Goal: Task Accomplishment & Management: Manage account settings

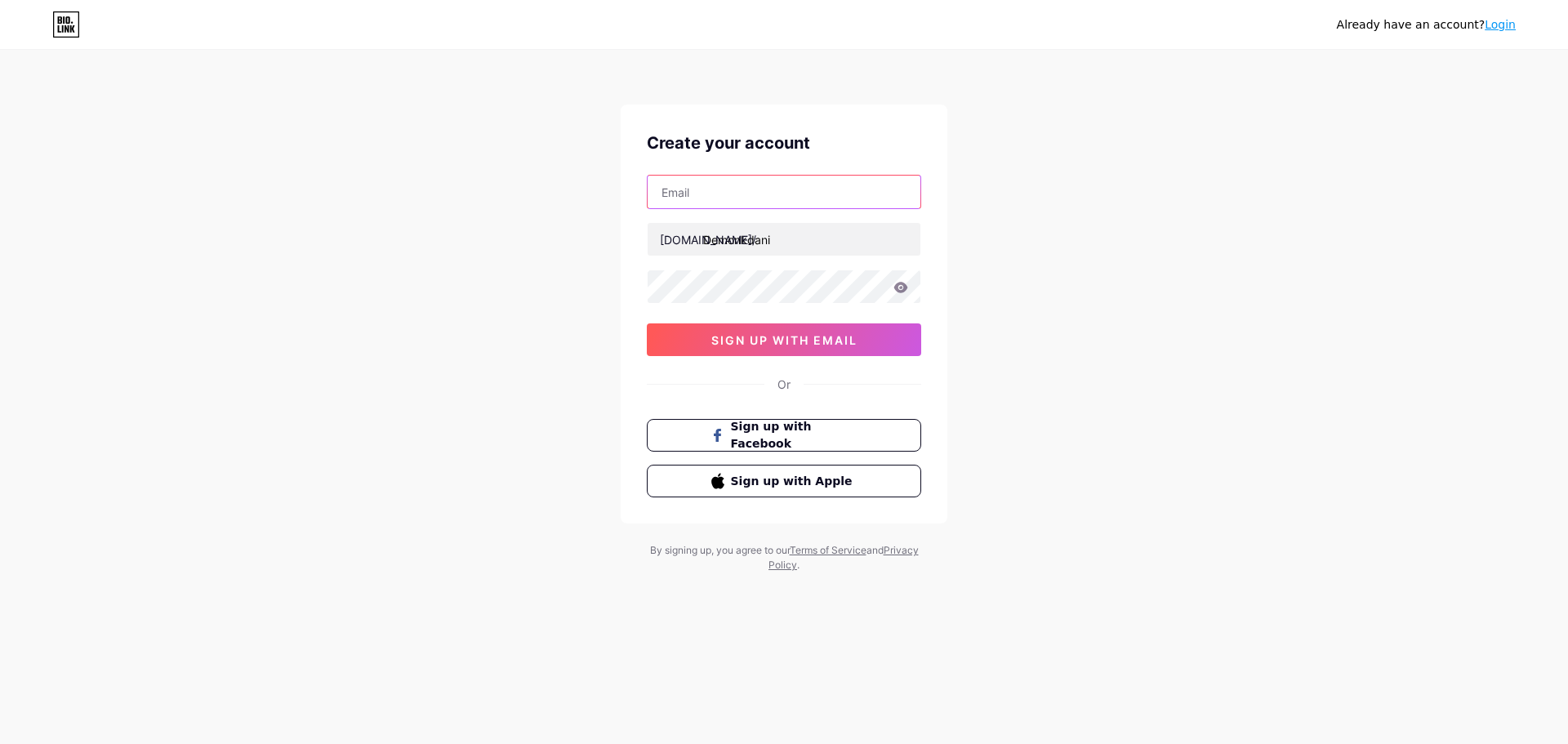
click at [771, 199] on input "text" at bounding box center [784, 191] width 273 height 32
click at [1170, 228] on div "Already have an account? Login Create your account bio.link/ Demonkdani 0cAFcWe…" at bounding box center [784, 312] width 1568 height 625
click at [799, 184] on input "text" at bounding box center [784, 191] width 273 height 32
click at [1159, 240] on div "Already have an account? Login Create your account bio.link/ Demonkdani 0cAFcWe…" at bounding box center [784, 312] width 1568 height 625
click at [839, 187] on input "text" at bounding box center [784, 191] width 273 height 32
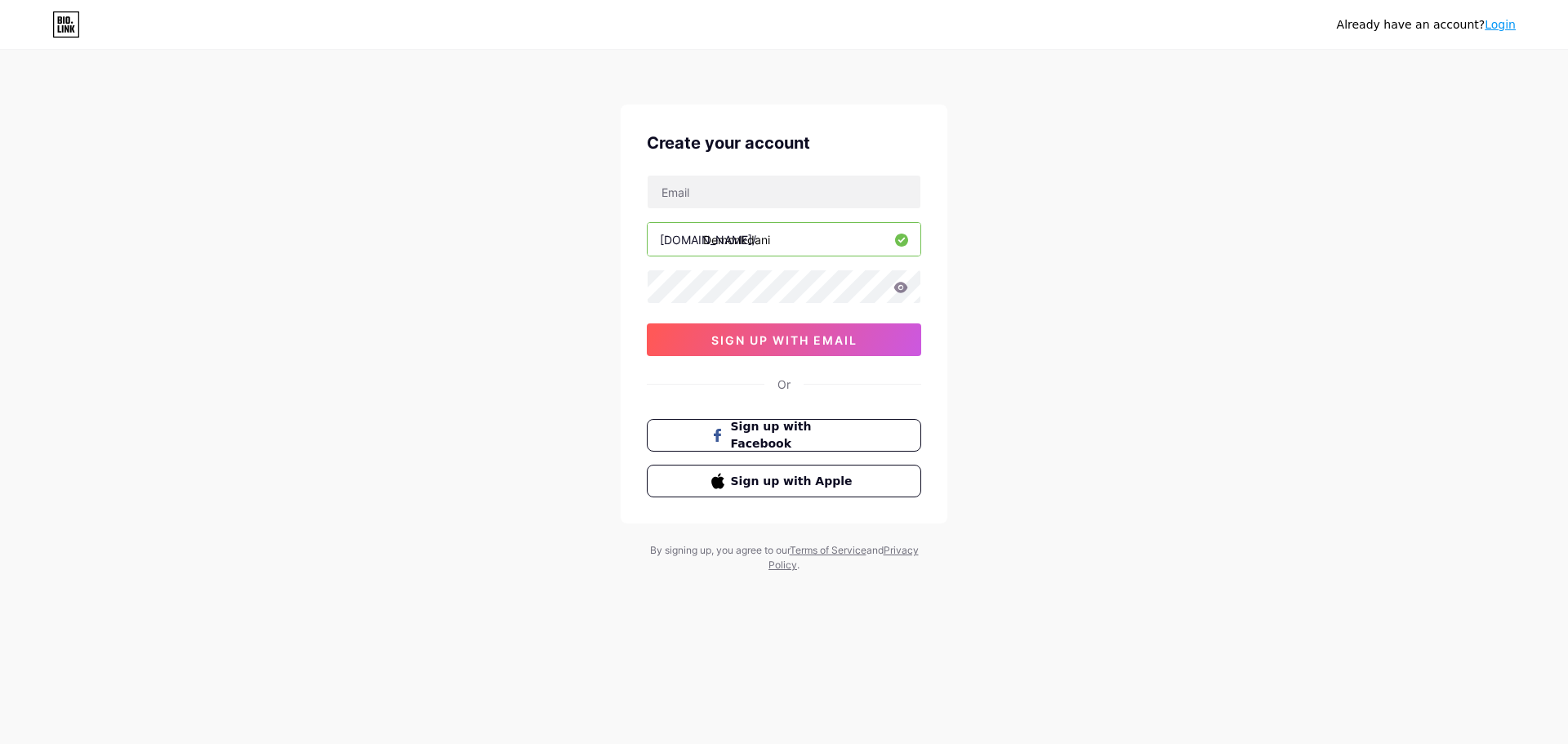
click at [1252, 198] on div "Already have an account? Login Create your account bio.link/ Demonkdani 0cAFcWe…" at bounding box center [784, 312] width 1568 height 625
click at [890, 423] on button "Sign up with Facebook" at bounding box center [784, 435] width 279 height 33
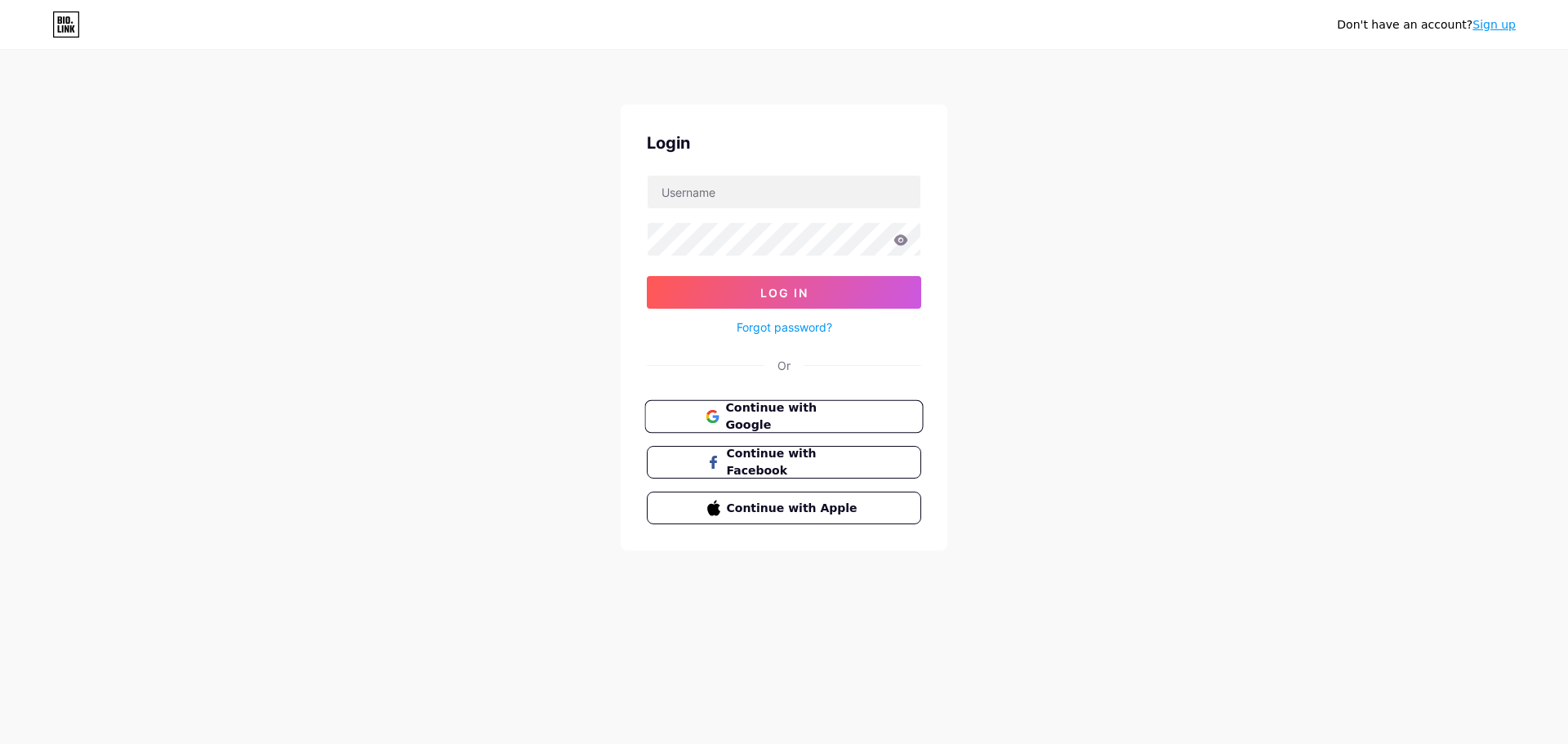
click at [895, 420] on button "Continue with Google" at bounding box center [784, 416] width 279 height 33
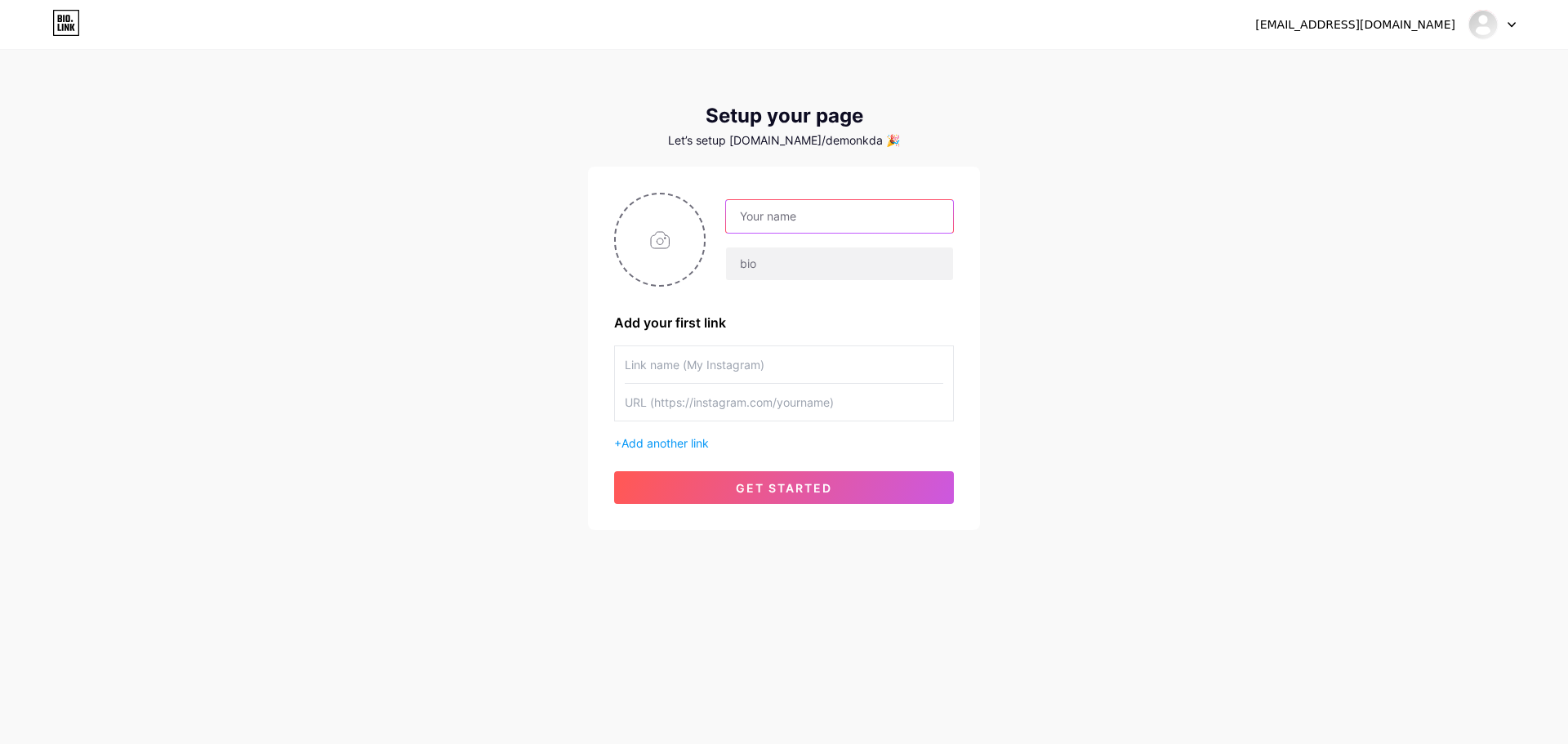
click at [844, 222] on input "text" at bounding box center [839, 216] width 227 height 32
type input "Demonkdani"
click at [847, 282] on div "Demonkdani" at bounding box center [784, 239] width 340 height 94
click at [844, 259] on input "text" at bounding box center [839, 263] width 227 height 32
click at [670, 231] on input "file" at bounding box center [659, 240] width 88 height 91
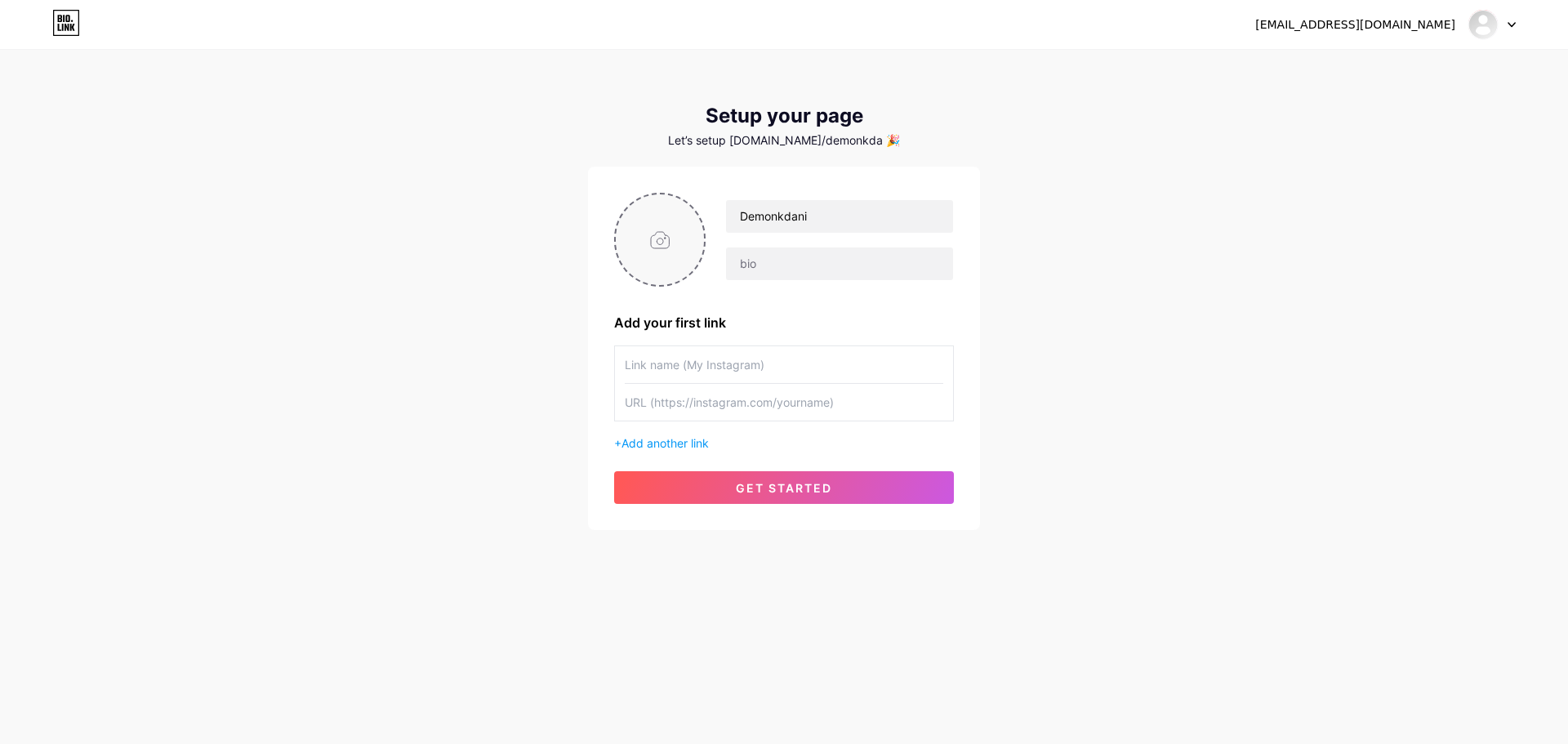
click at [665, 245] on input "file" at bounding box center [659, 240] width 88 height 91
type input "C:\fakepath\WhatsApp Image [DATE] 7.41.21 AM (1).jpeg"
click at [805, 256] on input "text" at bounding box center [839, 263] width 227 height 32
click at [800, 361] on input "text" at bounding box center [784, 364] width 318 height 37
drag, startPoint x: 730, startPoint y: 356, endPoint x: 554, endPoint y: 368, distance: 176.4
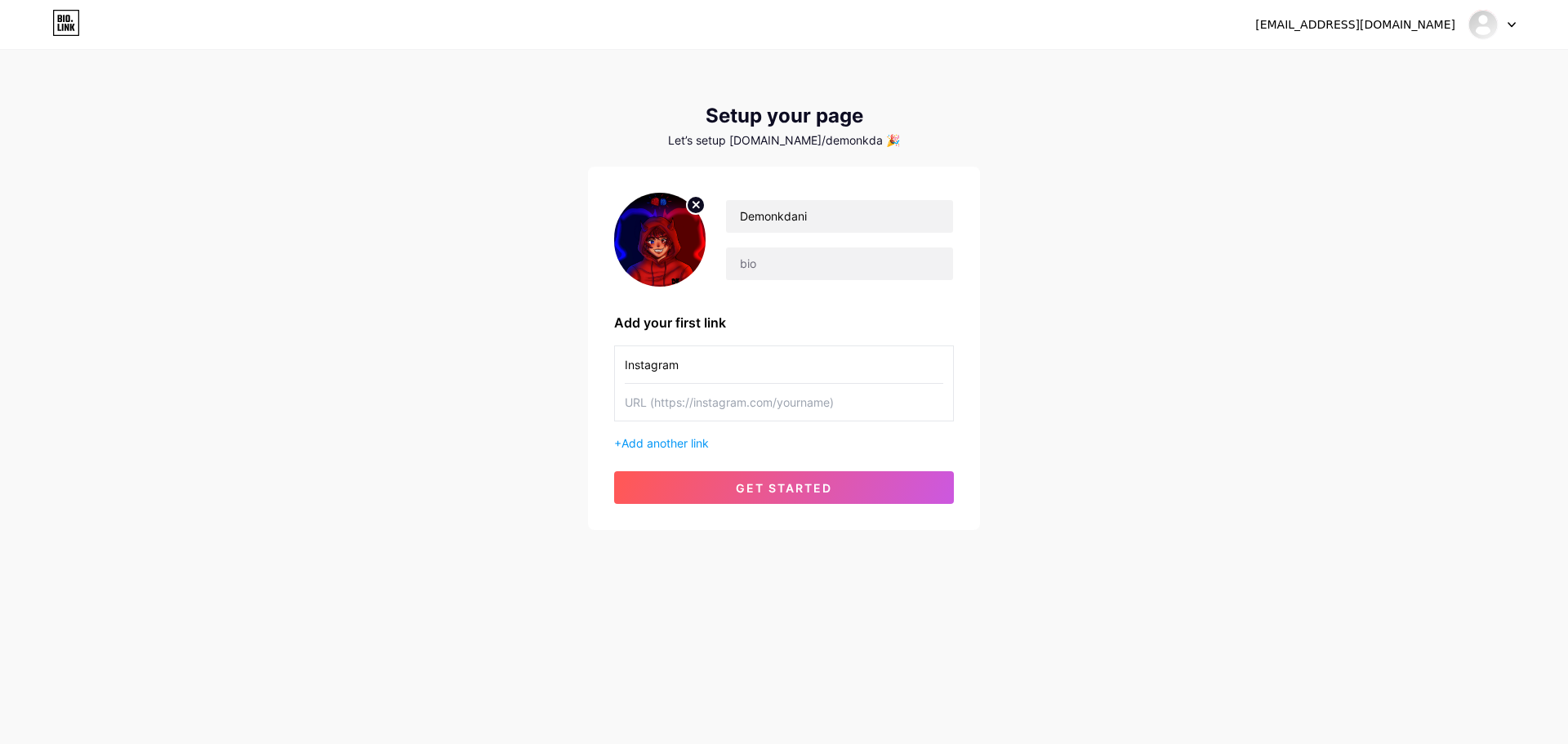
click at [554, 368] on div "[EMAIL_ADDRESS][DOMAIN_NAME] Dashboard Logout Setup your page Let’s setup [DOMA…" at bounding box center [784, 291] width 1568 height 582
type input "Discord"
click at [752, 400] on input "text" at bounding box center [784, 402] width 318 height 37
paste input "[URL][DOMAIN_NAME]"
type input "[URL][DOMAIN_NAME]"
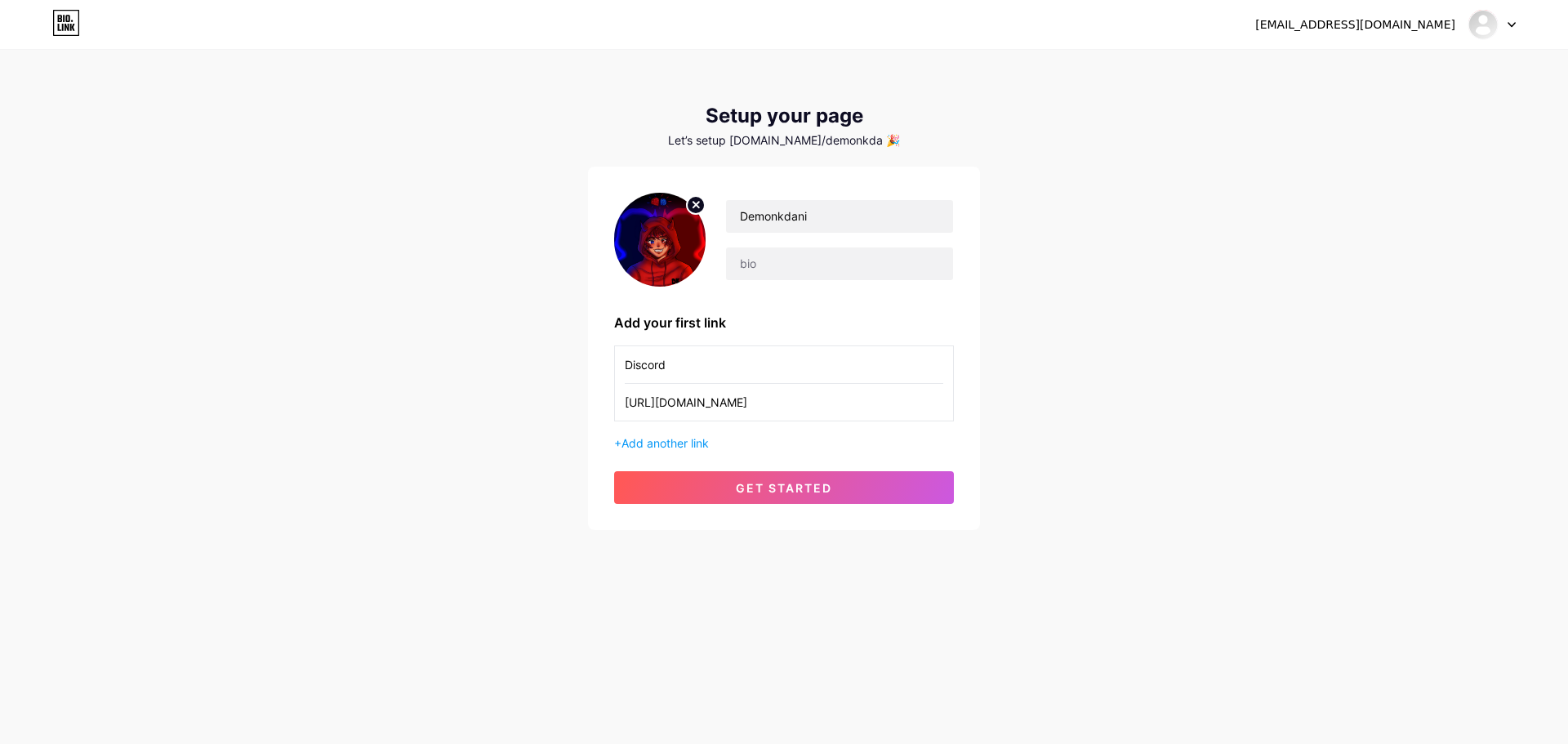
click at [1270, 401] on div "[EMAIL_ADDRESS][DOMAIN_NAME] Dashboard Logout Setup your page Let’s setup [DOMA…" at bounding box center [784, 291] width 1568 height 582
click at [676, 442] on span "Add another link" at bounding box center [665, 443] width 87 height 14
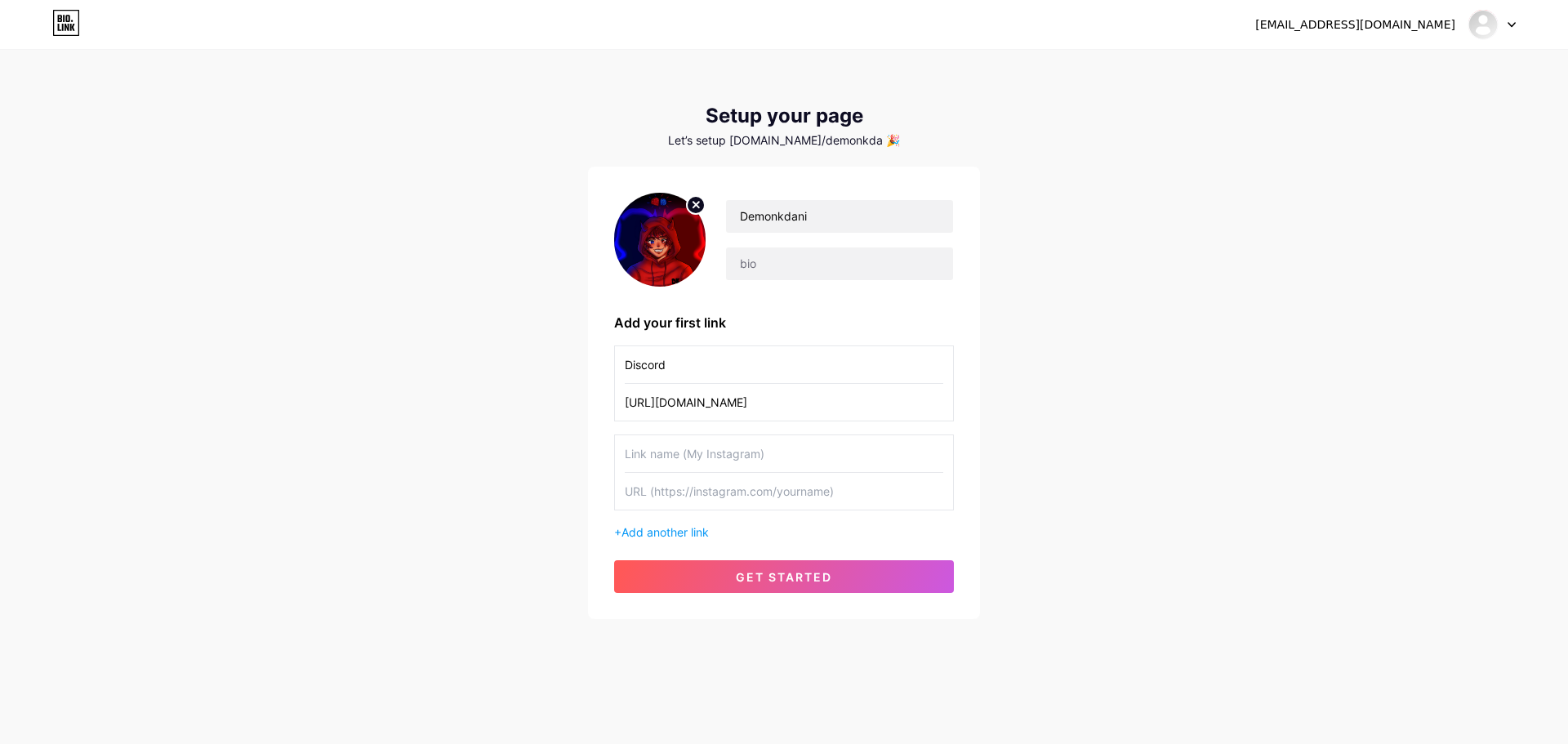
click at [743, 451] on input "text" at bounding box center [784, 453] width 318 height 37
type input "instagram"
click at [724, 486] on input "text" at bounding box center [784, 491] width 318 height 37
click at [817, 269] on input "text" at bounding box center [839, 263] width 227 height 32
type input "A"
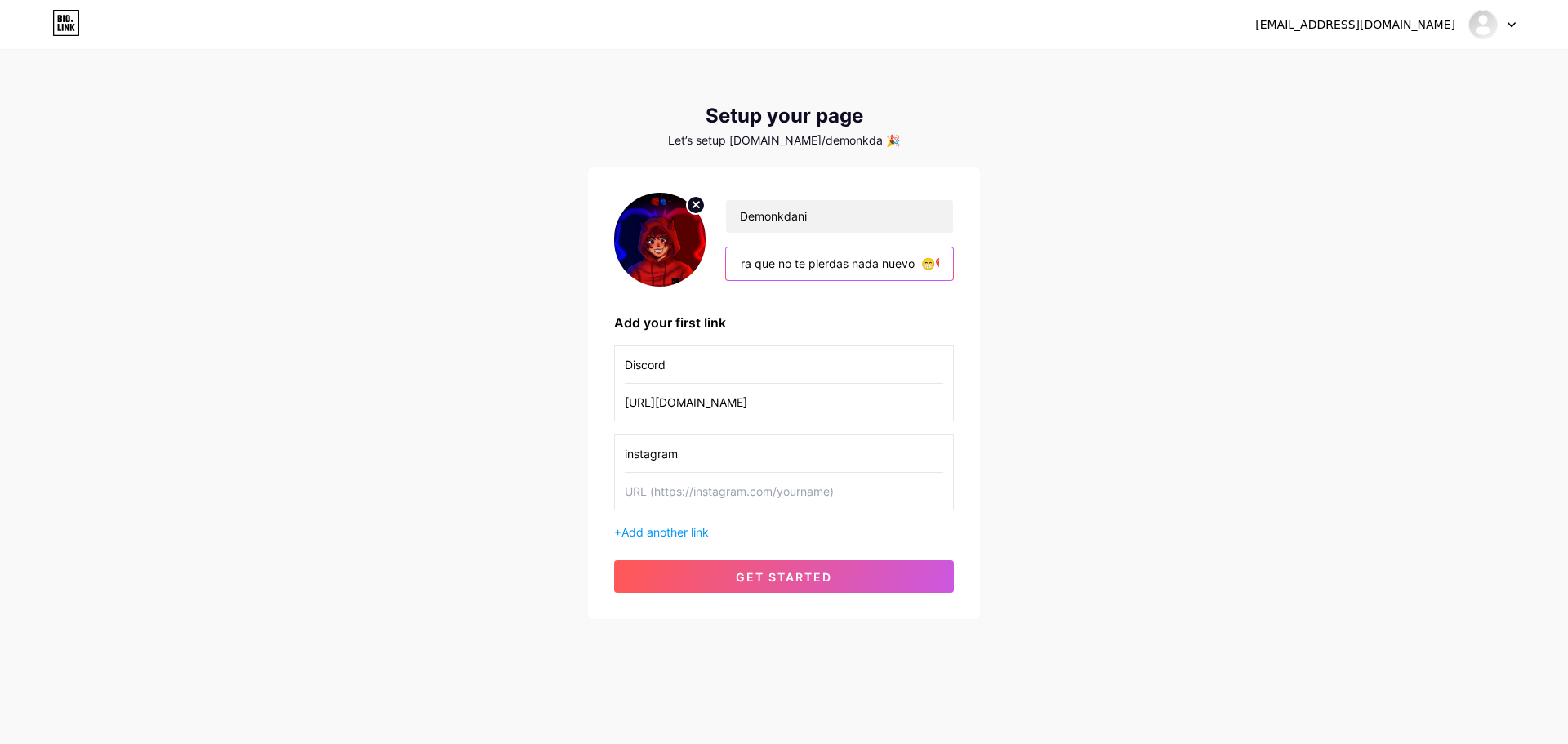
scroll to position [0, 256]
type input "Aqui estan mis redes, no olvides seguirme para que no te pierdas nada nuevo 😁❤️"
click at [760, 497] on input "text" at bounding box center [784, 491] width 318 height 37
paste input "[URL][DOMAIN_NAME]"
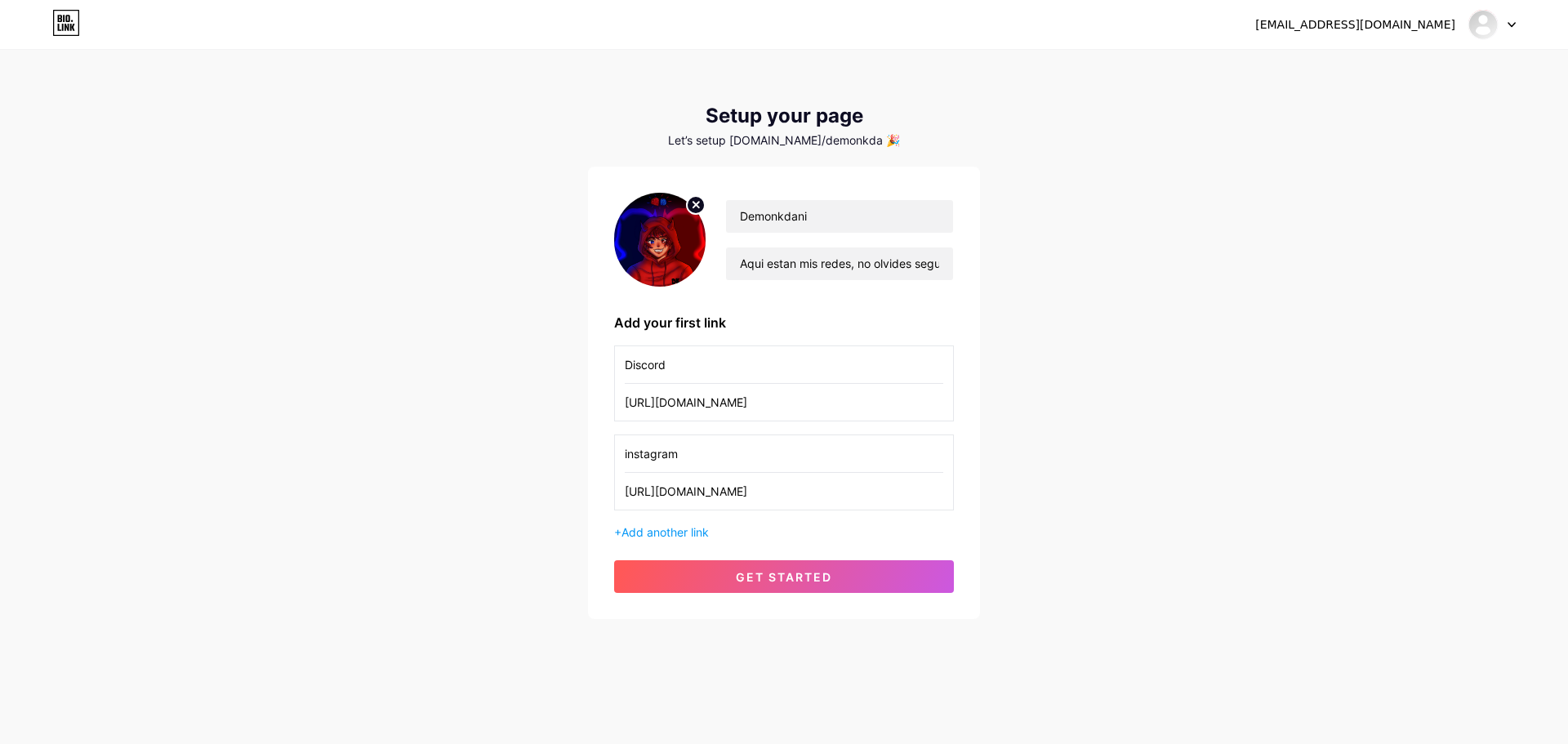
scroll to position [0, 267]
type input "[URL][DOMAIN_NAME]"
click at [668, 524] on div "+ Add another link" at bounding box center [784, 532] width 340 height 17
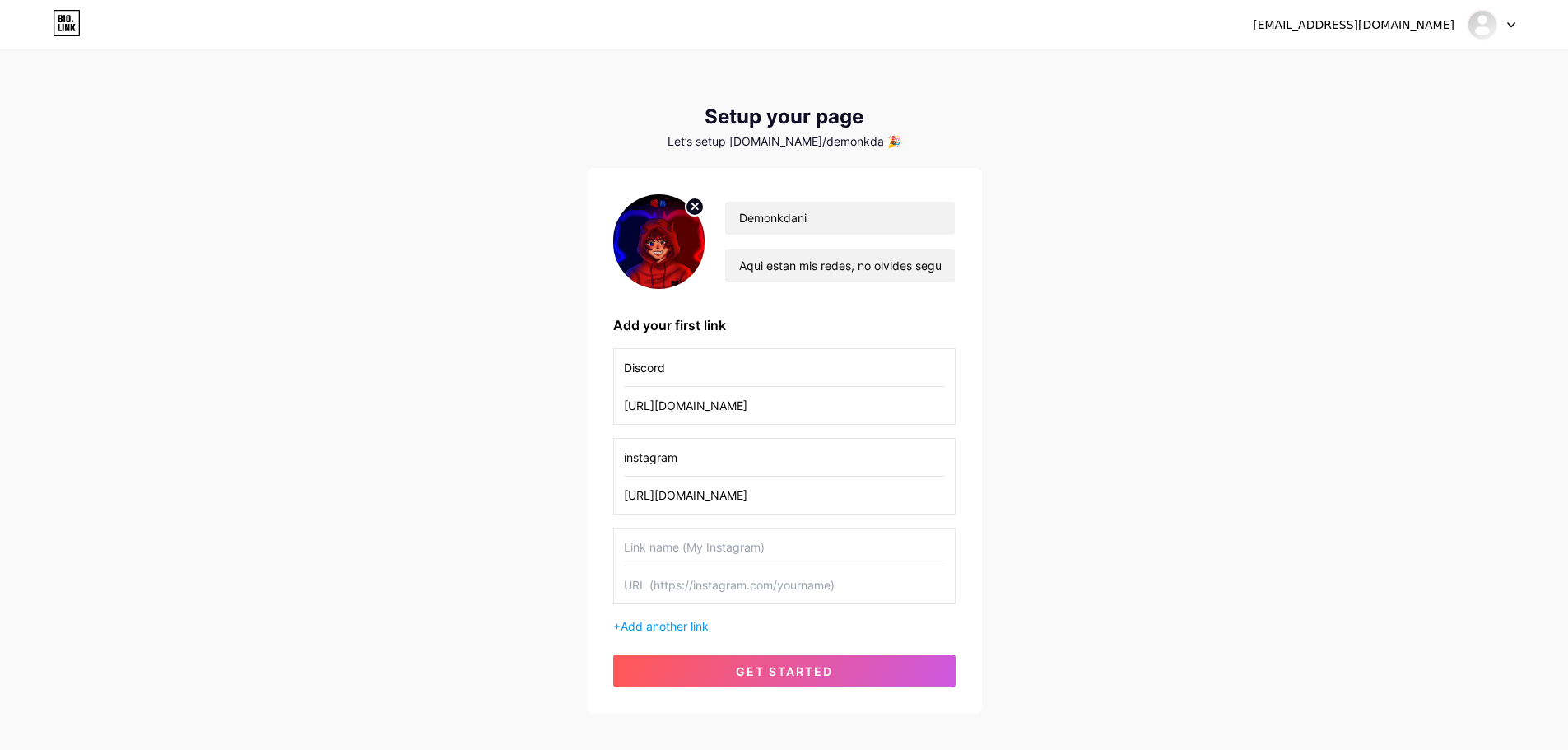
click at [731, 545] on input "text" at bounding box center [784, 546] width 321 height 37
click at [628, 546] on input "Tktok" at bounding box center [784, 546] width 321 height 37
type input "Tiktok"
click at [653, 580] on input "text" at bounding box center [784, 585] width 321 height 37
paste input "[URL][DOMAIN_NAME]"
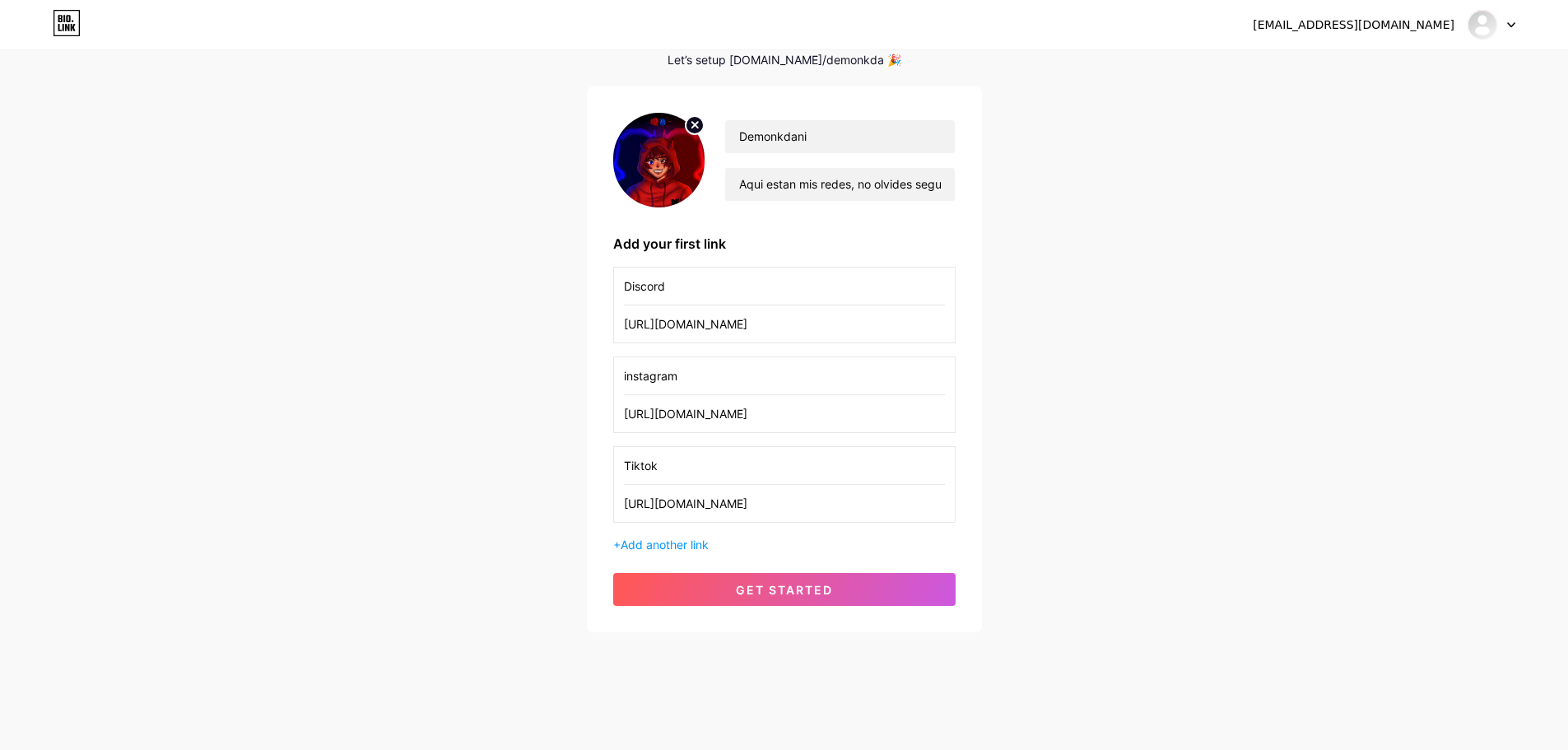
scroll to position [82, 0]
type input "[URL][DOMAIN_NAME]"
click at [644, 538] on span "Add another link" at bounding box center [665, 544] width 88 height 14
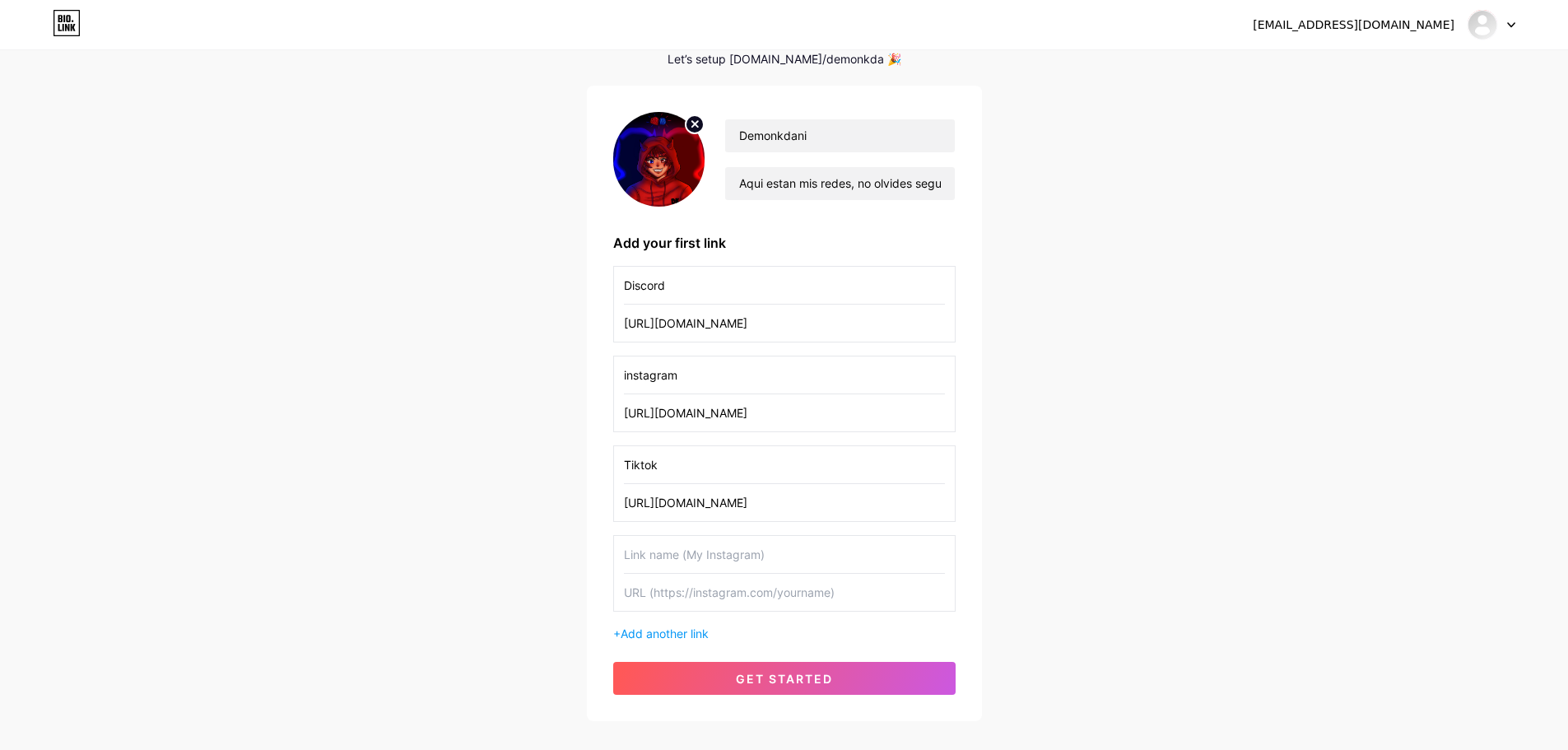
click at [652, 551] on input "text" at bounding box center [784, 554] width 321 height 37
type input "kick"
click at [680, 580] on input "text" at bounding box center [784, 592] width 321 height 37
paste input "[URL][DOMAIN_NAME]"
type input "[URL][DOMAIN_NAME]"
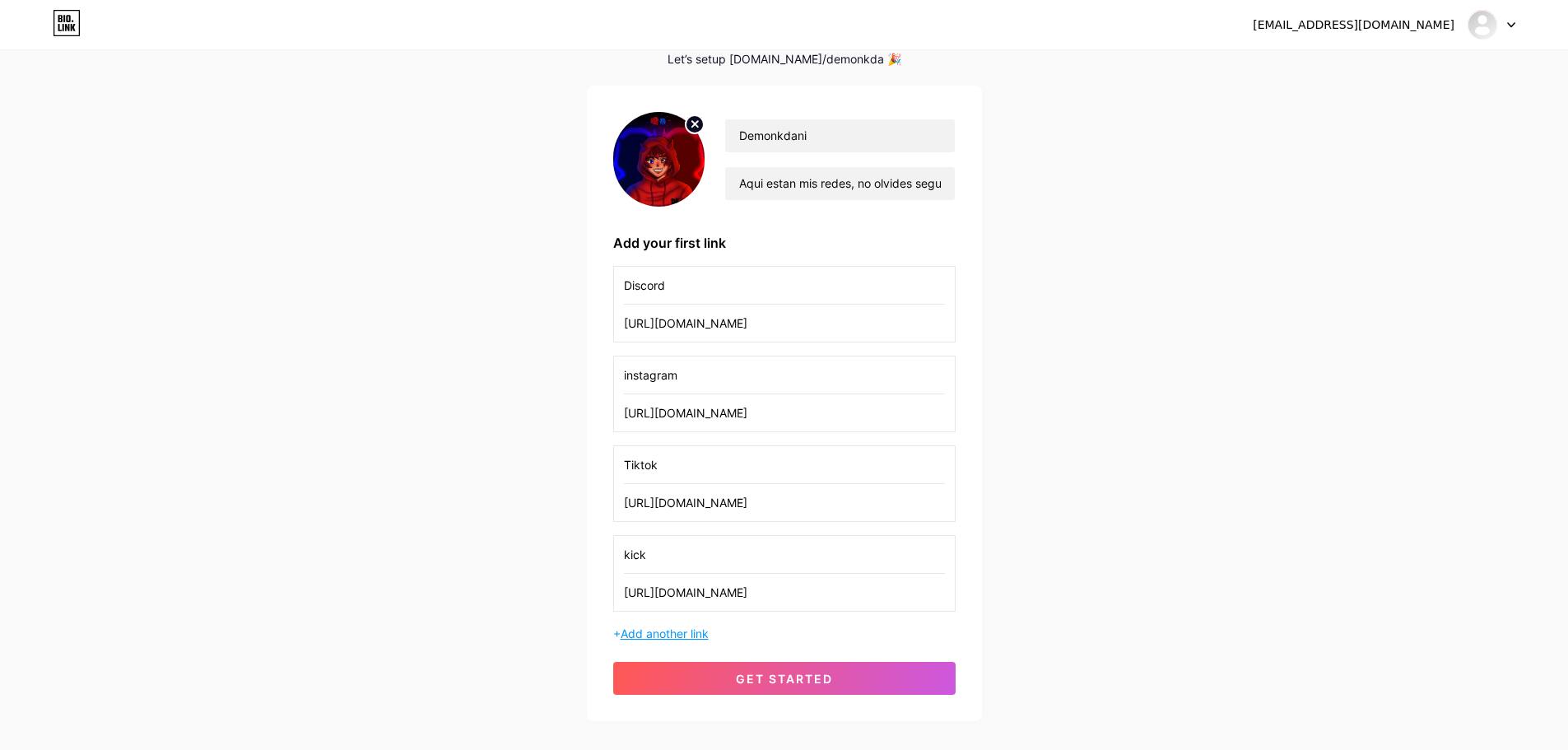
click at [709, 628] on span "Add another link" at bounding box center [665, 633] width 88 height 14
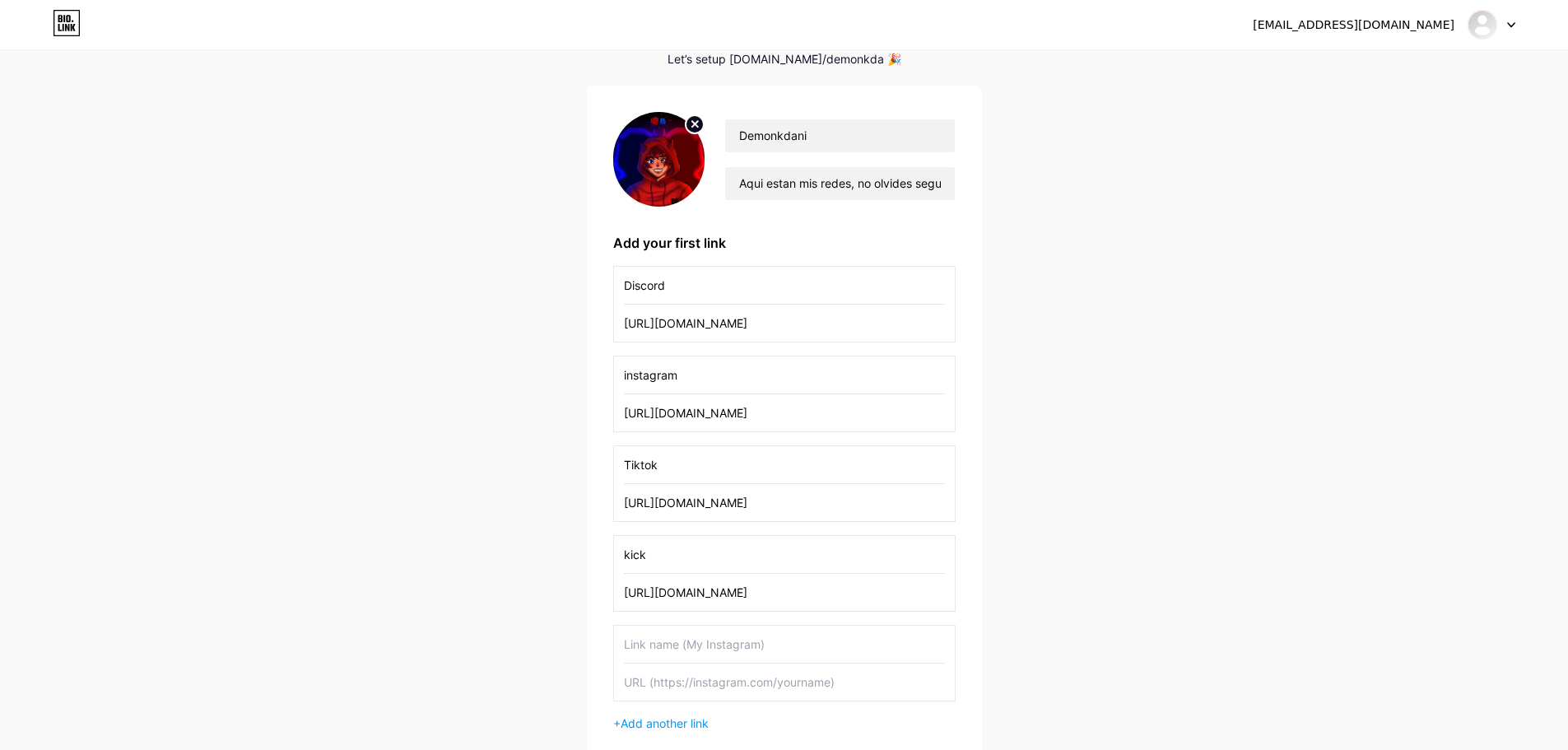
click at [681, 632] on input "text" at bounding box center [784, 644] width 321 height 37
click at [630, 641] on input "Tick" at bounding box center [784, 644] width 321 height 37
drag, startPoint x: 695, startPoint y: 649, endPoint x: 593, endPoint y: 659, distance: 102.5
click at [594, 659] on div "Demonkdani Aqui estan mis redes, no olvides seguirme para que no te pierdas nad…" at bounding box center [784, 448] width 395 height 725
paste input "twitch"
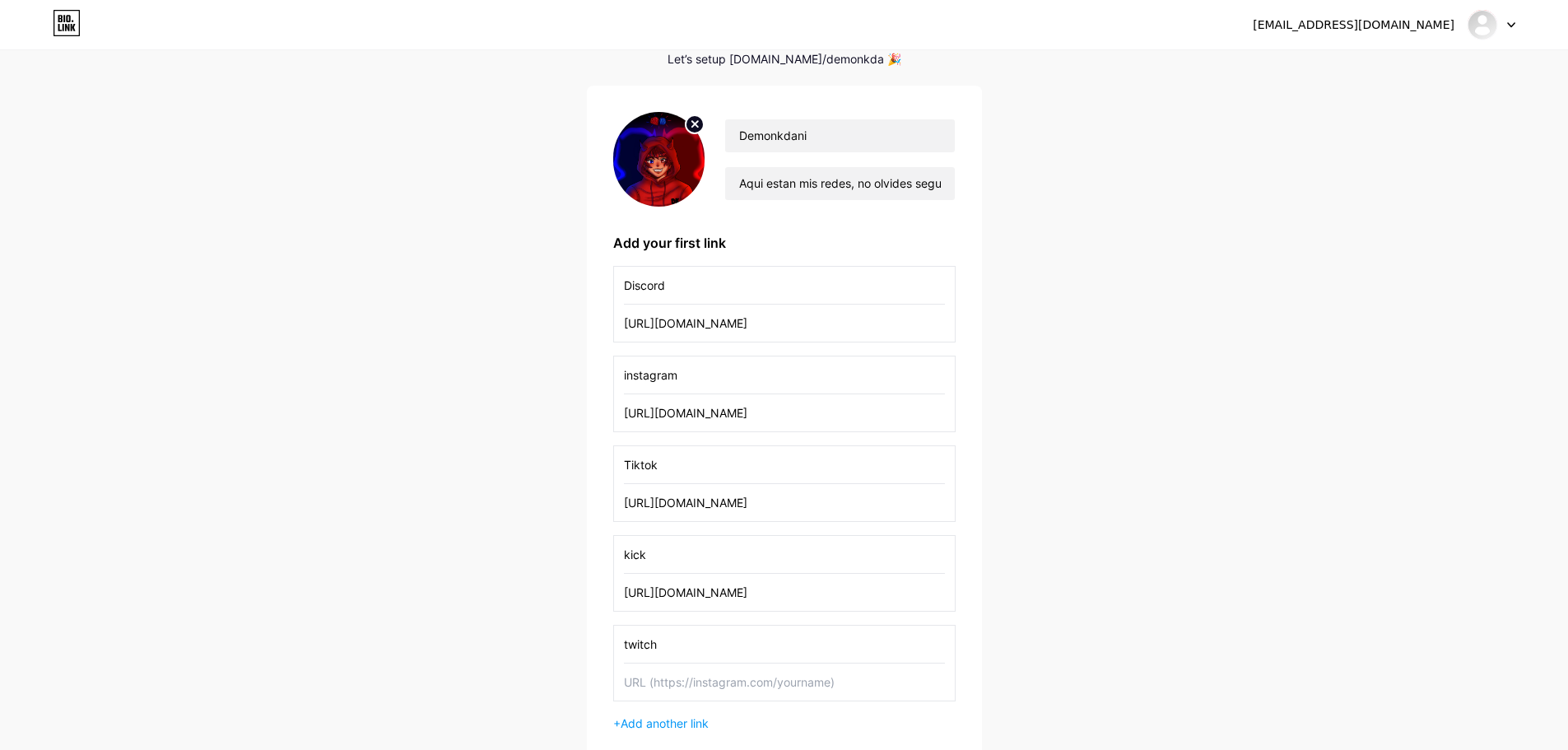
type input "twitch"
drag, startPoint x: 720, startPoint y: 648, endPoint x: 562, endPoint y: 598, distance: 165.7
click at [562, 598] on div "[EMAIL_ADDRESS][DOMAIN_NAME] Dashboard Logout Setup your page Let’s setup [DOMA…" at bounding box center [784, 391] width 1568 height 946
click at [1141, 596] on div "[EMAIL_ADDRESS][DOMAIN_NAME] Dashboard Logout Setup your page Let’s setup [DOMA…" at bounding box center [784, 391] width 1568 height 946
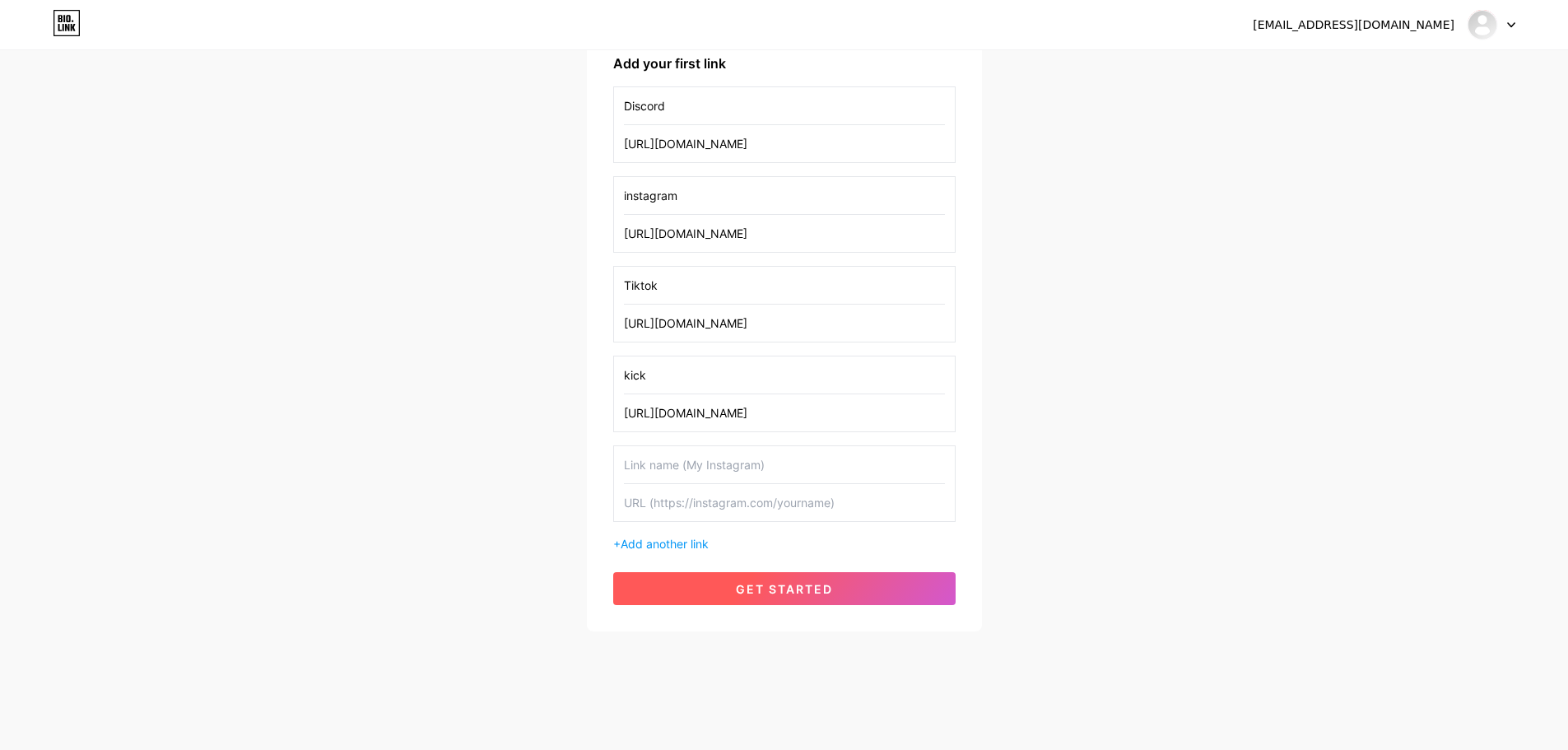
drag, startPoint x: 837, startPoint y: 576, endPoint x: 837, endPoint y: 568, distance: 8.0
click at [837, 575] on button "get started" at bounding box center [784, 589] width 343 height 32
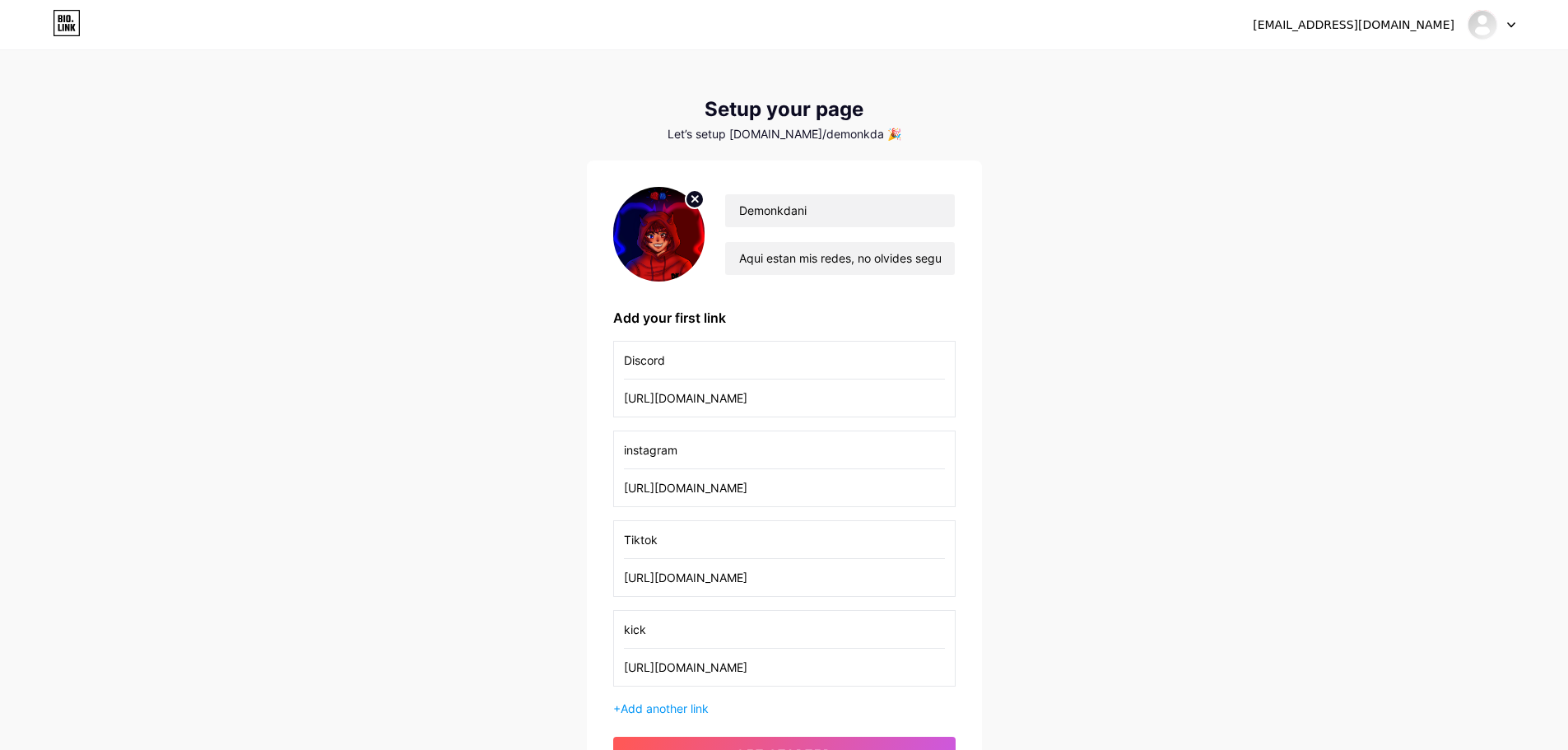
scroll to position [72, 0]
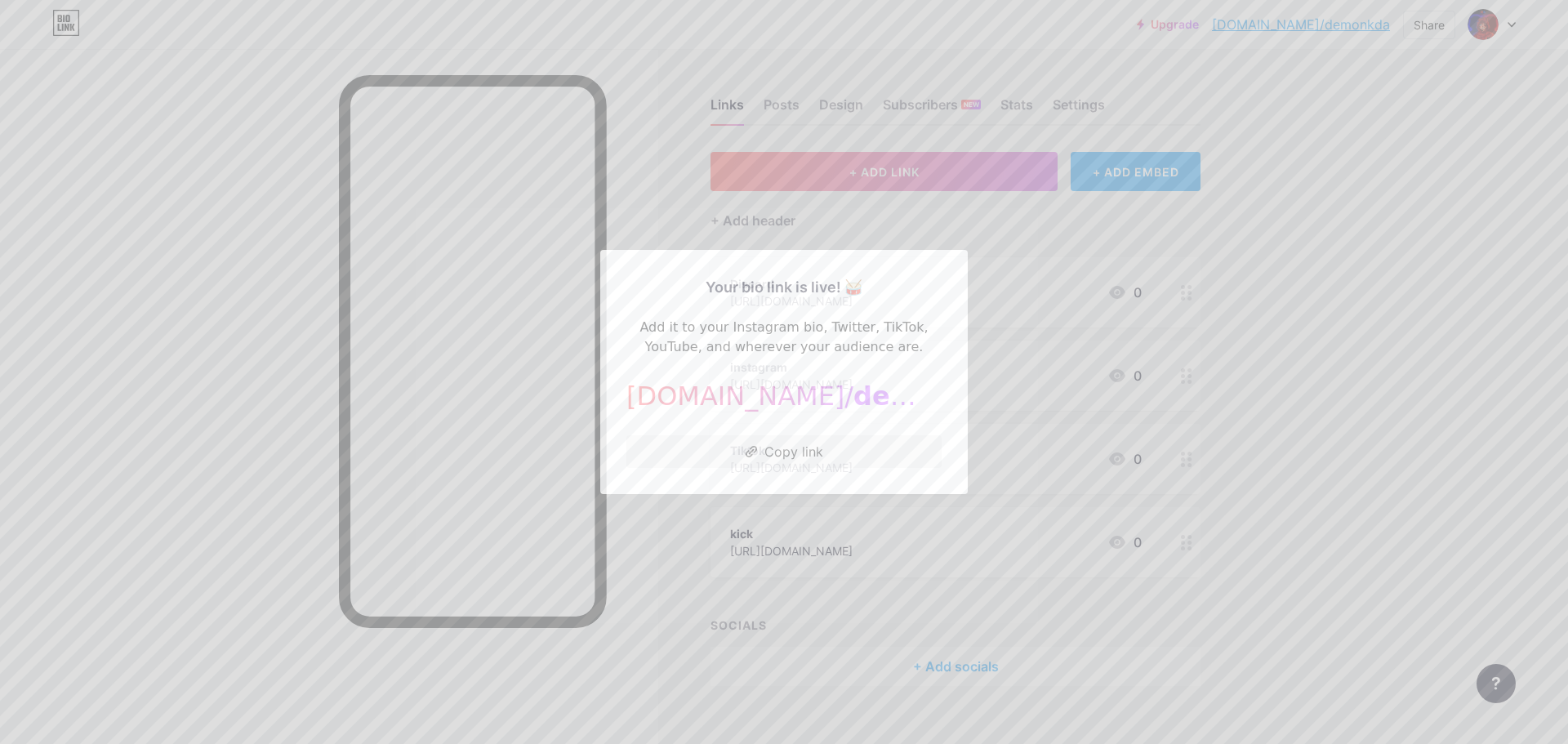
click at [1279, 375] on div at bounding box center [784, 372] width 1568 height 744
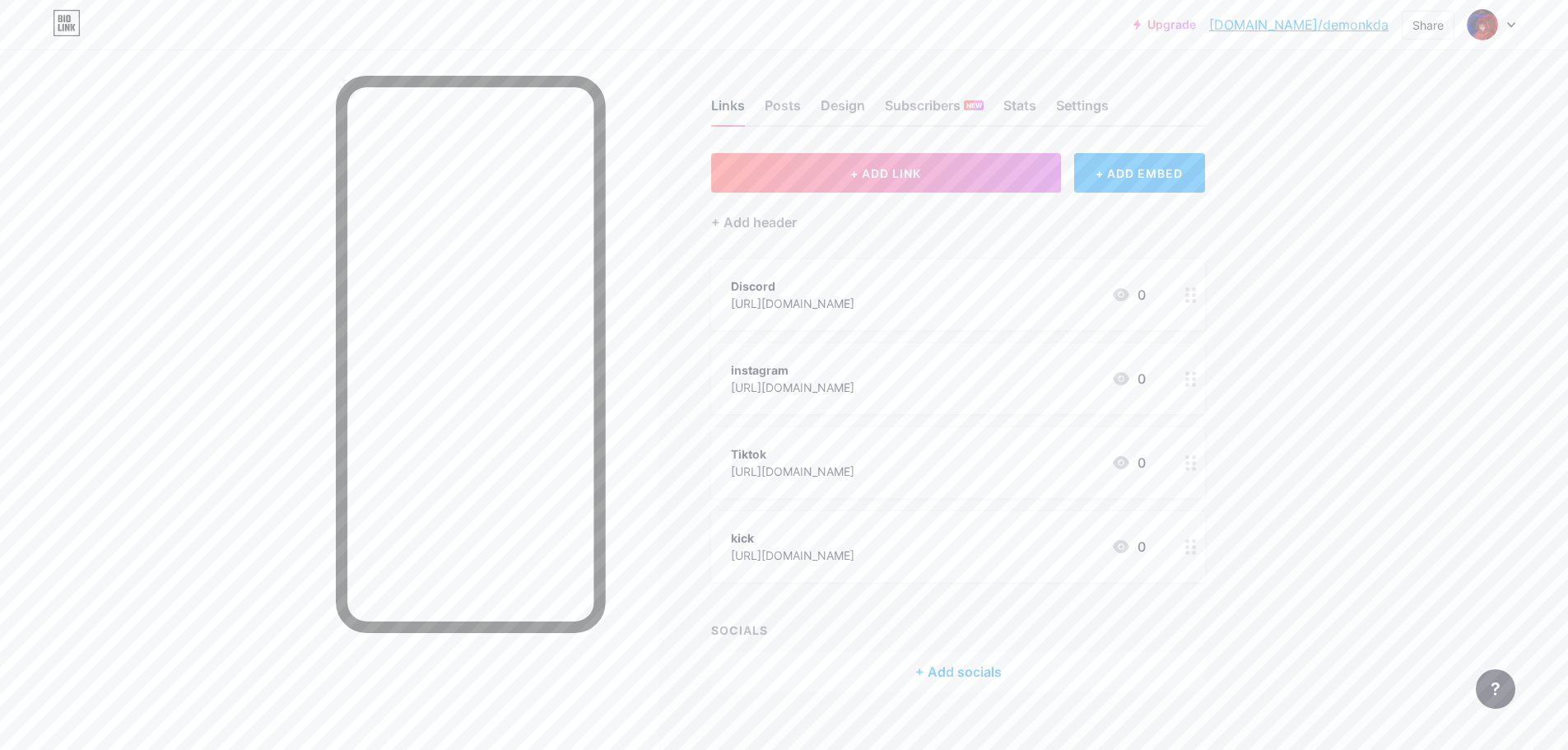
click at [742, 109] on div "Links" at bounding box center [728, 110] width 33 height 30
click at [778, 100] on div "Posts" at bounding box center [783, 110] width 36 height 30
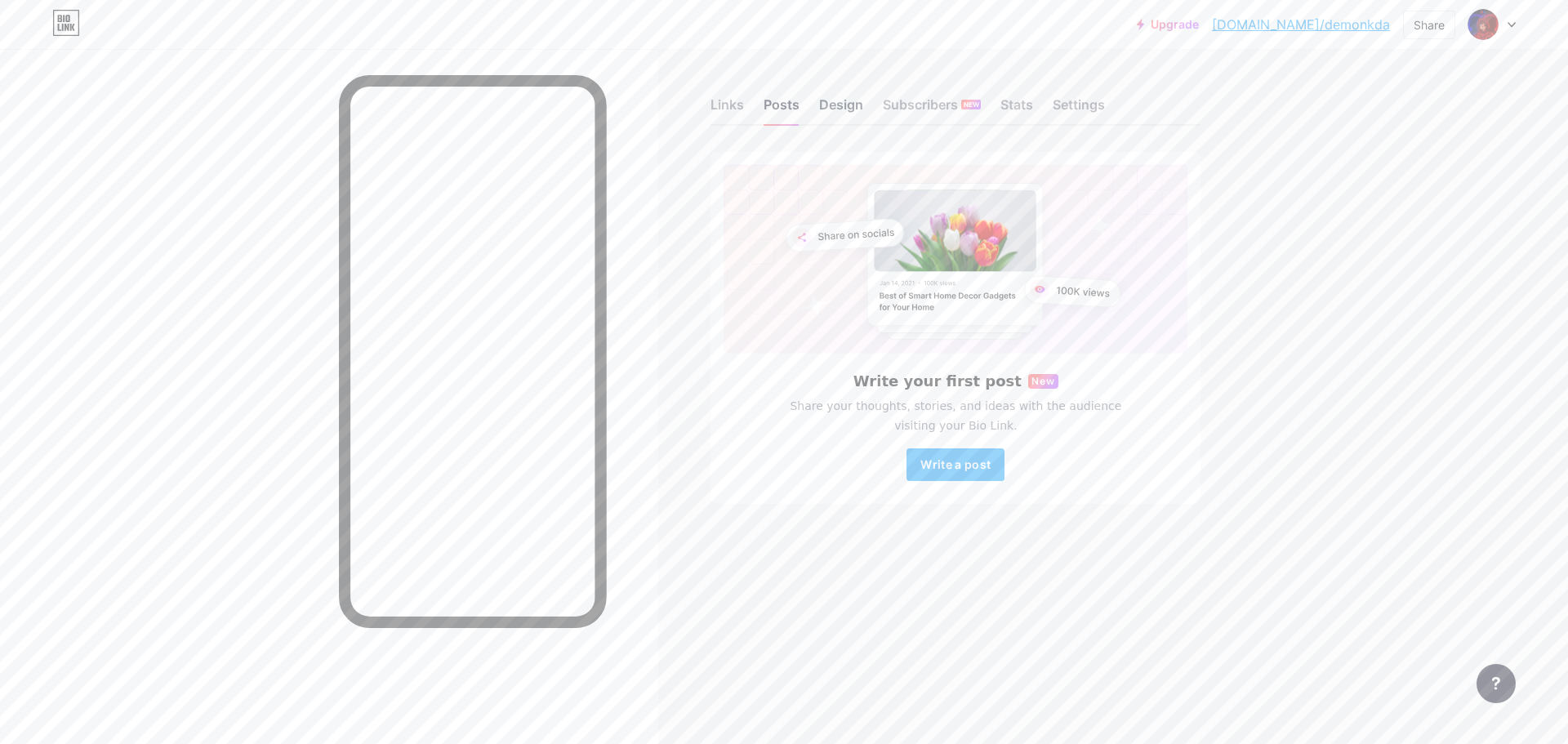
click at [830, 104] on div "Design" at bounding box center [840, 109] width 45 height 29
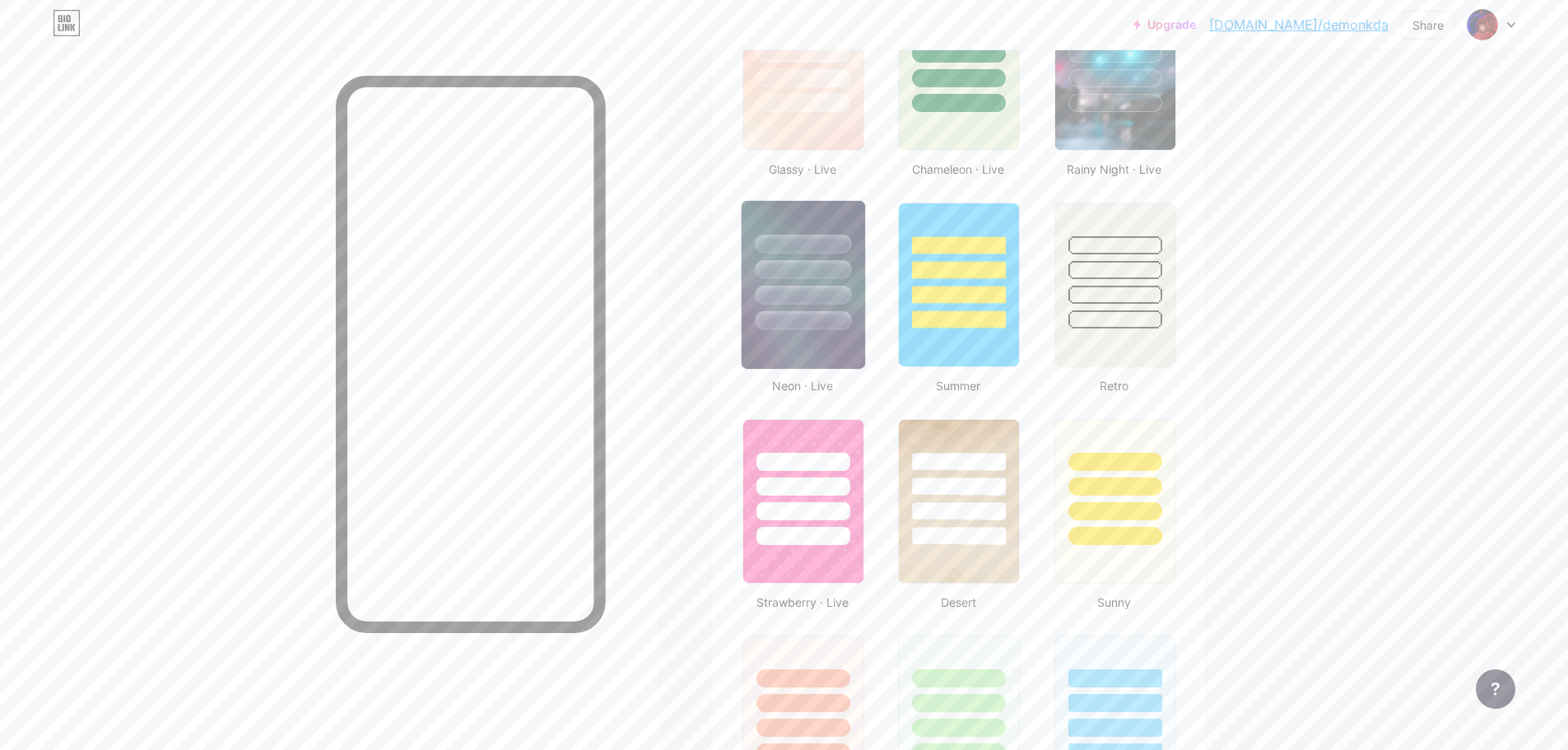
scroll to position [906, 0]
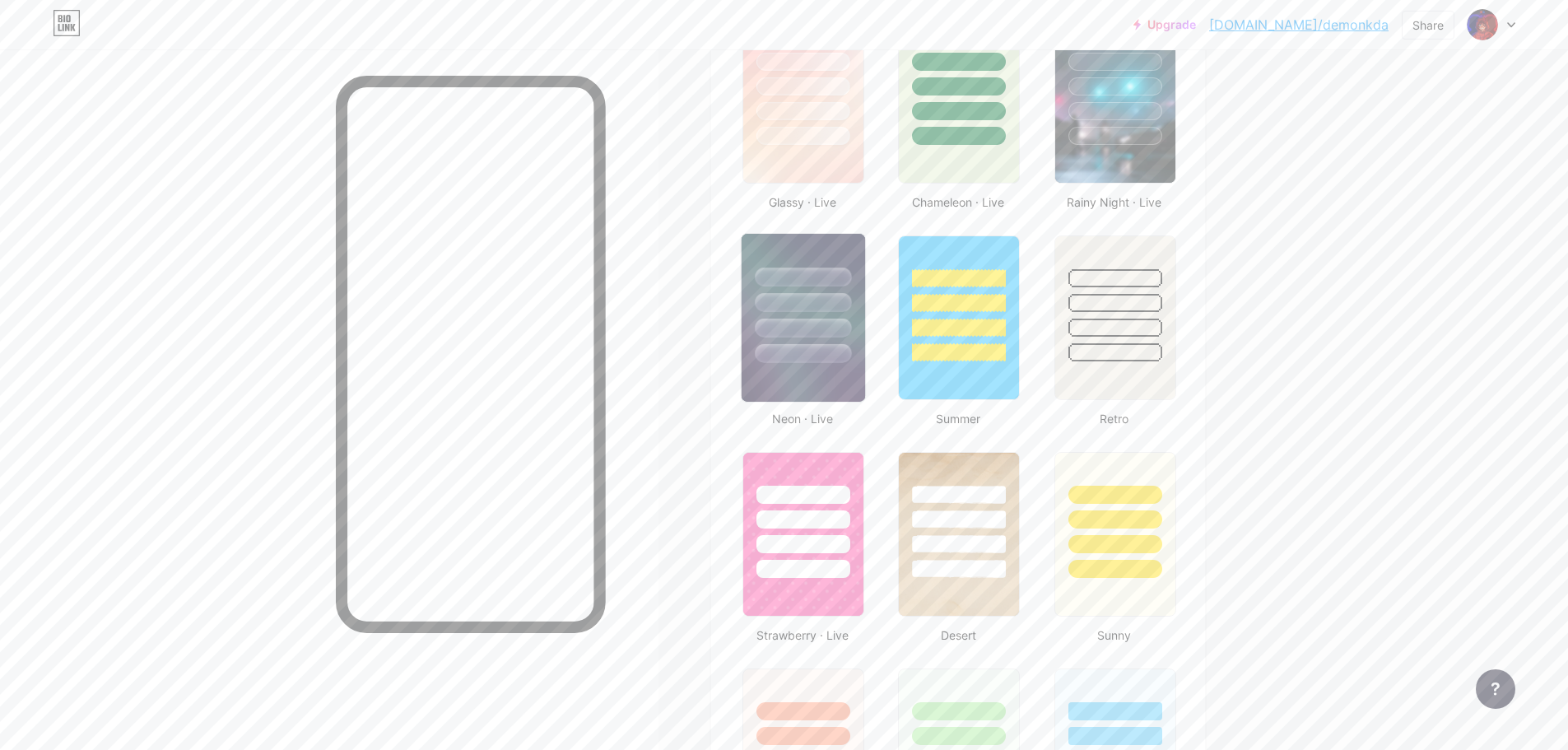
click at [774, 270] on div at bounding box center [802, 277] width 96 height 19
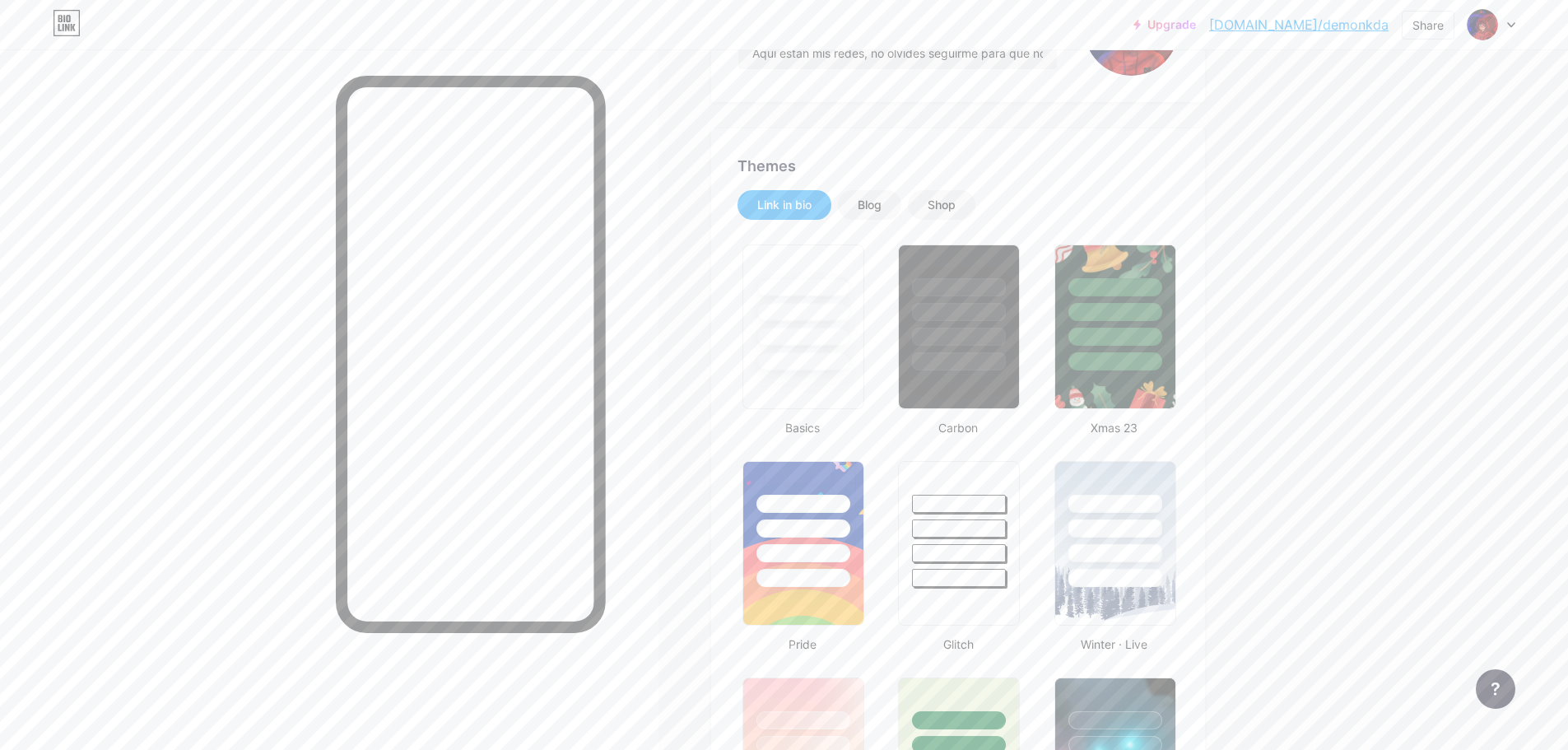
scroll to position [71, 0]
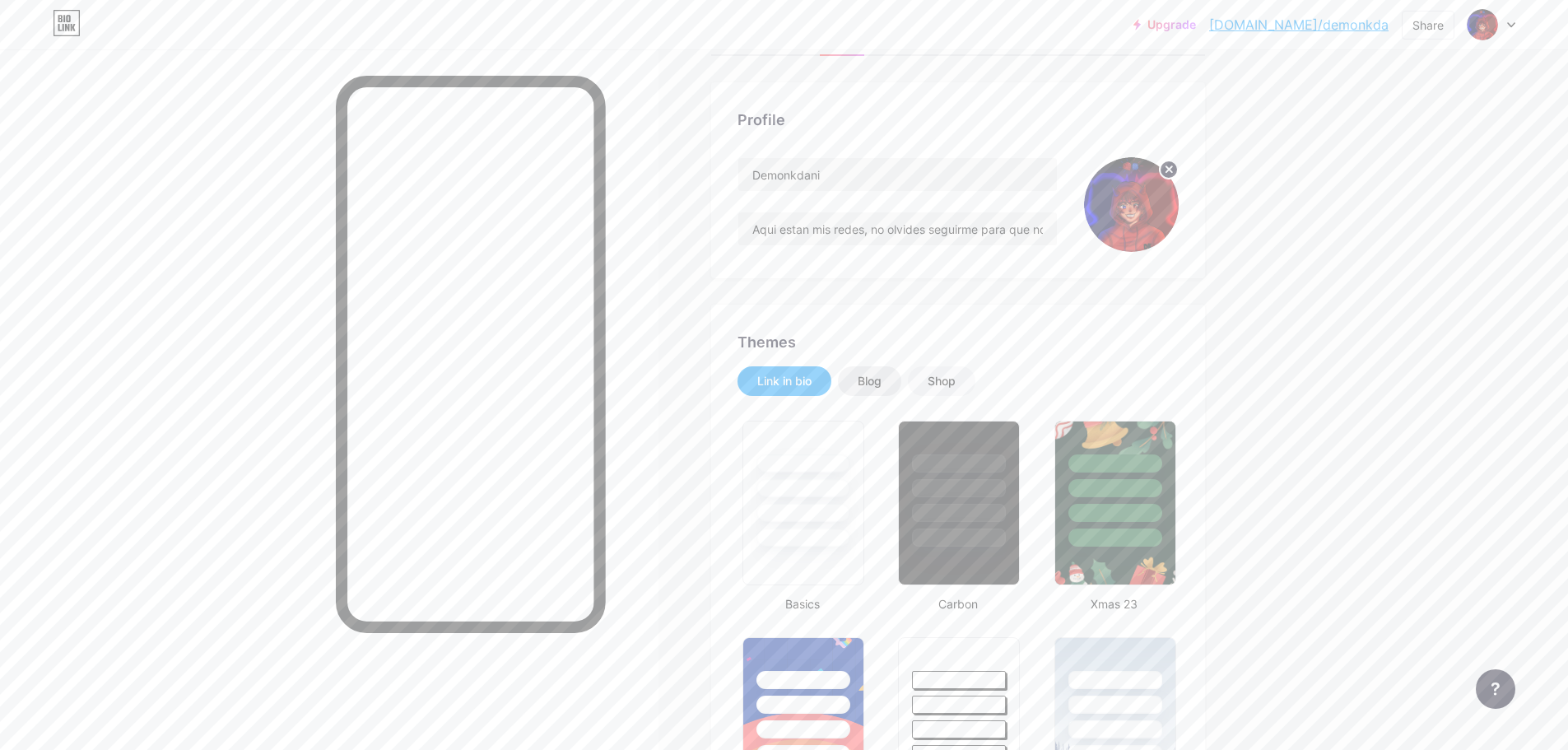
click at [881, 386] on div "Blog" at bounding box center [869, 380] width 24 height 16
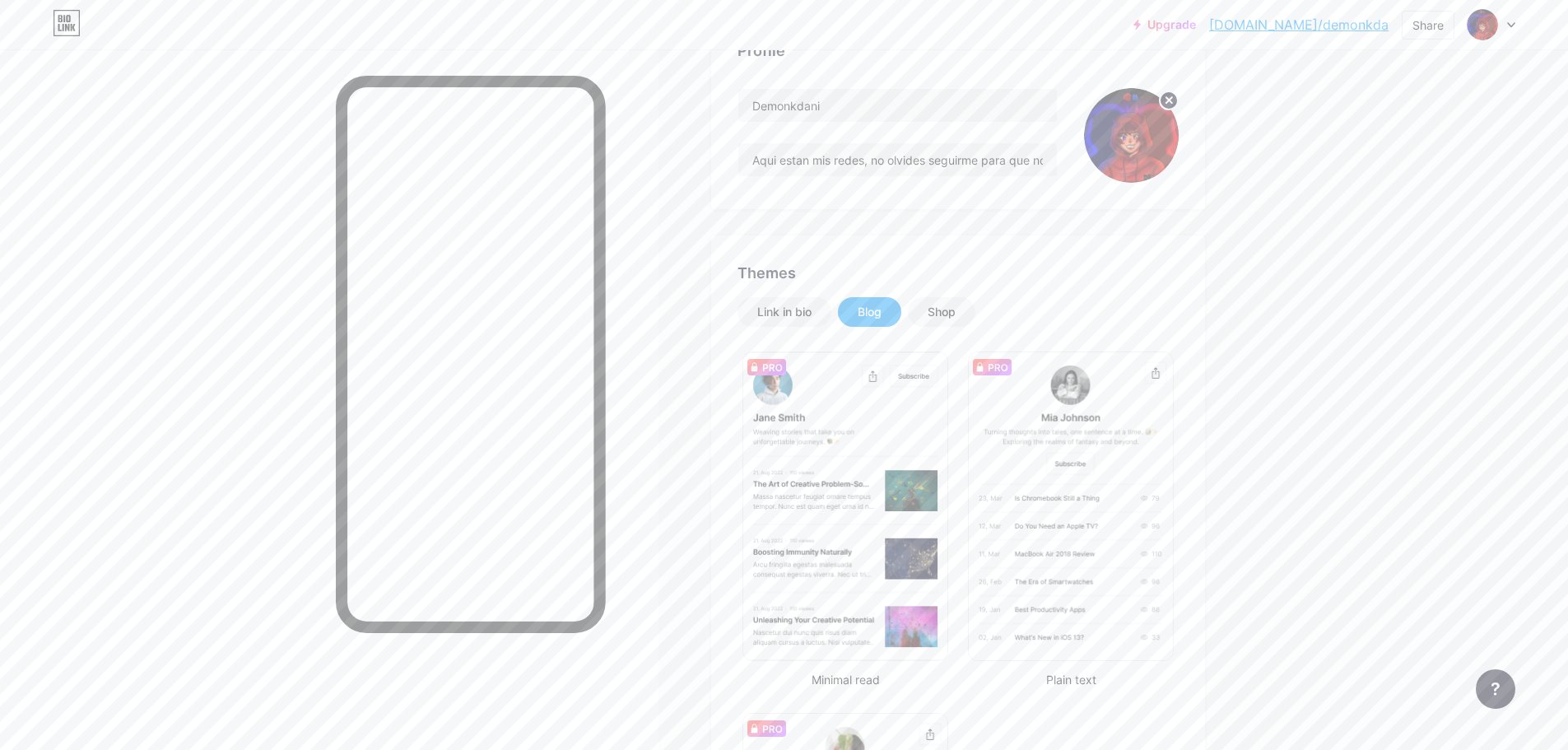
scroll to position [235, 0]
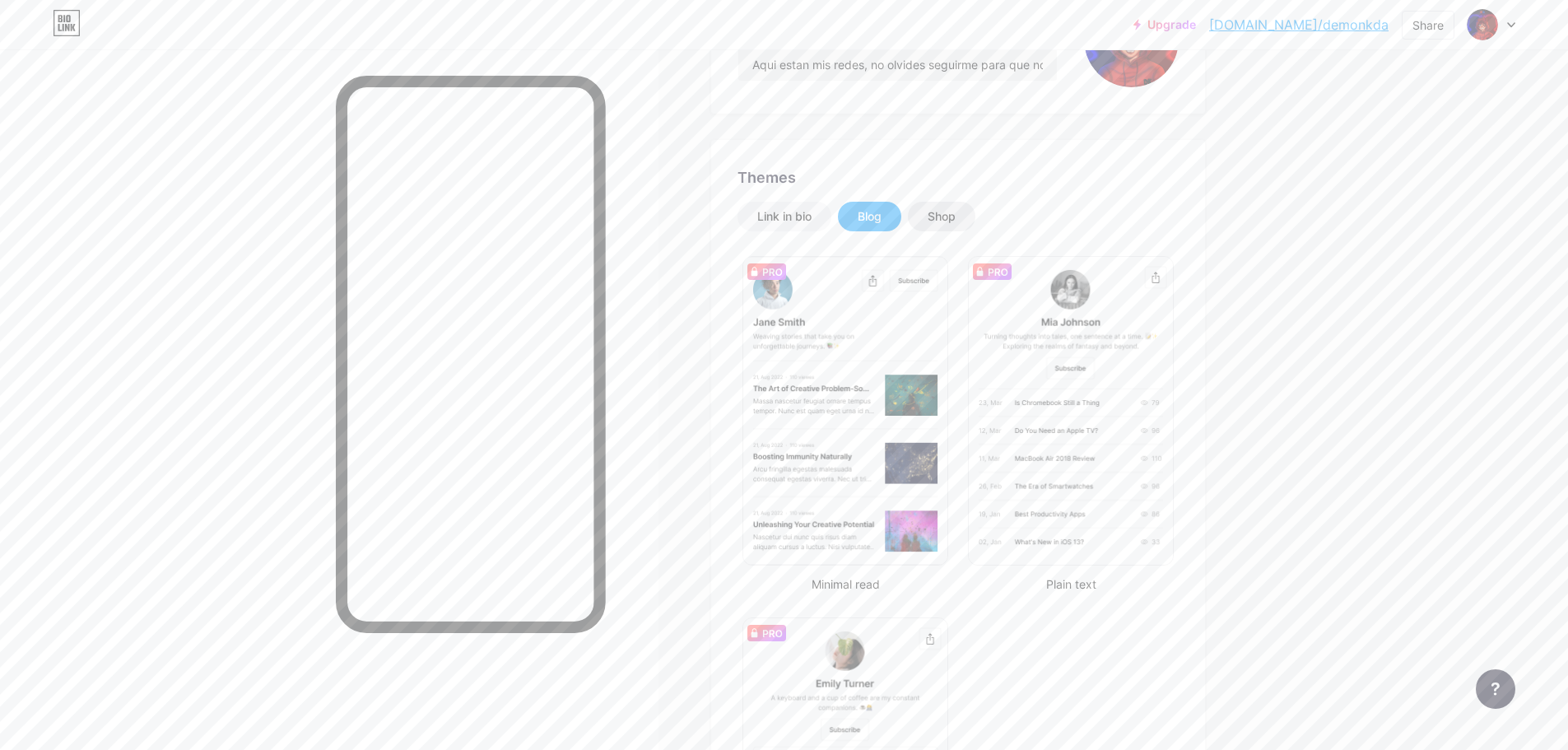
click at [955, 210] on div "Shop" at bounding box center [941, 216] width 28 height 16
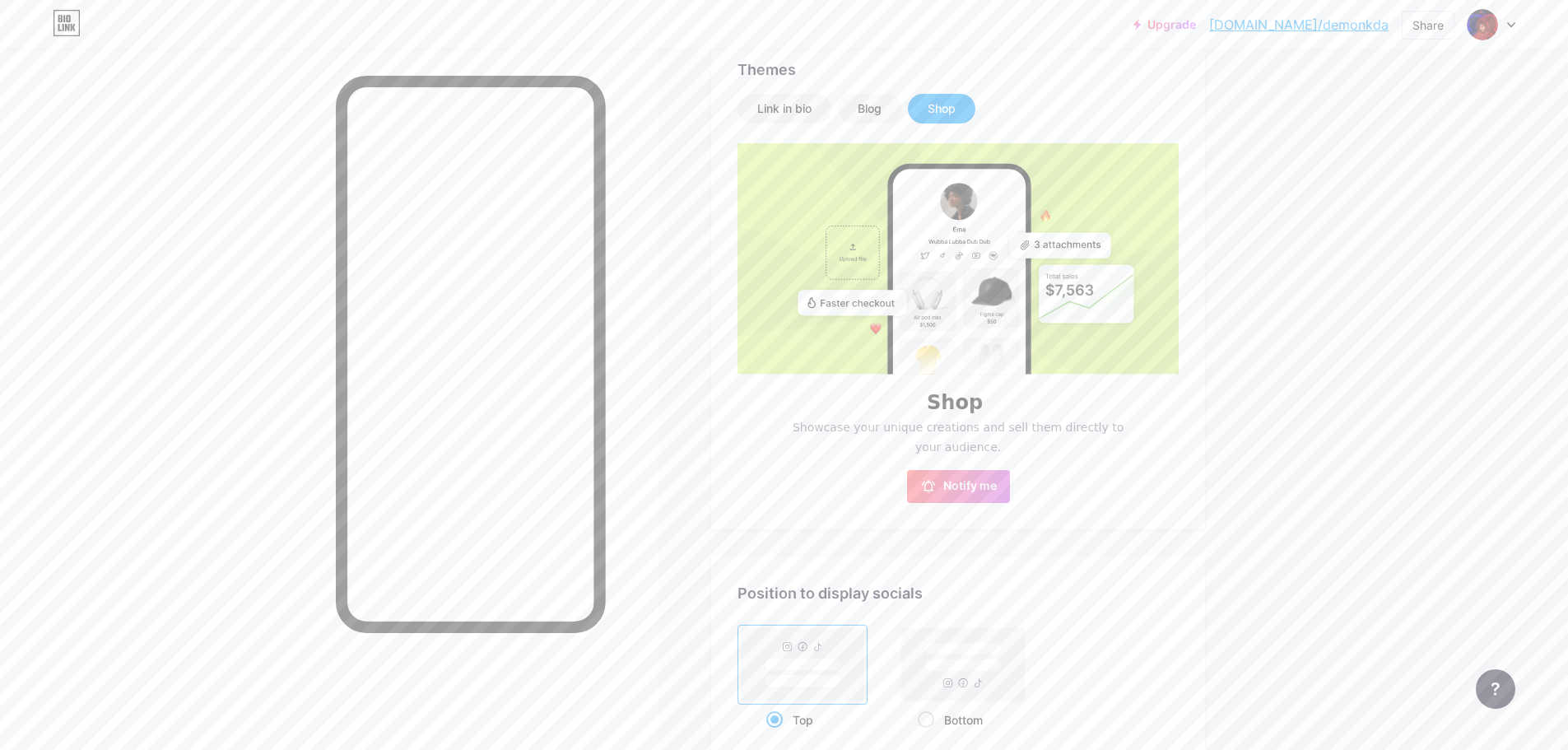
scroll to position [283, 0]
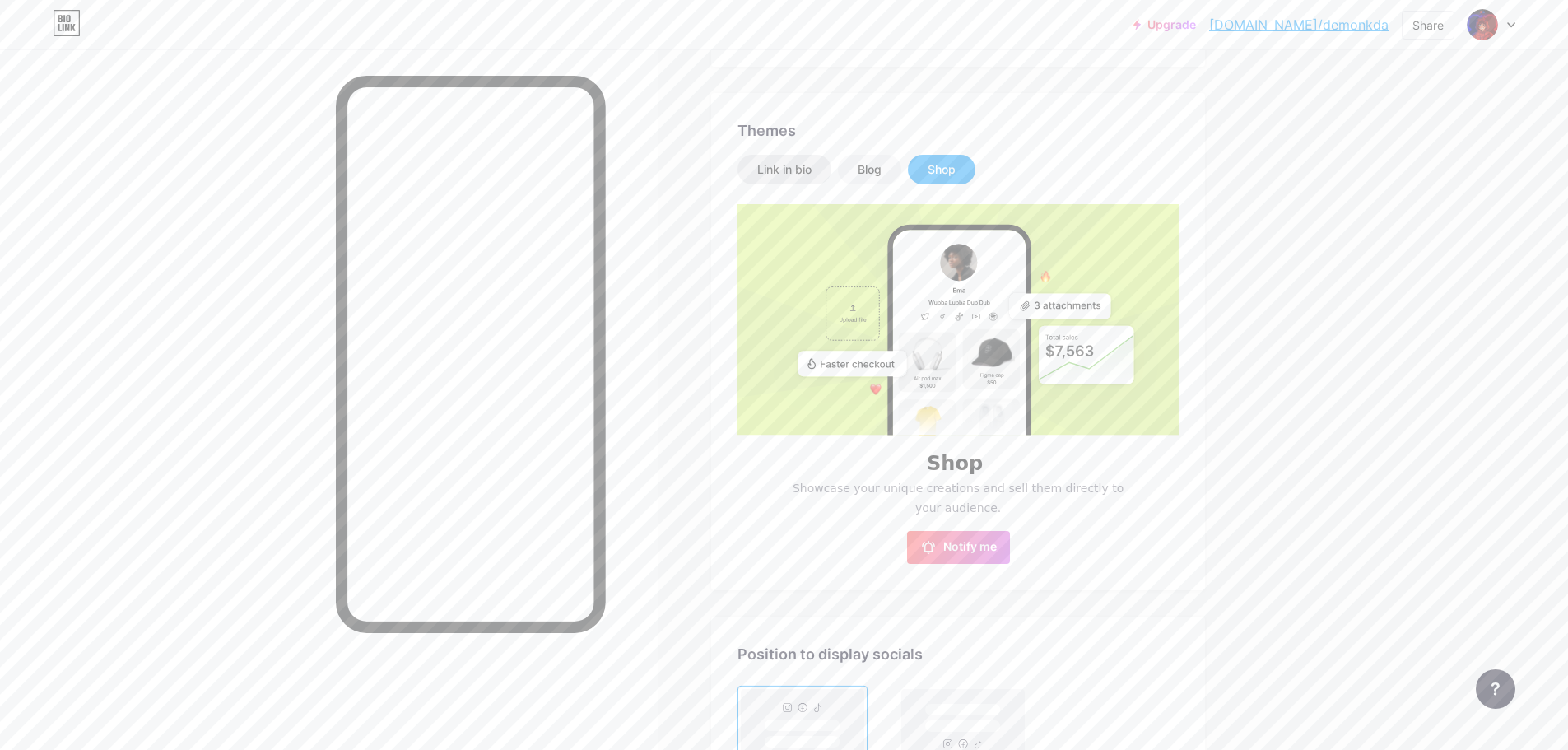
click at [789, 168] on div "Link in bio" at bounding box center [784, 169] width 54 height 16
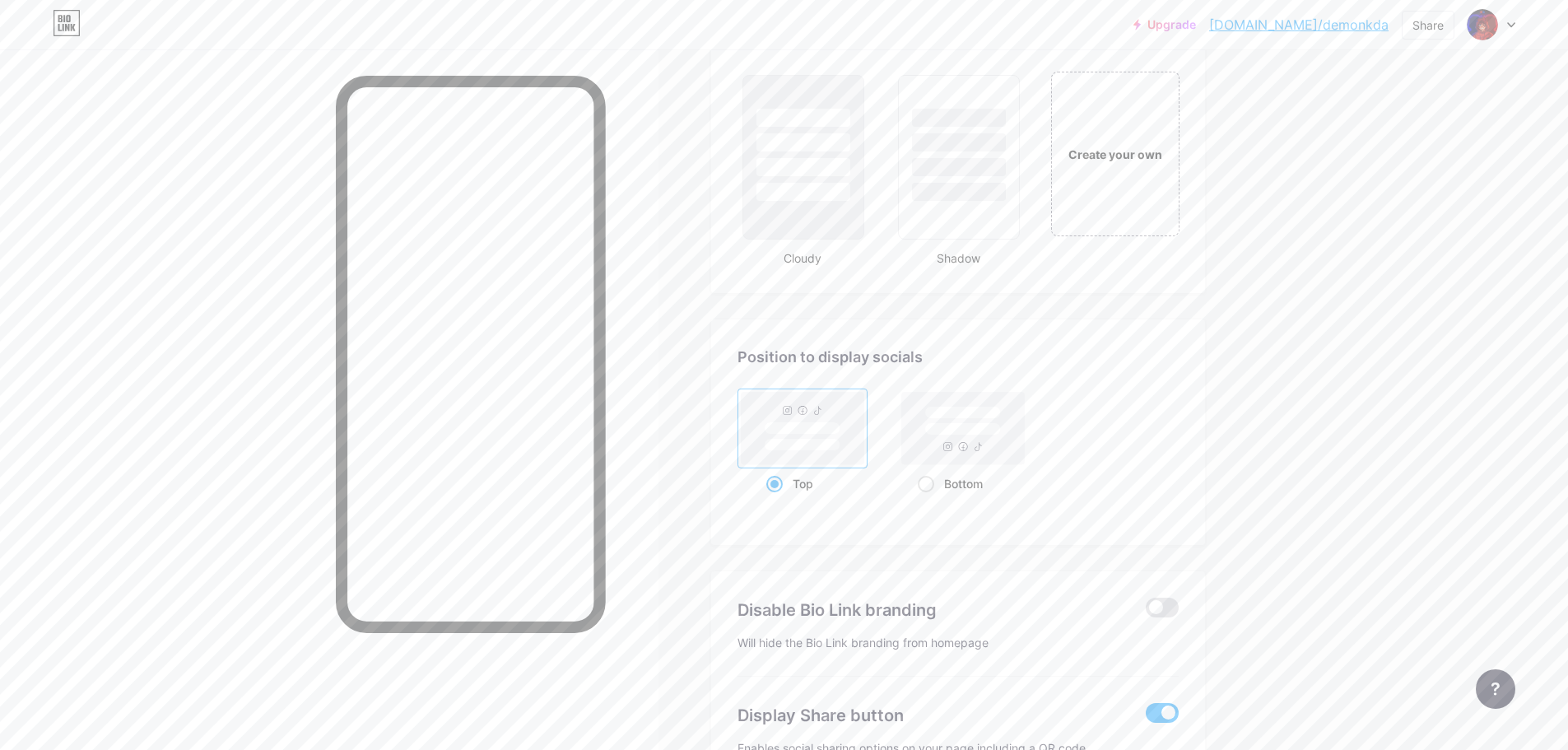
scroll to position [2011, 0]
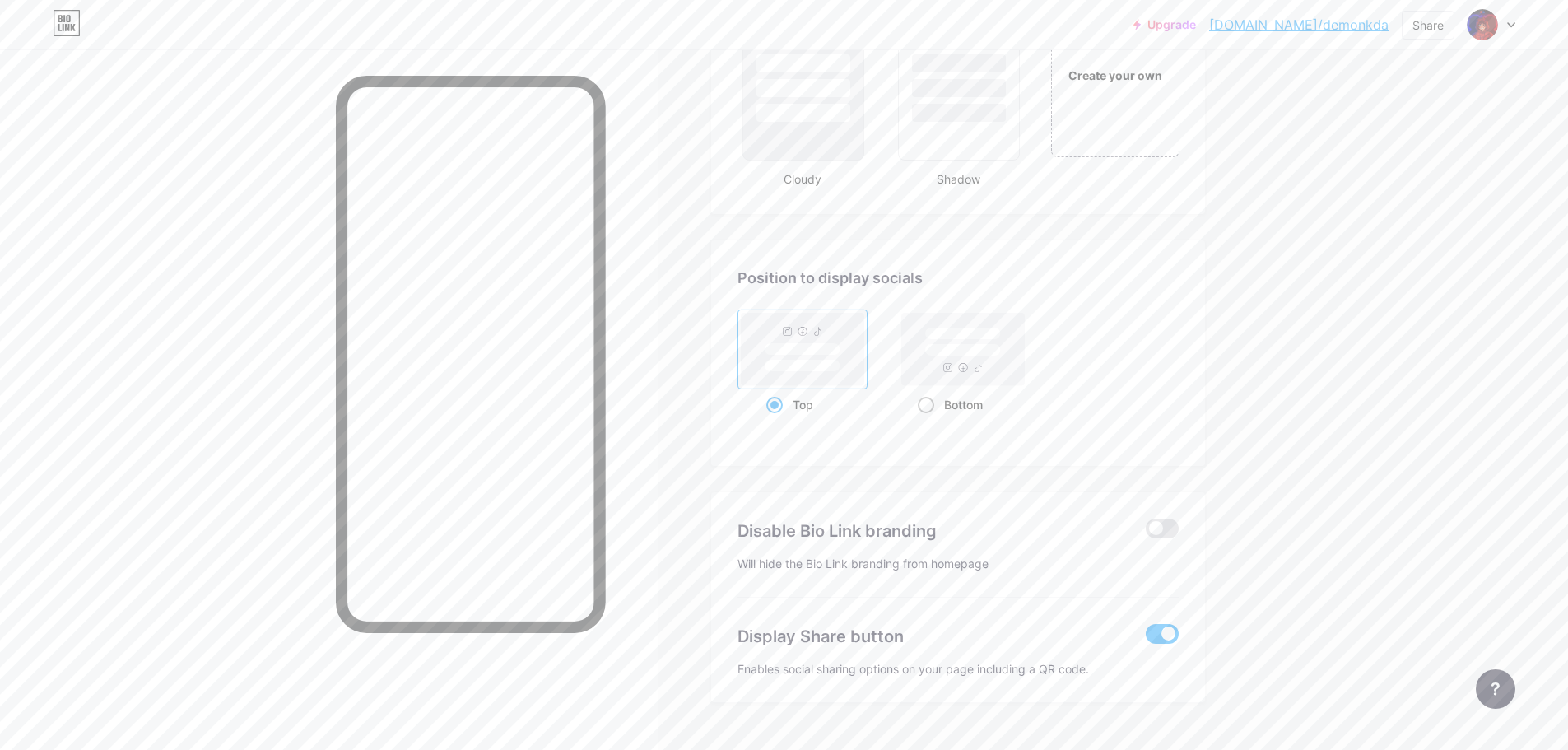
click at [972, 345] on rect at bounding box center [963, 350] width 75 height 12
click at [928, 420] on input "Bottom" at bounding box center [922, 425] width 11 height 11
radio input "true"
click at [823, 353] on rect at bounding box center [802, 349] width 75 height 12
click at [777, 420] on input "Top" at bounding box center [771, 425] width 11 height 11
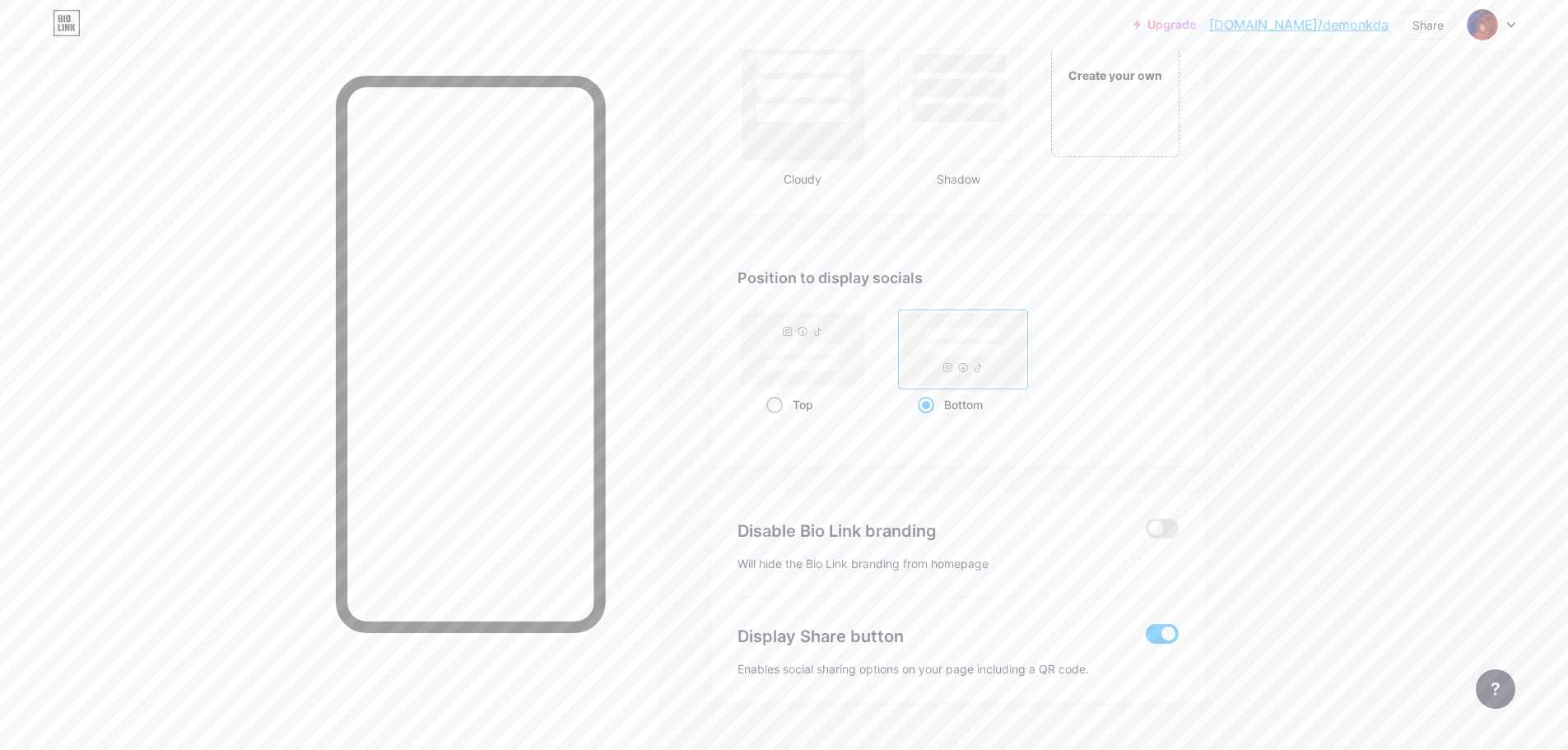
radio input "true"
click at [956, 355] on rect at bounding box center [963, 350] width 75 height 12
click at [928, 420] on input "Bottom" at bounding box center [922, 425] width 11 height 11
radio input "true"
click at [759, 324] on rect at bounding box center [803, 349] width 122 height 73
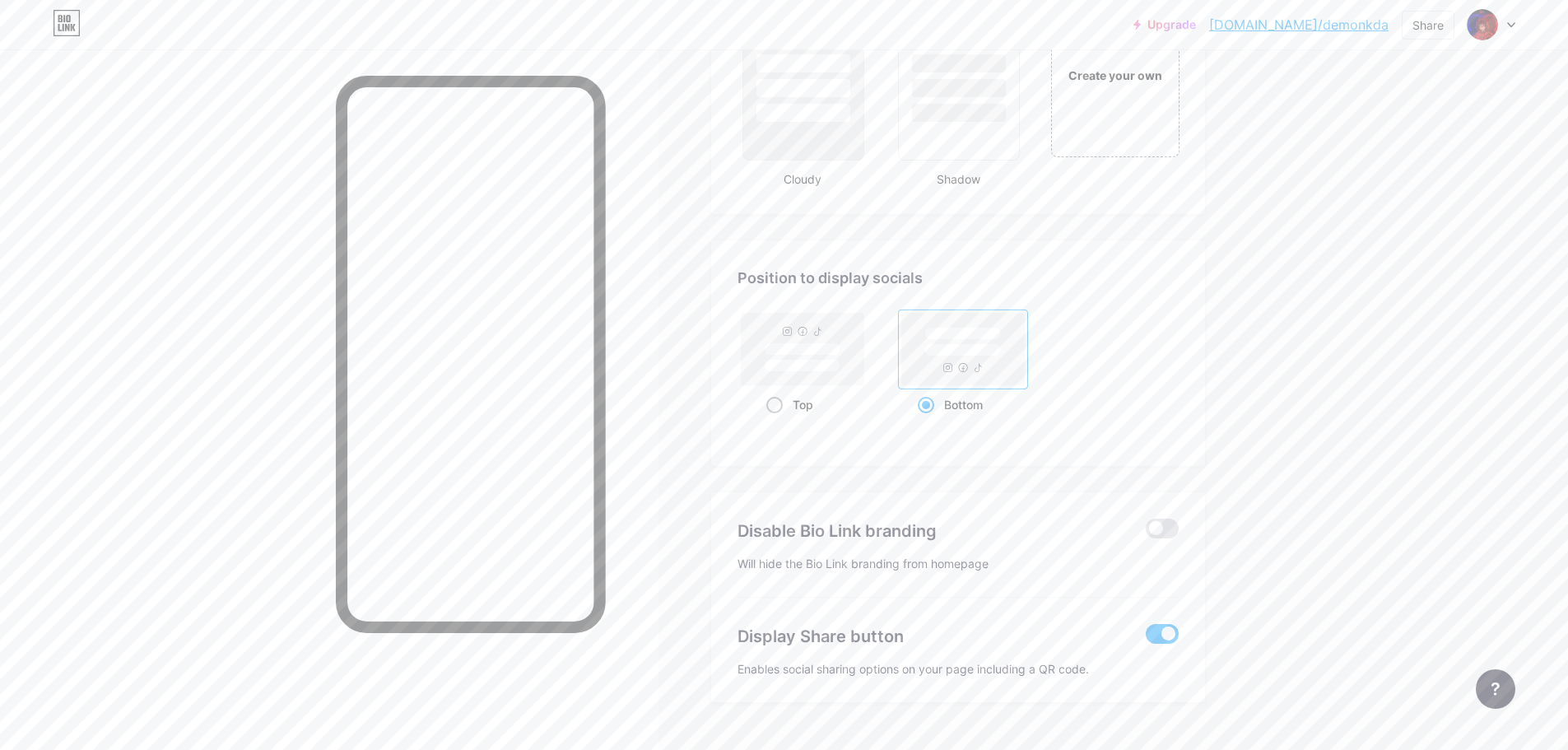
click at [766, 420] on input "Top" at bounding box center [771, 425] width 11 height 11
radio input "true"
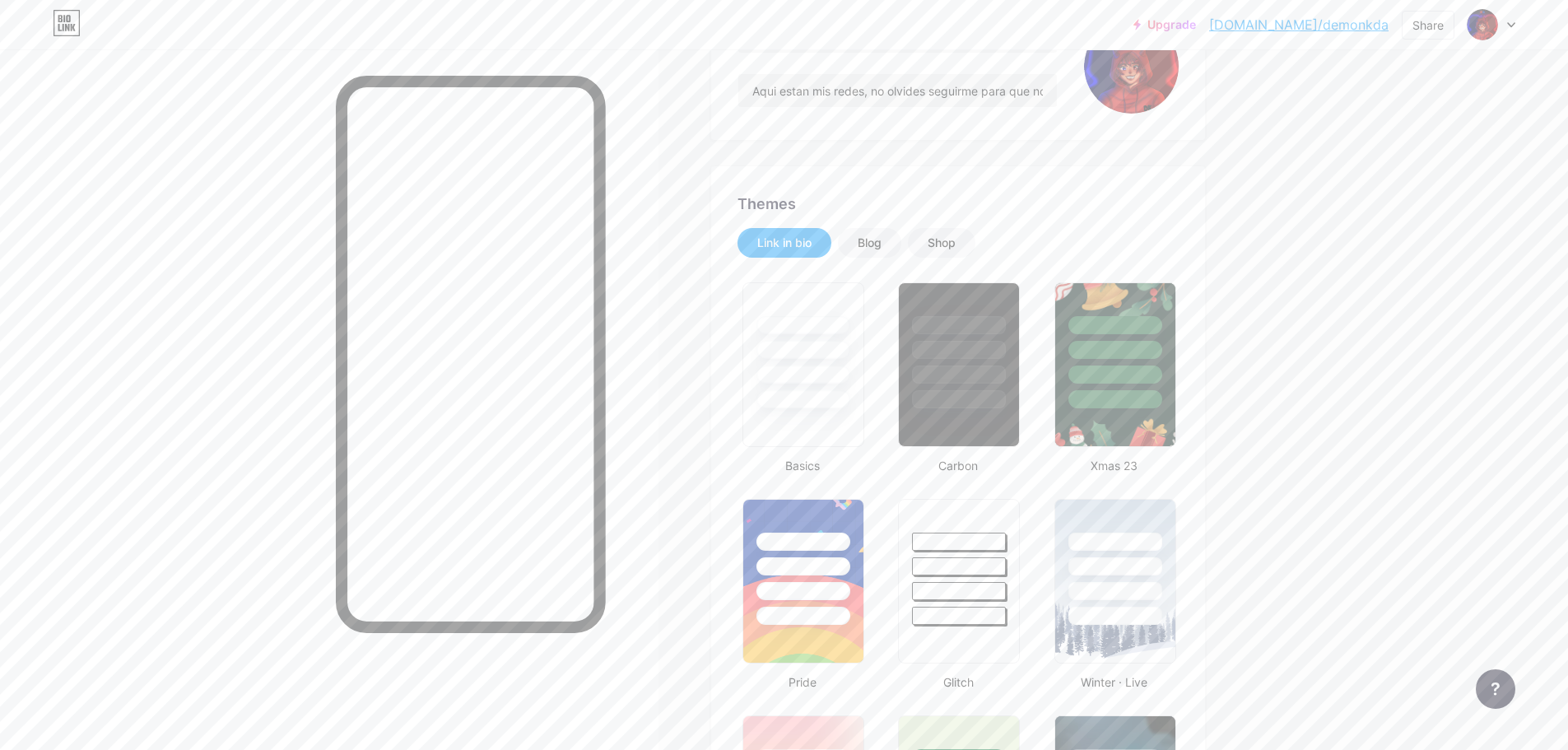
scroll to position [0, 0]
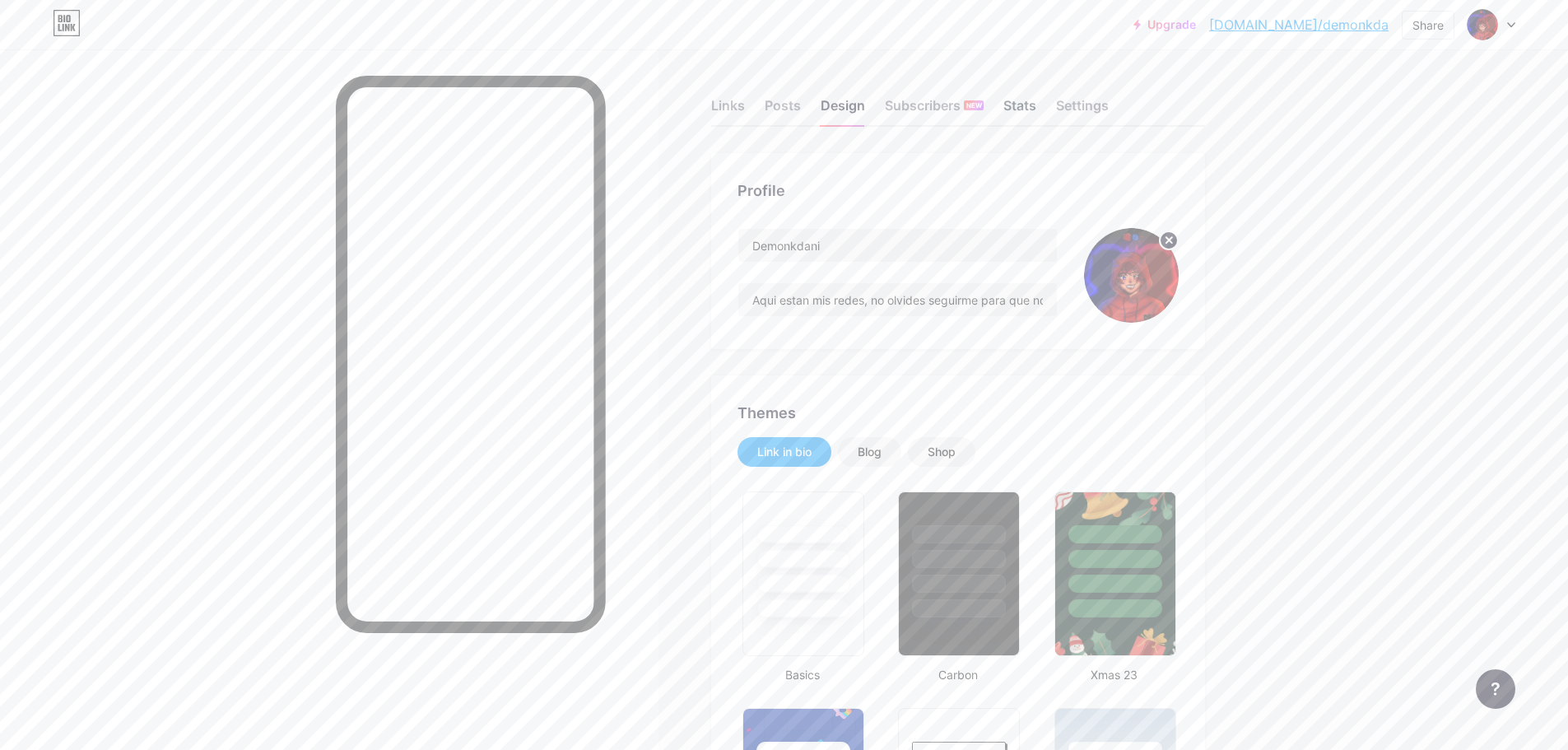
click at [1033, 96] on div "Stats" at bounding box center [1020, 110] width 32 height 30
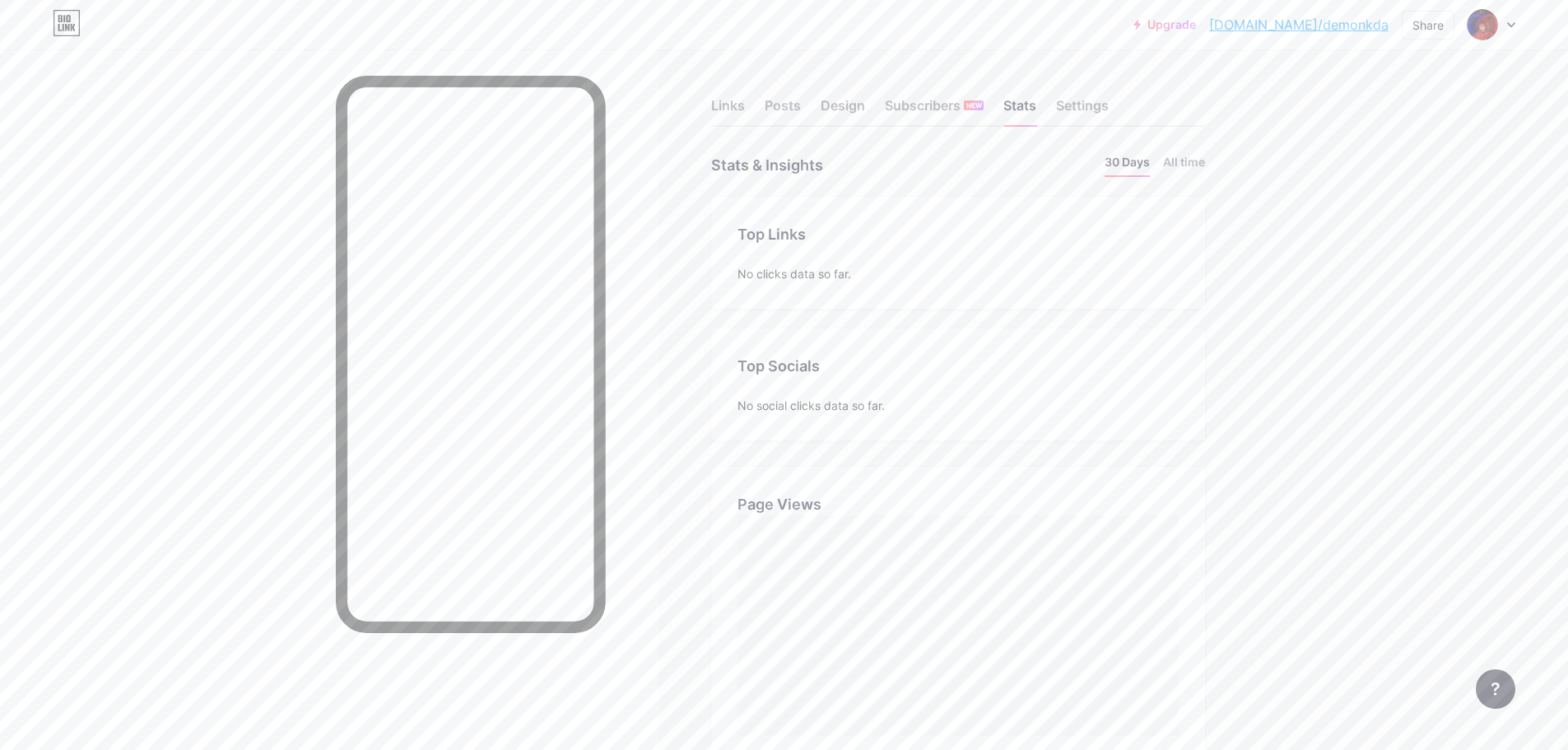
click at [1071, 87] on div "Links Posts Design Subscribers NEW Stats Settings" at bounding box center [958, 97] width 494 height 57
click at [1083, 99] on div "Settings" at bounding box center [1082, 110] width 53 height 30
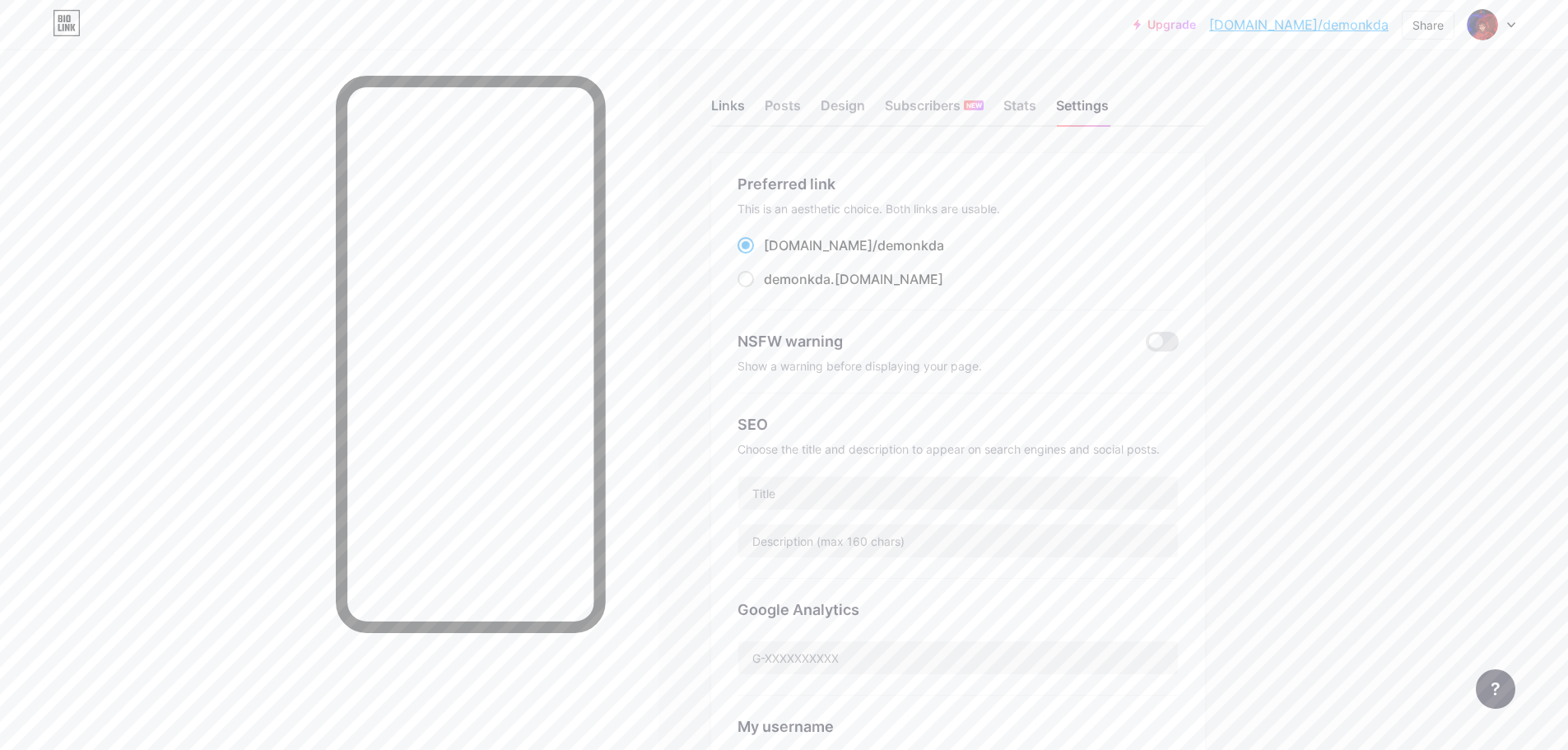
click at [739, 100] on div "Links" at bounding box center [728, 110] width 33 height 30
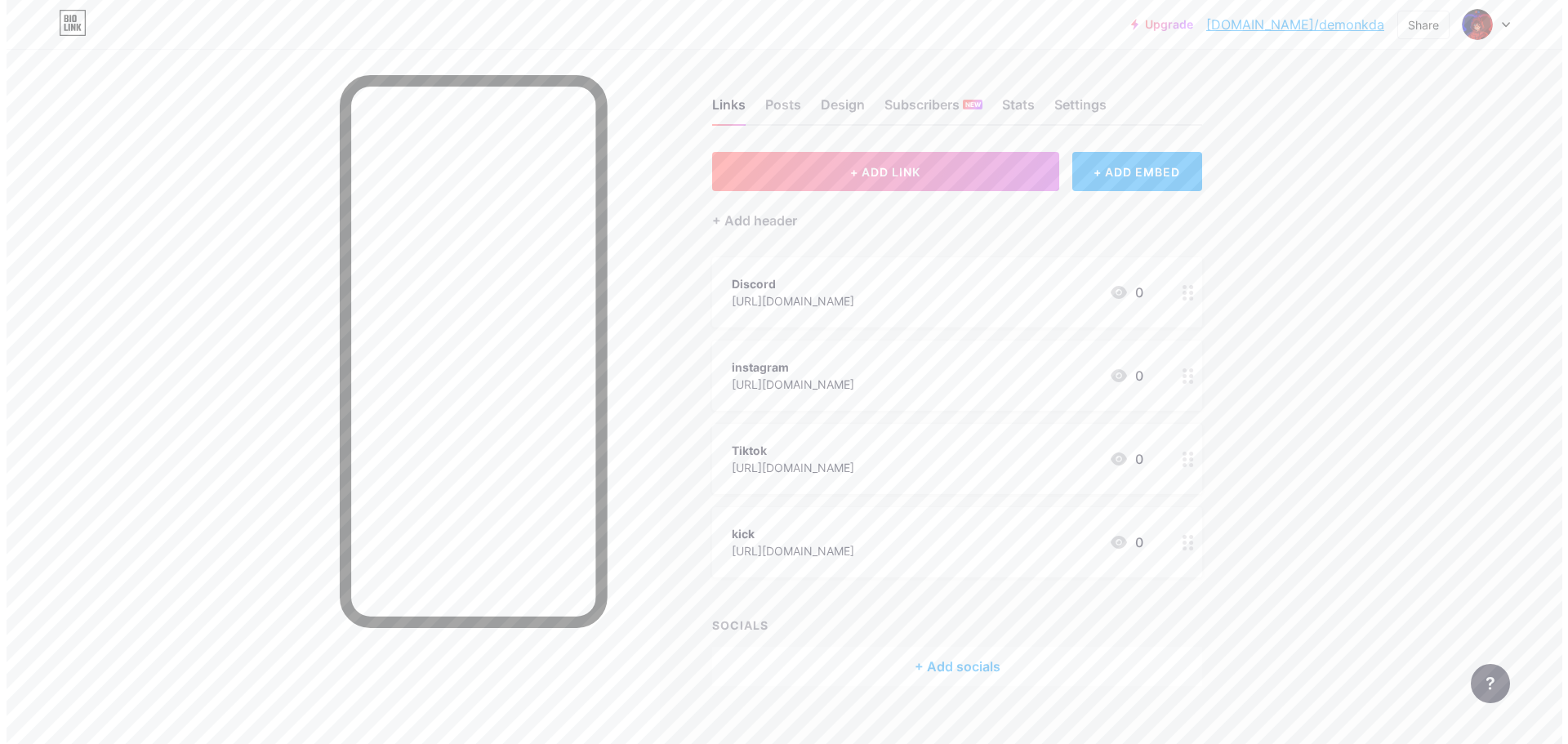
scroll to position [23, 0]
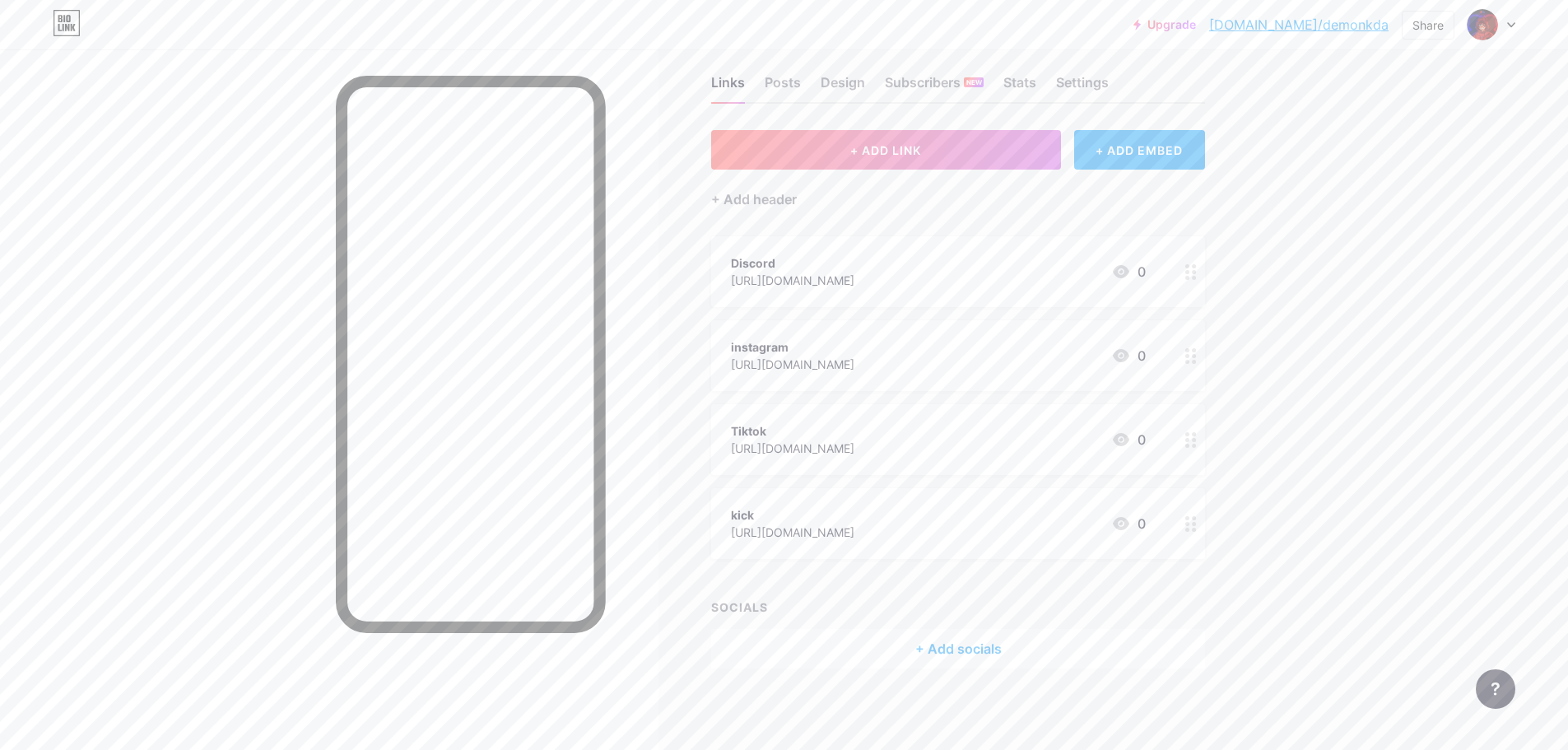
click at [1193, 284] on div at bounding box center [1190, 271] width 28 height 71
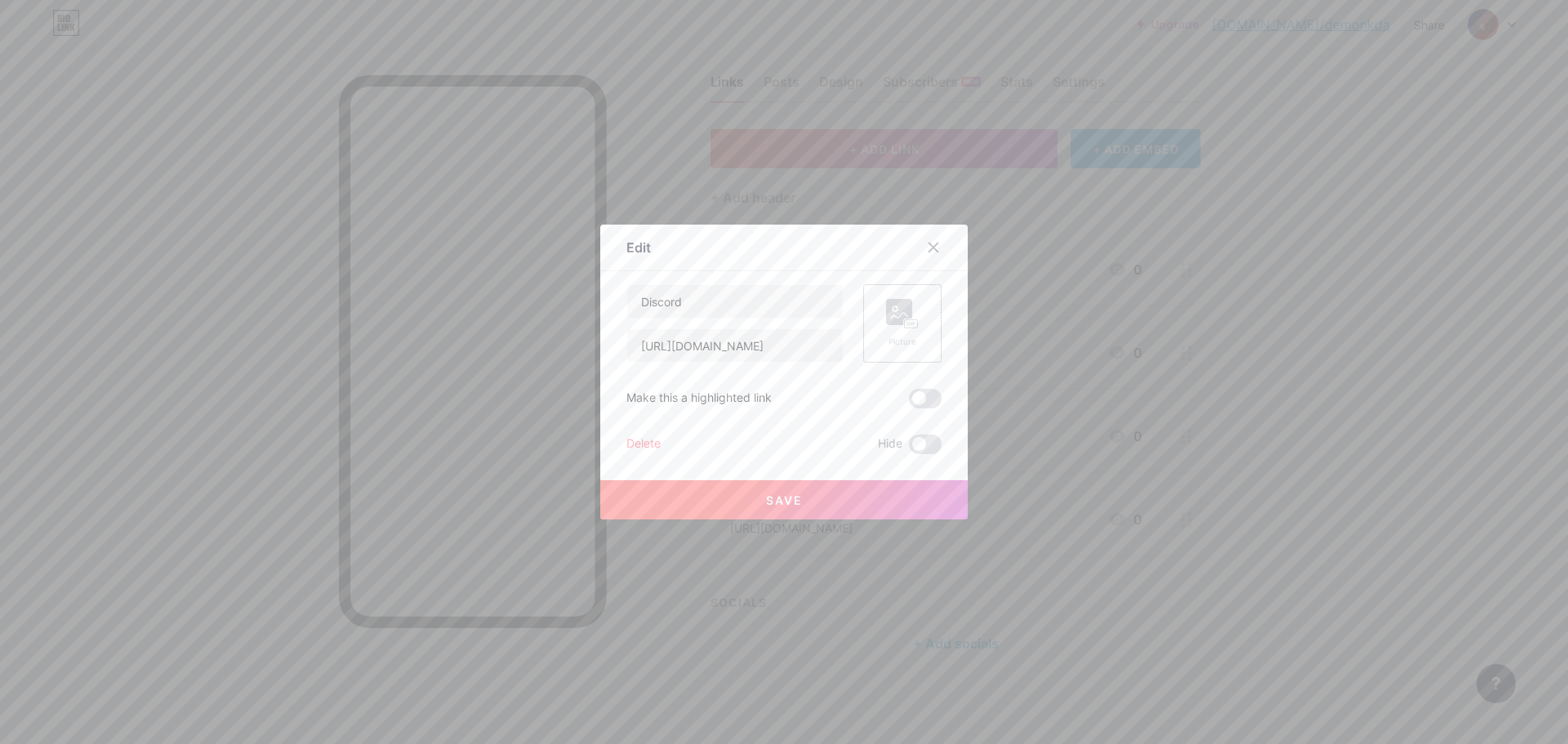
click at [905, 325] on rect at bounding box center [911, 324] width 13 height 9
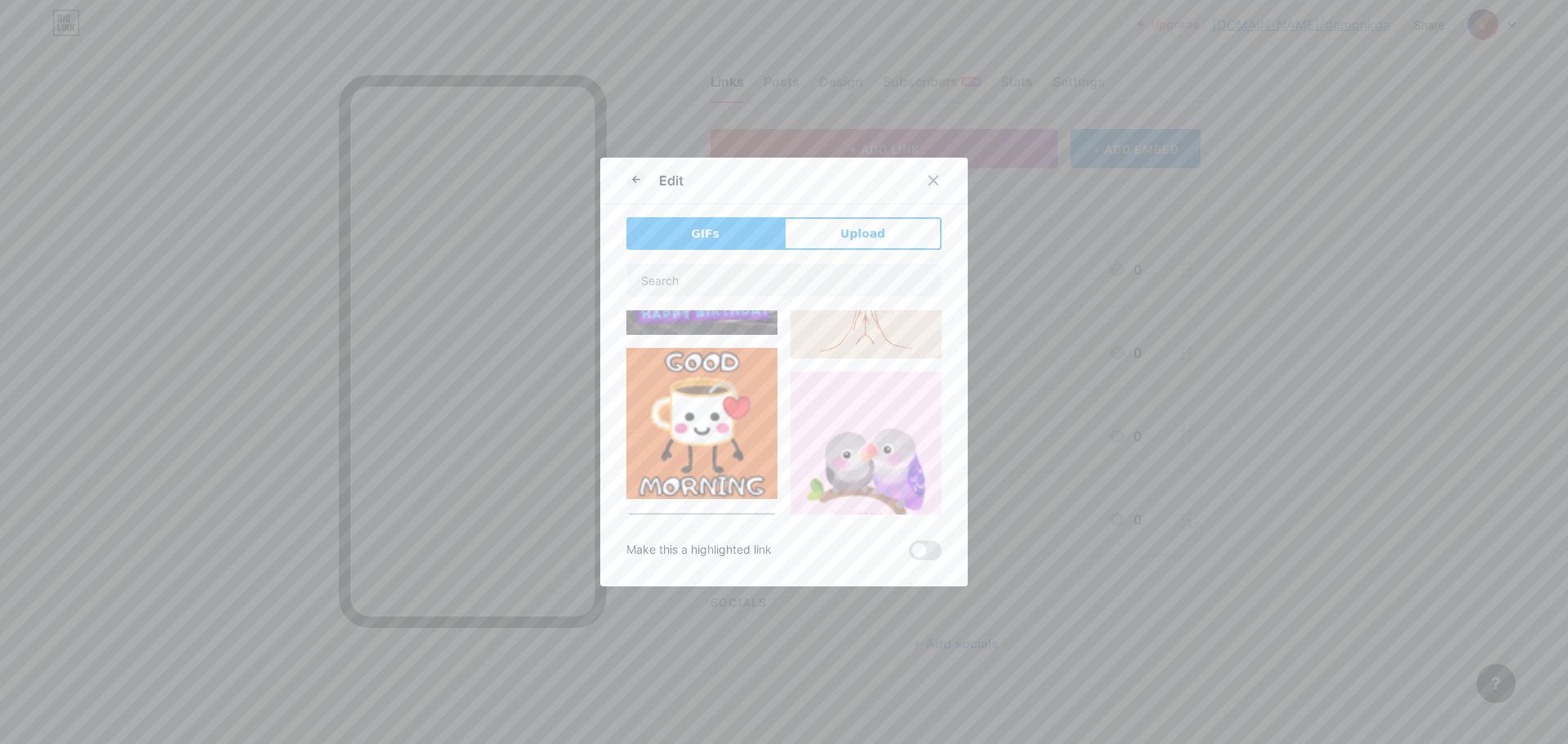
type input "Discord"
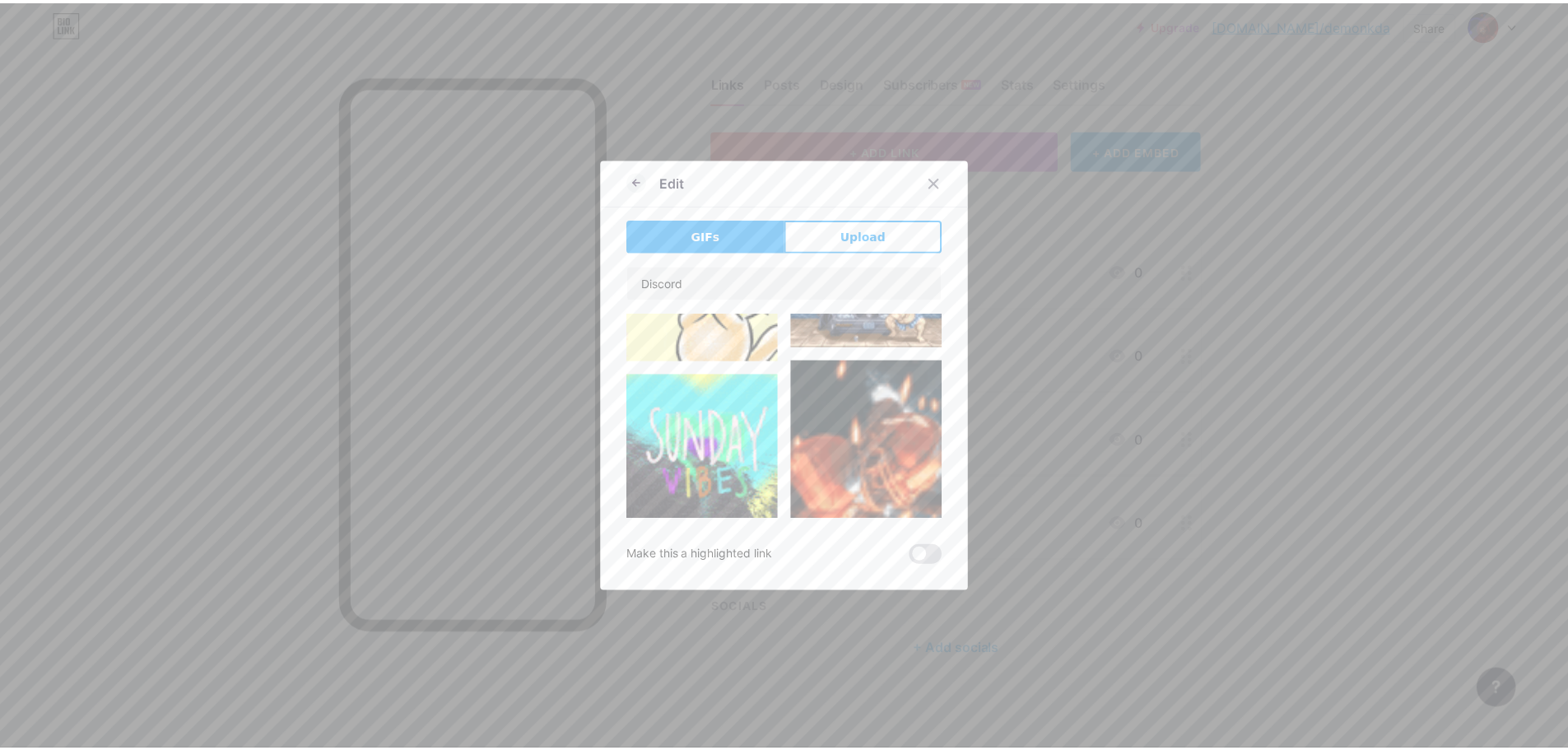
scroll to position [0, 0]
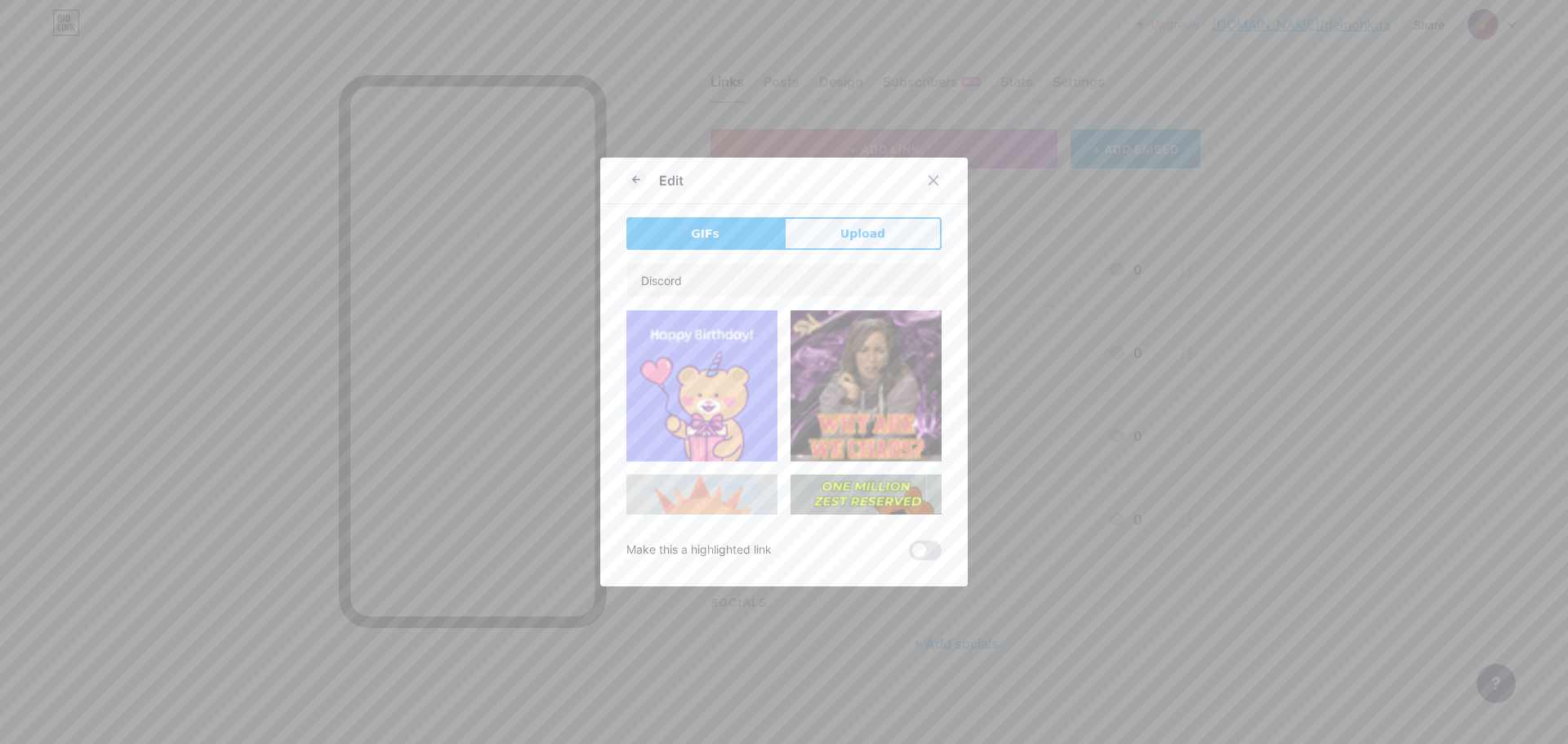
click at [888, 227] on button "Upload" at bounding box center [862, 233] width 157 height 32
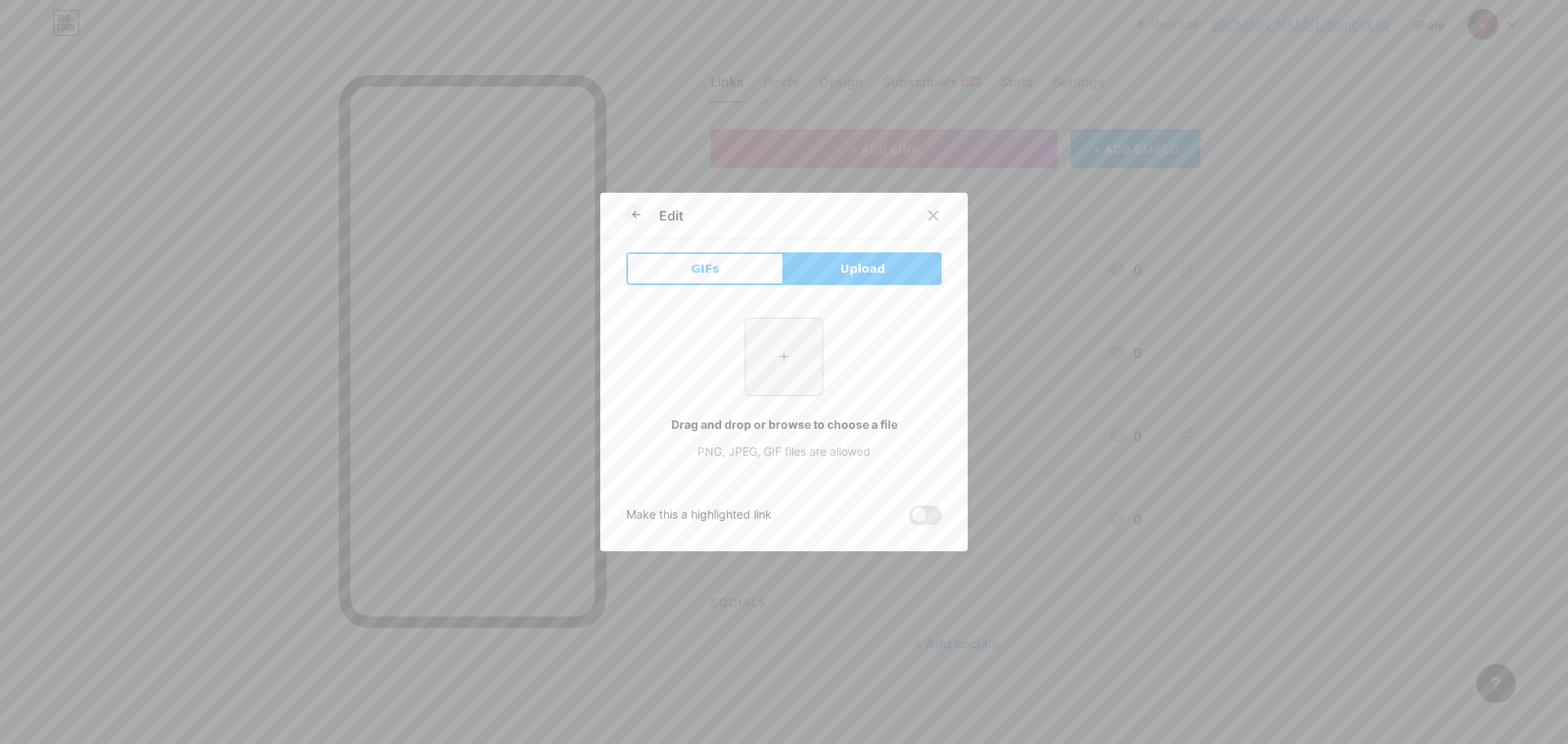
click at [787, 359] on input "file" at bounding box center [784, 356] width 77 height 77
type input "C:\fakepath\discord-pictures-asgn4klbry66xxfx.jpg"
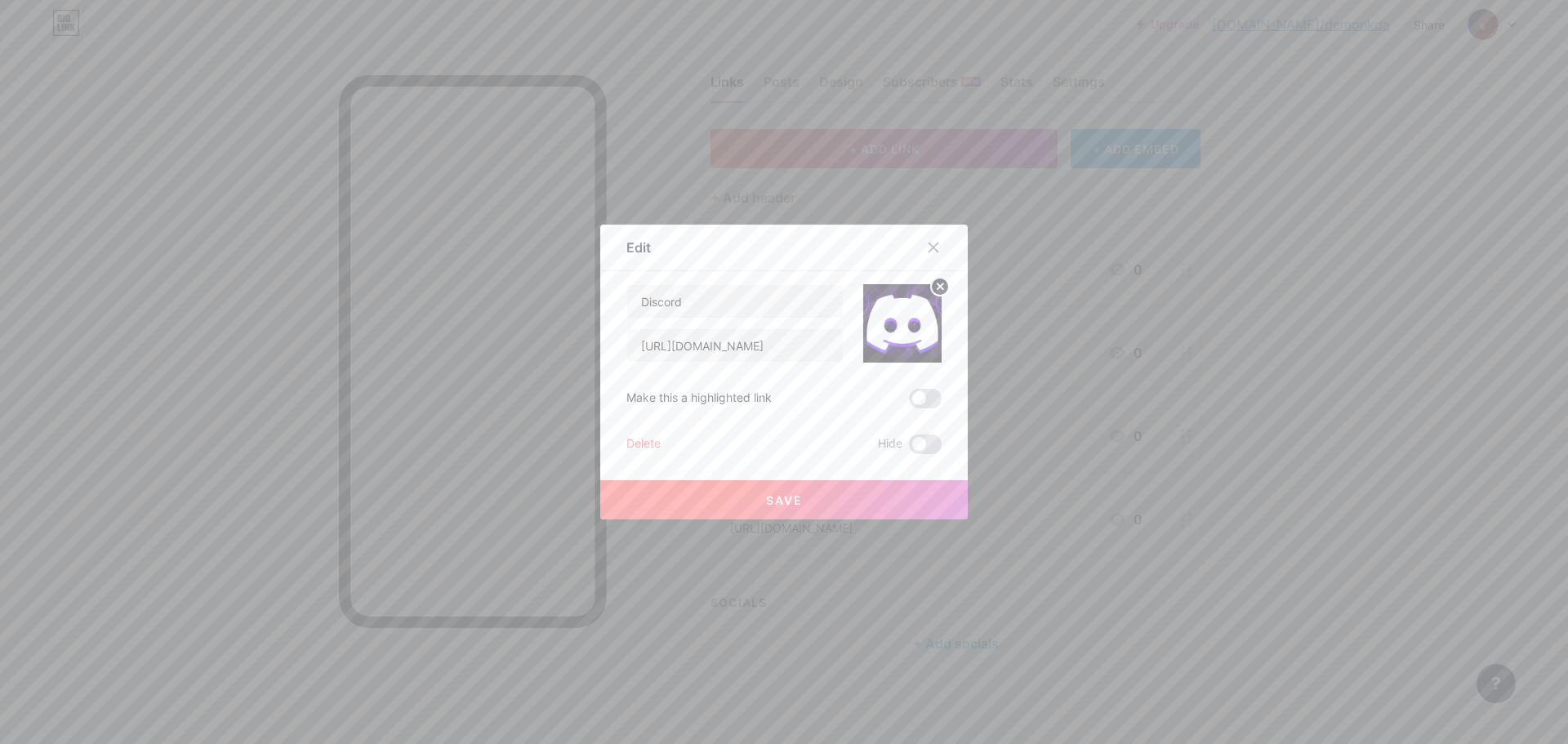
click at [827, 496] on button "Save" at bounding box center [784, 499] width 368 height 39
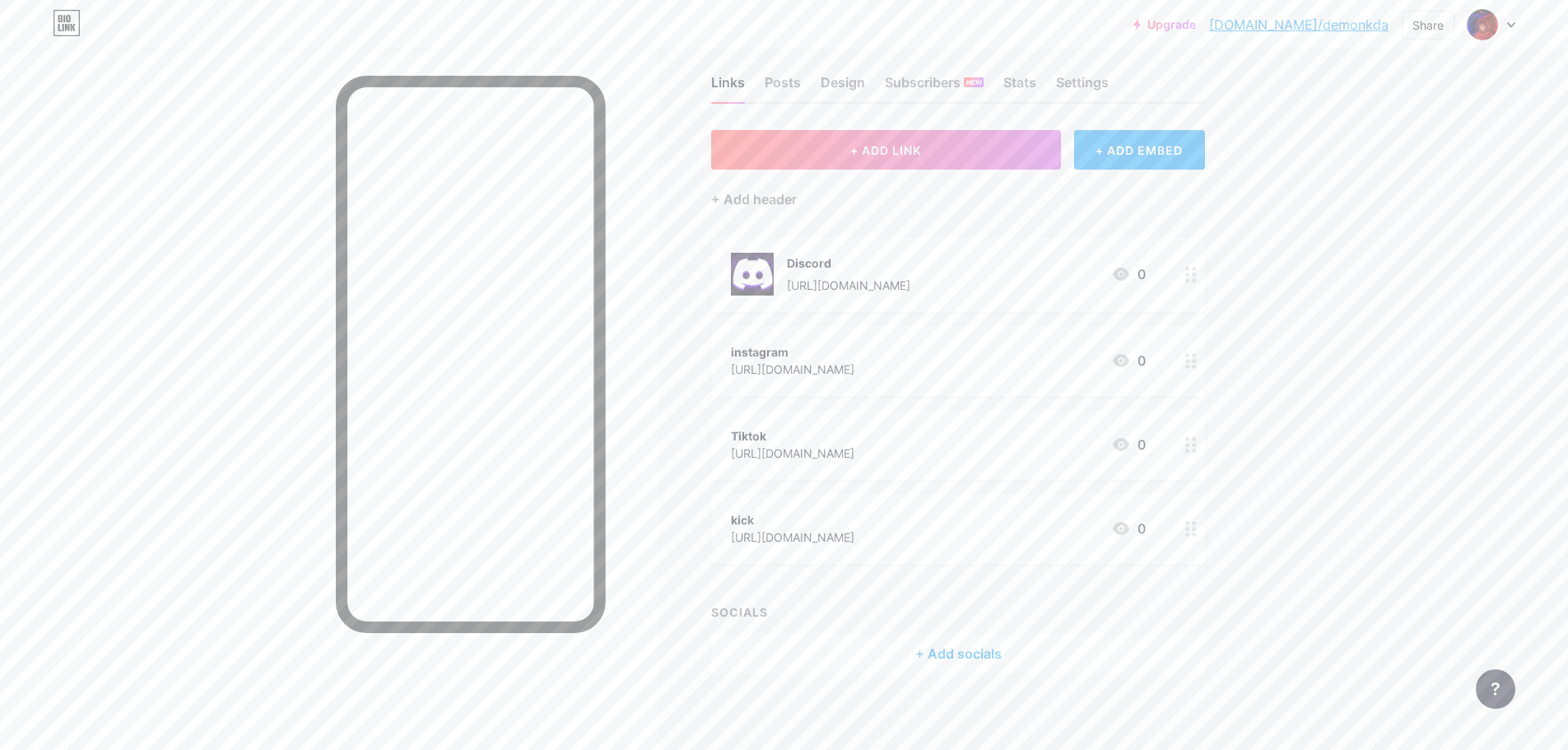
click at [1184, 354] on div at bounding box center [1190, 360] width 28 height 71
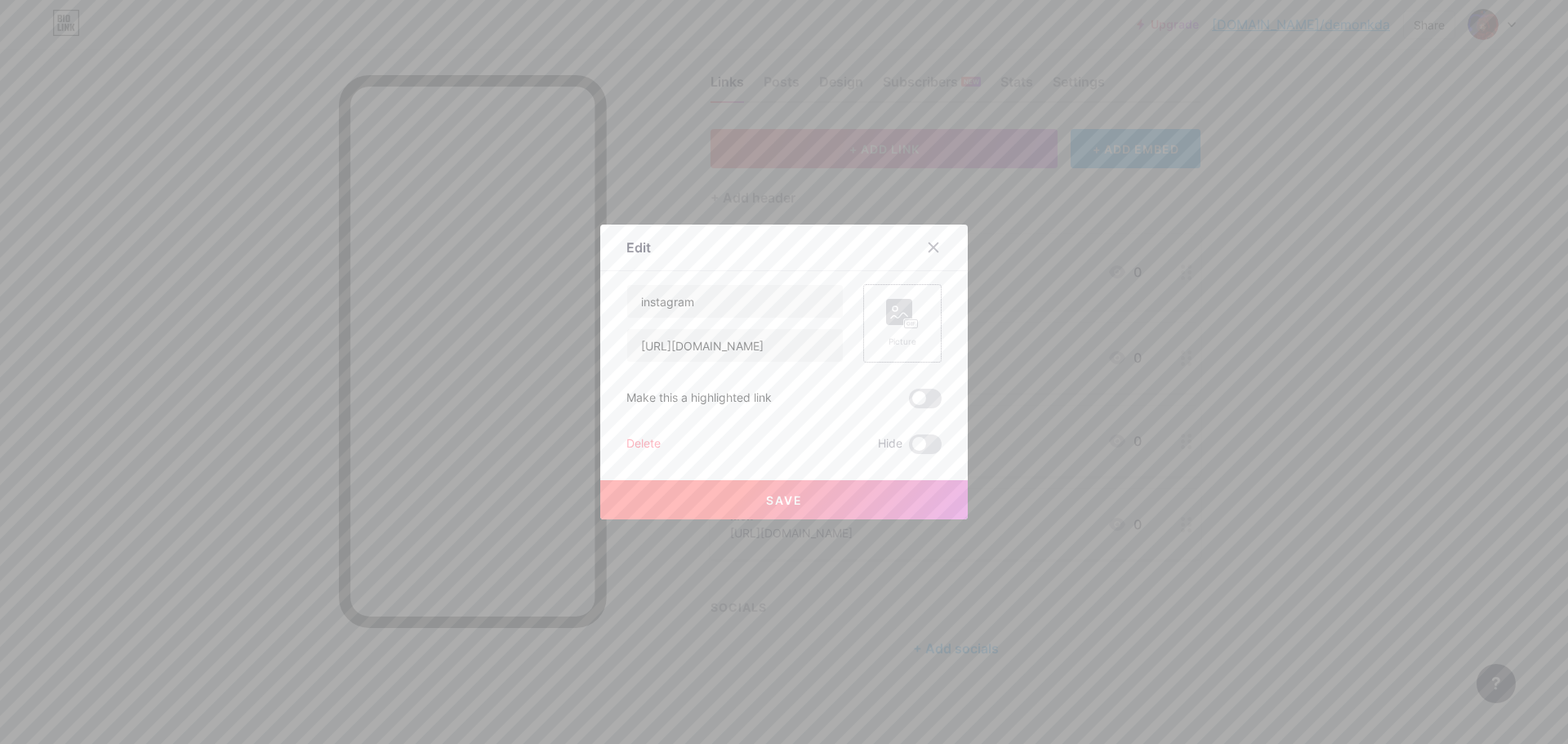
click at [923, 312] on div "Picture" at bounding box center [902, 323] width 79 height 79
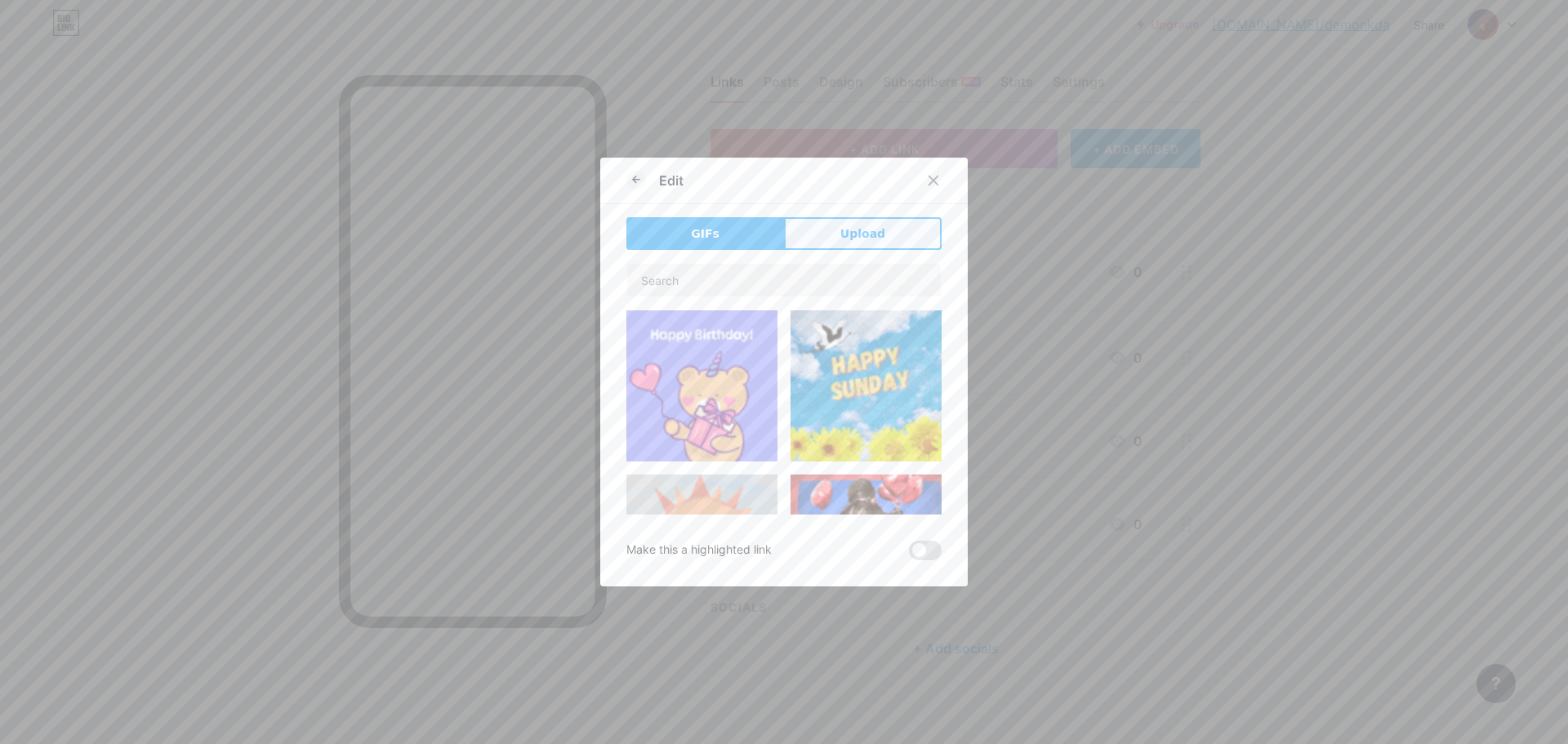
click at [857, 231] on span "Upload" at bounding box center [862, 234] width 45 height 17
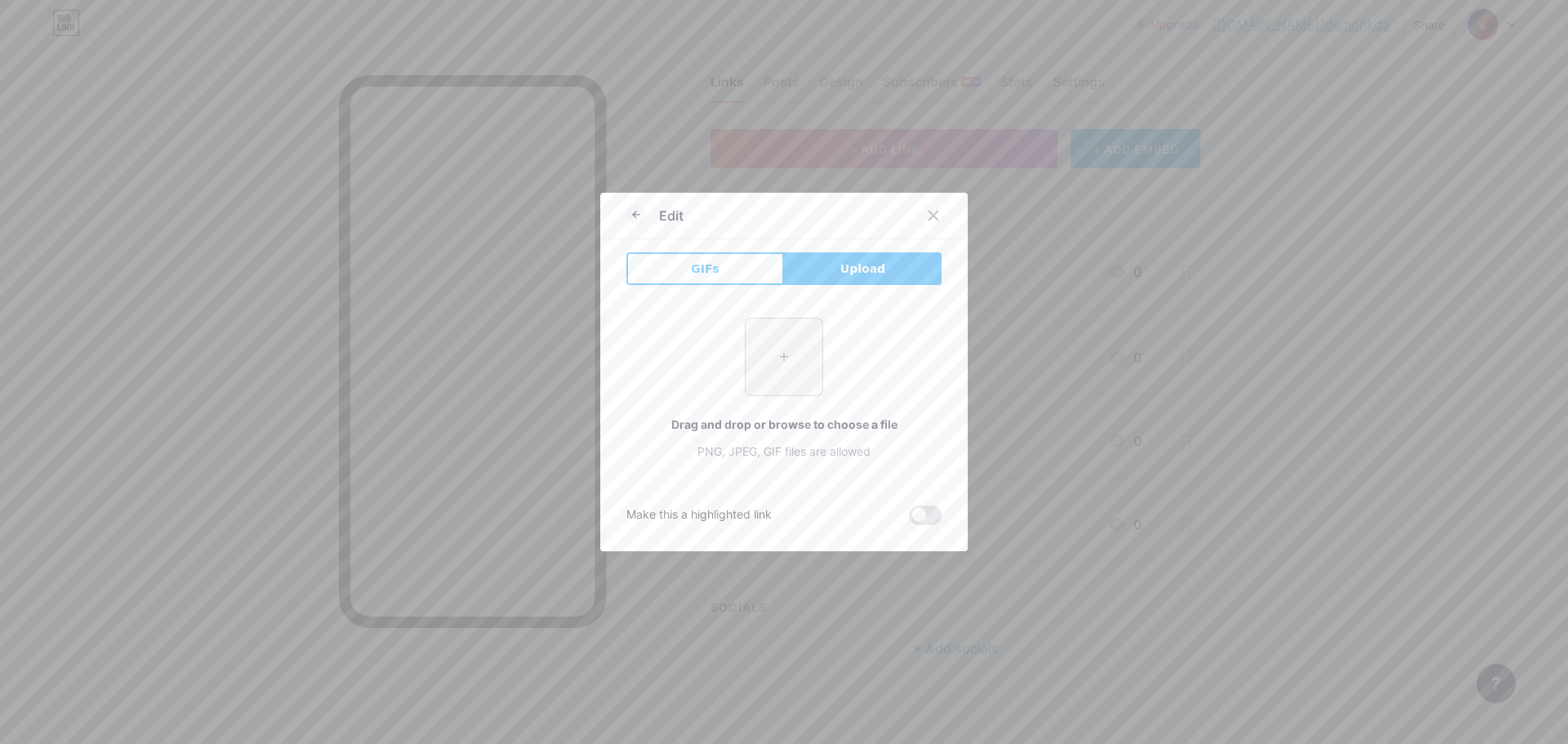
click at [760, 343] on input "file" at bounding box center [784, 356] width 77 height 77
type input "C:\fakepath\OIP.jpeg"
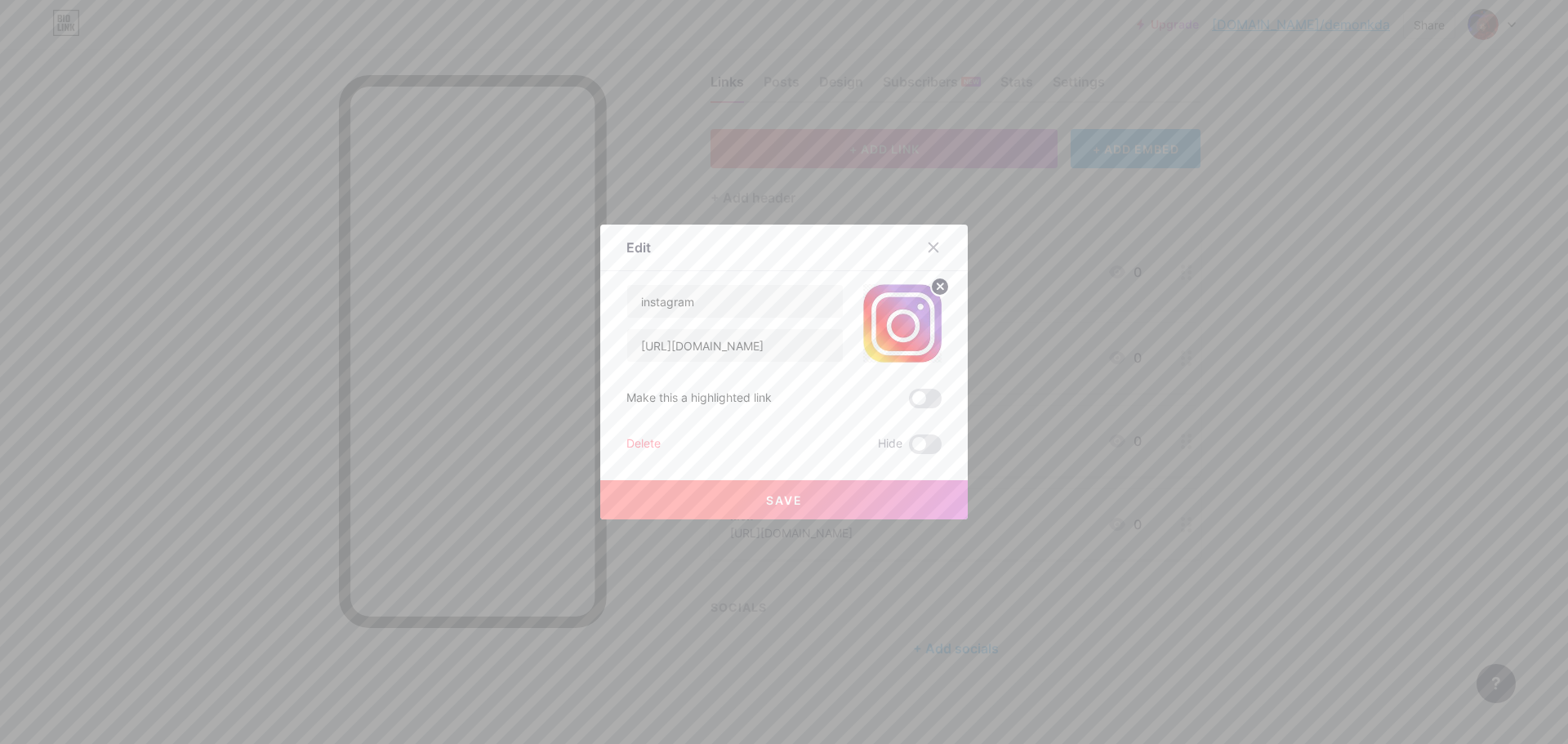
click at [852, 494] on button "Save" at bounding box center [784, 499] width 368 height 39
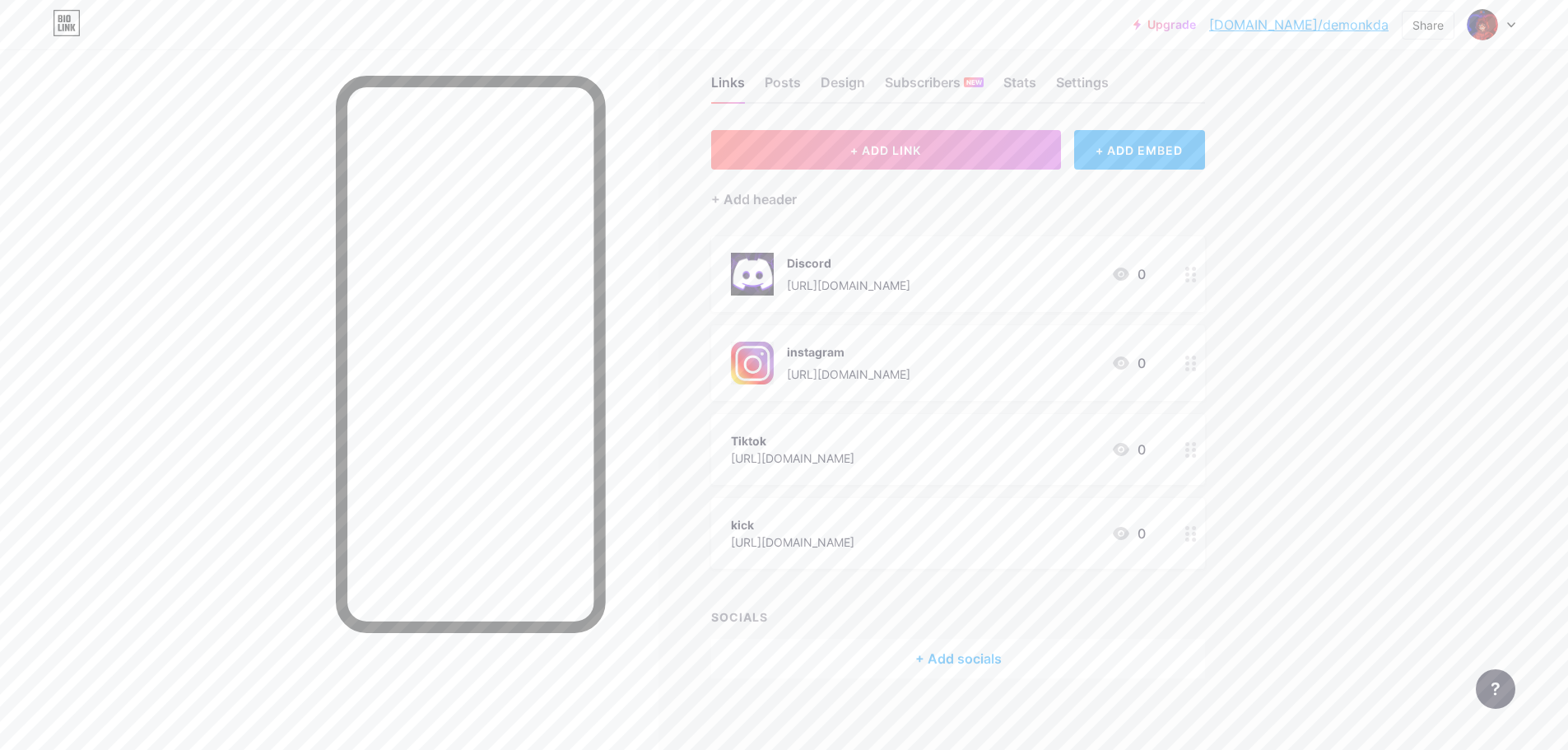
click at [1172, 445] on div "Tiktok [URL][DOMAIN_NAME] 0" at bounding box center [958, 450] width 494 height 71
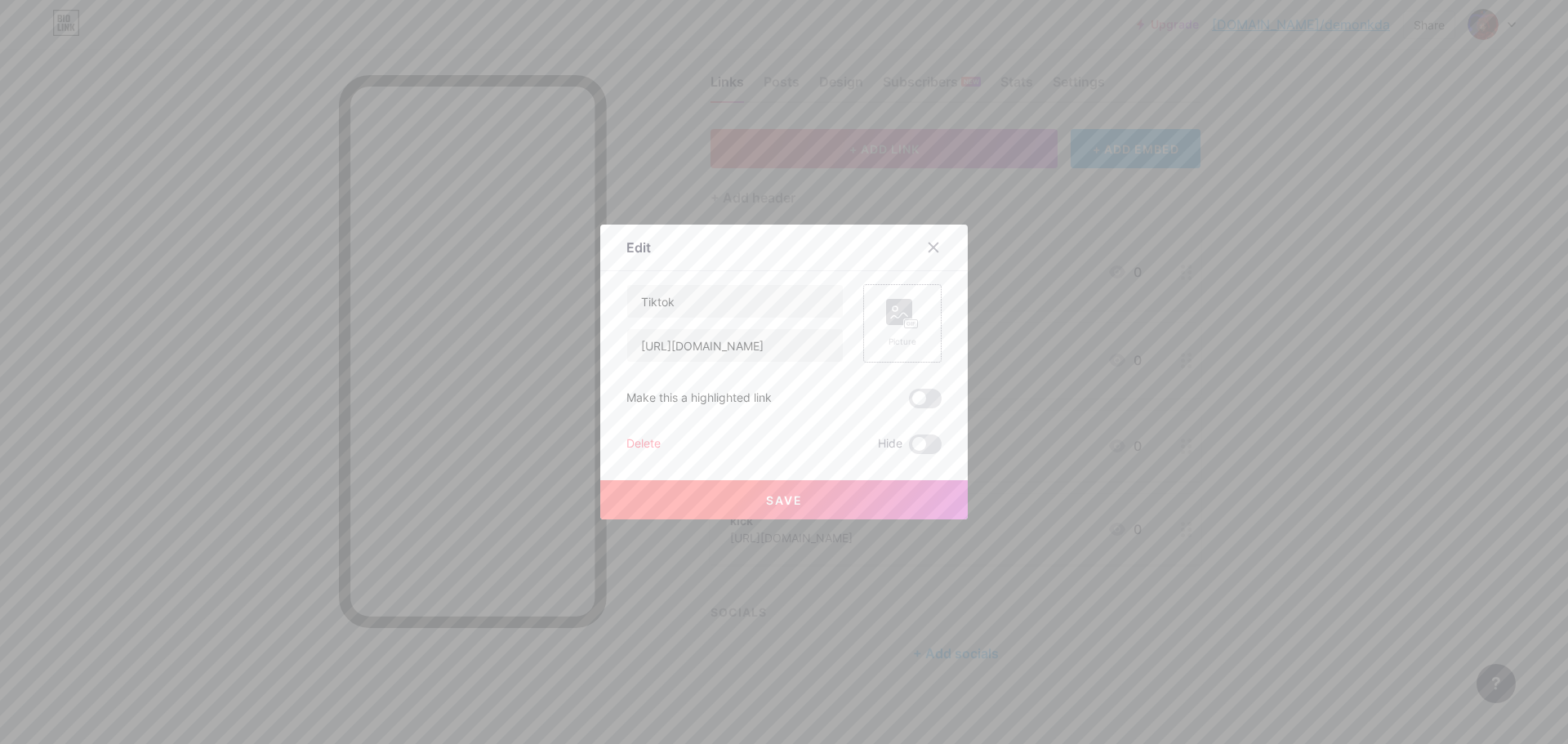
click at [908, 314] on icon at bounding box center [902, 314] width 32 height 30
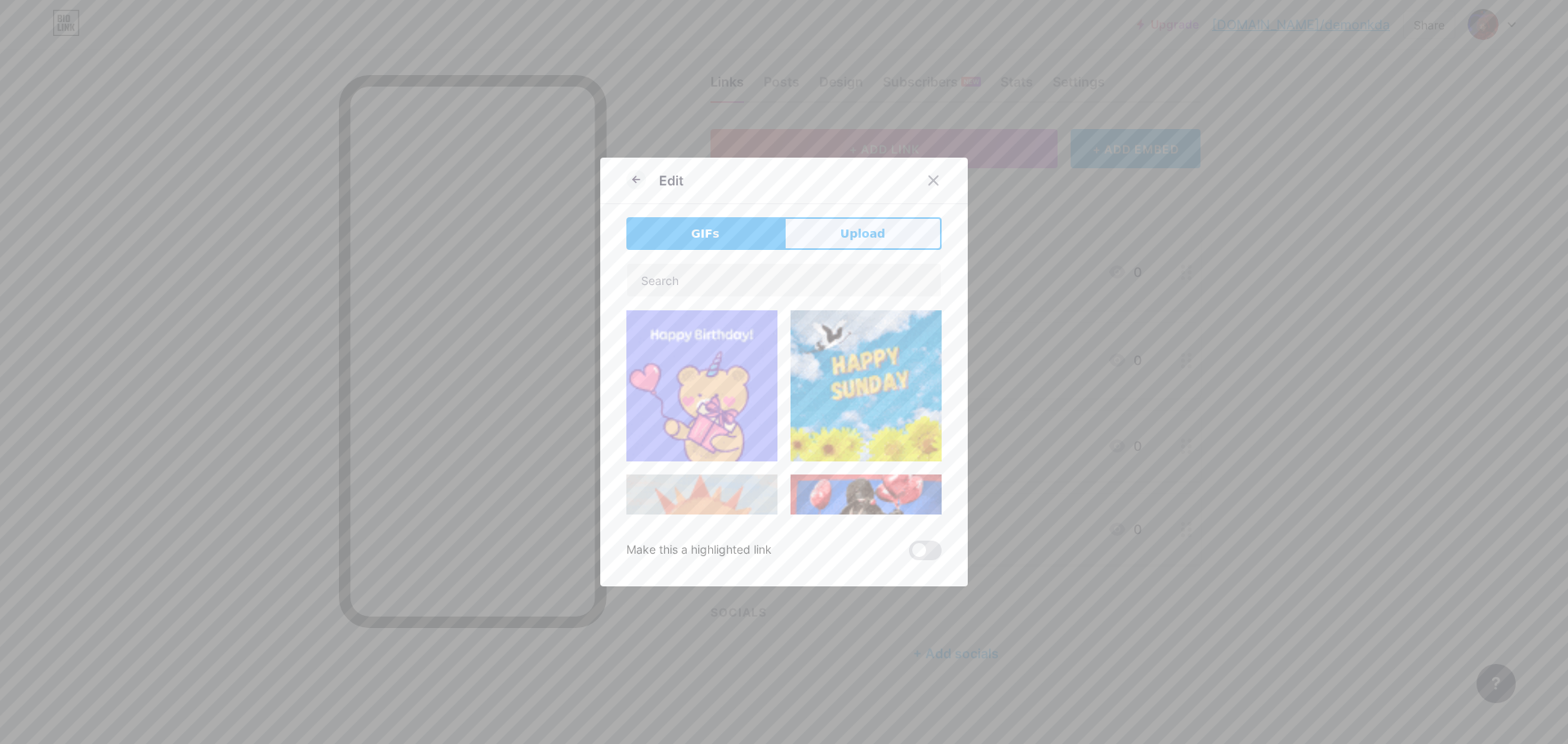
click at [849, 238] on span "Upload" at bounding box center [862, 234] width 45 height 17
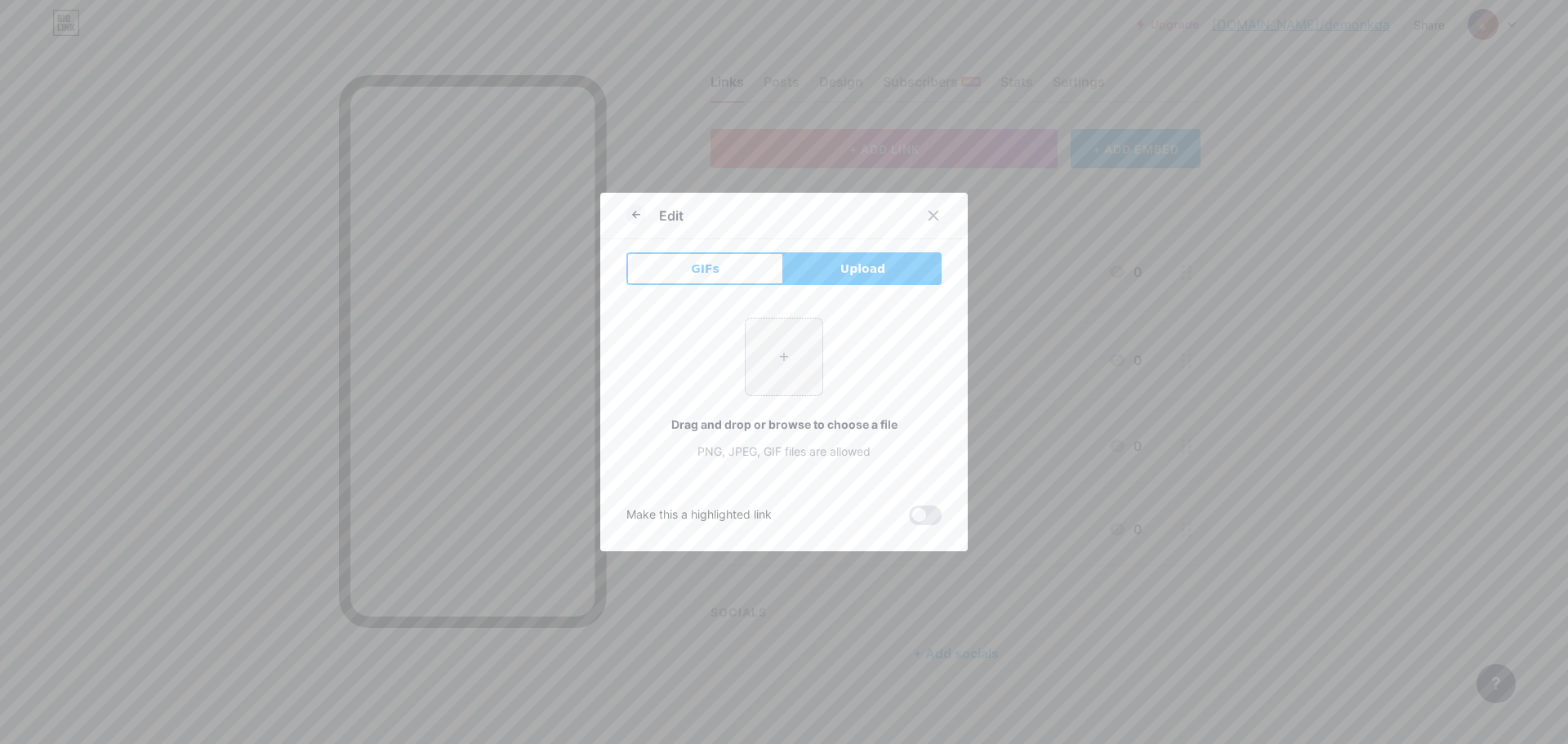
click at [783, 338] on input "file" at bounding box center [784, 356] width 77 height 77
type input "C:\fakepath\OIP (1).jpeg"
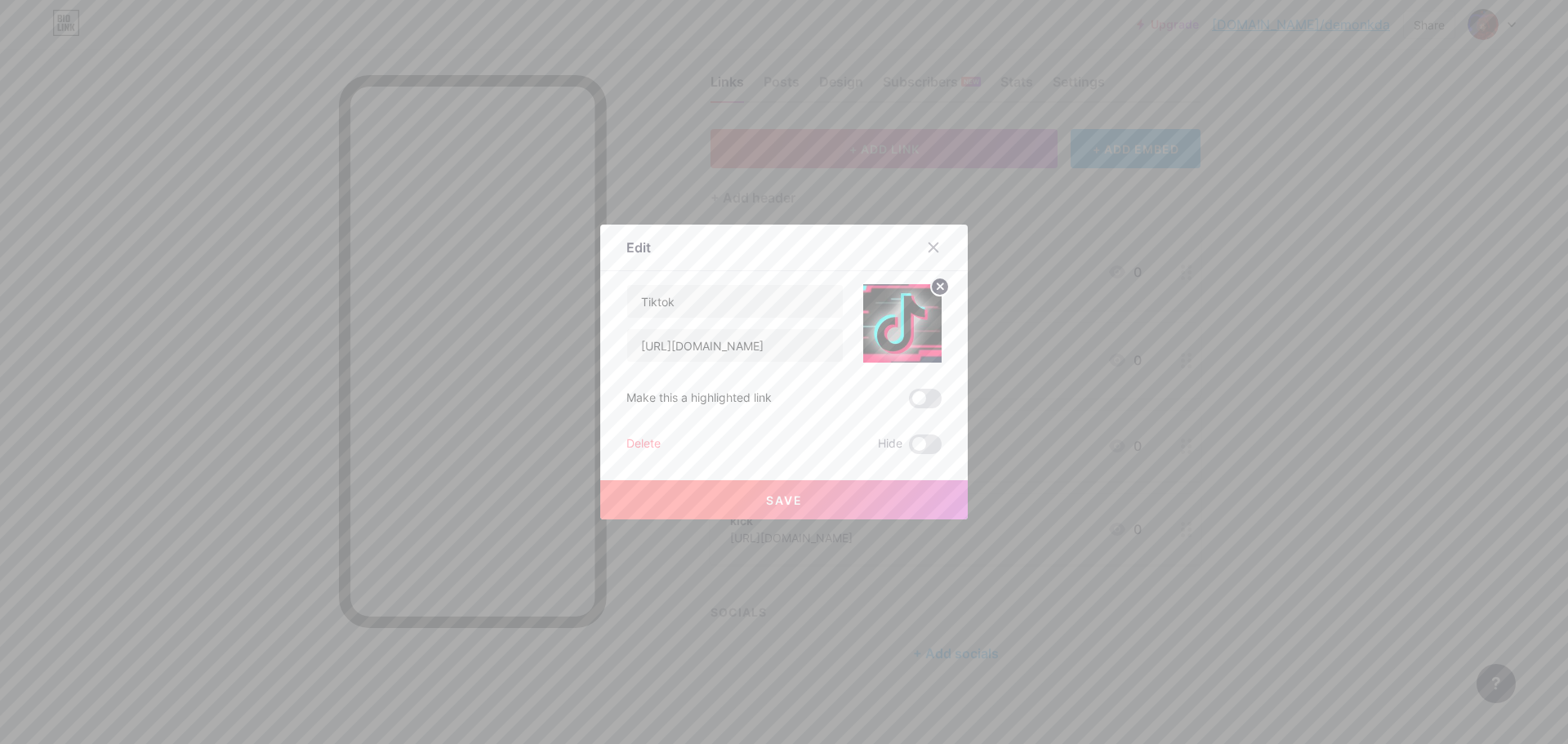
click at [826, 499] on button "Save" at bounding box center [784, 499] width 368 height 39
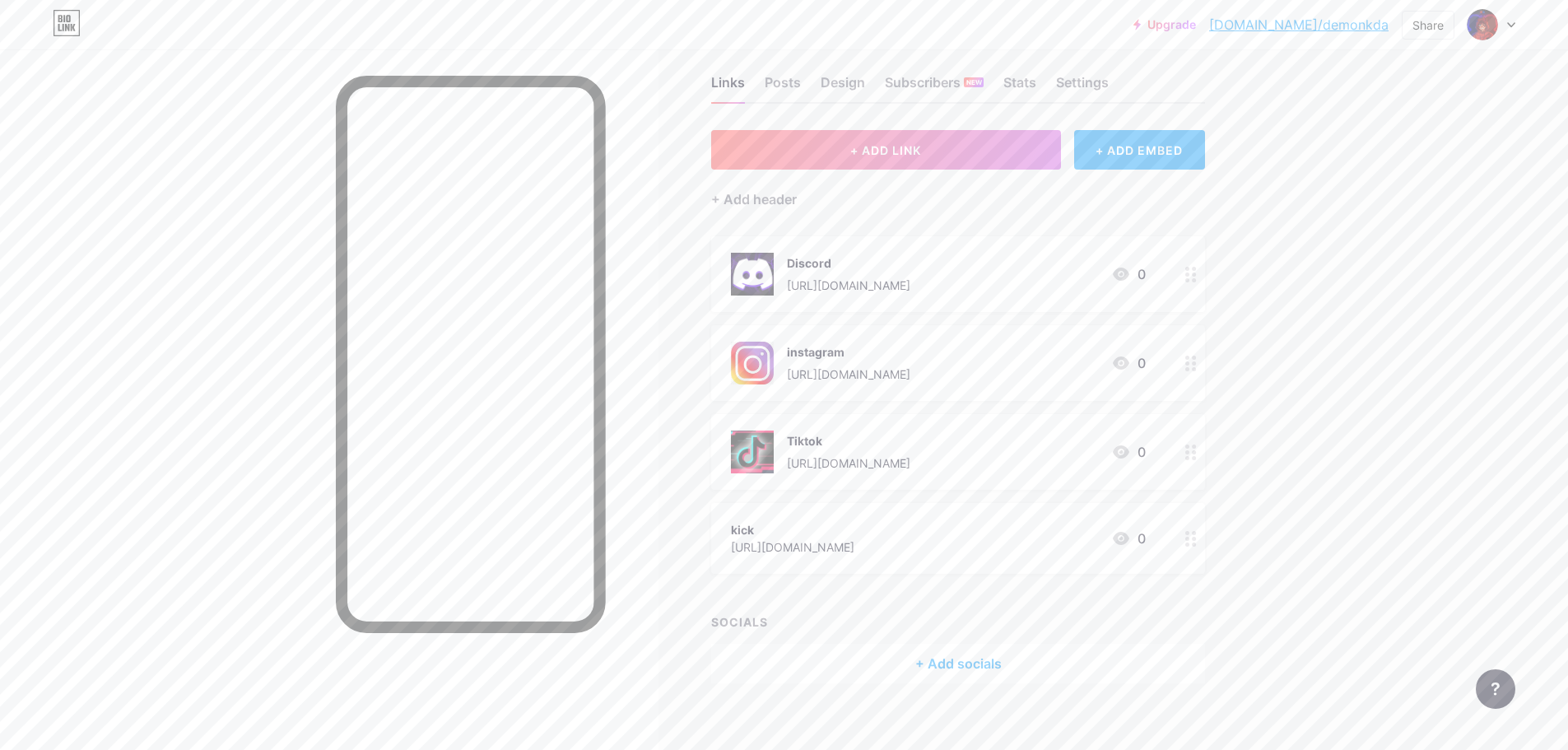
click at [1041, 525] on div "kick [URL][DOMAIN_NAME] 0" at bounding box center [938, 539] width 414 height 38
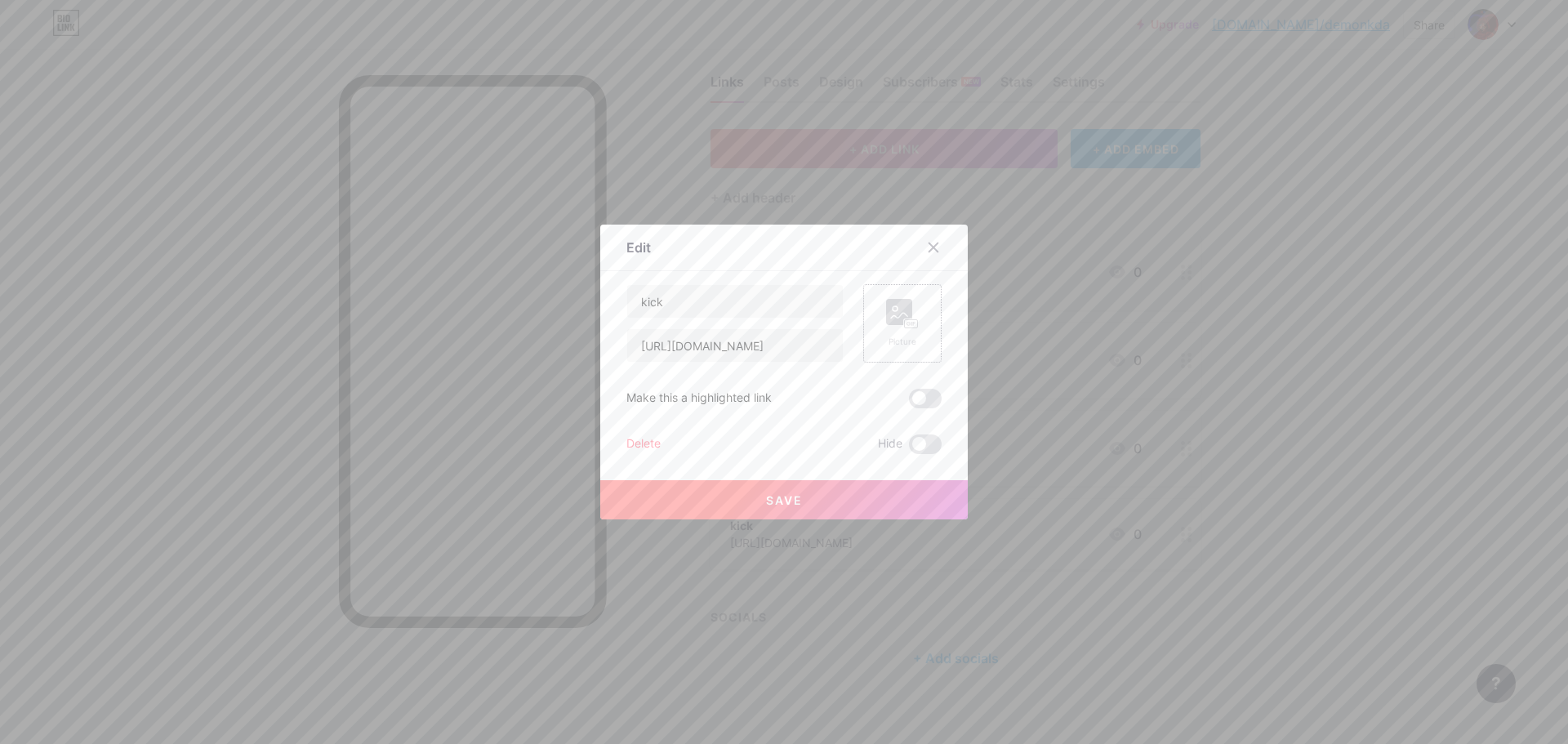
click at [907, 324] on rect at bounding box center [911, 324] width 13 height 9
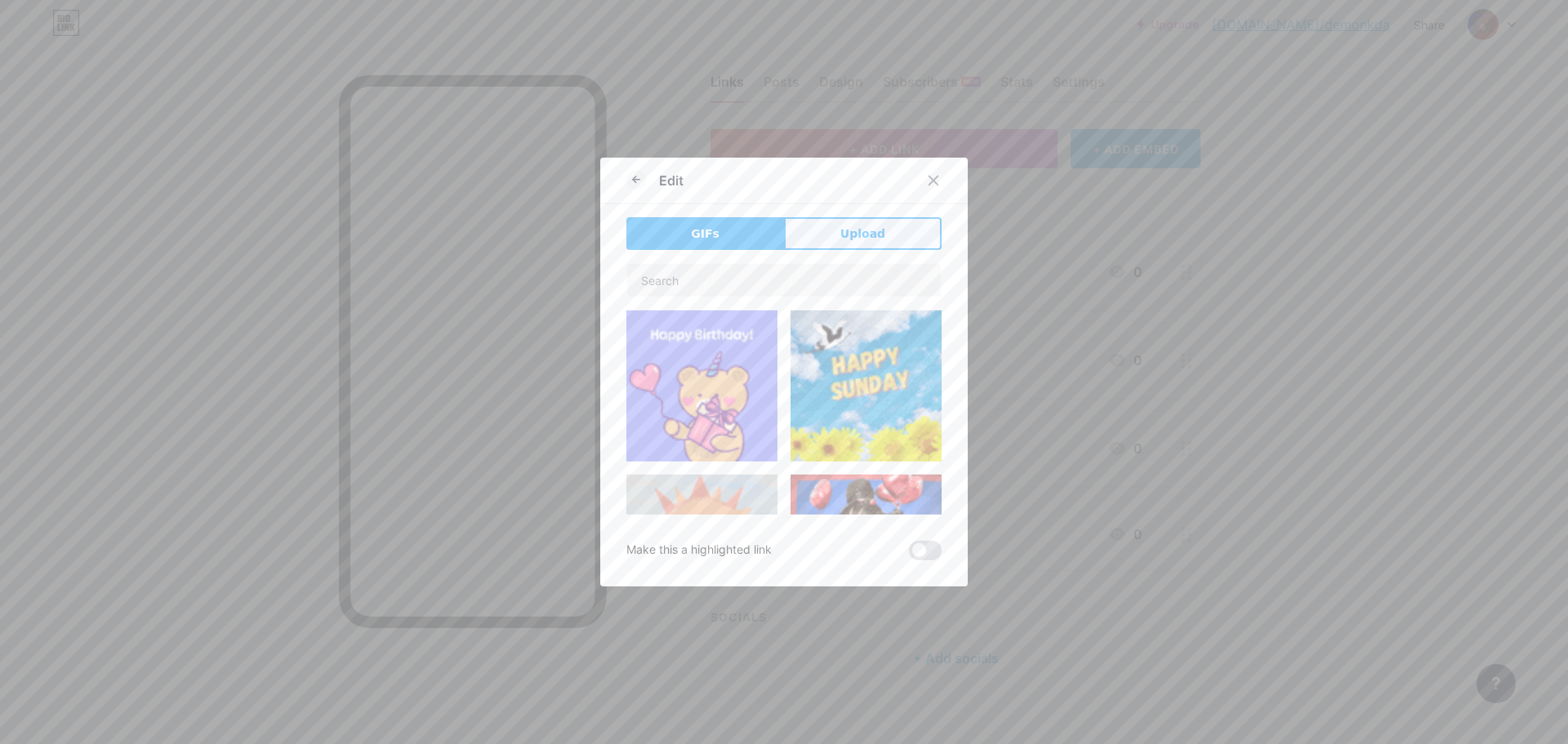
click at [862, 237] on span "Upload" at bounding box center [862, 234] width 45 height 17
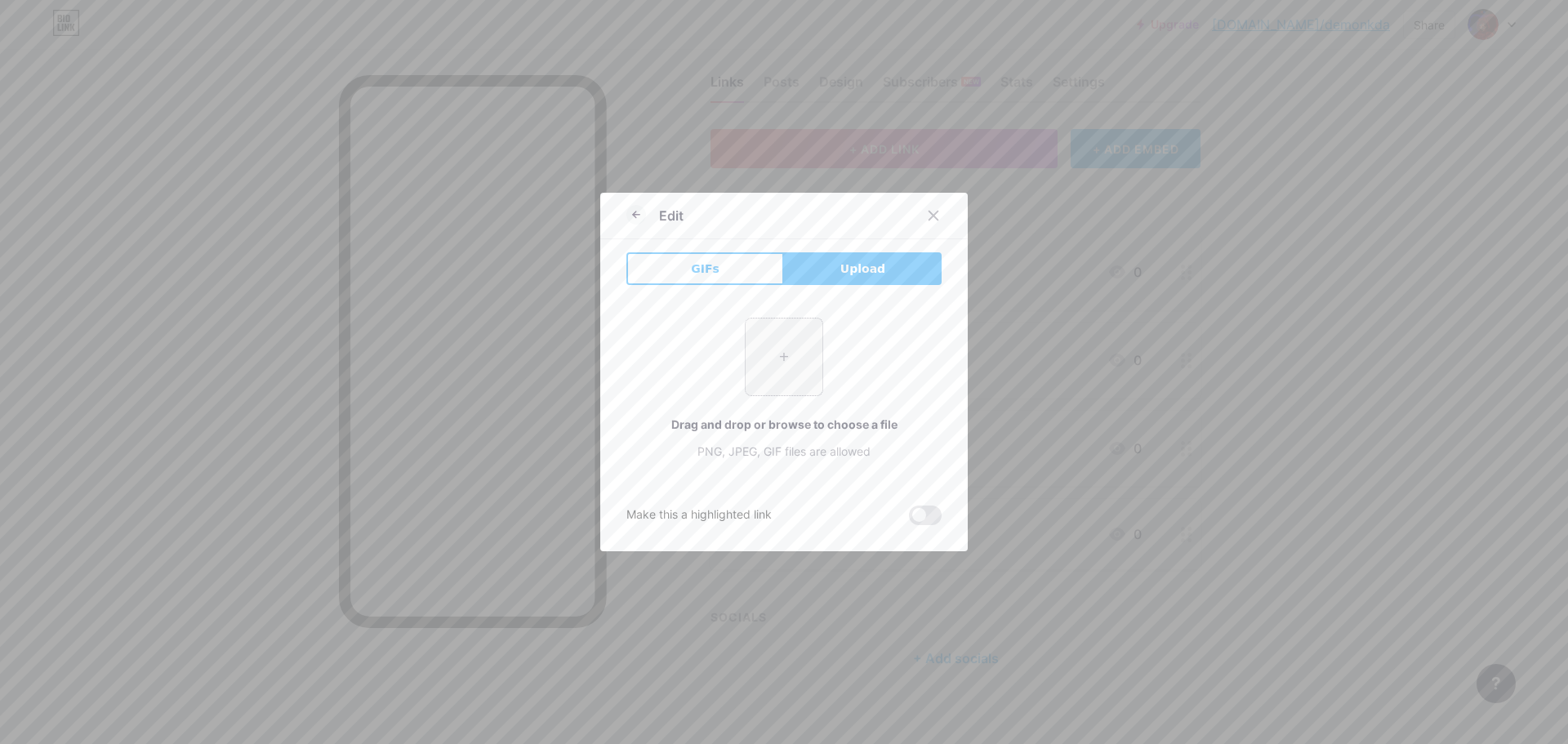
click at [784, 364] on input "file" at bounding box center [784, 356] width 77 height 77
type input "C:\fakepath\OIP (2).jpeg"
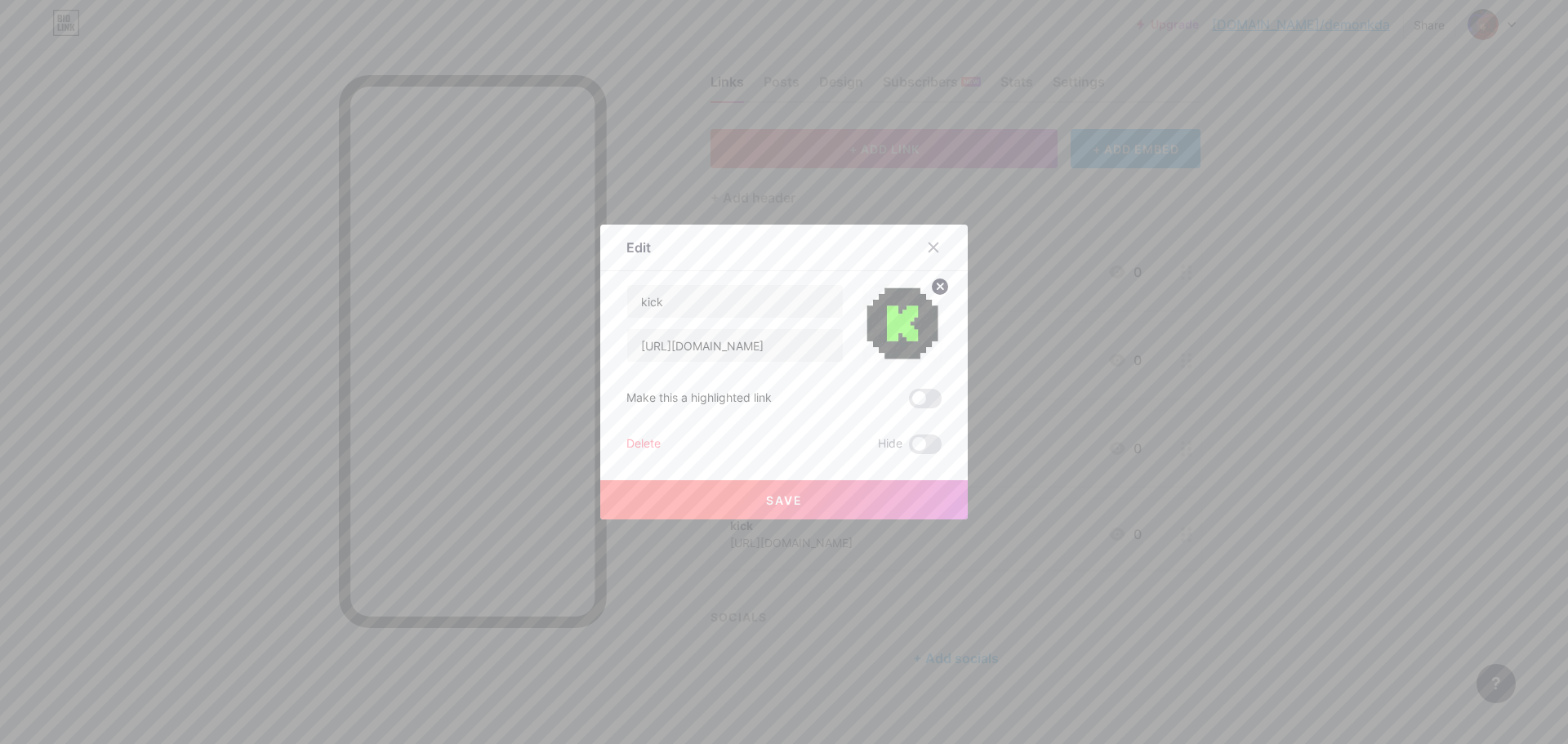
click at [853, 496] on button "Save" at bounding box center [784, 499] width 368 height 39
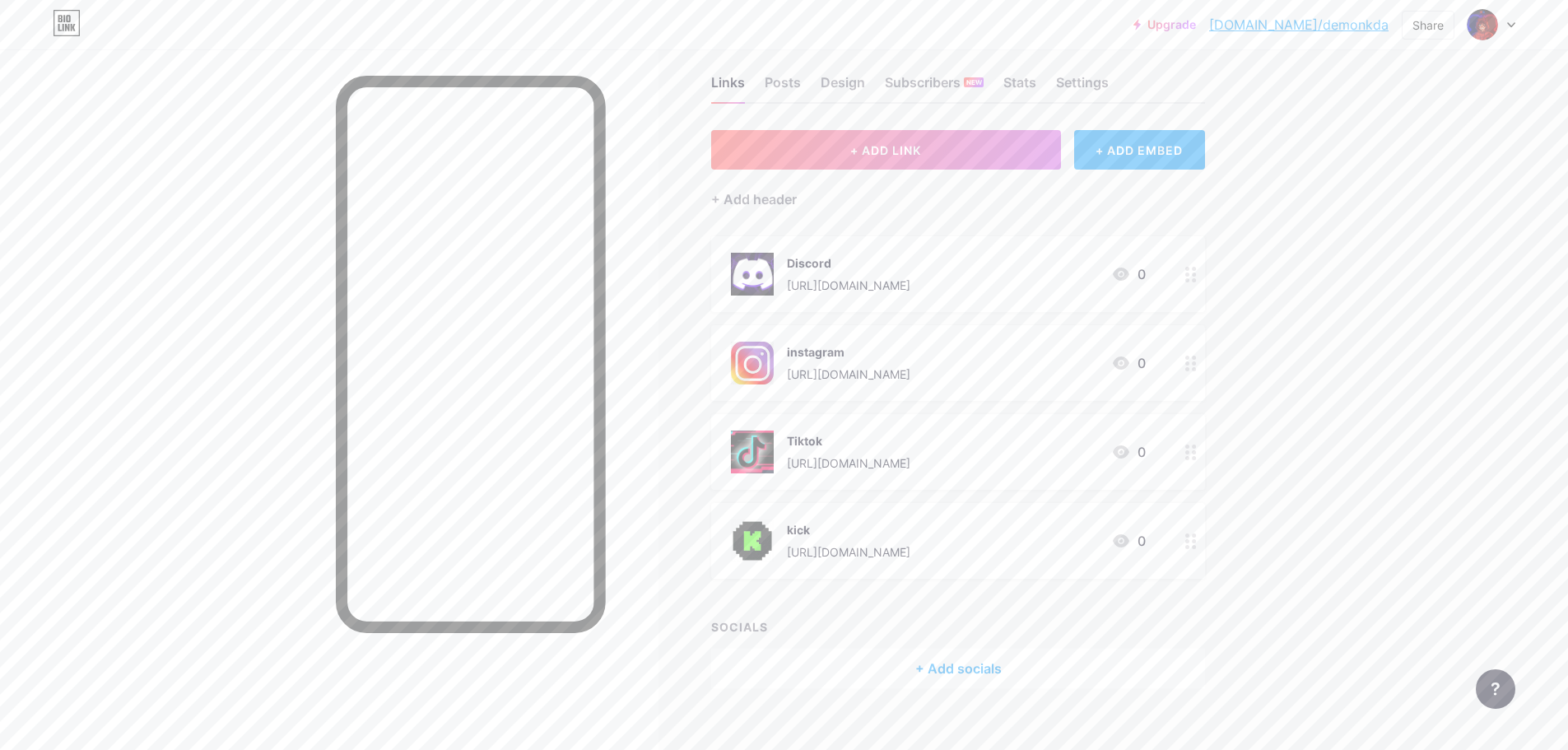
click at [928, 46] on div "Upgrade [DOMAIN_NAME]/demonk... [DOMAIN_NAME]/demonkda Share Switch accounts De…" at bounding box center [784, 25] width 1568 height 50
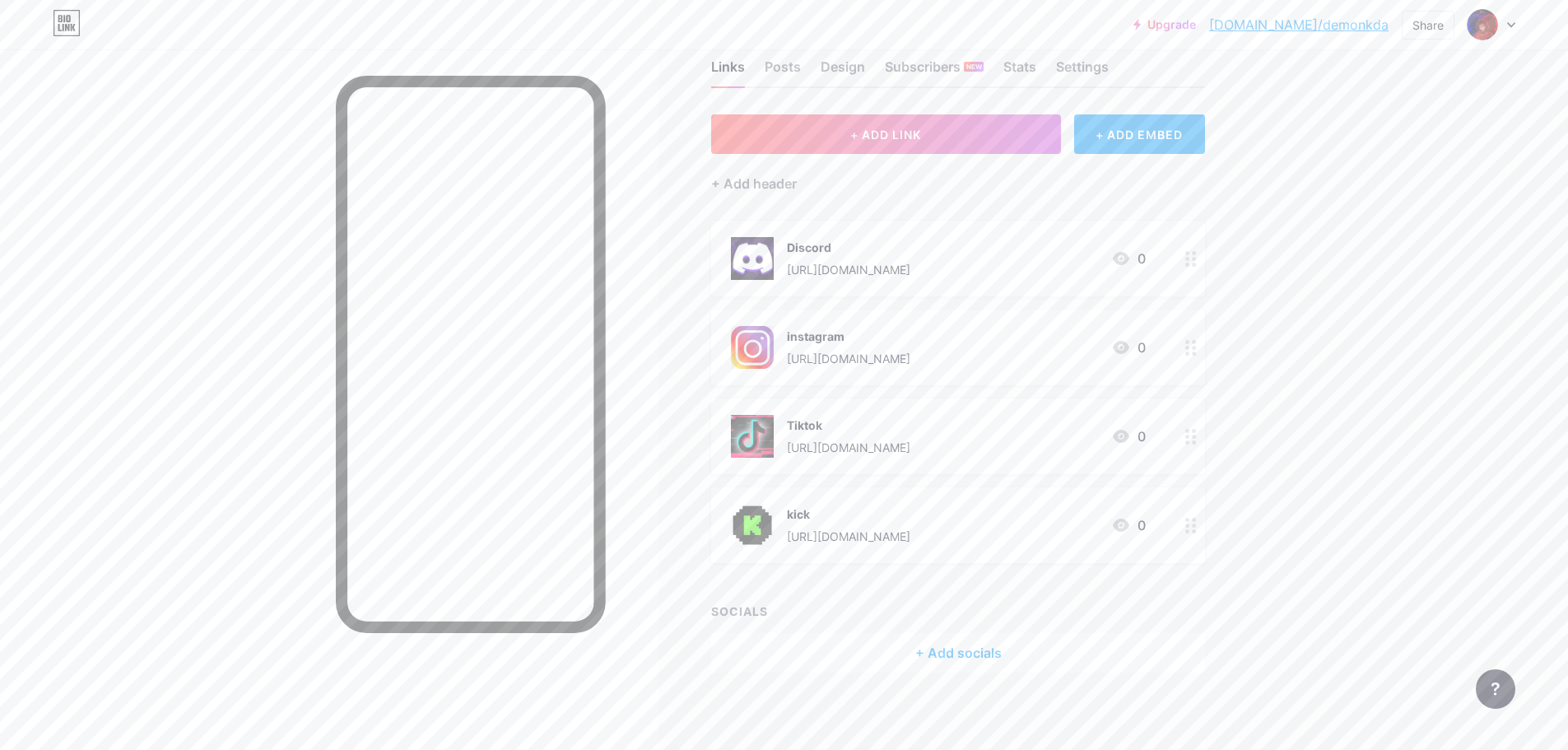
scroll to position [43, 0]
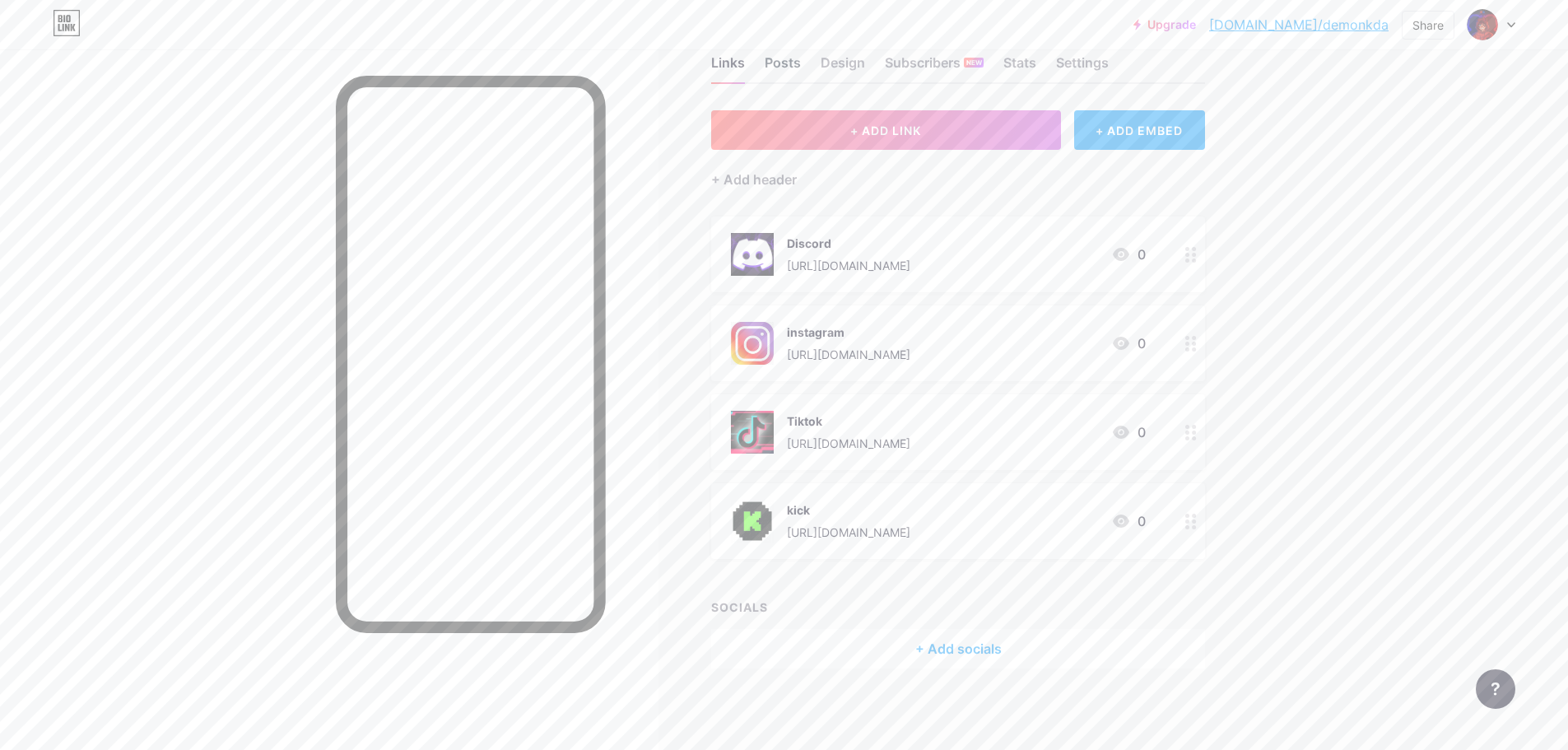
click at [796, 66] on div "Posts" at bounding box center [783, 67] width 36 height 30
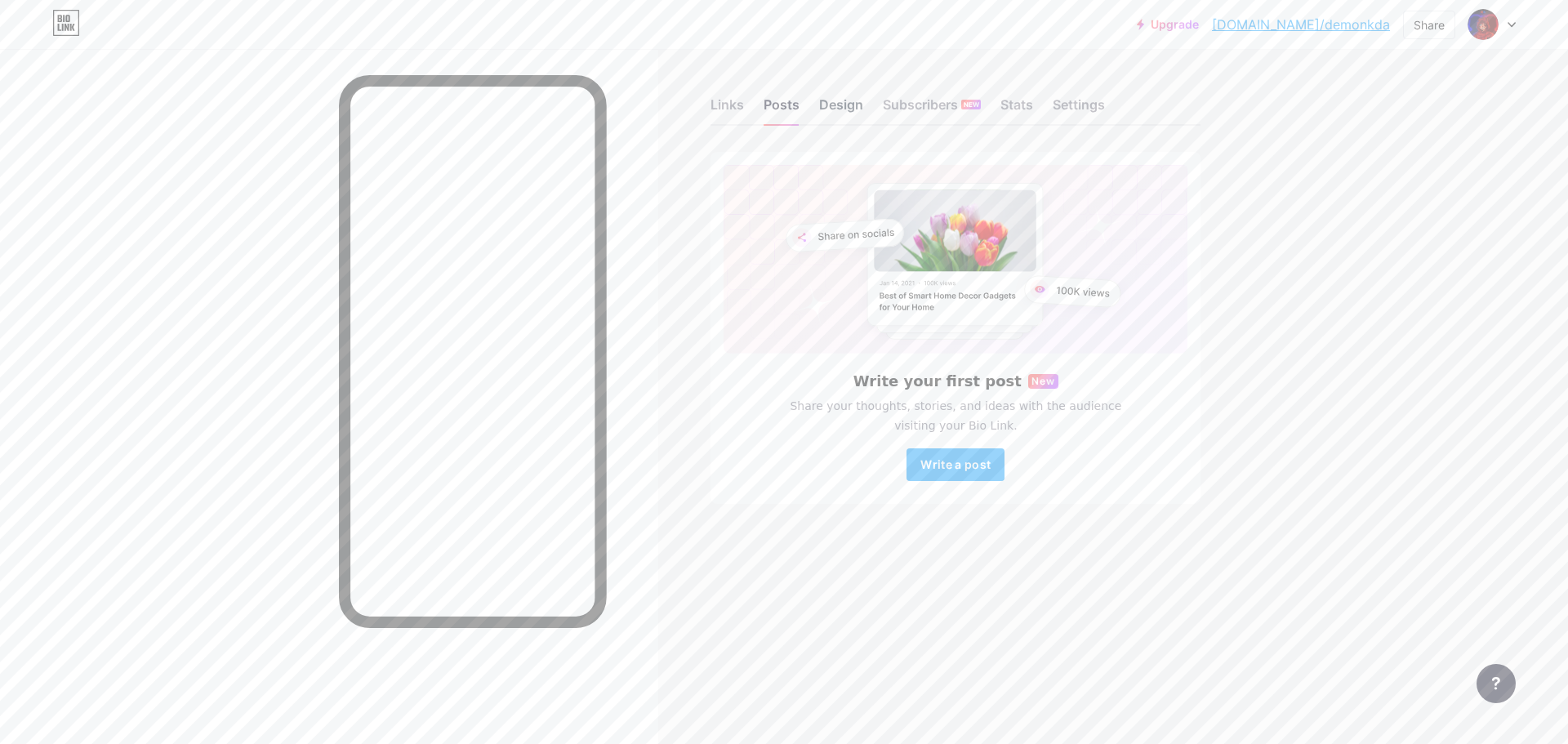
click at [854, 97] on div "Design" at bounding box center [840, 109] width 45 height 29
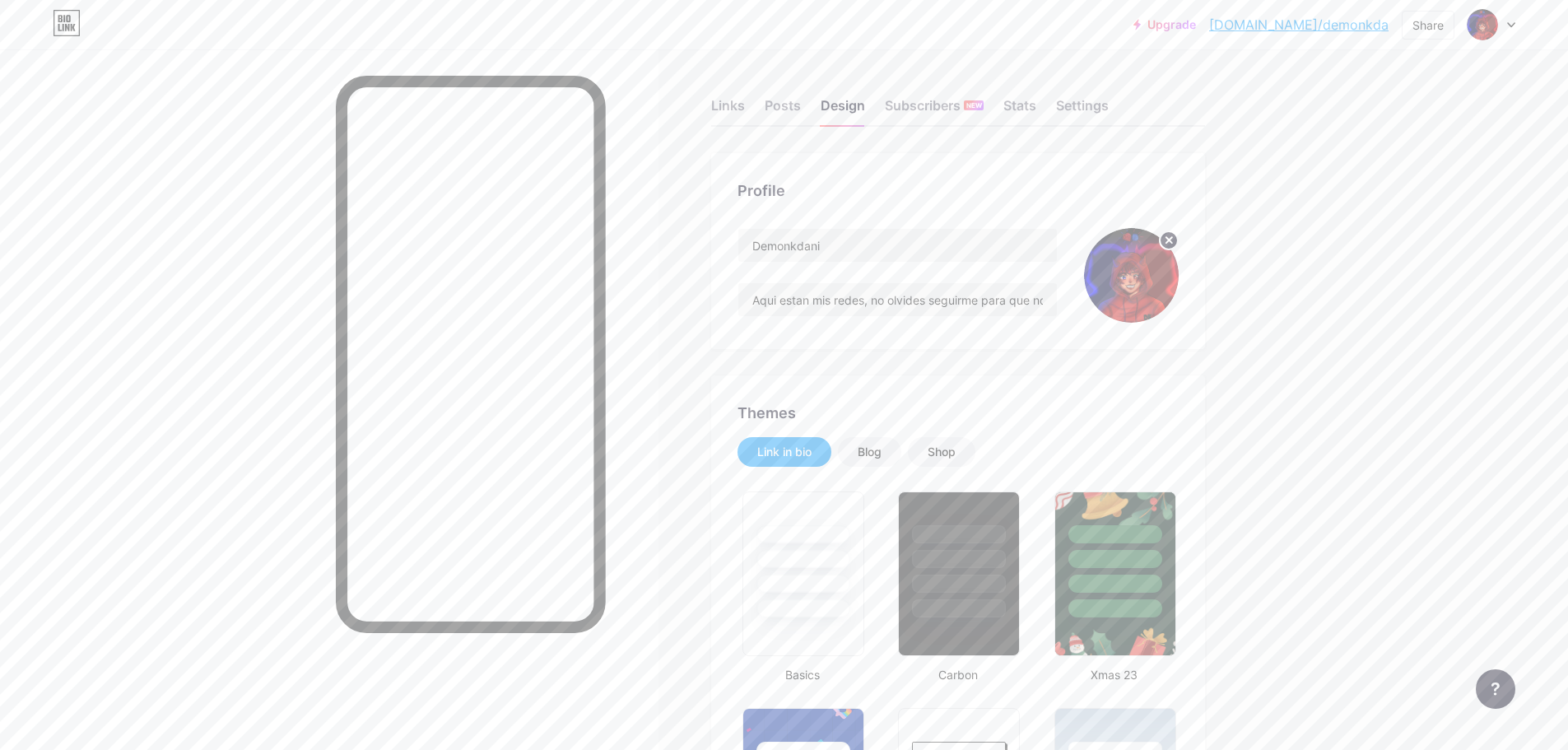
click at [950, 90] on div "Links Posts Design Subscribers NEW Stats Settings" at bounding box center [958, 97] width 494 height 57
click at [951, 97] on div "Subscribers NEW" at bounding box center [933, 110] width 98 height 30
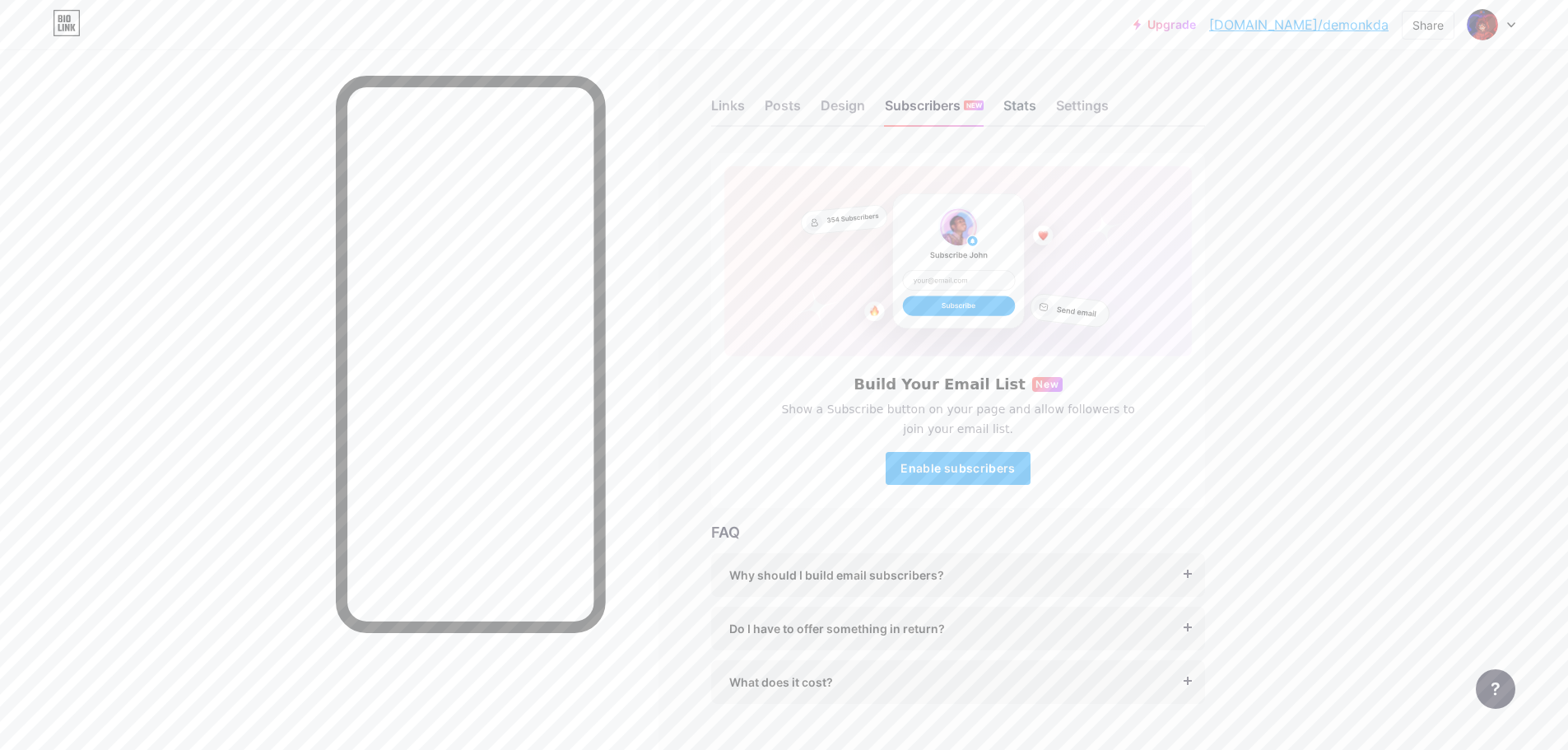
click at [1022, 102] on div "Stats" at bounding box center [1020, 110] width 32 height 30
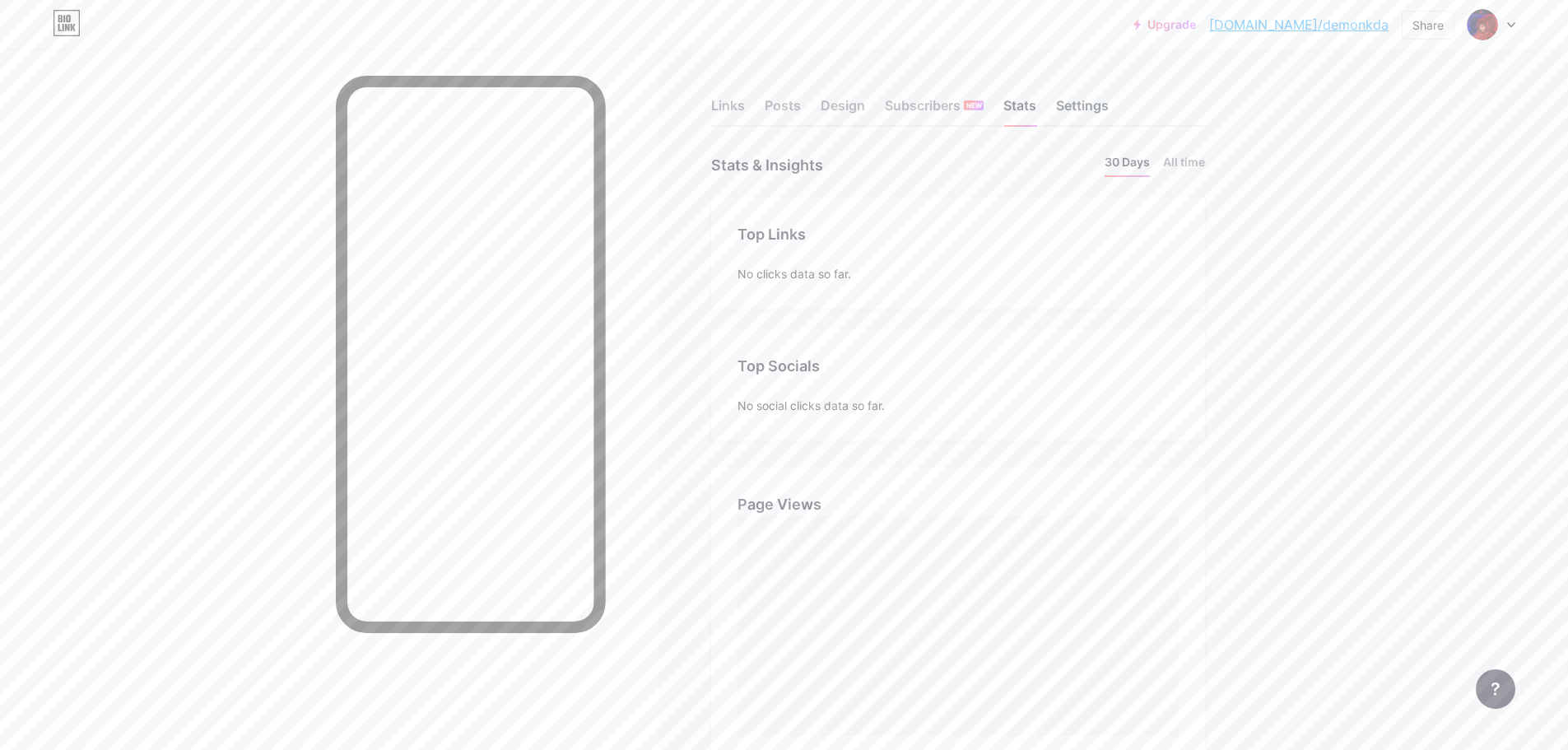
click at [1095, 107] on div "Settings" at bounding box center [1082, 110] width 53 height 30
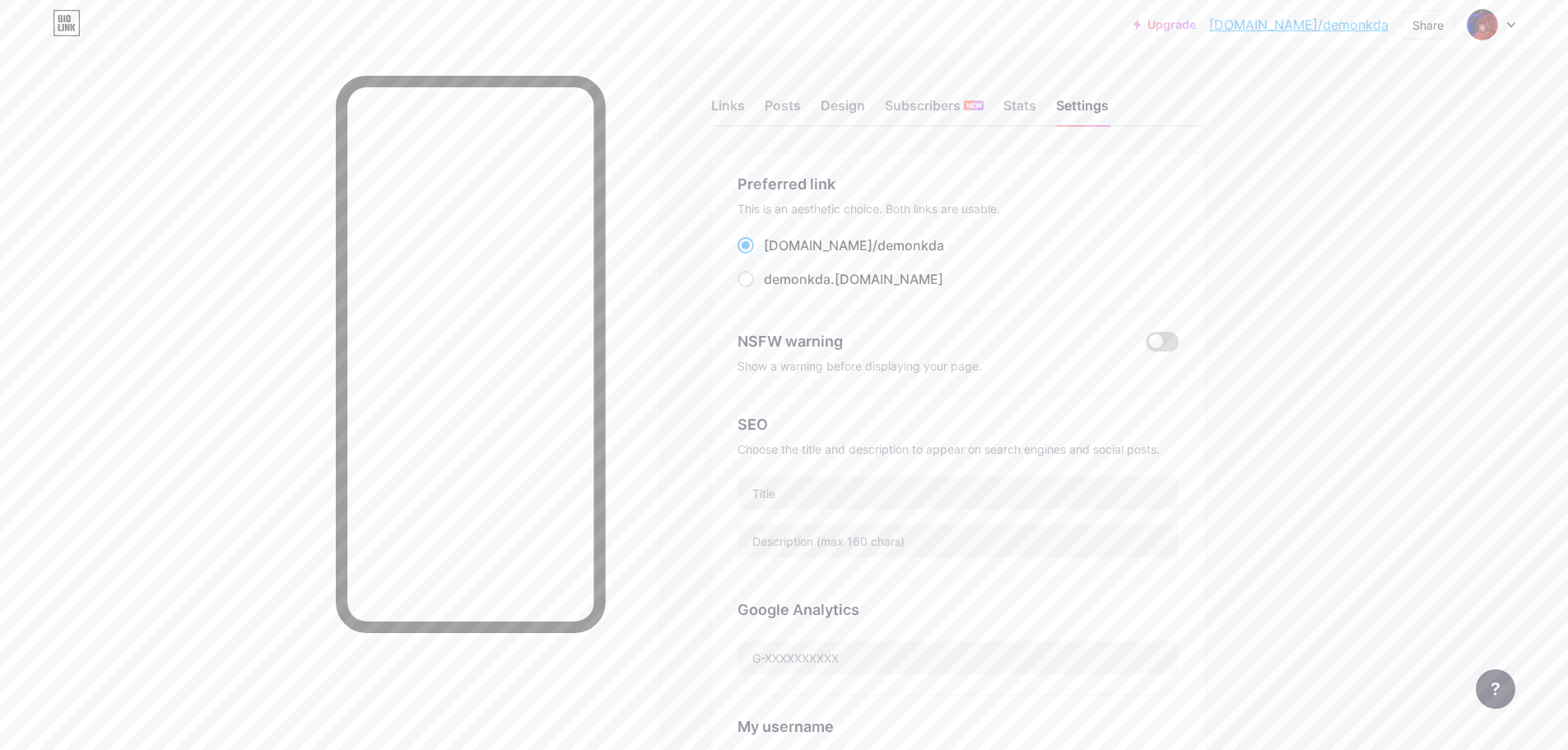
click at [1169, 343] on span at bounding box center [1162, 341] width 32 height 20
click at [1146, 346] on input "checkbox" at bounding box center [1146, 346] width 0 height 0
click at [1169, 341] on span at bounding box center [1162, 341] width 32 height 20
click at [1146, 346] on input "checkbox" at bounding box center [1146, 346] width 0 height 0
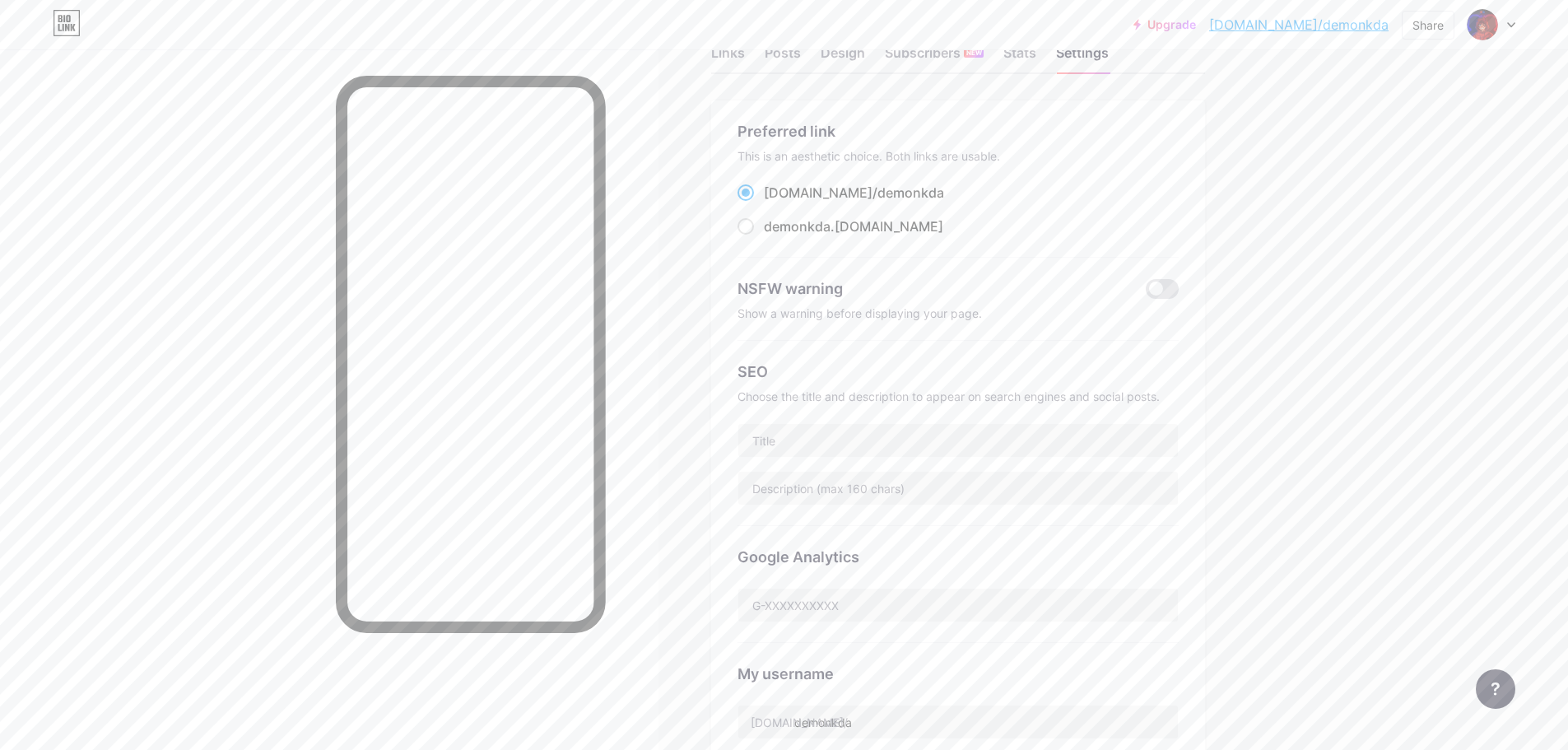
scroll to position [82, 0]
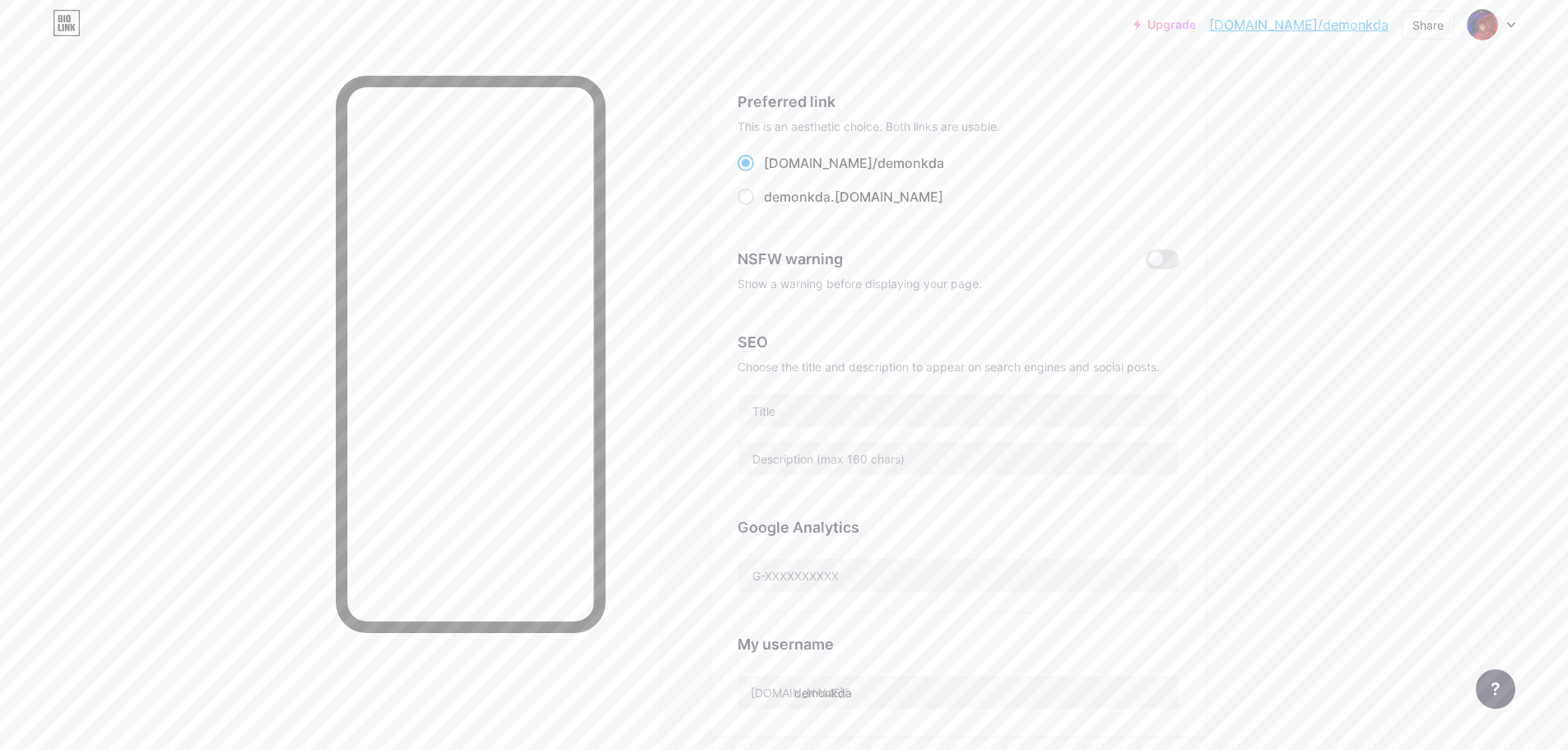
click at [1161, 247] on div "NSFW warning" at bounding box center [958, 258] width 441 height 22
click at [1164, 251] on span at bounding box center [1162, 259] width 32 height 20
click at [1146, 264] on input "checkbox" at bounding box center [1146, 264] width 0 height 0
click at [1164, 257] on span at bounding box center [1162, 259] width 32 height 20
click at [1146, 264] on input "checkbox" at bounding box center [1146, 264] width 0 height 0
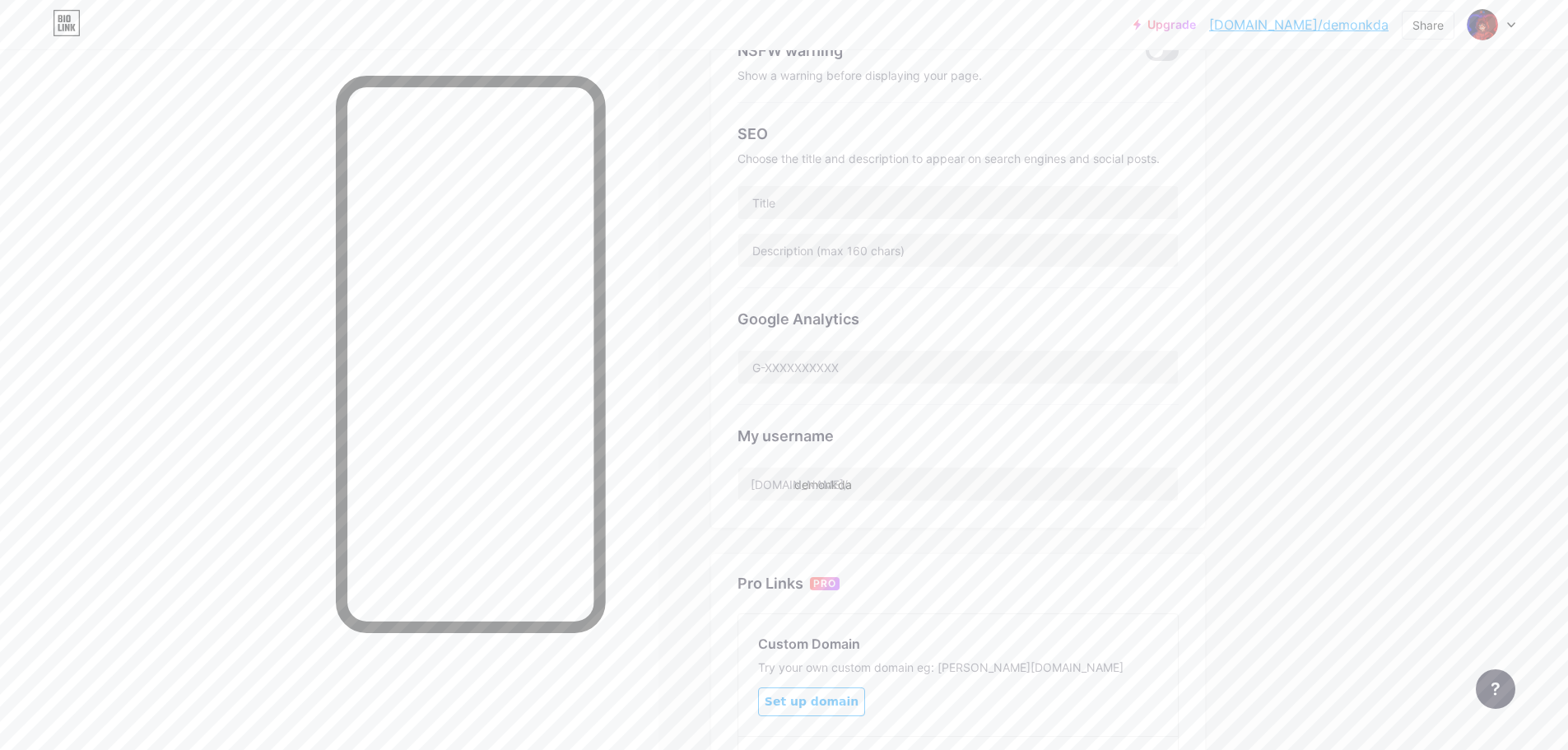
scroll to position [0, 0]
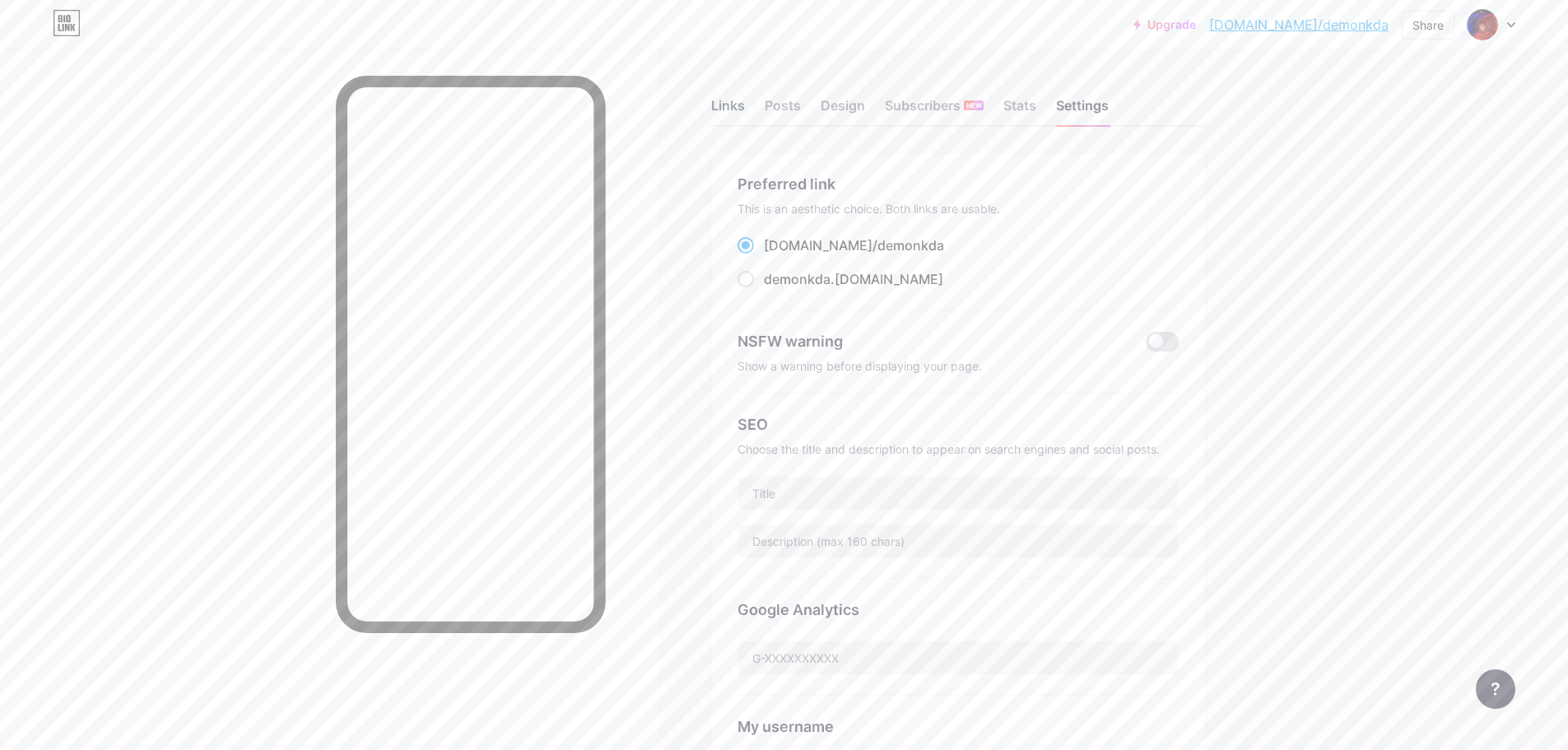
click at [745, 106] on div "Links" at bounding box center [728, 110] width 33 height 30
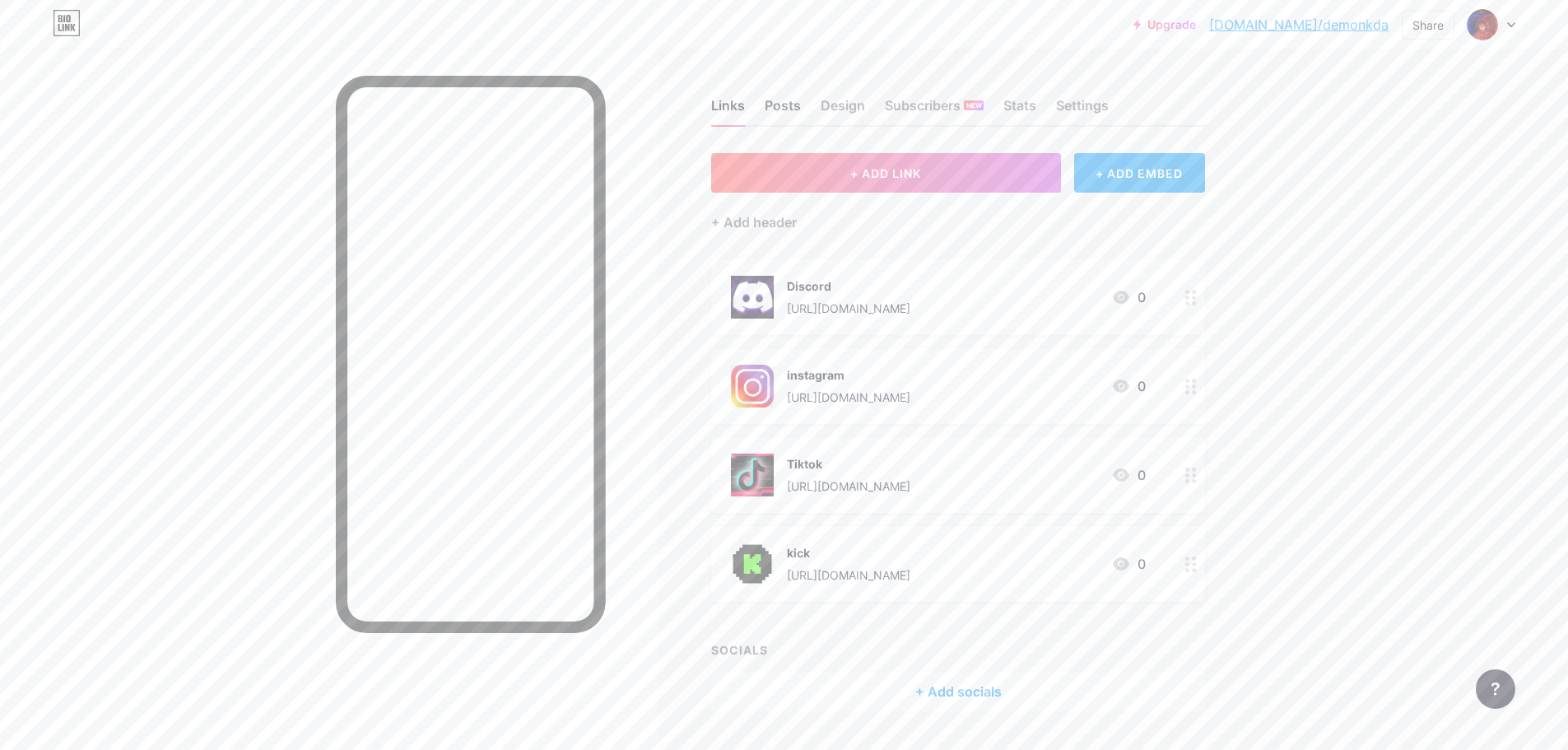
click at [773, 104] on div "Posts" at bounding box center [783, 110] width 36 height 30
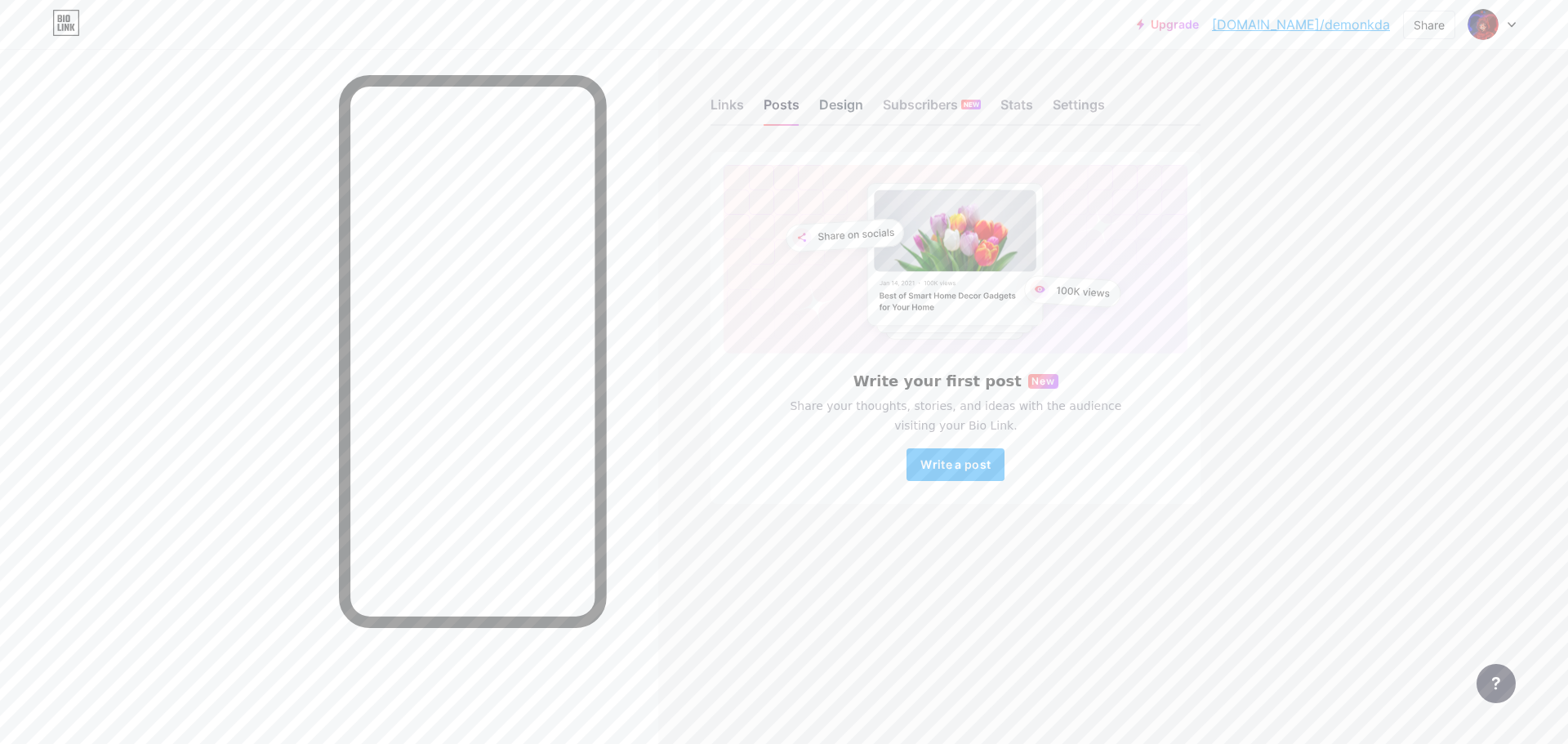
click at [834, 113] on div "Design" at bounding box center [840, 109] width 45 height 29
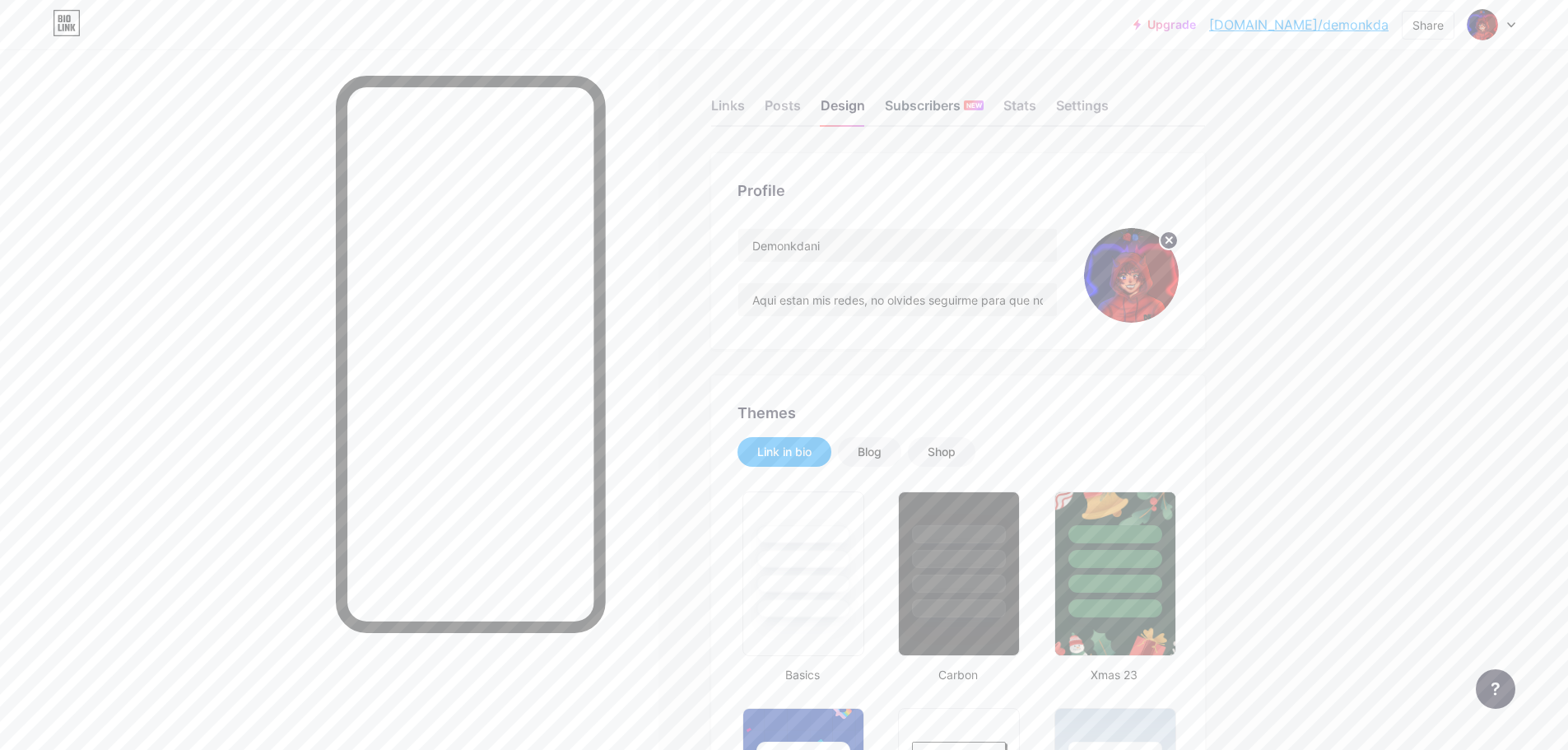
click at [891, 105] on div "Subscribers NEW" at bounding box center [933, 110] width 98 height 30
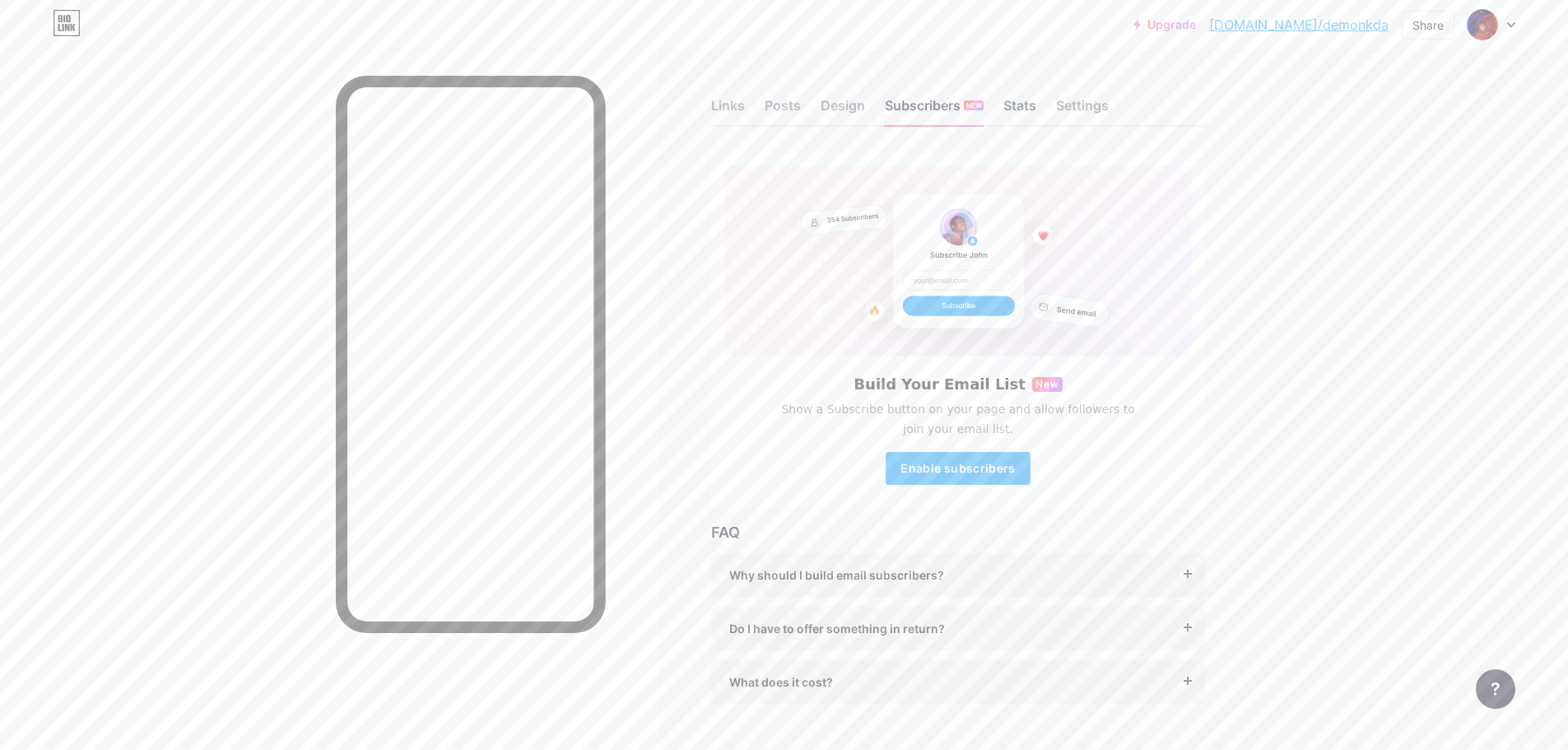
click at [1036, 104] on div "Stats" at bounding box center [1020, 110] width 32 height 30
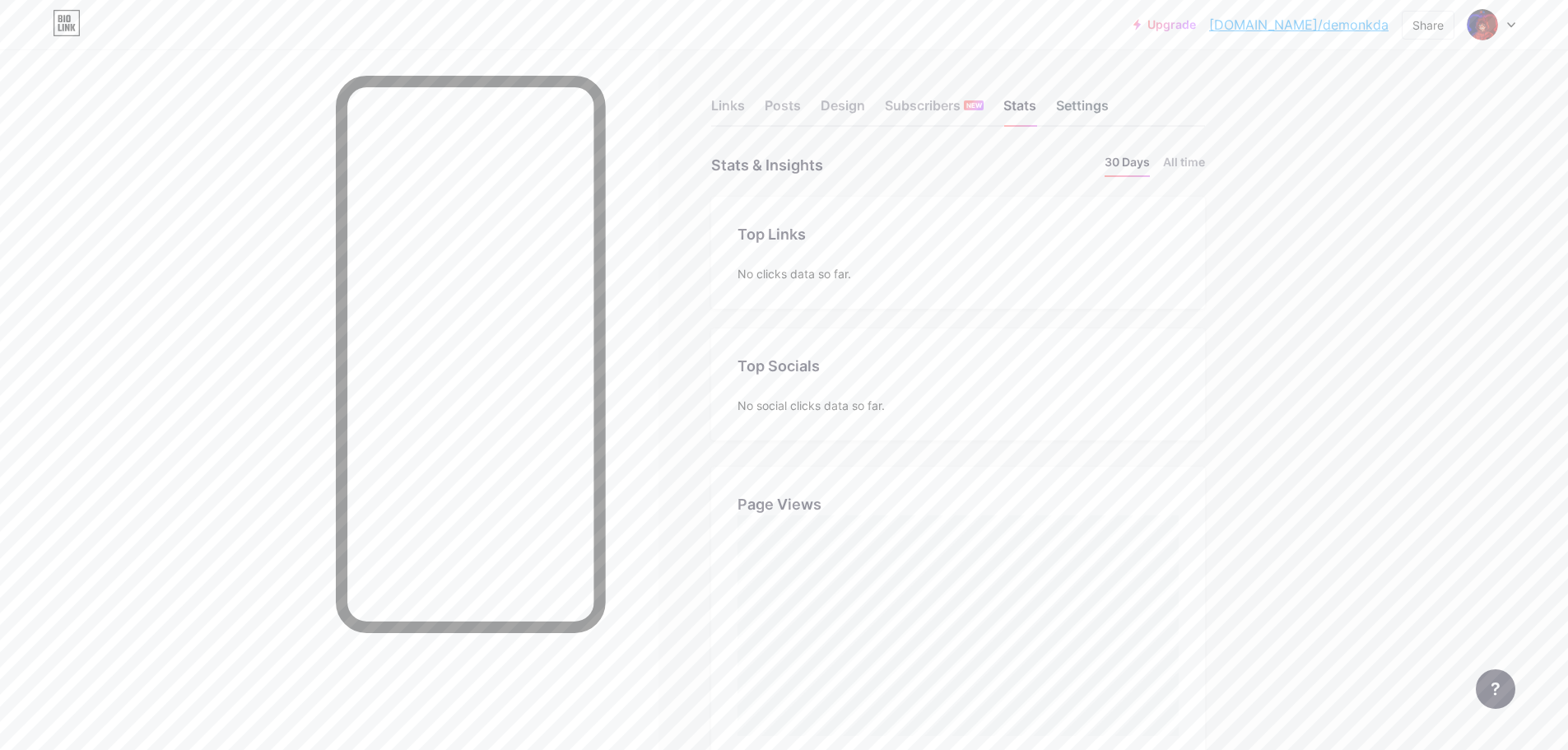
scroll to position [750, 1568]
click at [1090, 101] on div "Settings" at bounding box center [1082, 110] width 53 height 30
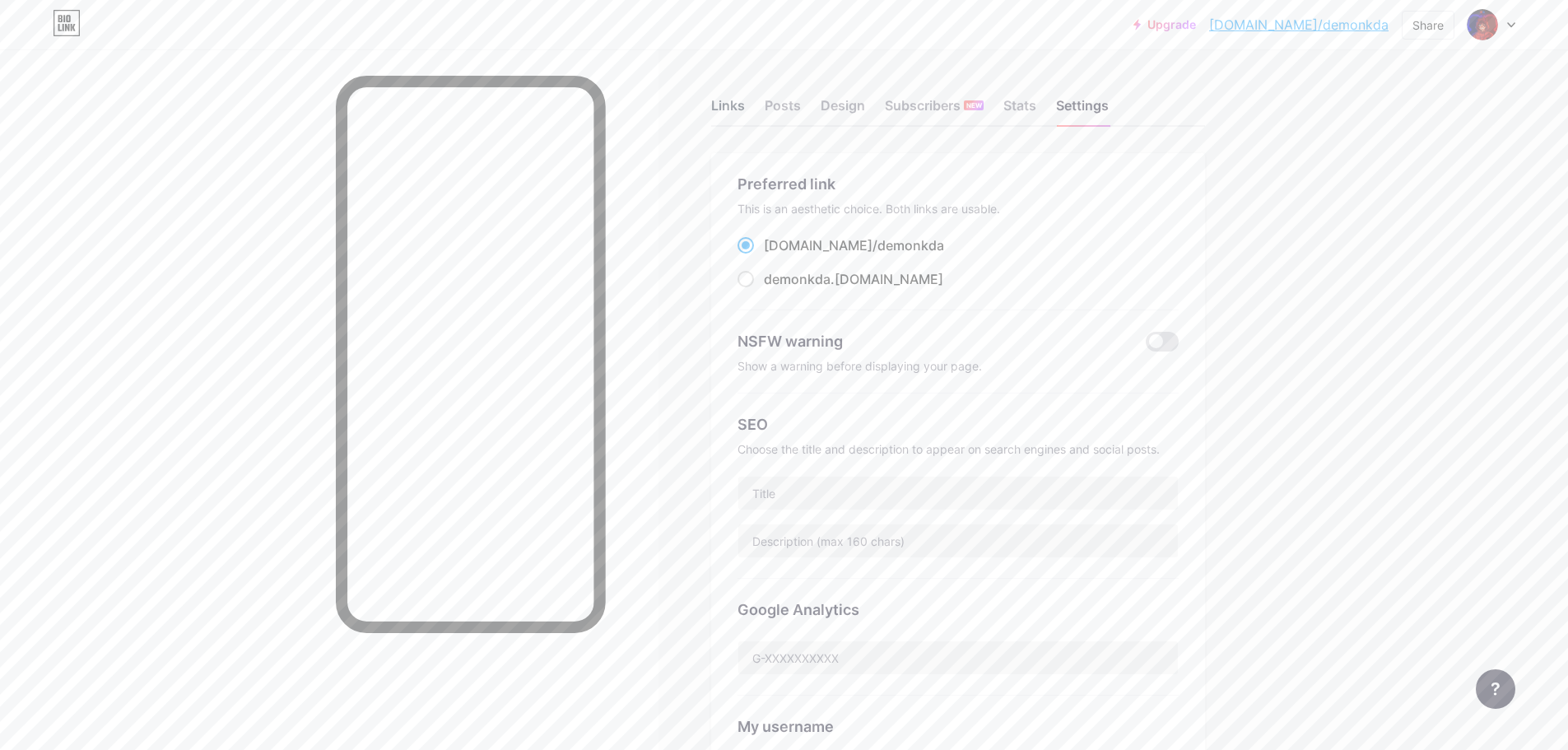
click at [745, 108] on div "Links" at bounding box center [728, 110] width 33 height 30
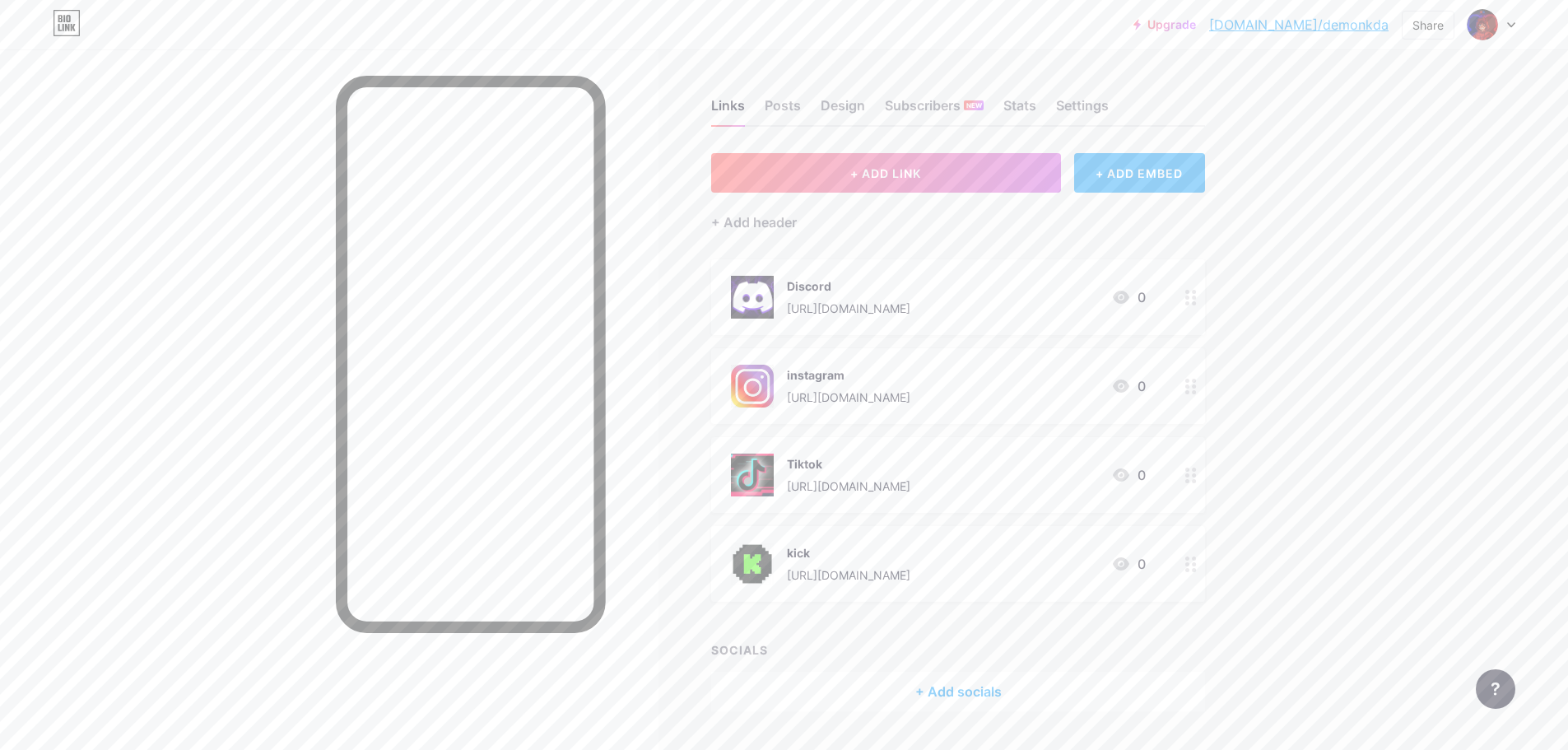
click at [1156, 183] on div "+ ADD EMBED" at bounding box center [1139, 172] width 131 height 39
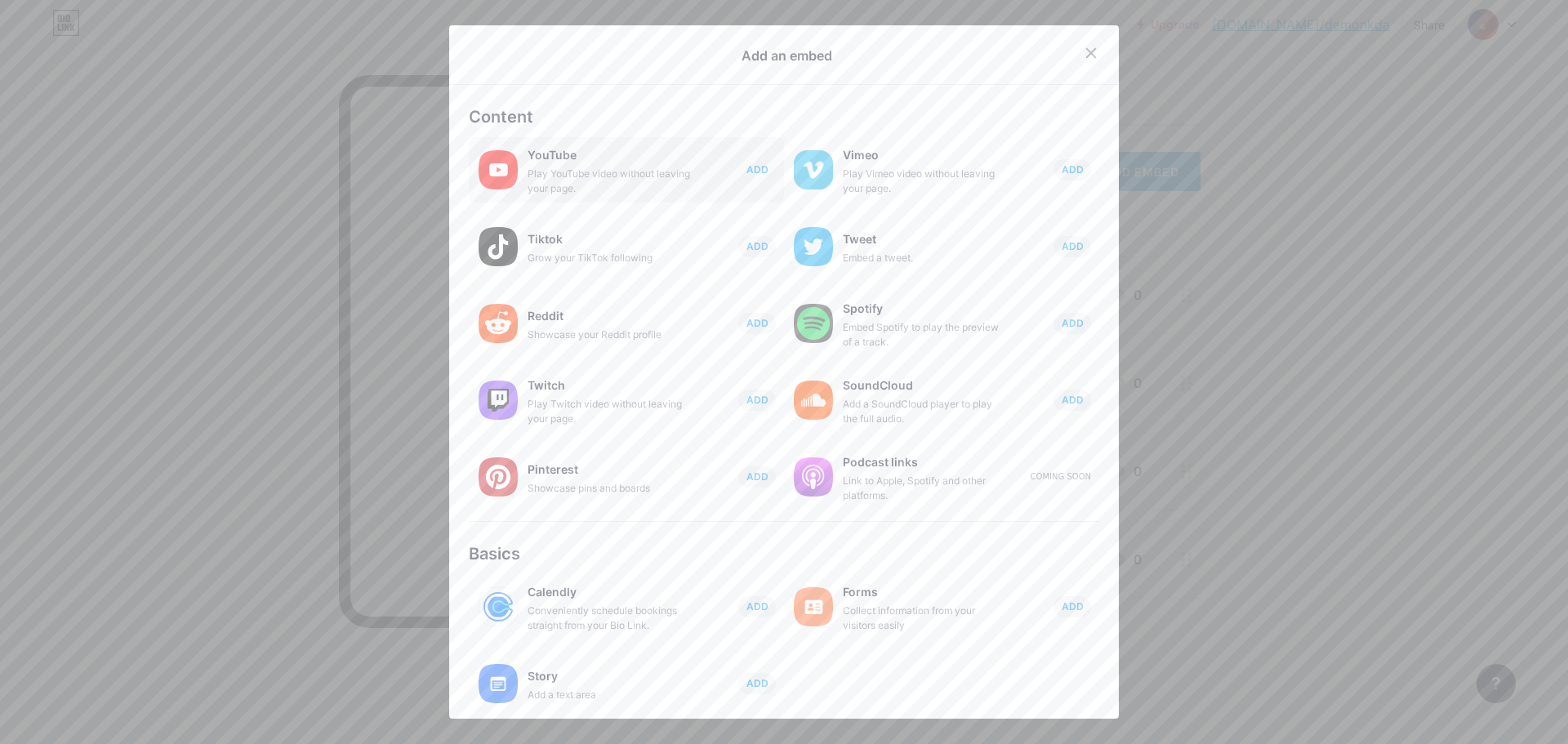
click at [738, 180] on div "ADD" at bounding box center [757, 170] width 38 height 21
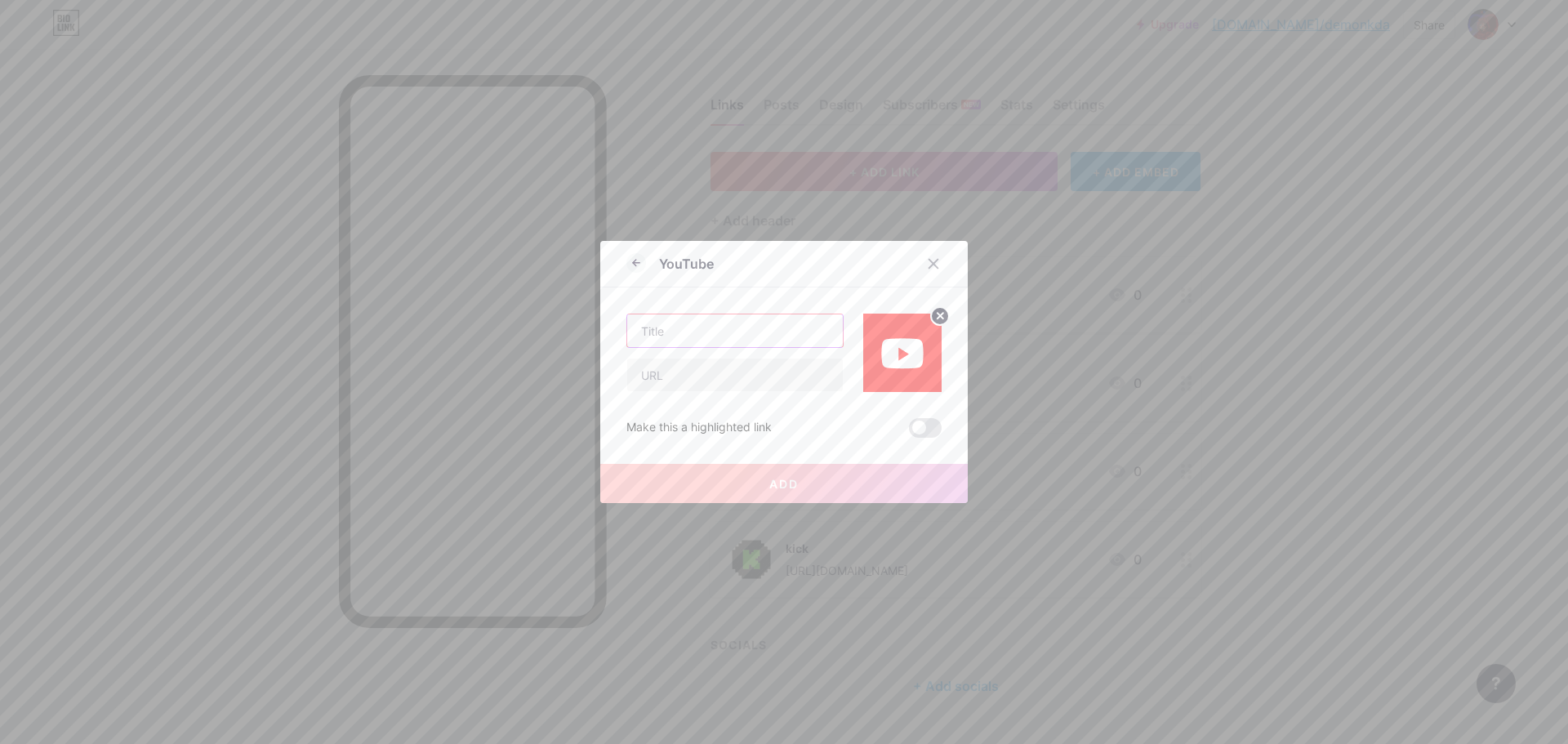
click at [752, 328] on input "text" at bounding box center [735, 331] width 216 height 32
type input "Youtube"
click at [700, 381] on input "text" at bounding box center [735, 374] width 216 height 32
drag, startPoint x: 702, startPoint y: 376, endPoint x: 699, endPoint y: 389, distance: 13.3
click at [699, 389] on input "text" at bounding box center [735, 374] width 216 height 32
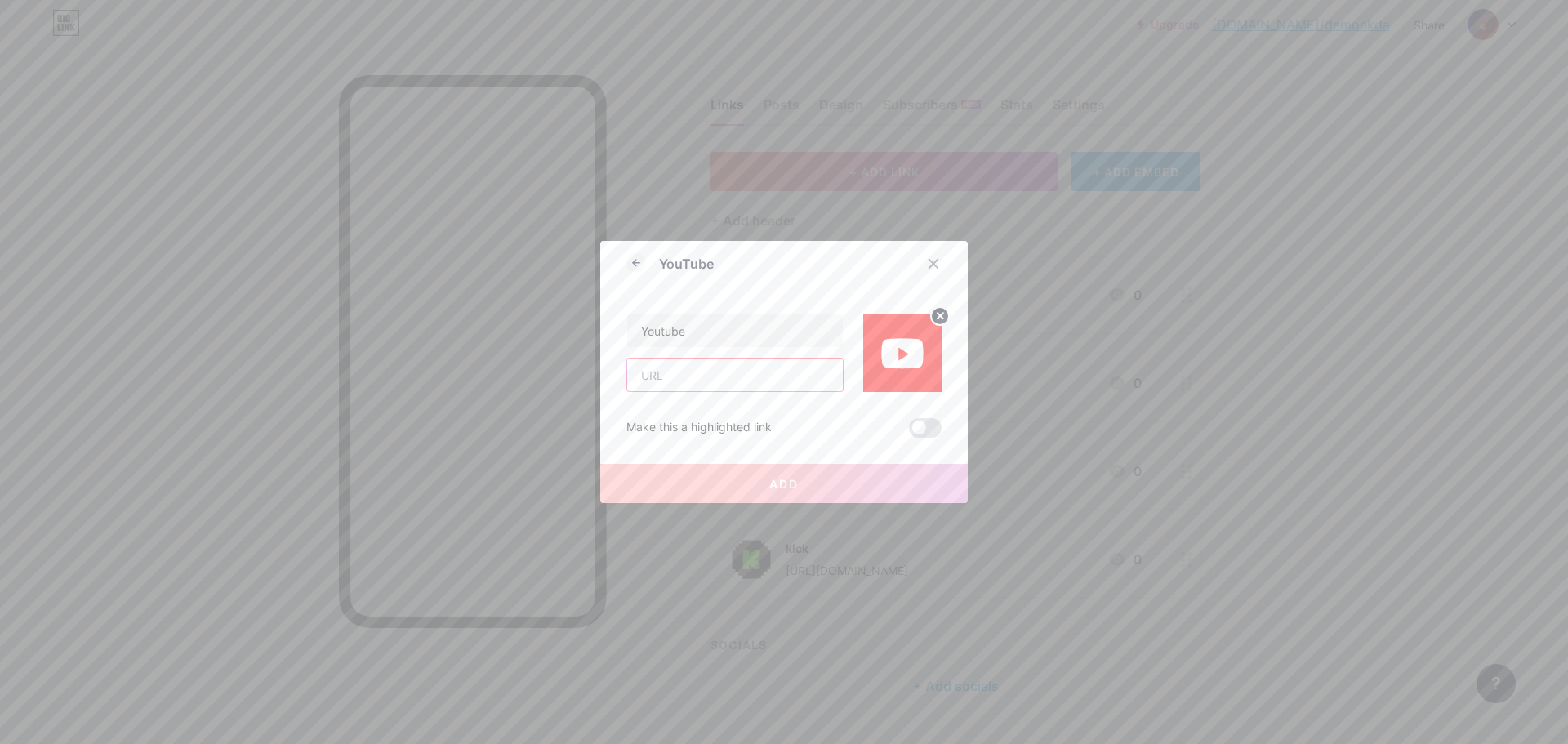
paste input "[URL][DOMAIN_NAME]"
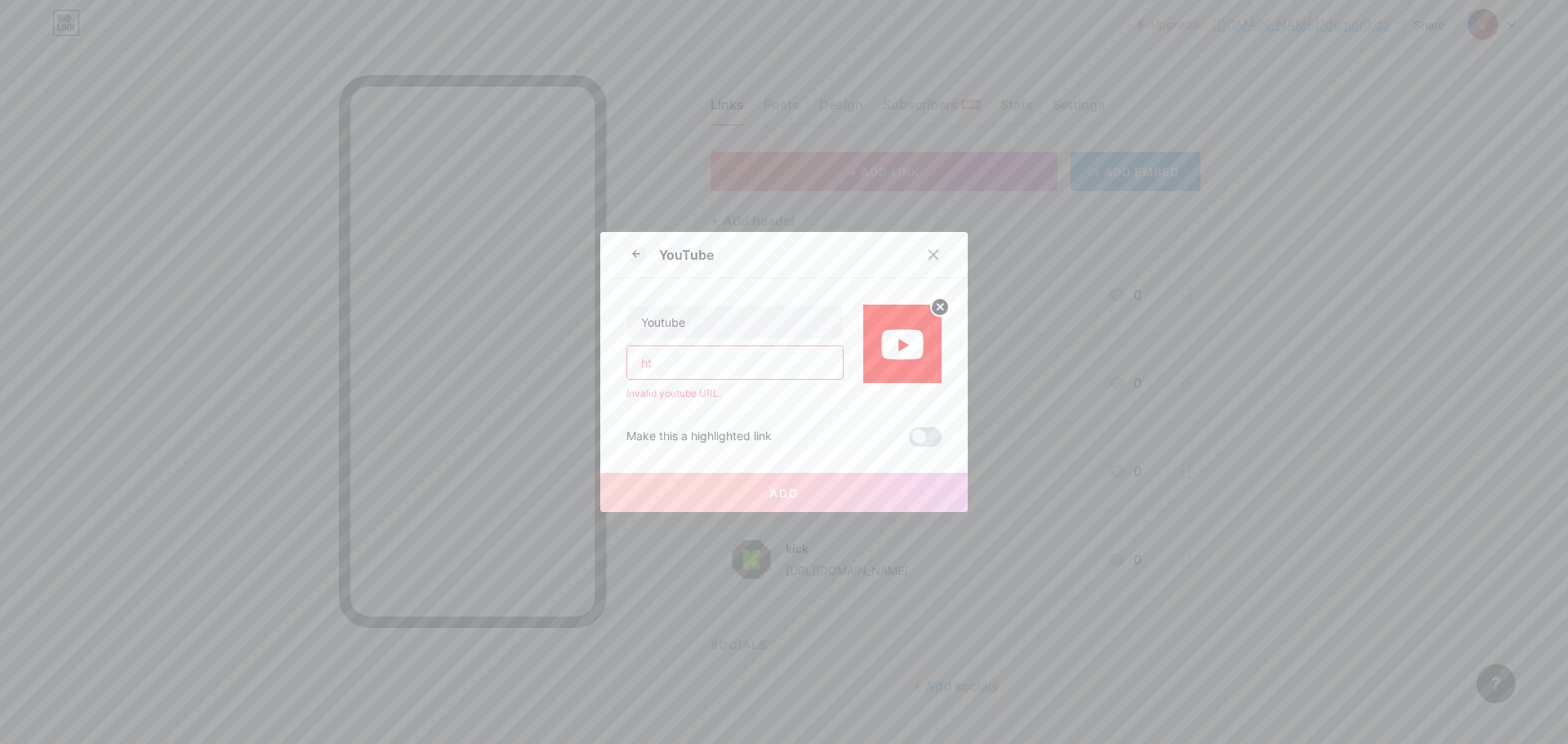
type input "h"
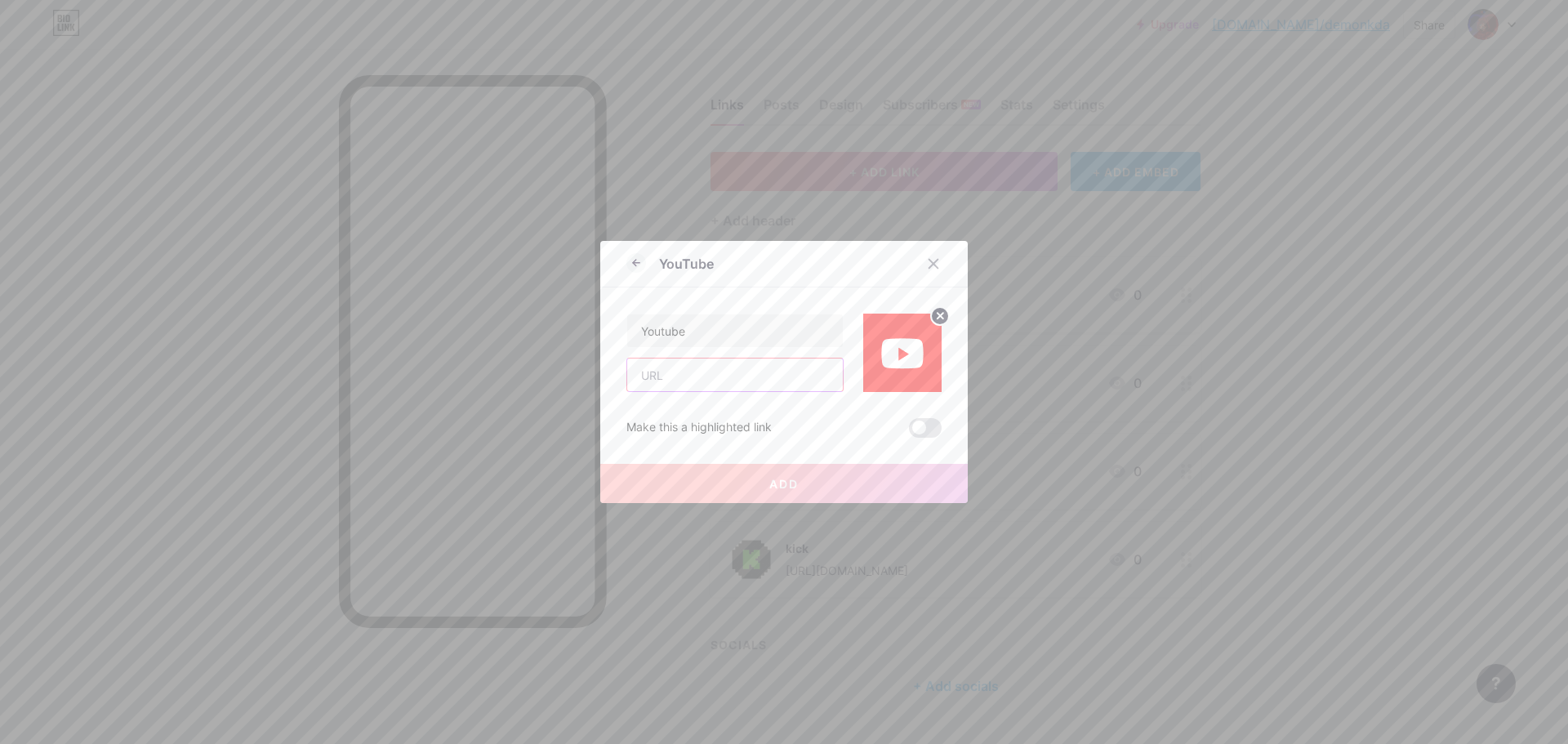
click at [691, 377] on input "text" at bounding box center [735, 374] width 216 height 32
paste input "[URL][DOMAIN_NAME]"
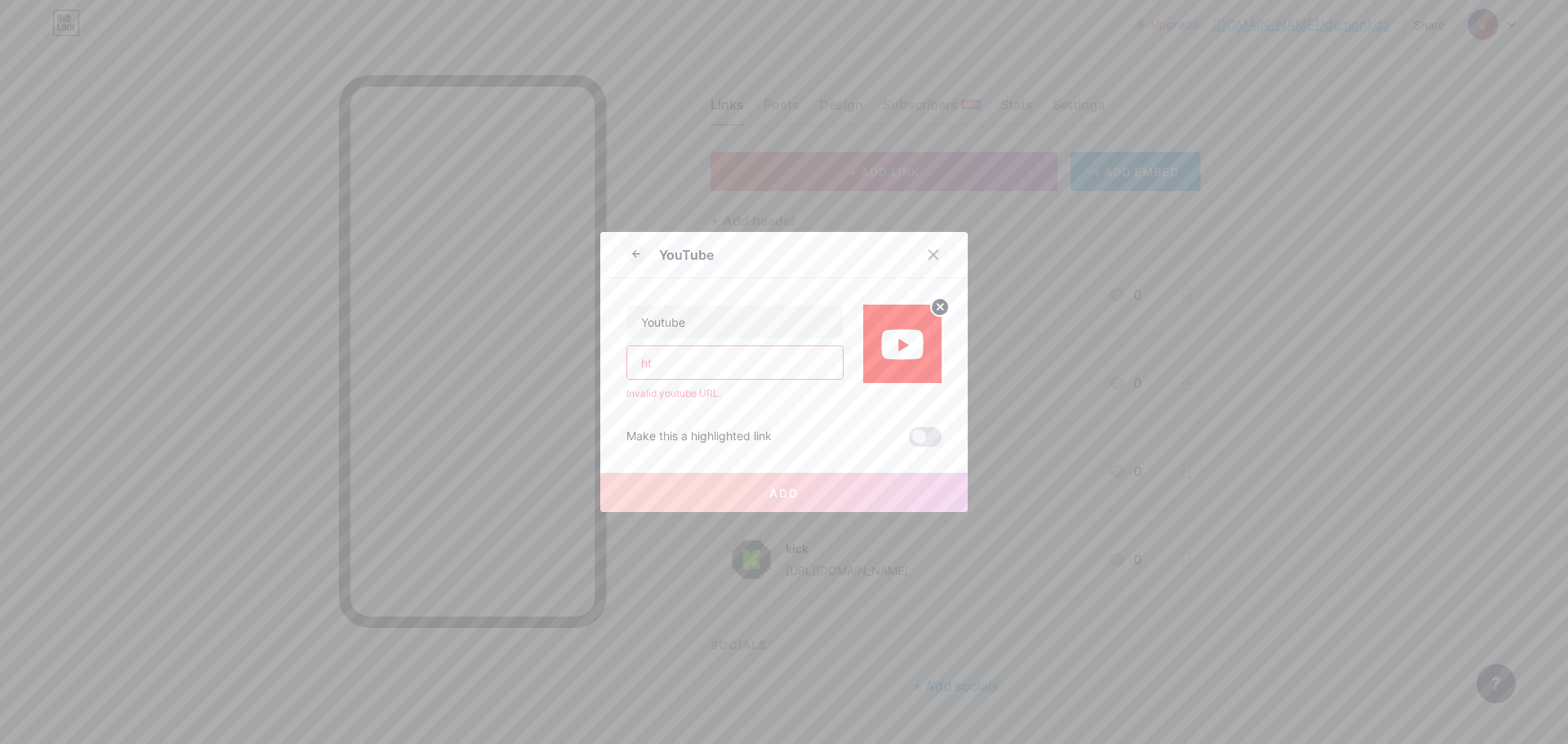
type input "h"
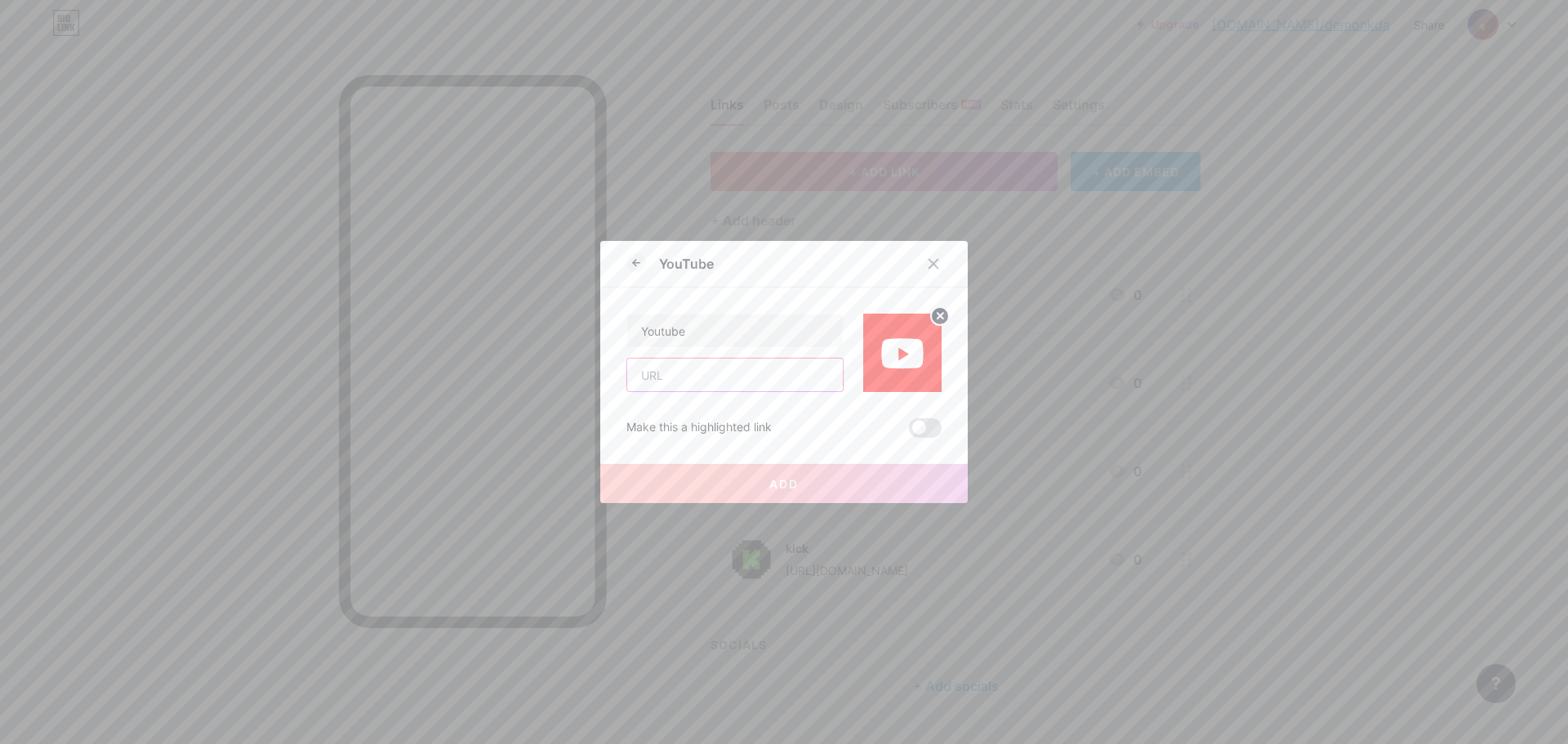
paste input "[URL][DOMAIN_NAME]"
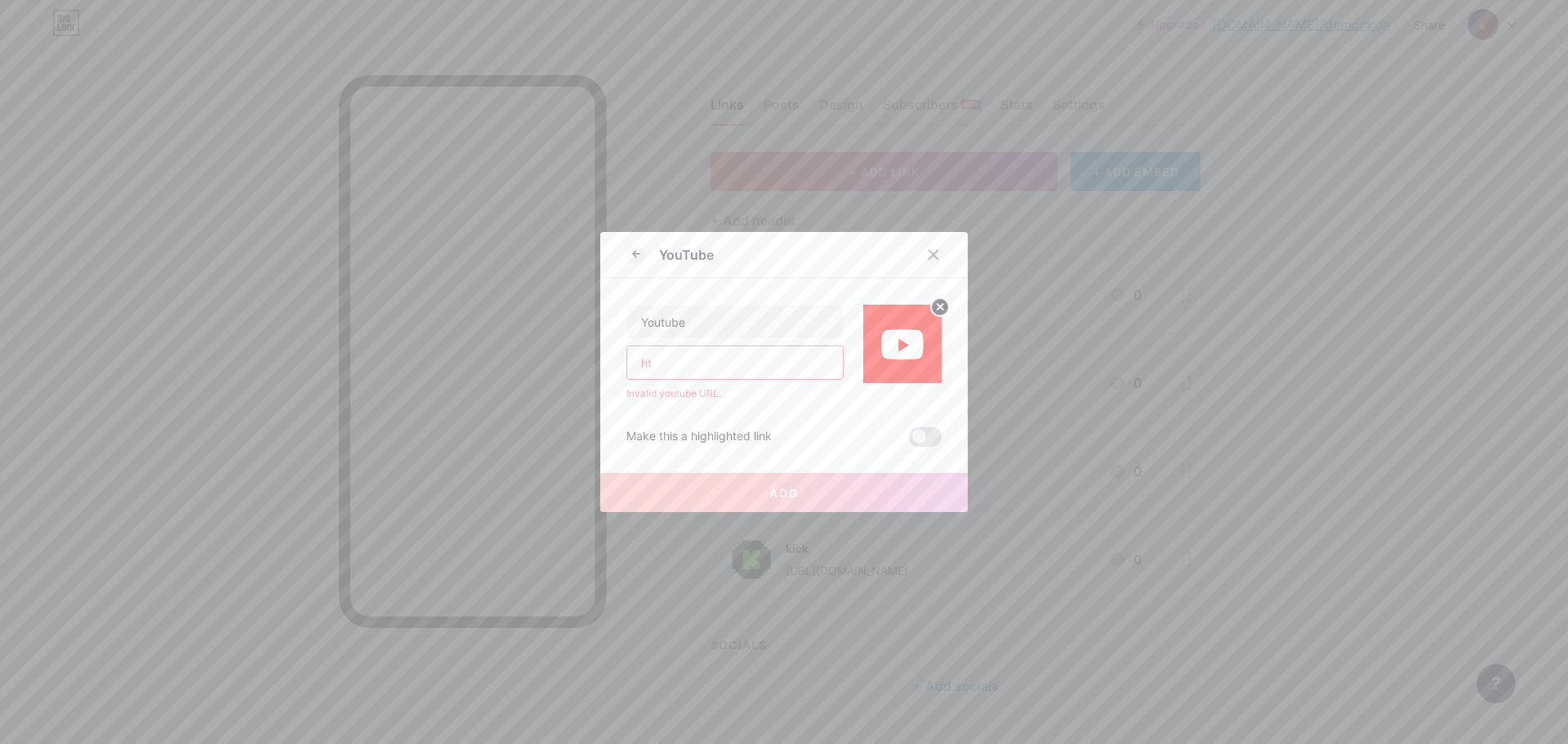
type input "h"
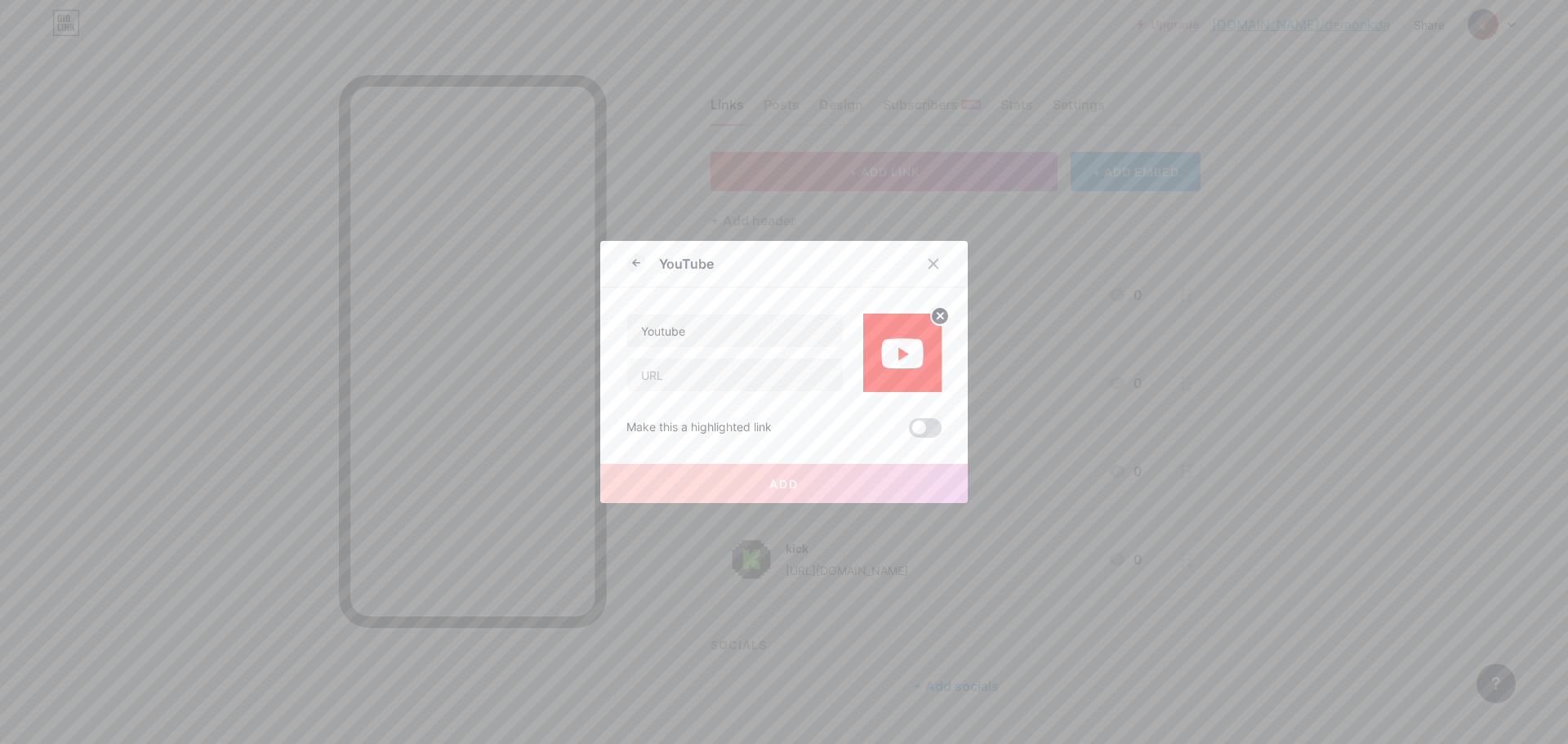
click at [917, 428] on span at bounding box center [925, 427] width 32 height 20
click at [909, 432] on input "checkbox" at bounding box center [909, 432] width 0 height 0
click at [768, 378] on input "text" at bounding box center [735, 374] width 216 height 32
paste input "[URL][DOMAIN_NAME]"
type input "[URL][DOMAIN_NAME]"
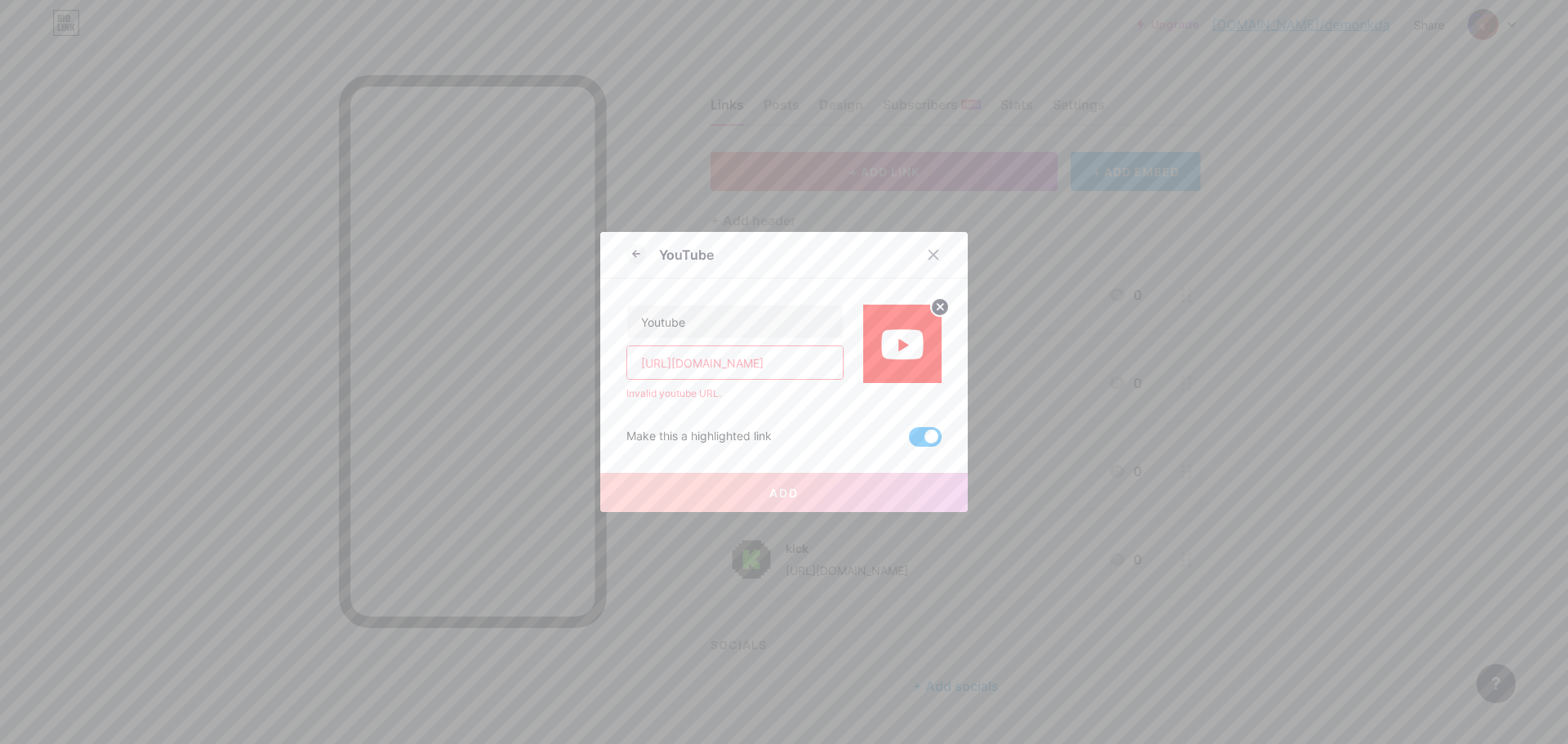
drag, startPoint x: 835, startPoint y: 370, endPoint x: 418, endPoint y: 365, distance: 417.0
click at [418, 365] on div "YouTube Youtube [URL][DOMAIN_NAME] Invalid youtube URL. Make this a highlighted…" at bounding box center [784, 372] width 1568 height 744
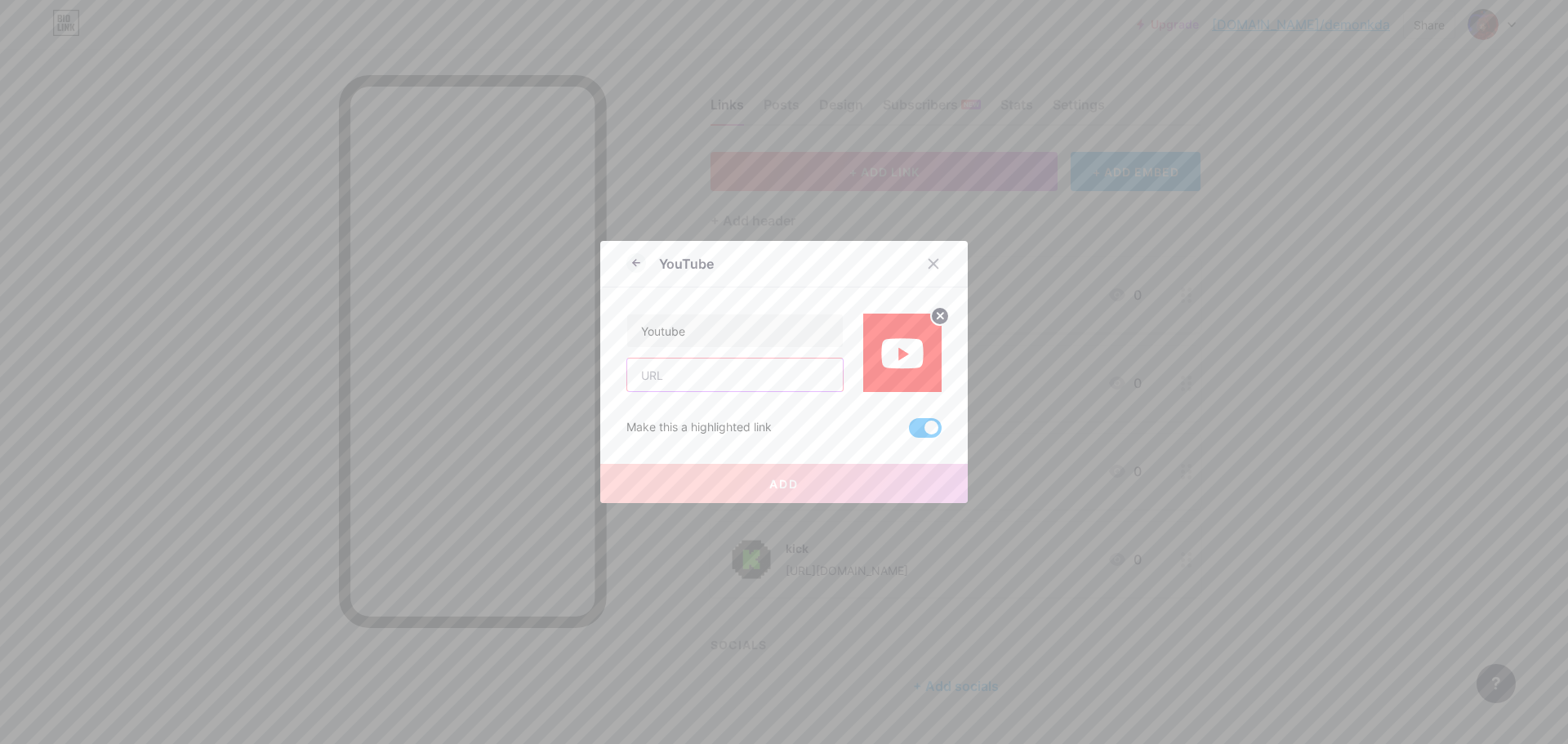
click at [707, 389] on input "text" at bounding box center [735, 374] width 216 height 32
paste input "[DOMAIN_NAME][URL]"
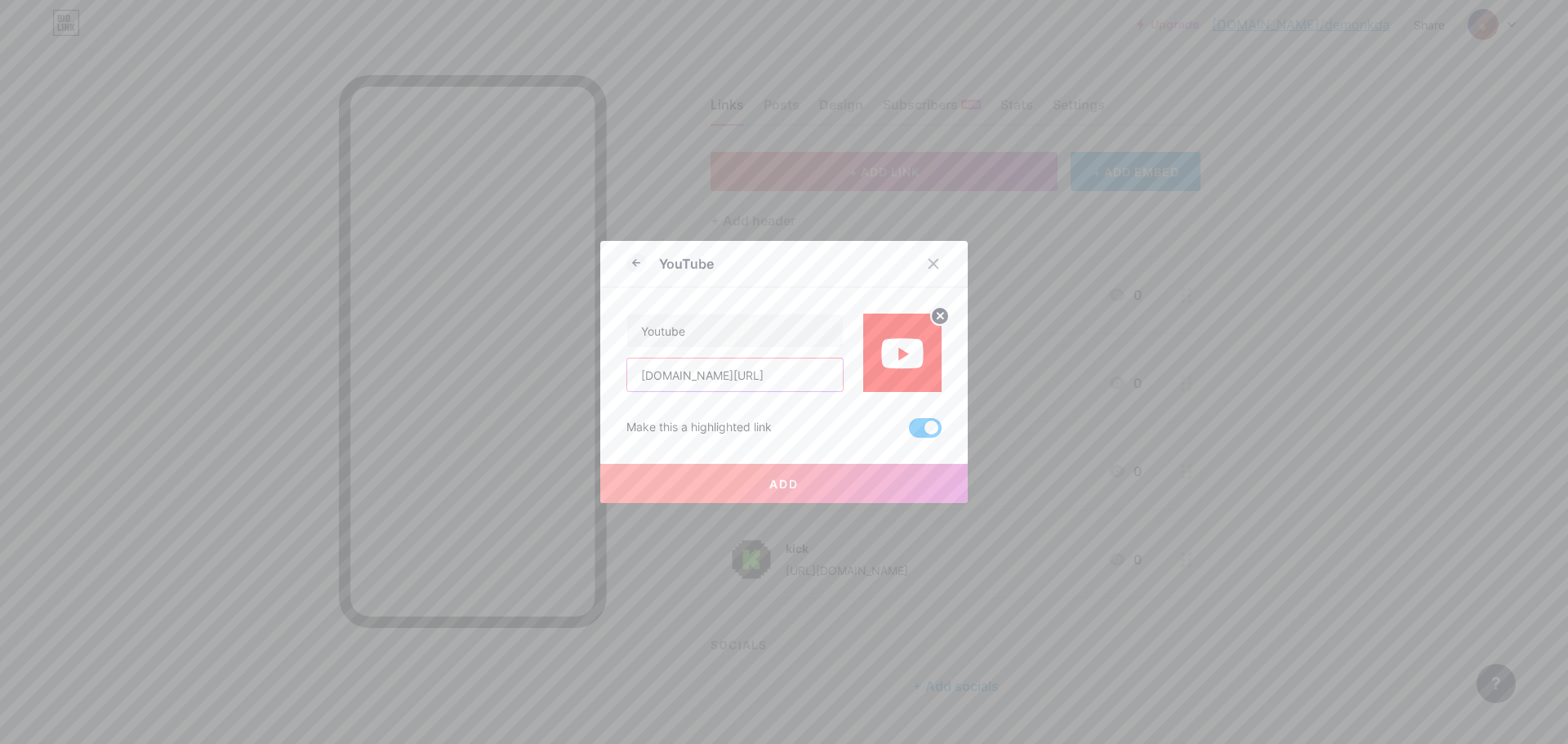
type input "[DOMAIN_NAME][URL]"
click at [931, 433] on span at bounding box center [925, 427] width 32 height 20
click at [909, 432] on input "checkbox" at bounding box center [909, 432] width 0 height 0
click at [829, 486] on button "Add" at bounding box center [784, 483] width 368 height 39
click at [791, 484] on span "Add" at bounding box center [784, 483] width 29 height 14
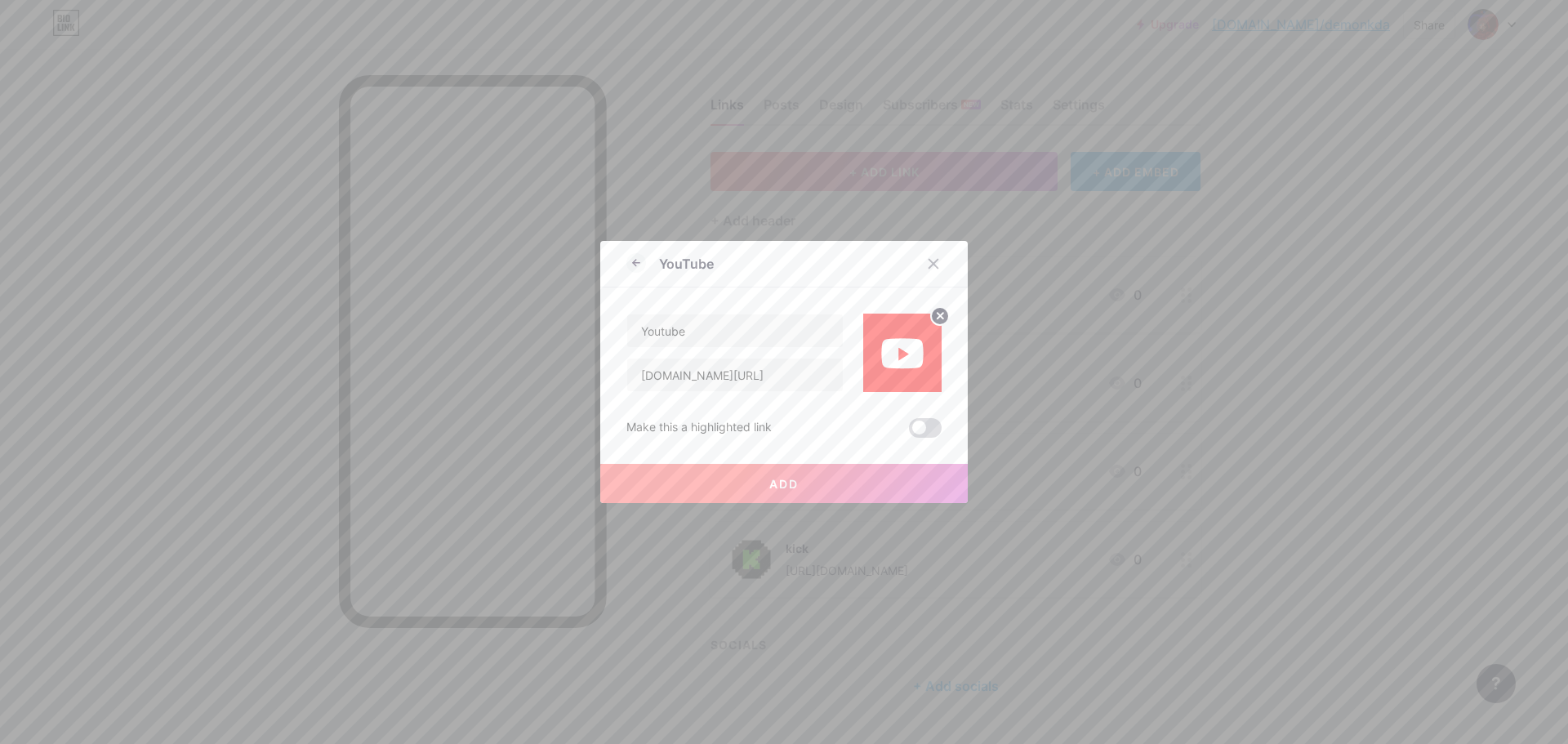
click at [909, 428] on span at bounding box center [925, 427] width 32 height 20
click at [909, 432] on input "checkbox" at bounding box center [909, 432] width 0 height 0
drag, startPoint x: 890, startPoint y: 470, endPoint x: 864, endPoint y: 465, distance: 26.5
click at [885, 469] on button "Add" at bounding box center [784, 483] width 368 height 39
click at [913, 425] on span at bounding box center [925, 427] width 32 height 20
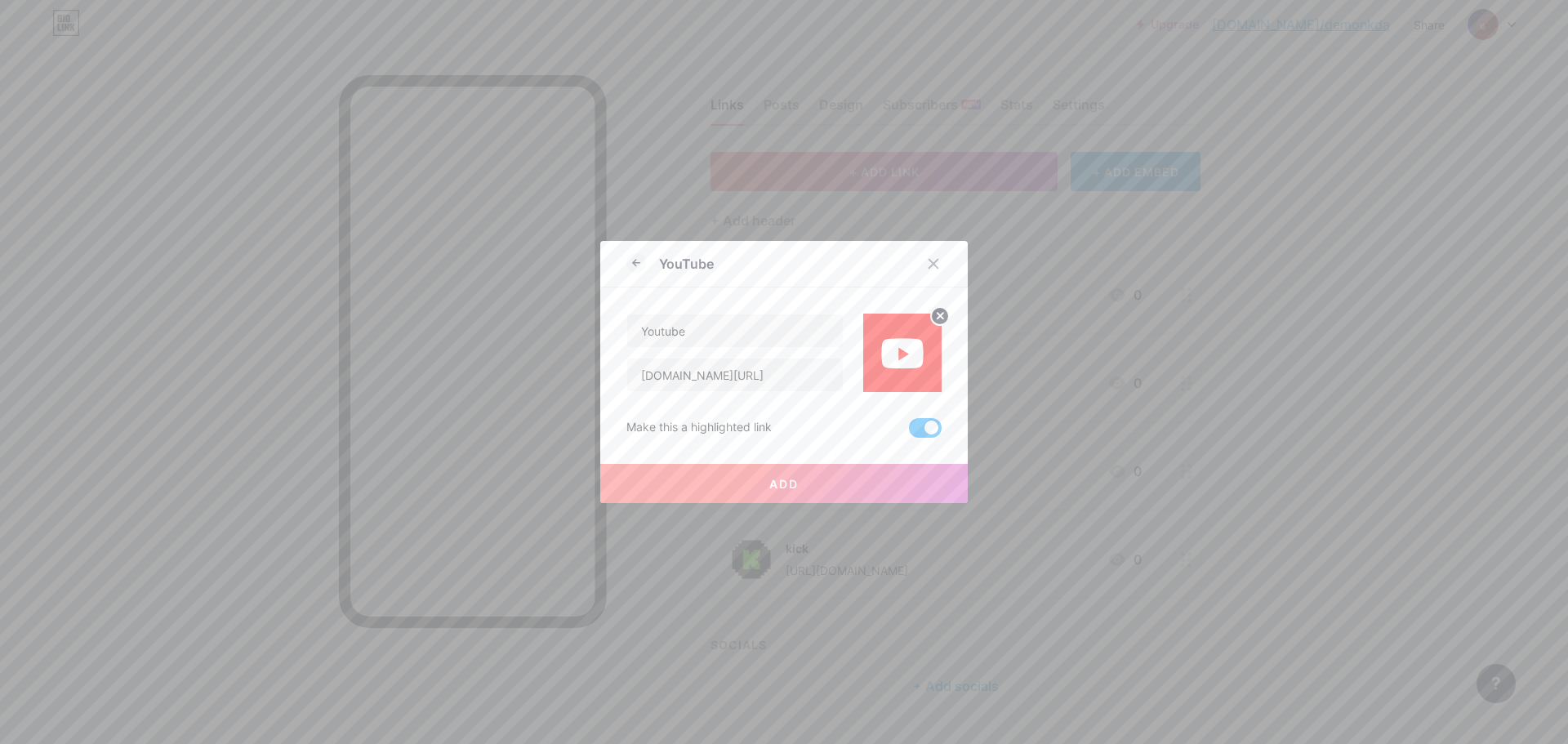
click at [909, 432] on input "checkbox" at bounding box center [909, 432] width 0 height 0
click at [793, 492] on button "Add" at bounding box center [784, 483] width 368 height 39
click at [772, 488] on span "Add" at bounding box center [784, 483] width 29 height 14
click at [757, 488] on button "Add" at bounding box center [784, 483] width 368 height 39
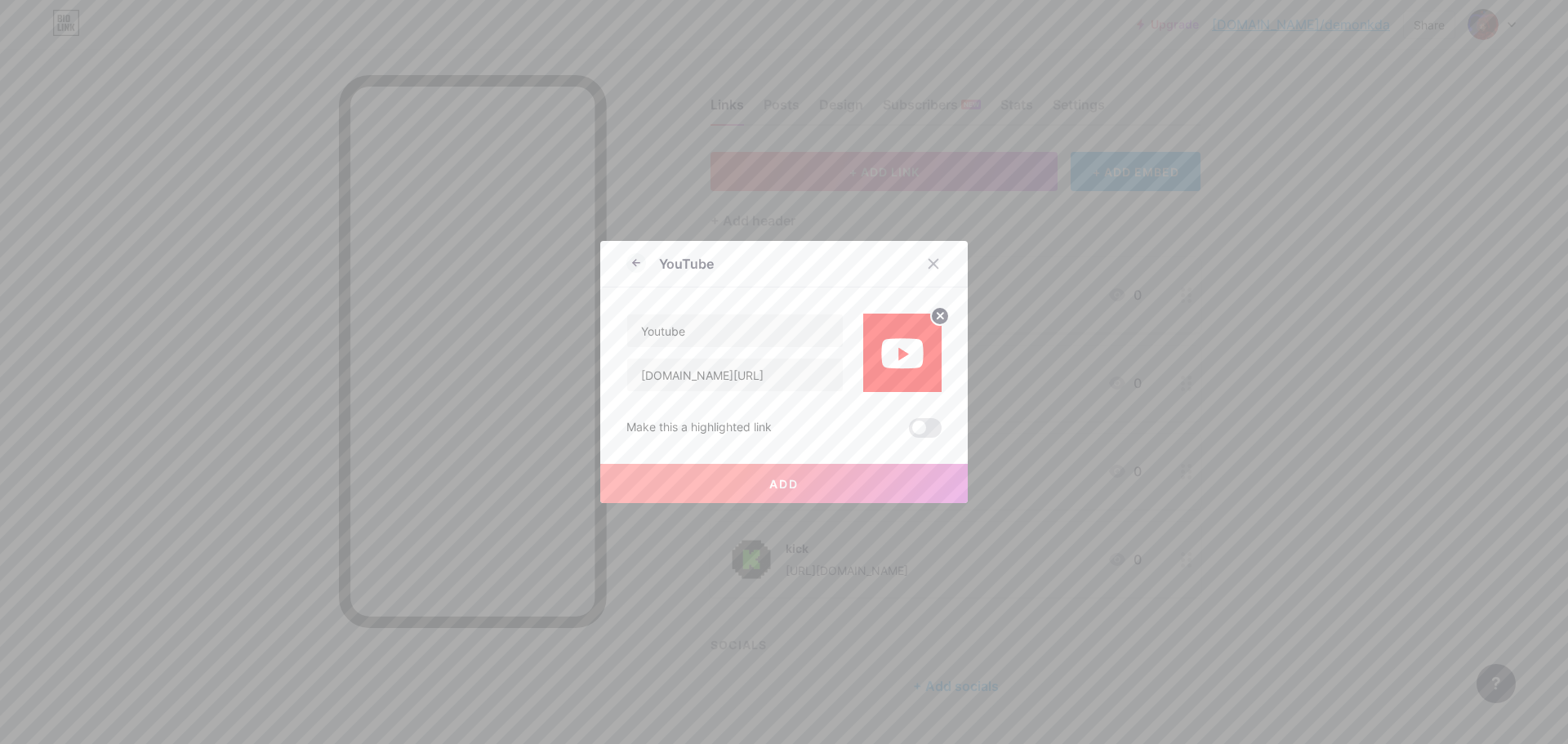
click at [754, 486] on button "Add" at bounding box center [784, 483] width 368 height 39
click at [749, 486] on button "Add" at bounding box center [784, 483] width 368 height 39
click at [731, 482] on button "Add" at bounding box center [784, 483] width 368 height 39
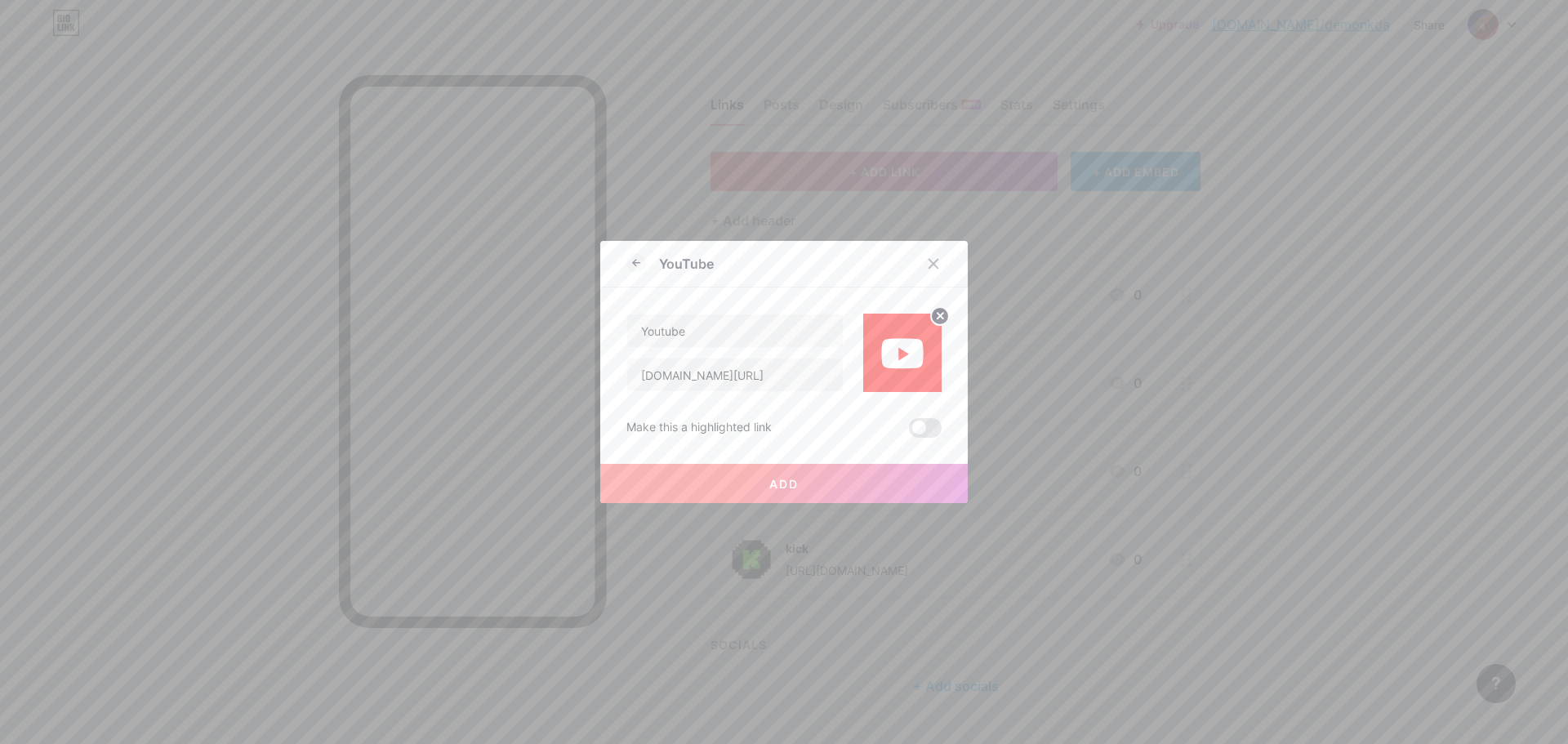
click at [728, 481] on button "Add" at bounding box center [784, 483] width 368 height 39
click at [726, 481] on button "Add" at bounding box center [784, 483] width 368 height 39
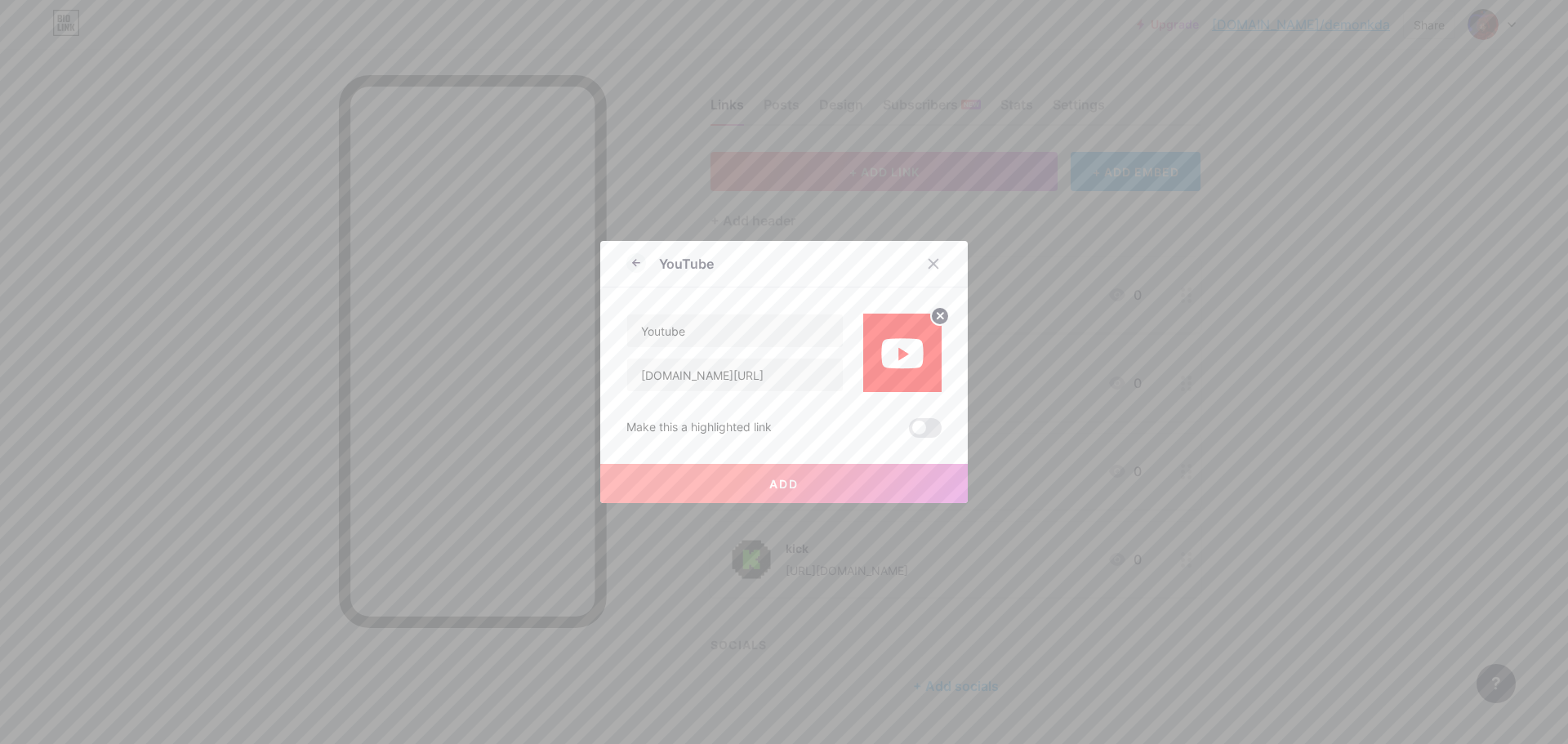
click at [740, 483] on button "Add" at bounding box center [784, 483] width 368 height 39
click at [822, 465] on button "Add" at bounding box center [784, 483] width 368 height 39
click at [929, 265] on icon at bounding box center [933, 263] width 9 height 9
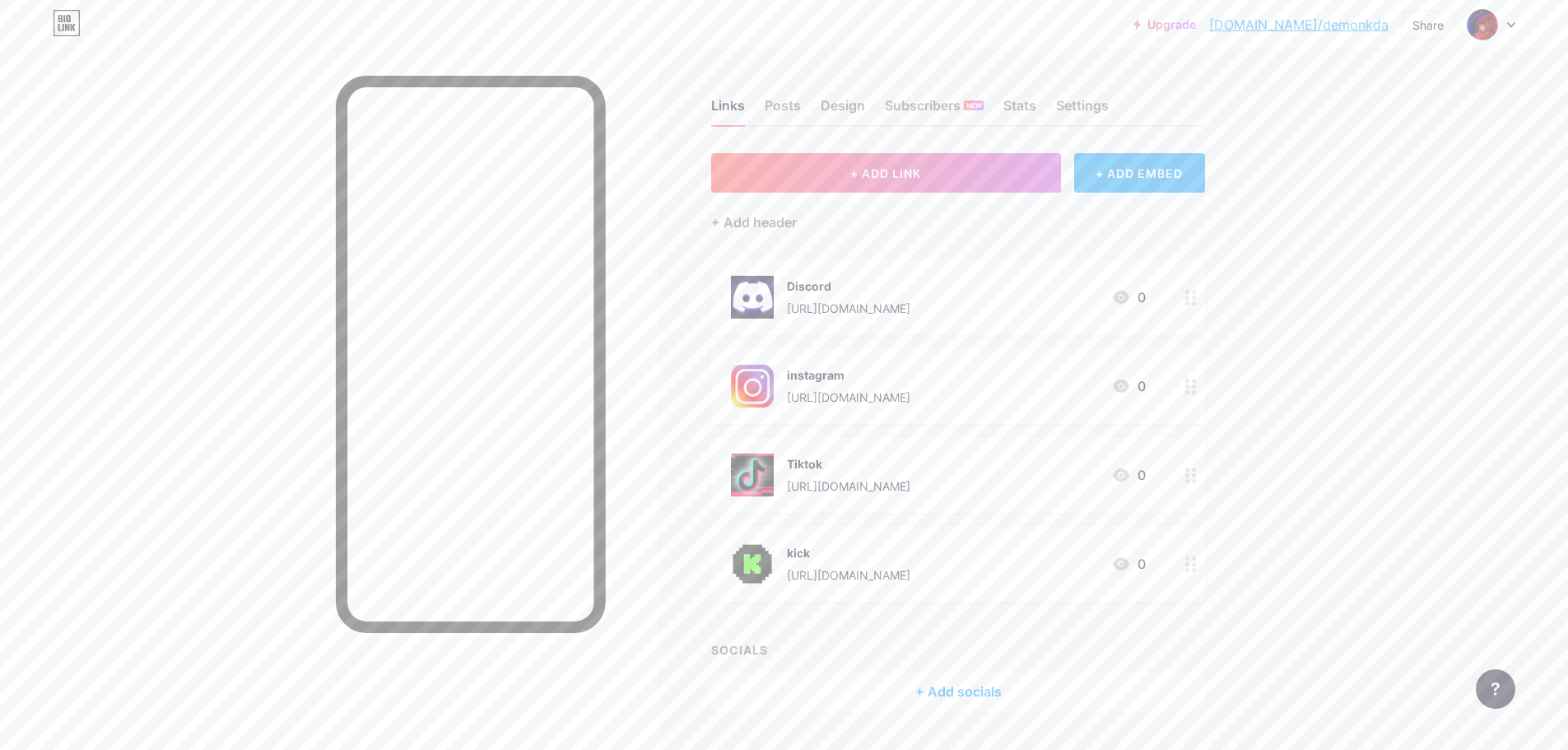
click at [1117, 166] on div "+ ADD EMBED" at bounding box center [1139, 172] width 131 height 39
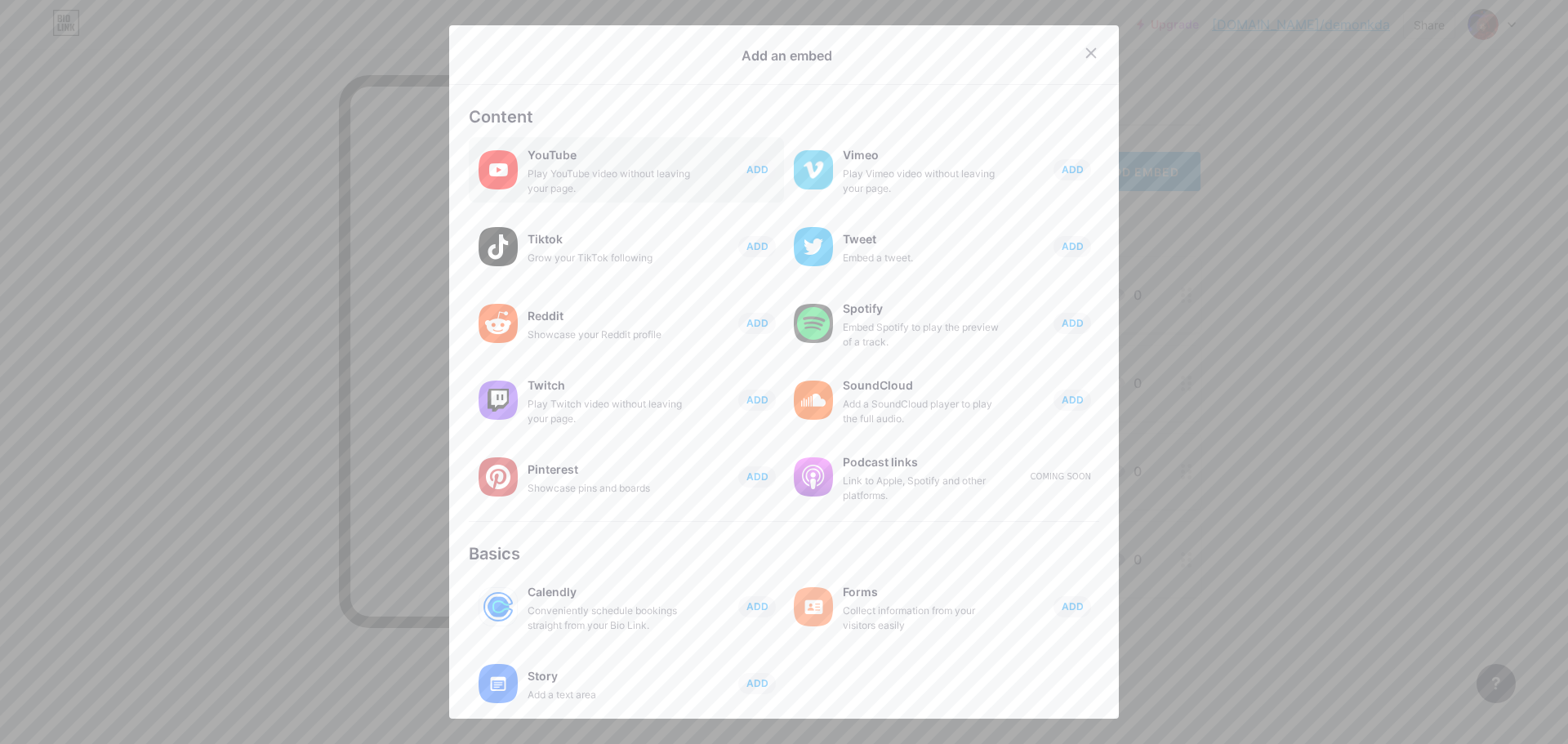
click at [666, 172] on div "Play YouTube video without leaving your page." at bounding box center [609, 181] width 163 height 29
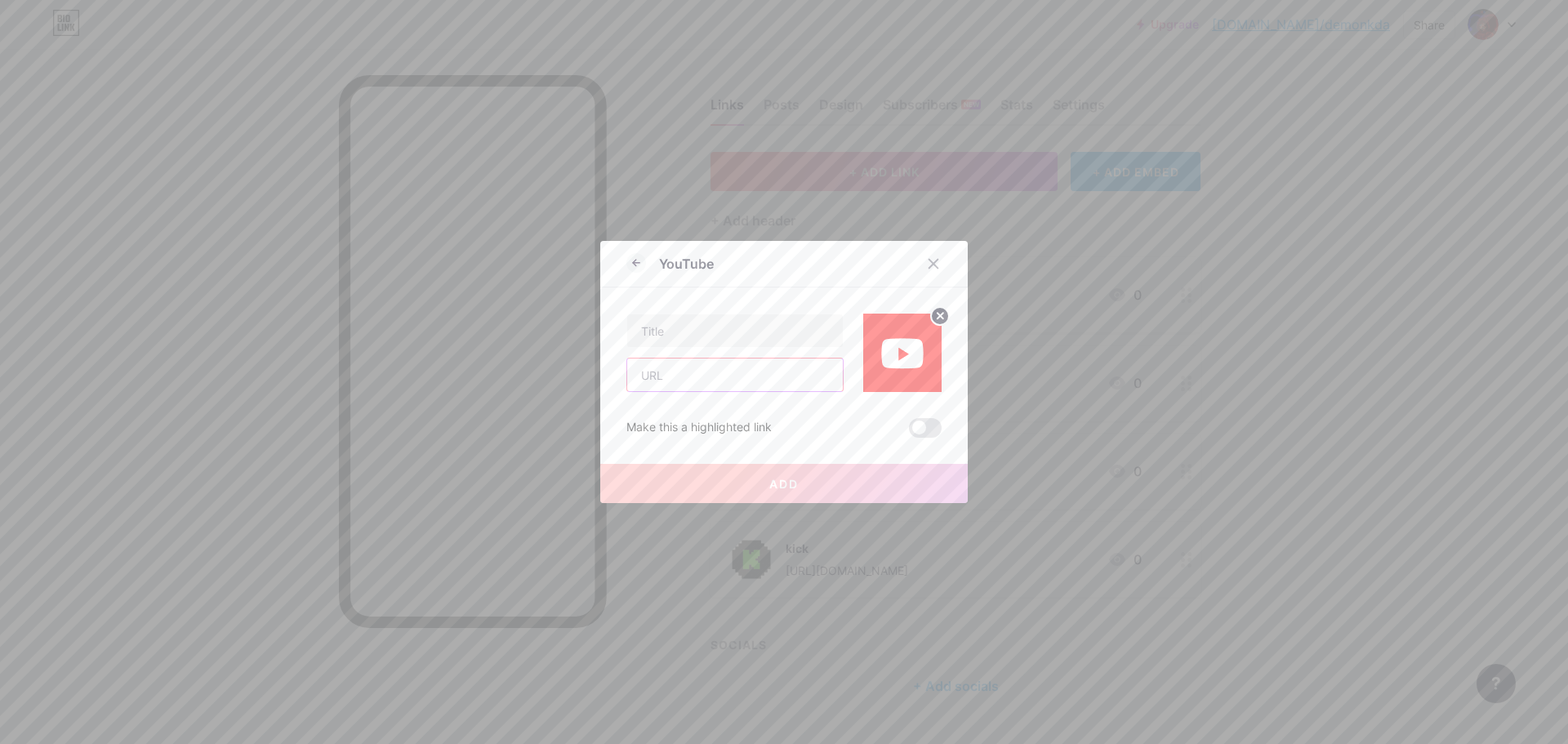
click at [729, 388] on input "text" at bounding box center [735, 374] width 216 height 32
type input "[DOMAIN_NAME][URL]"
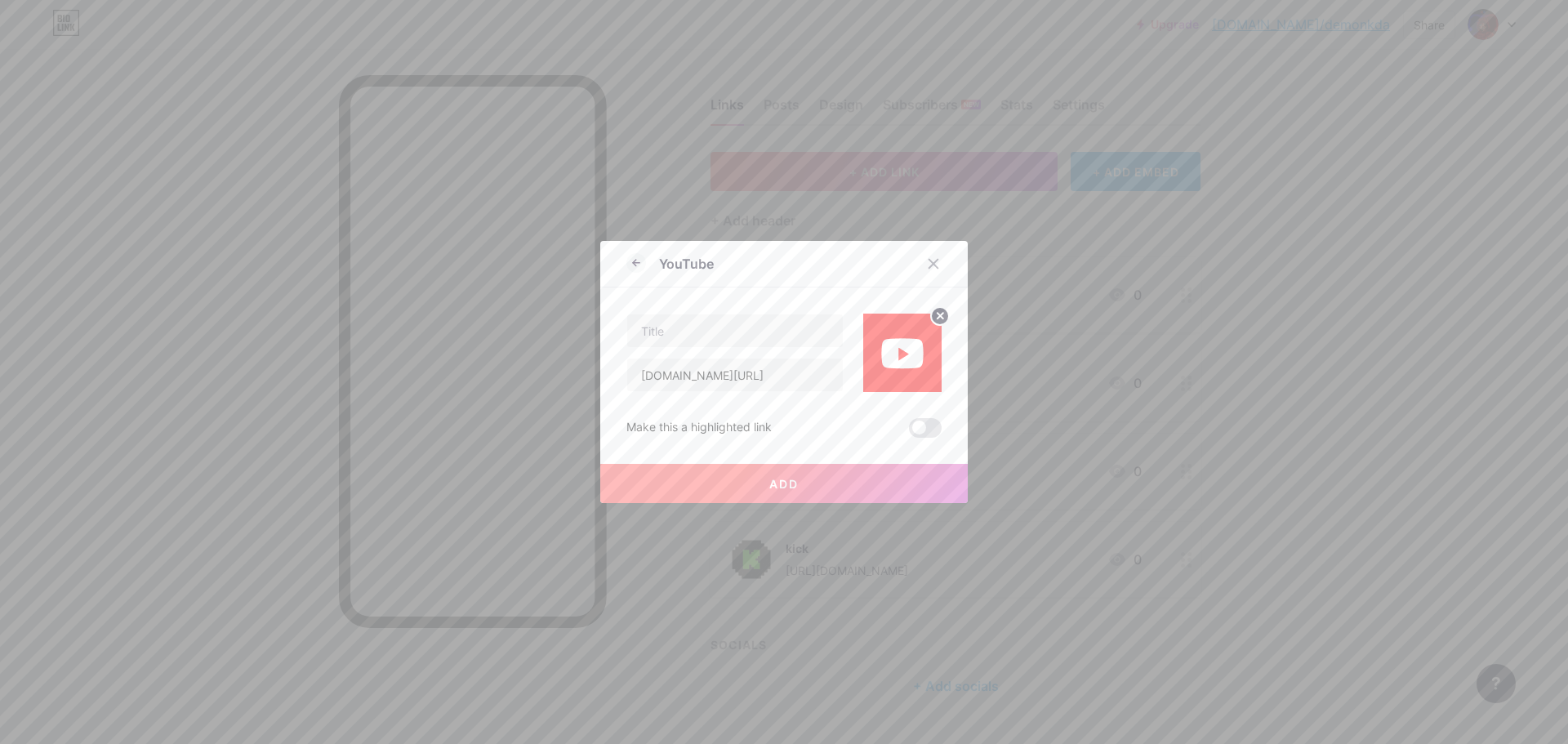
click at [841, 488] on button "Add" at bounding box center [784, 483] width 368 height 39
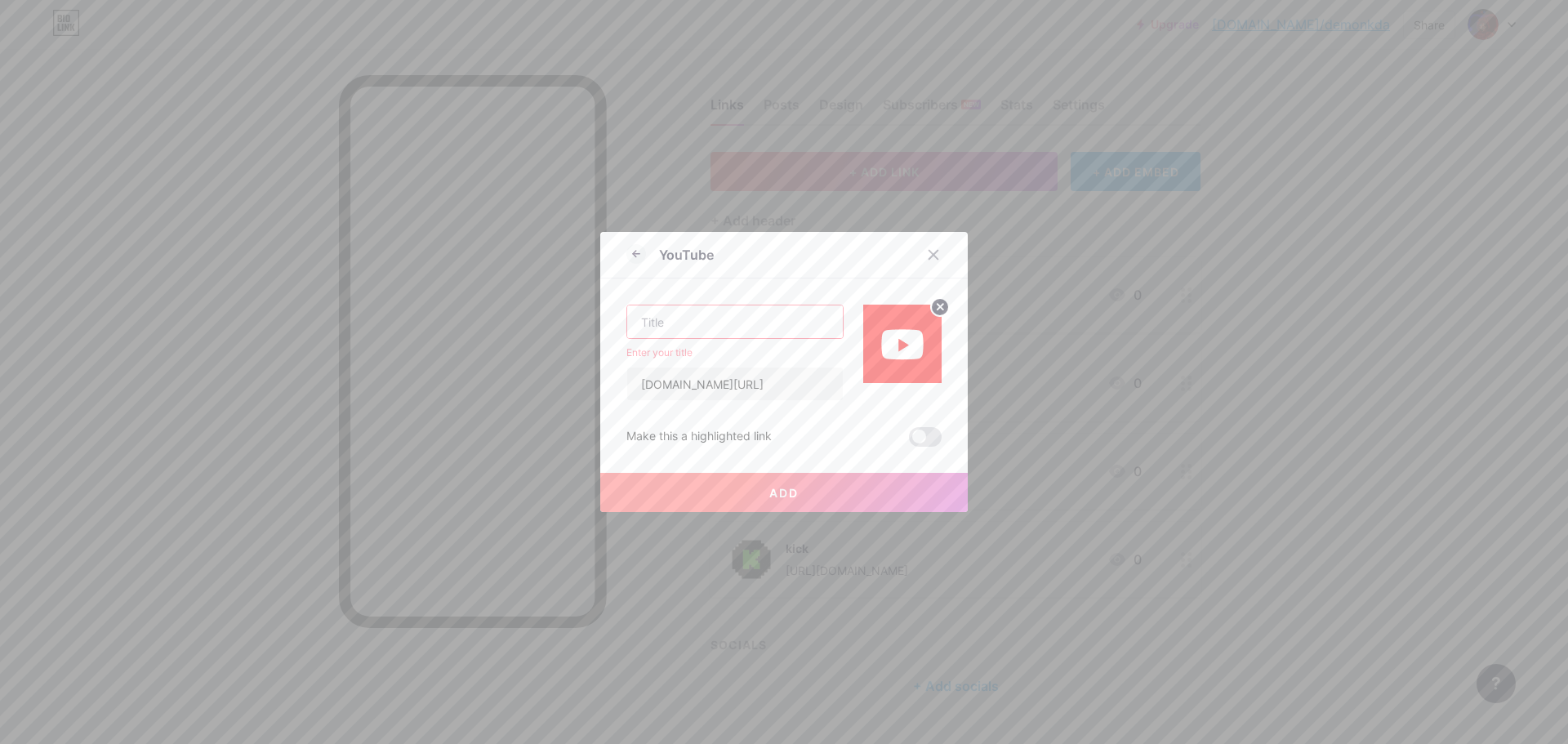
drag, startPoint x: 704, startPoint y: 325, endPoint x: 709, endPoint y: 313, distance: 13.0
click at [703, 325] on input "text" at bounding box center [735, 321] width 216 height 32
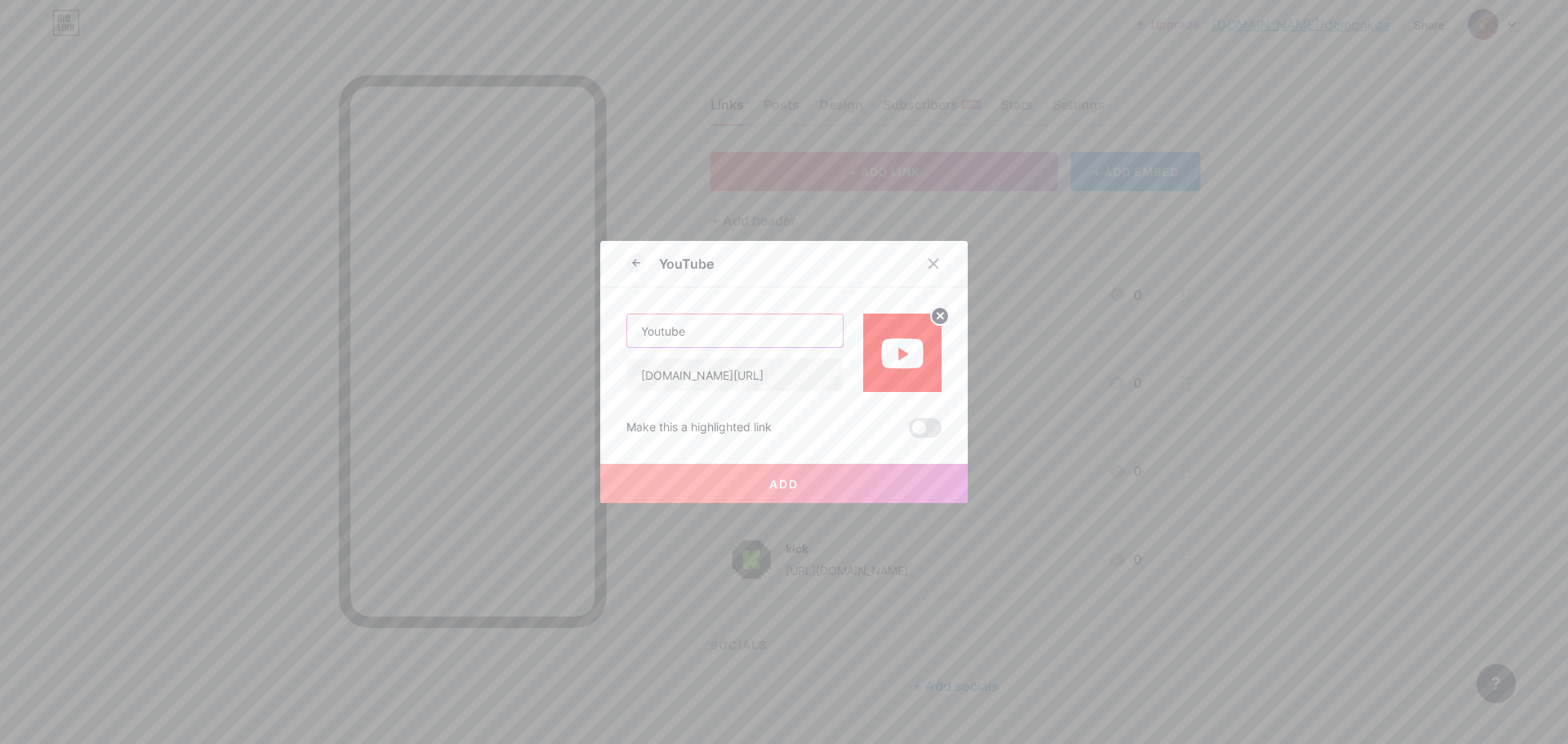
type input "Youtube"
click at [783, 487] on span "Add" at bounding box center [784, 483] width 29 height 14
click at [830, 459] on div "Add" at bounding box center [784, 470] width 368 height 65
click at [824, 480] on button "Add" at bounding box center [784, 483] width 368 height 39
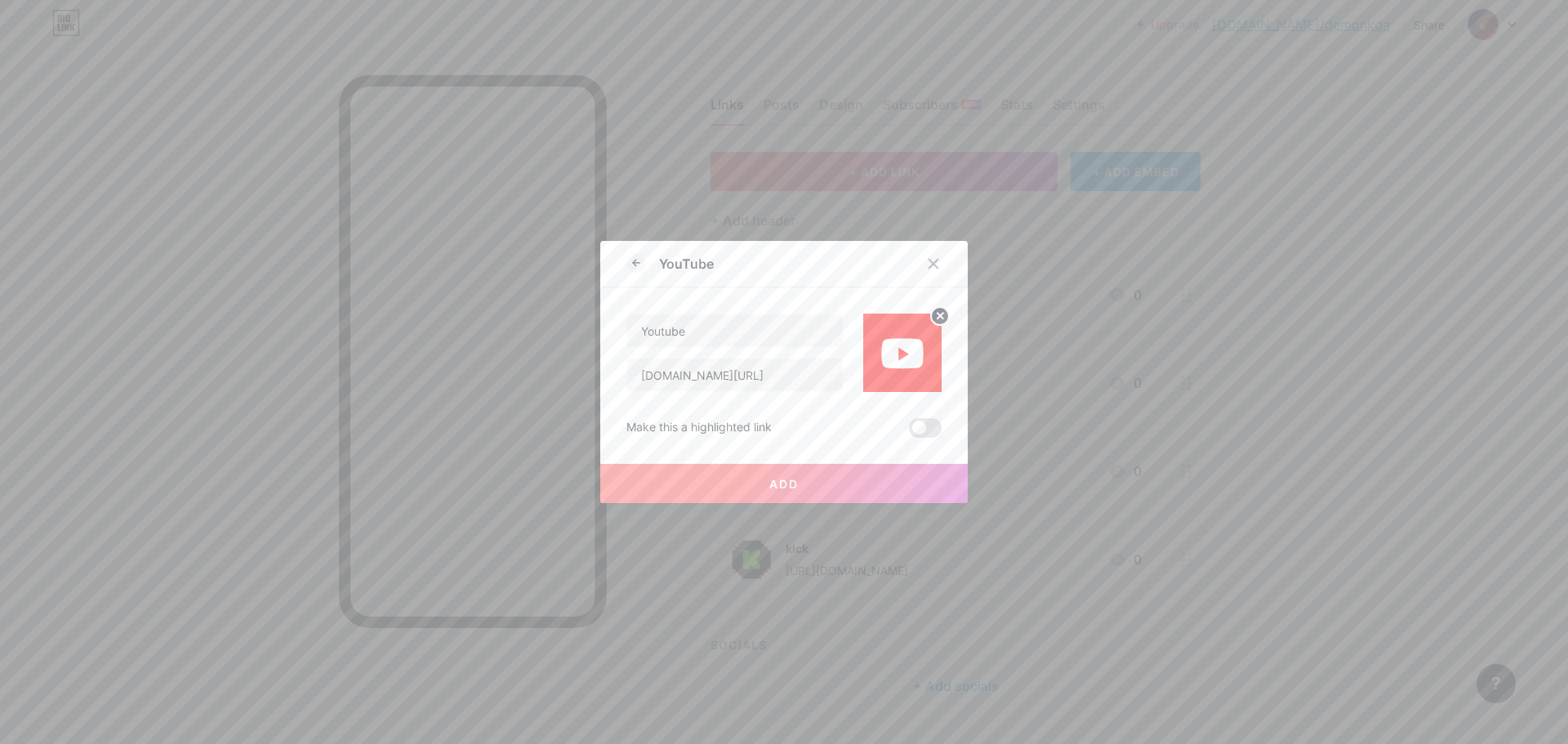
click at [824, 480] on button "Add" at bounding box center [784, 483] width 368 height 39
click at [924, 425] on span at bounding box center [925, 427] width 32 height 20
click at [909, 432] on input "checkbox" at bounding box center [909, 432] width 0 height 0
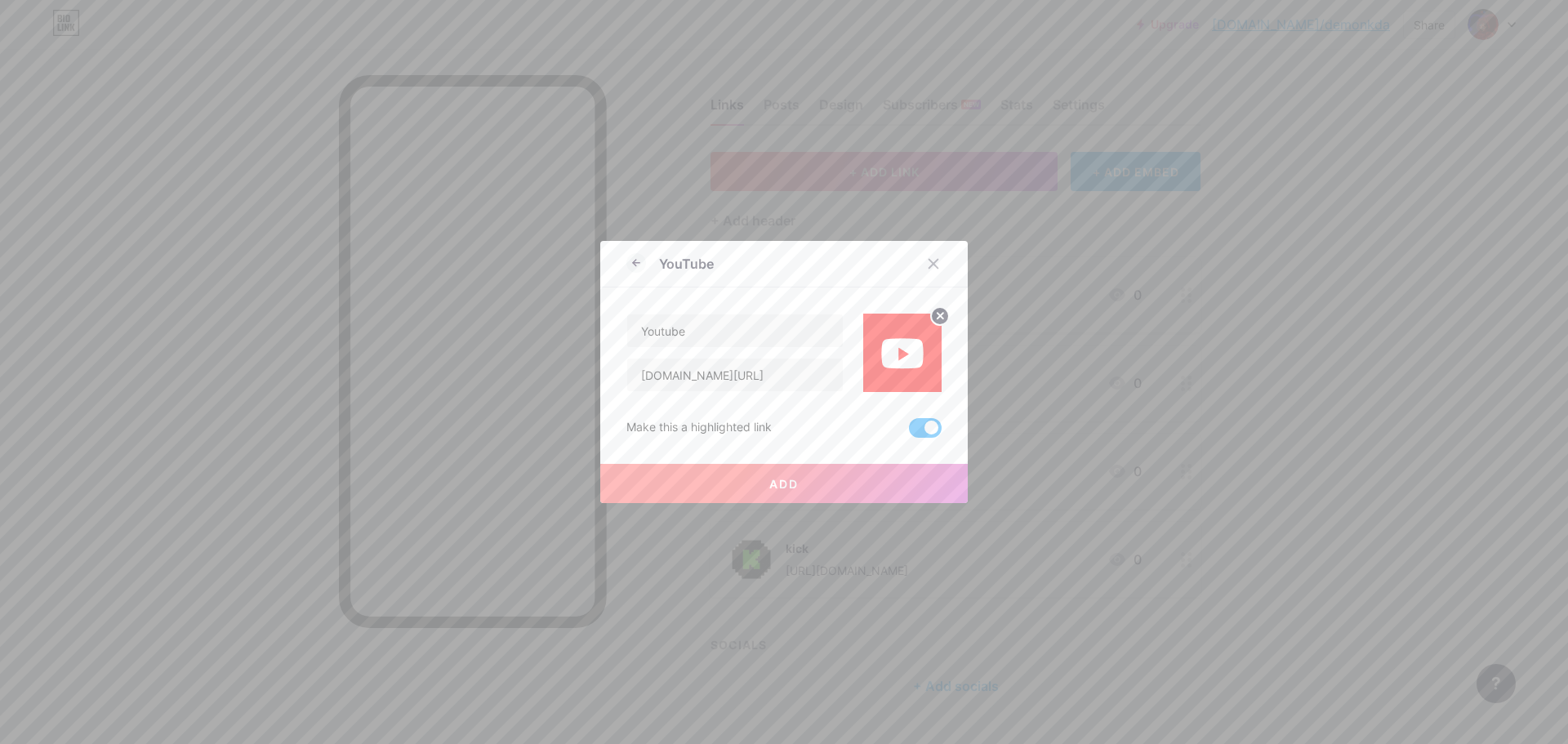
click at [878, 471] on button "Add" at bounding box center [784, 483] width 368 height 39
click at [932, 310] on circle at bounding box center [939, 316] width 18 height 18
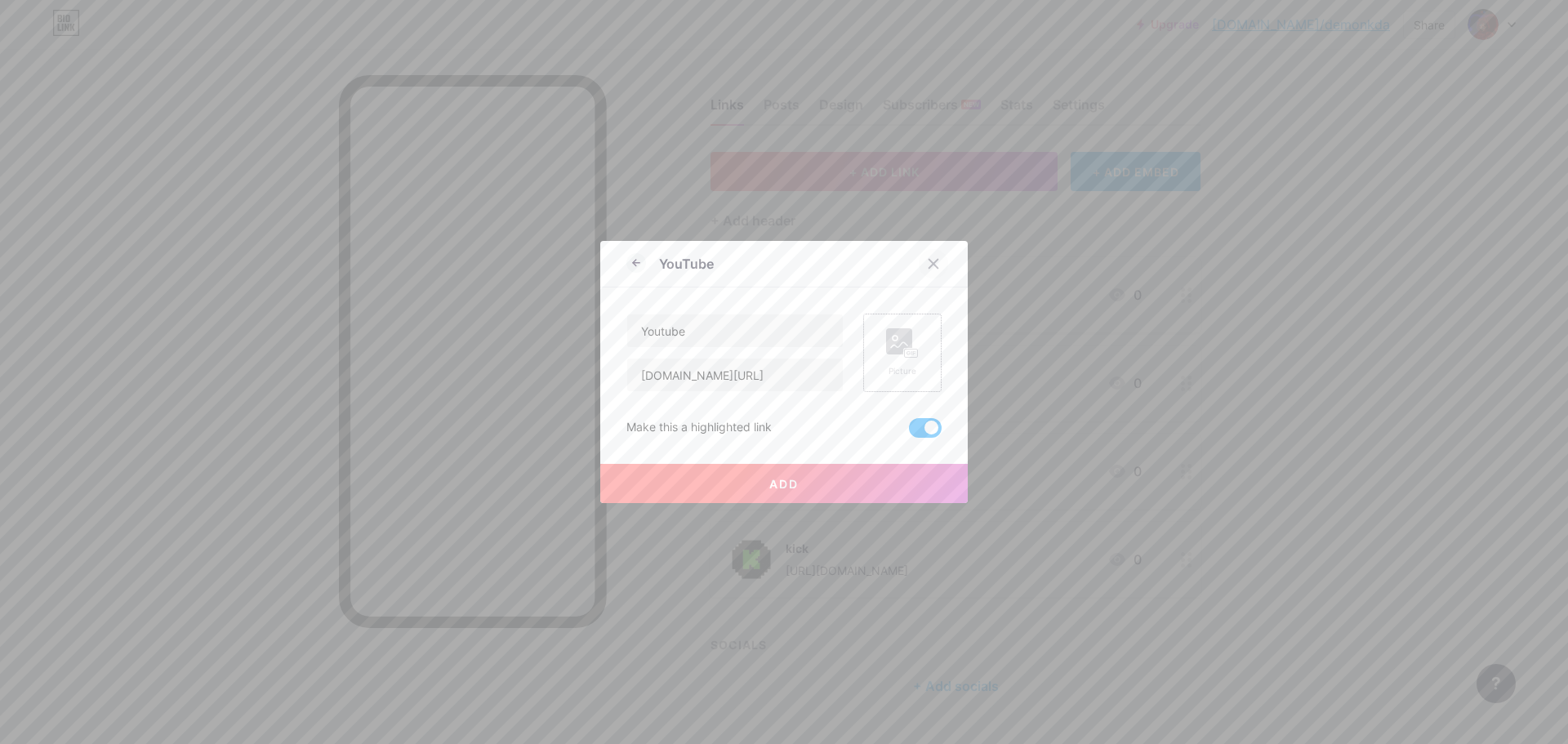
click at [932, 261] on icon at bounding box center [933, 263] width 13 height 13
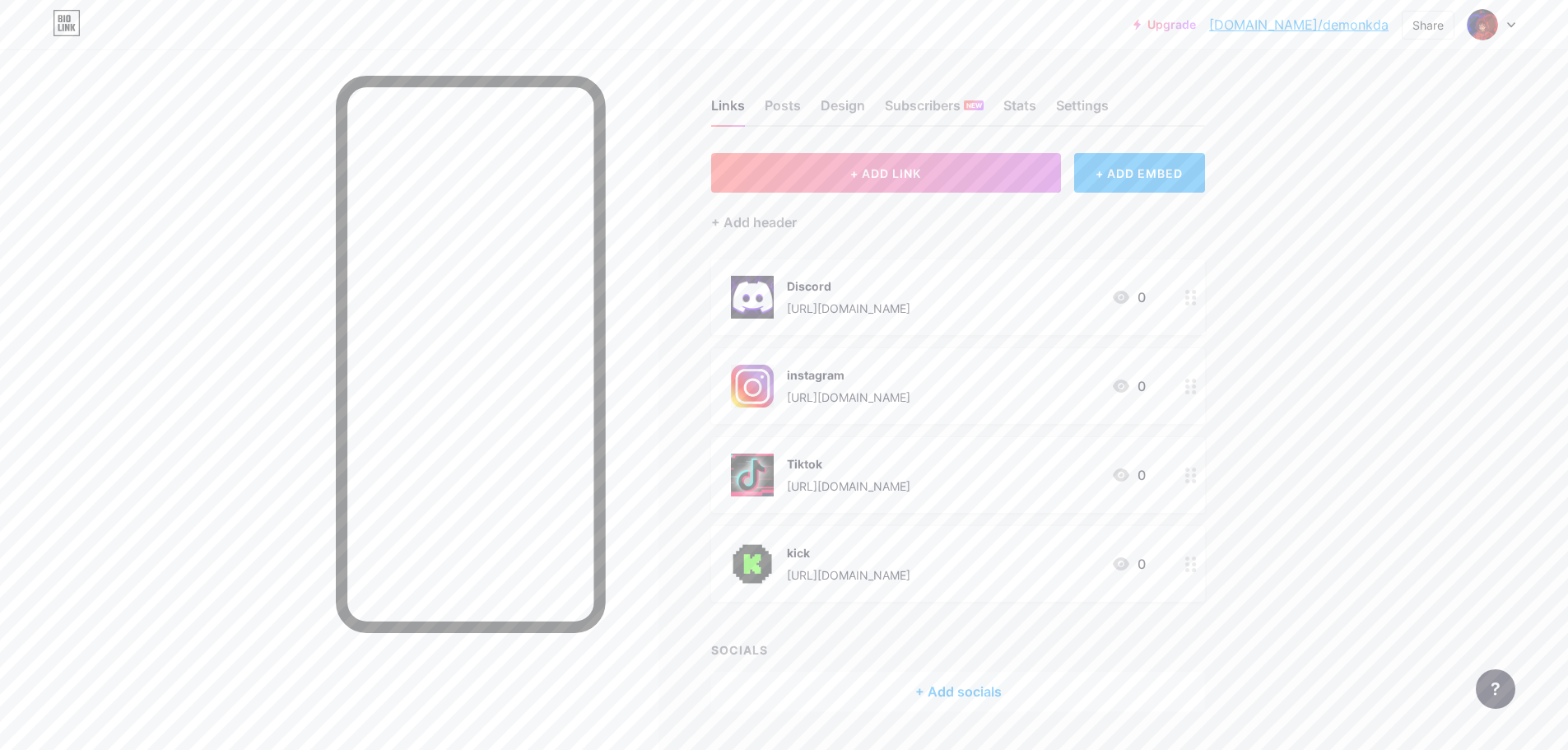
click at [1123, 156] on div "+ ADD EMBED" at bounding box center [1139, 172] width 131 height 39
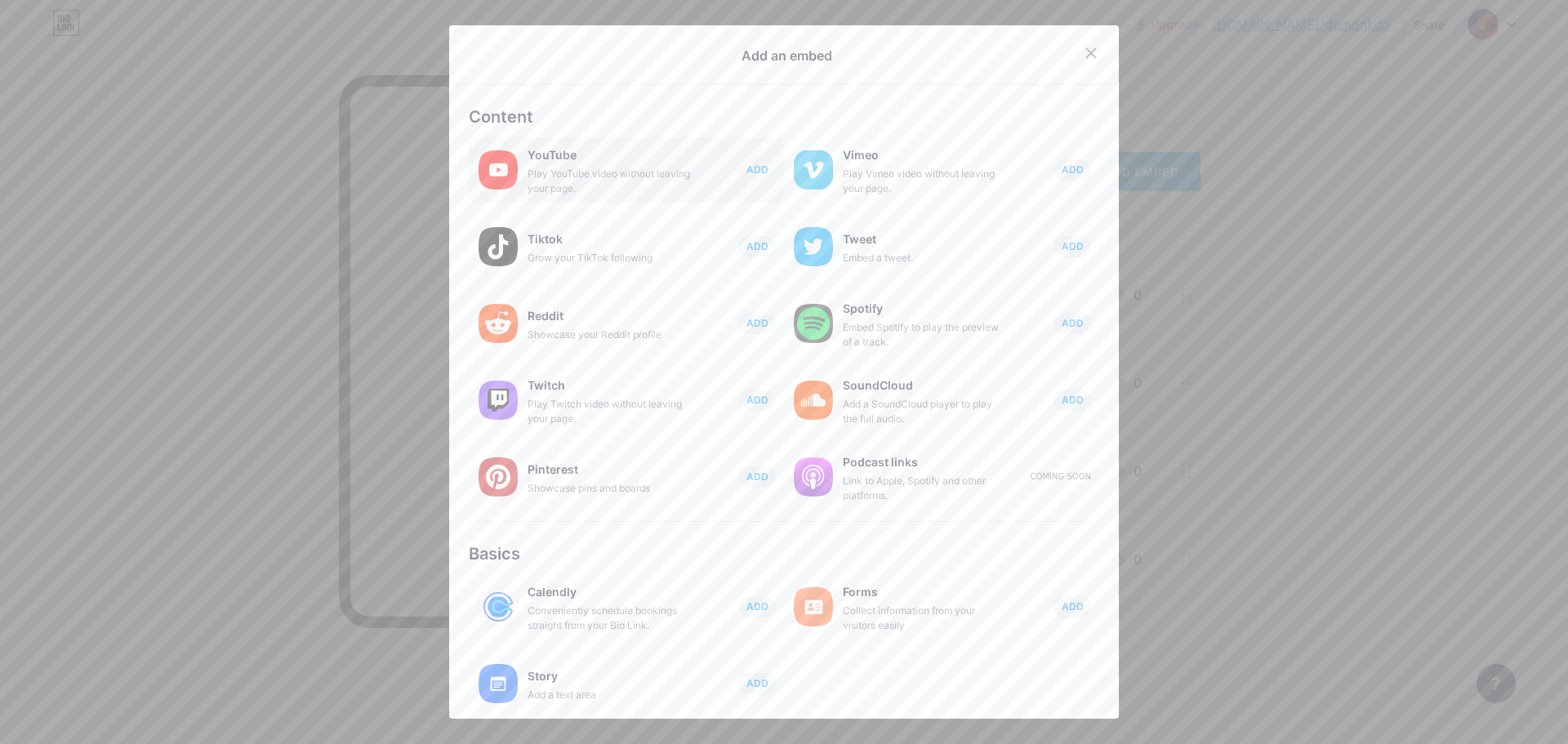
click at [637, 159] on div "YouTube" at bounding box center [609, 155] width 163 height 23
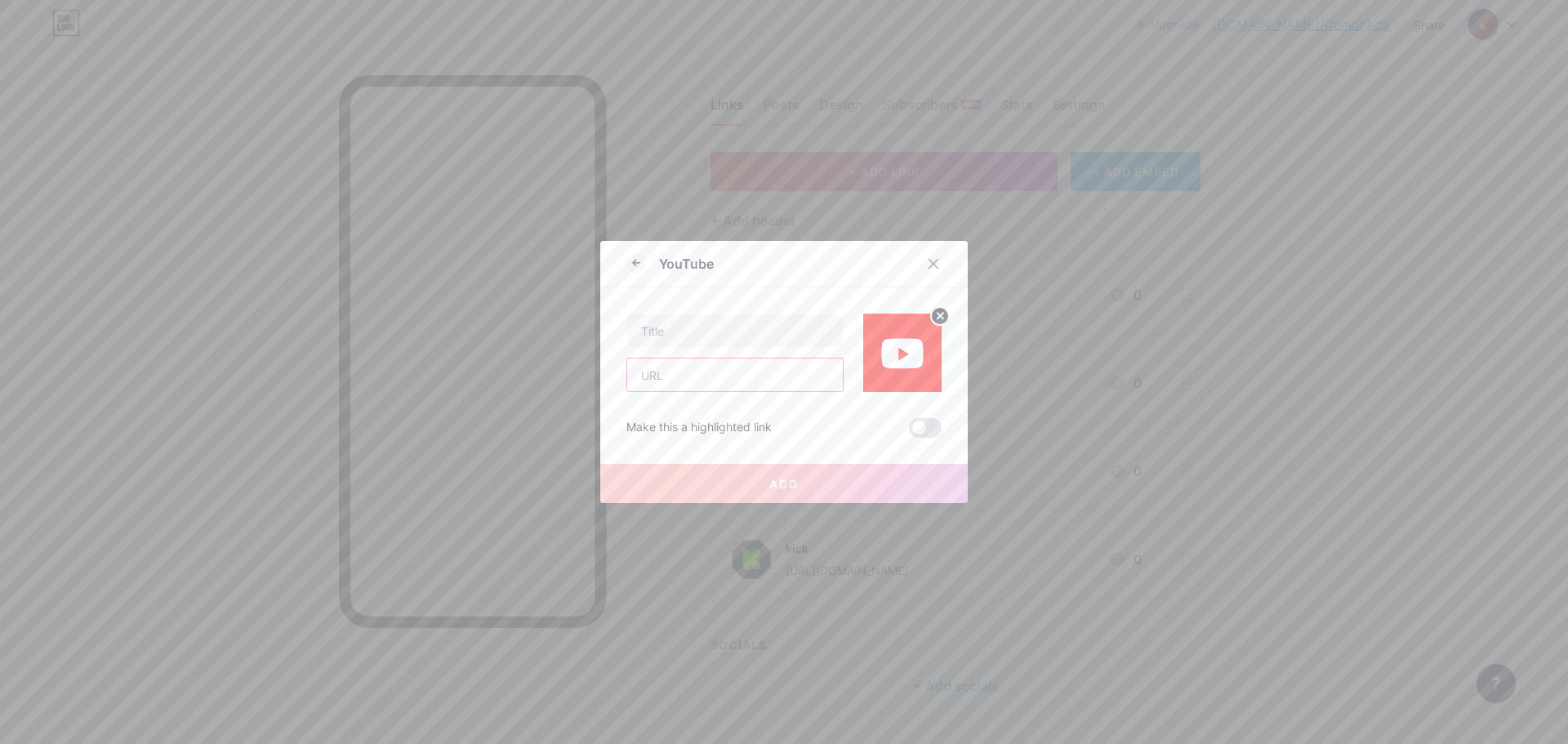
click at [741, 368] on input "text" at bounding box center [735, 374] width 216 height 32
click at [732, 340] on input "text" at bounding box center [735, 331] width 216 height 32
type input "Youtube"
drag, startPoint x: 722, startPoint y: 388, endPoint x: 730, endPoint y: 390, distance: 8.2
click at [722, 388] on input "text" at bounding box center [735, 374] width 216 height 32
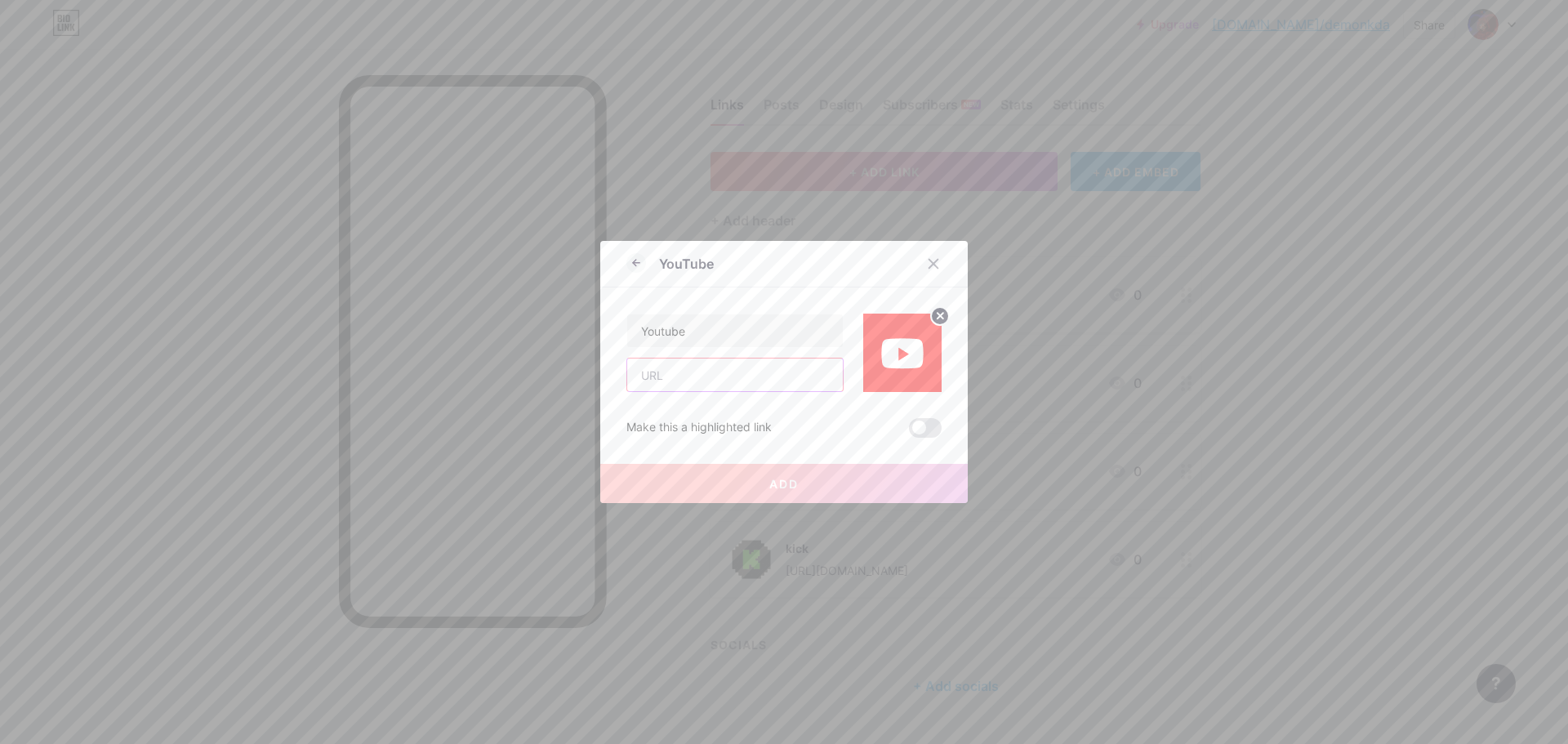
type input "[DOMAIN_NAME][URL]"
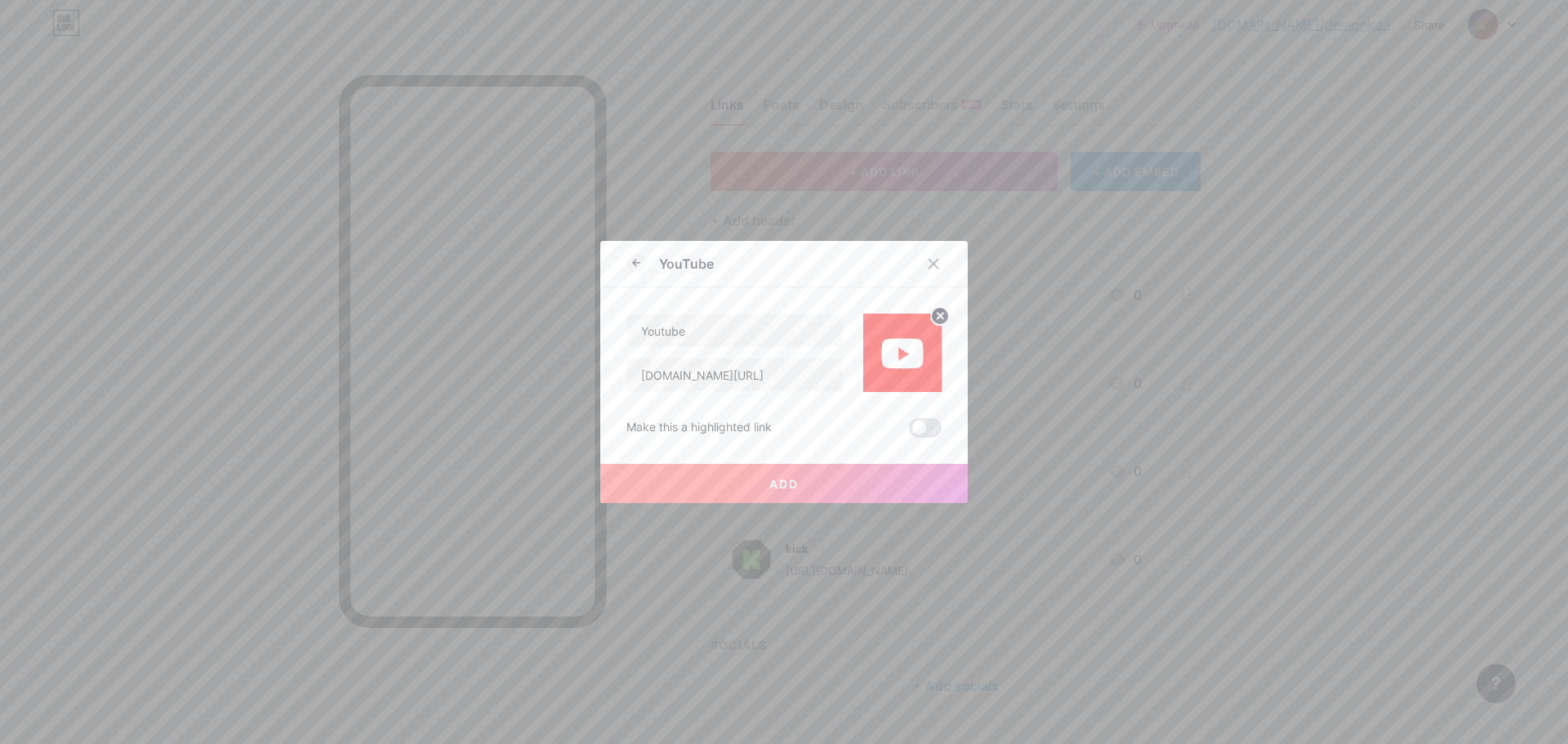
click at [882, 484] on button "Add" at bounding box center [784, 483] width 368 height 39
click at [883, 484] on button "Add" at bounding box center [784, 483] width 368 height 39
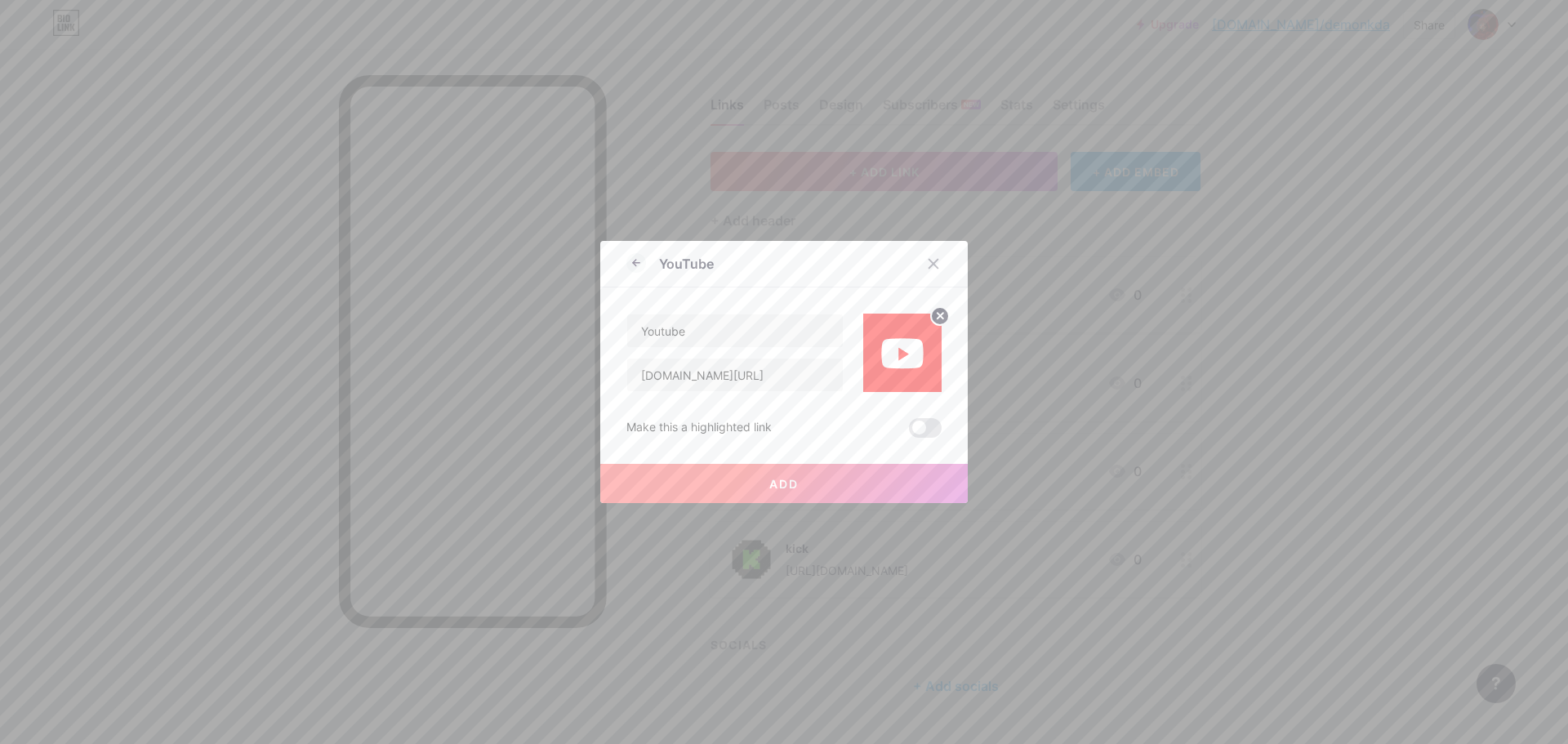
drag, startPoint x: 915, startPoint y: 417, endPoint x: 888, endPoint y: 483, distance: 71.3
click at [916, 417] on div "Make this a highlighted link Add" at bounding box center [784, 415] width 315 height 45
click at [879, 477] on button "Add" at bounding box center [784, 483] width 368 height 39
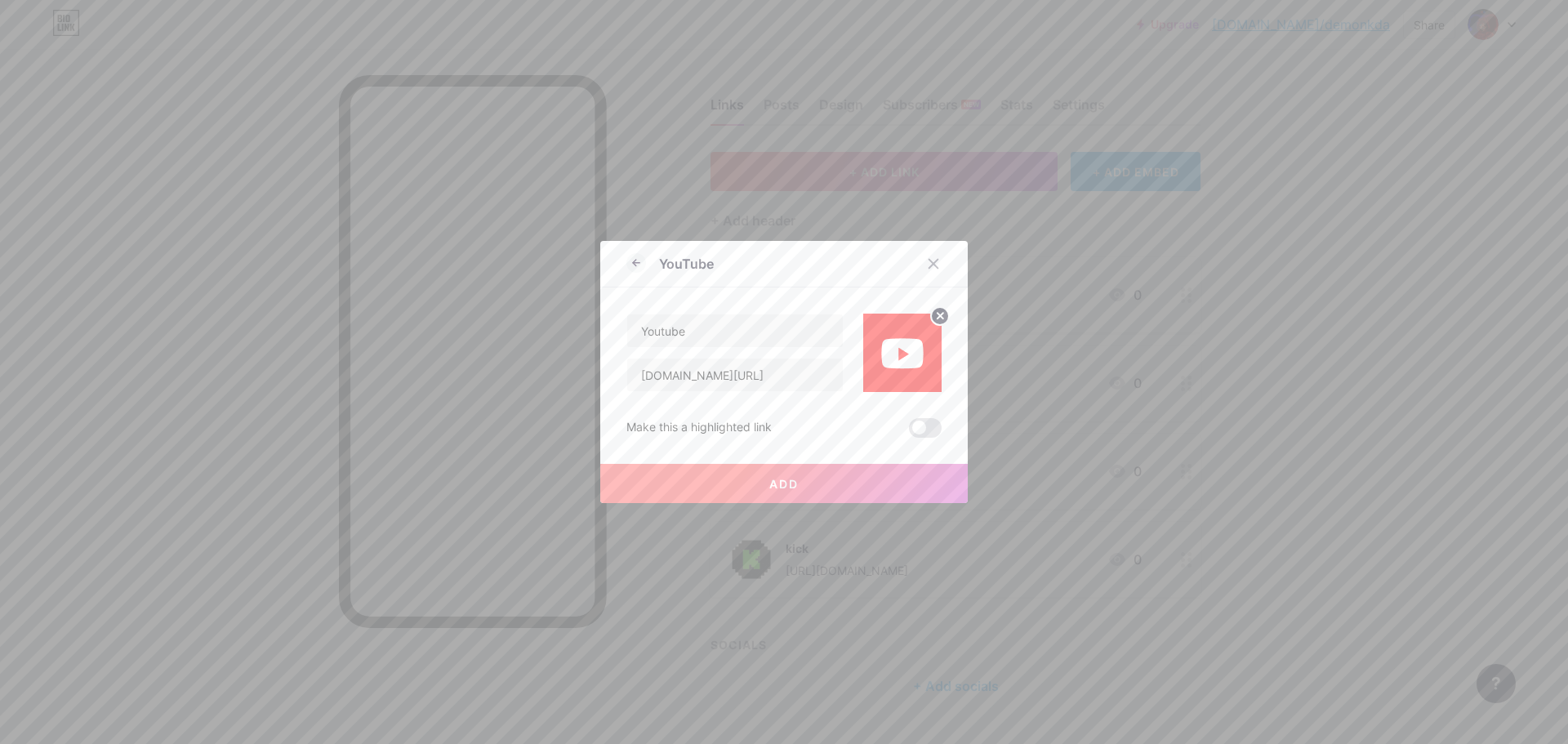
click at [937, 317] on icon at bounding box center [940, 316] width 6 height 6
click at [854, 478] on button "Add" at bounding box center [784, 483] width 368 height 39
drag, startPoint x: 854, startPoint y: 478, endPoint x: 793, endPoint y: 483, distance: 61.2
click at [822, 483] on button "Add" at bounding box center [784, 483] width 368 height 39
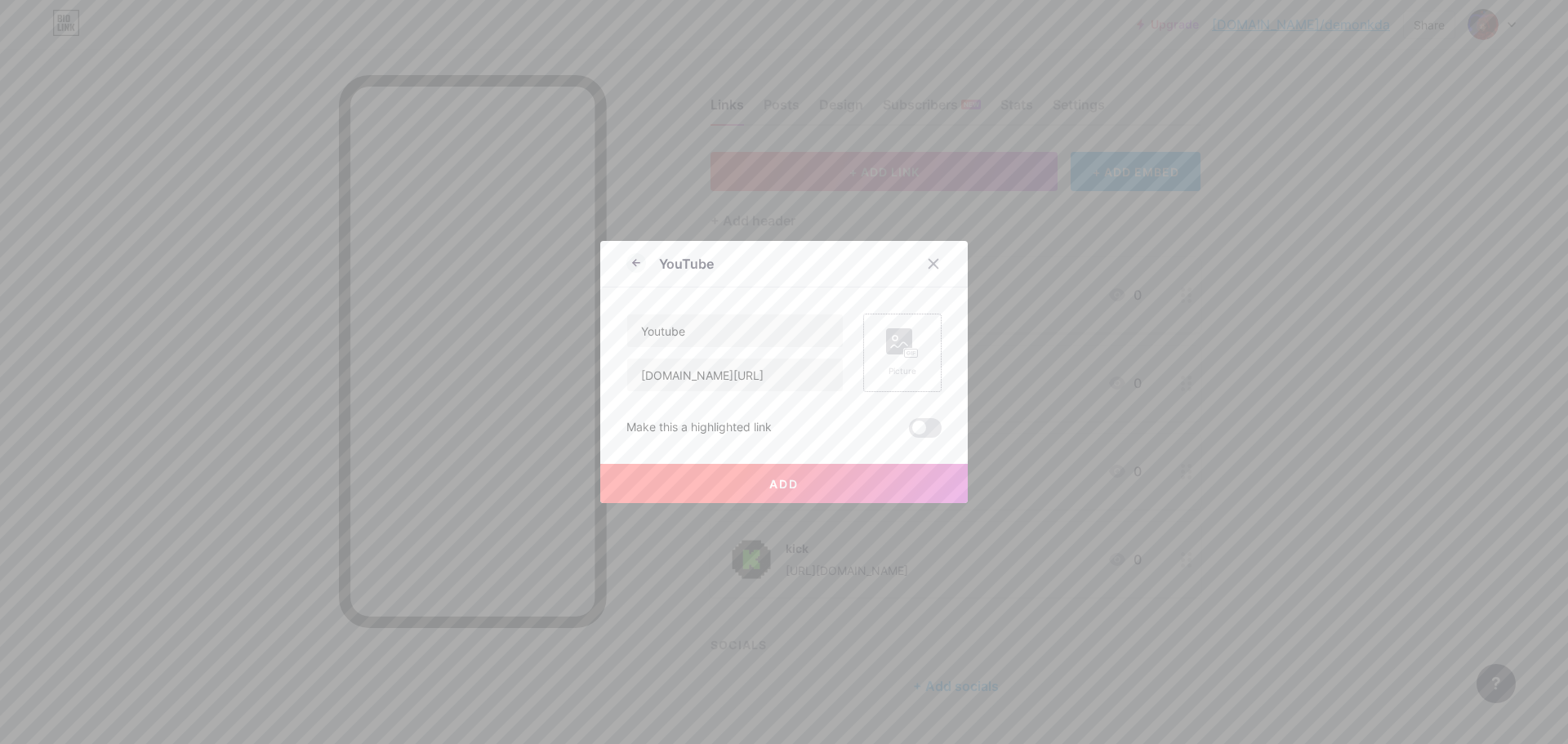
drag, startPoint x: 766, startPoint y: 478, endPoint x: 741, endPoint y: 482, distance: 25.3
click at [760, 478] on button "Add" at bounding box center [784, 483] width 368 height 39
drag, startPoint x: 741, startPoint y: 482, endPoint x: 732, endPoint y: 486, distance: 9.8
click at [737, 483] on button "Add" at bounding box center [784, 483] width 368 height 39
click at [732, 486] on button "Add" at bounding box center [784, 483] width 368 height 39
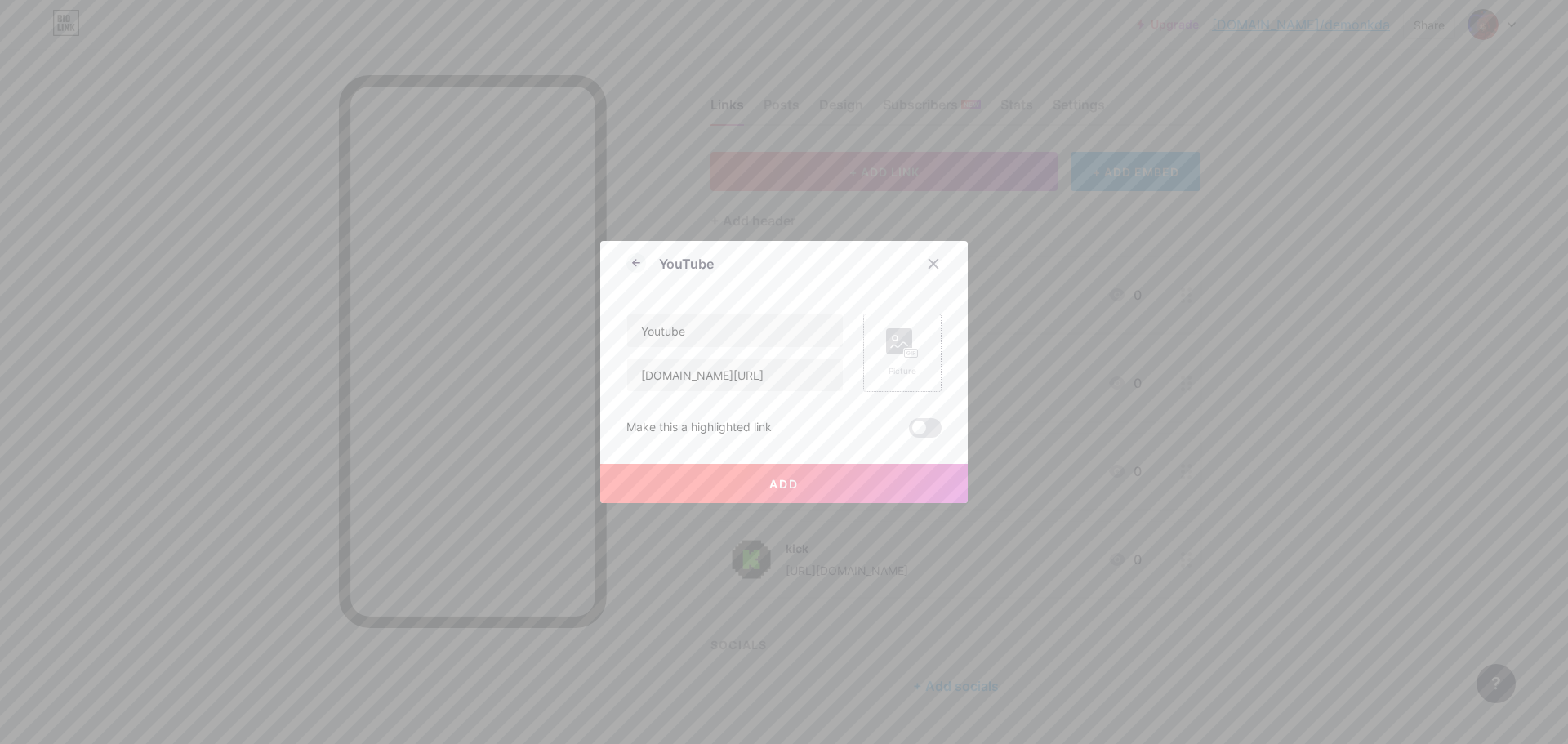
click at [714, 486] on button "Add" at bounding box center [784, 483] width 368 height 39
click at [688, 486] on button "Add" at bounding box center [784, 483] width 368 height 39
click at [940, 270] on div at bounding box center [933, 263] width 29 height 29
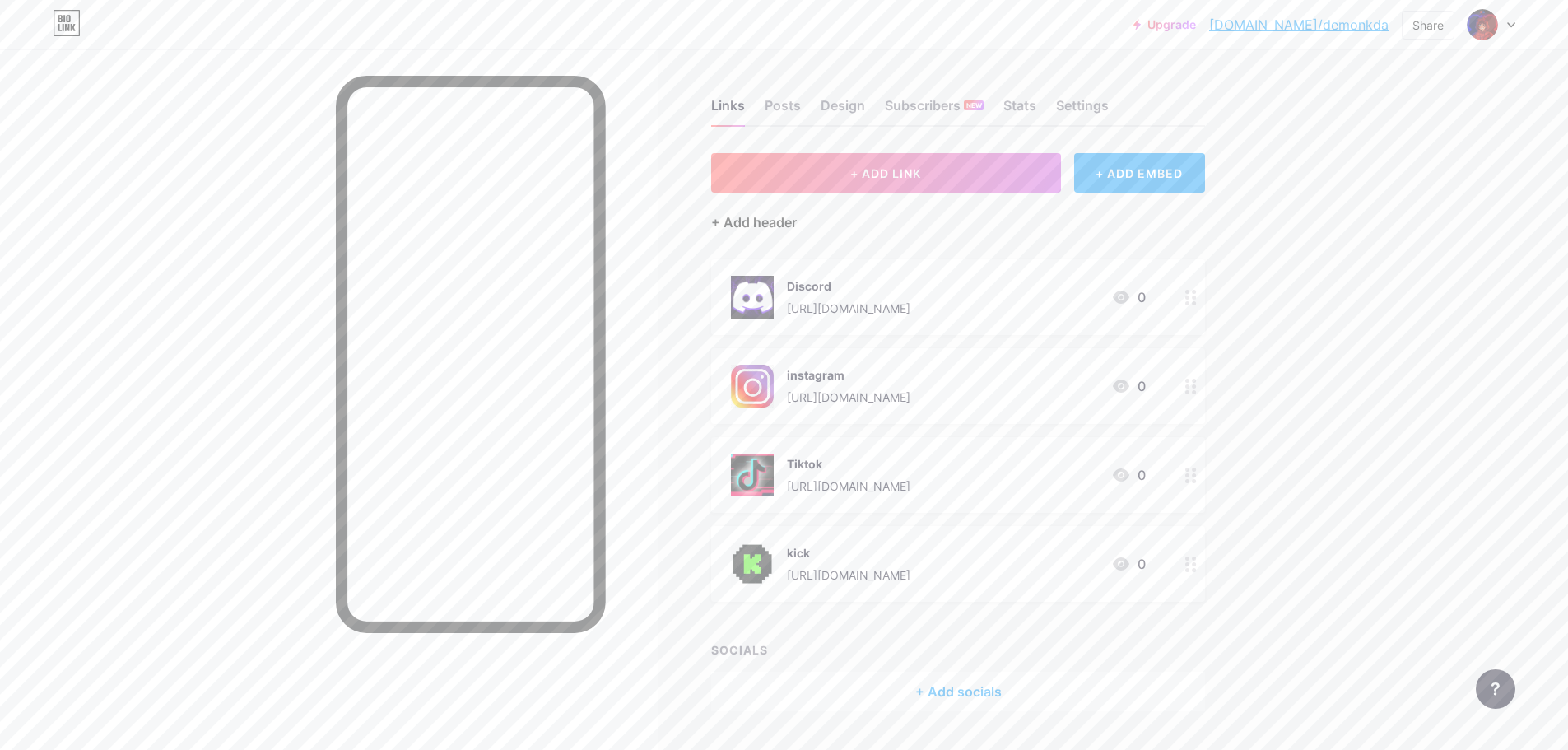
click at [755, 224] on div "+ Add header" at bounding box center [754, 222] width 86 height 20
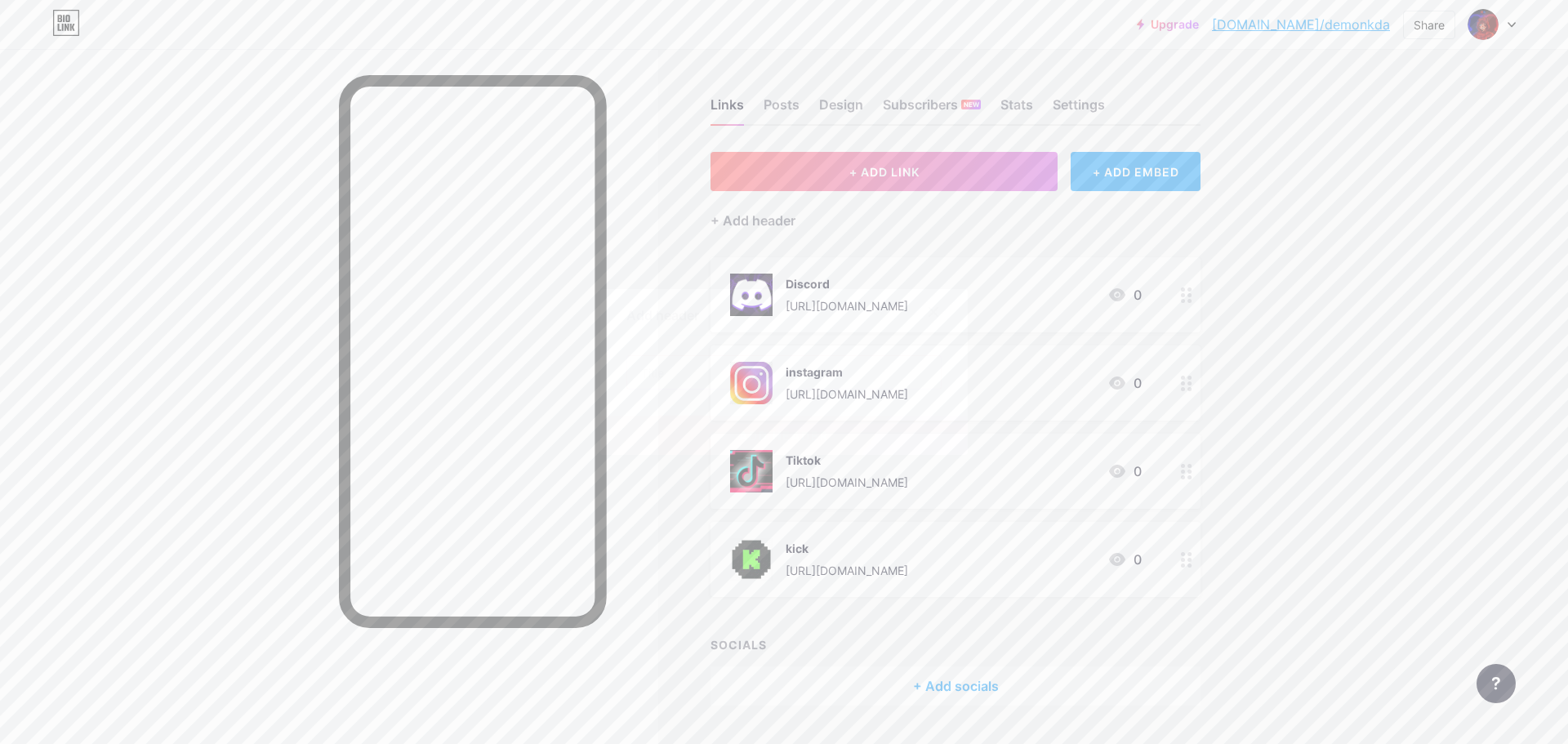
click at [724, 364] on input "text" at bounding box center [784, 372] width 314 height 32
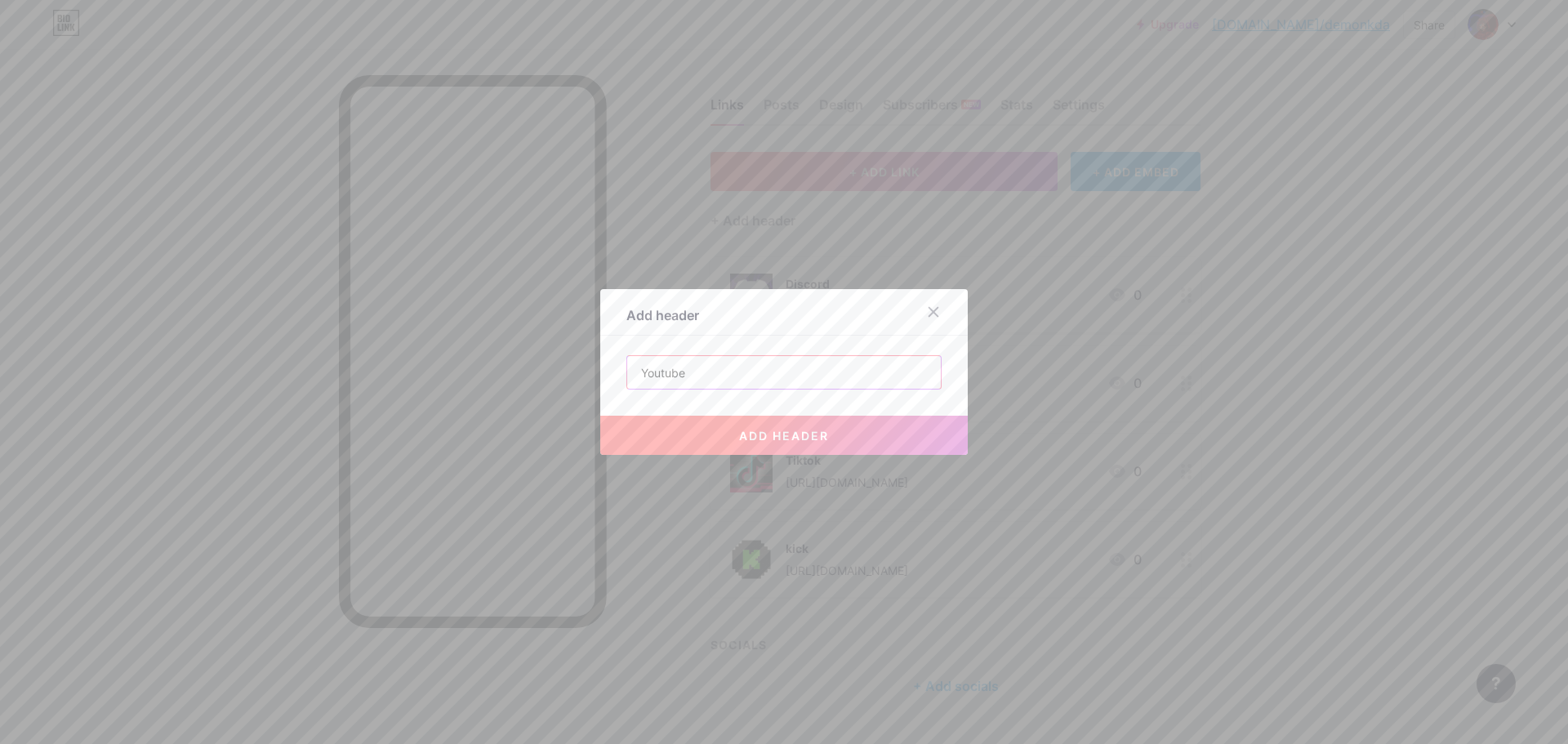
type input "Youtube"
click at [754, 446] on button "add header" at bounding box center [784, 435] width 368 height 39
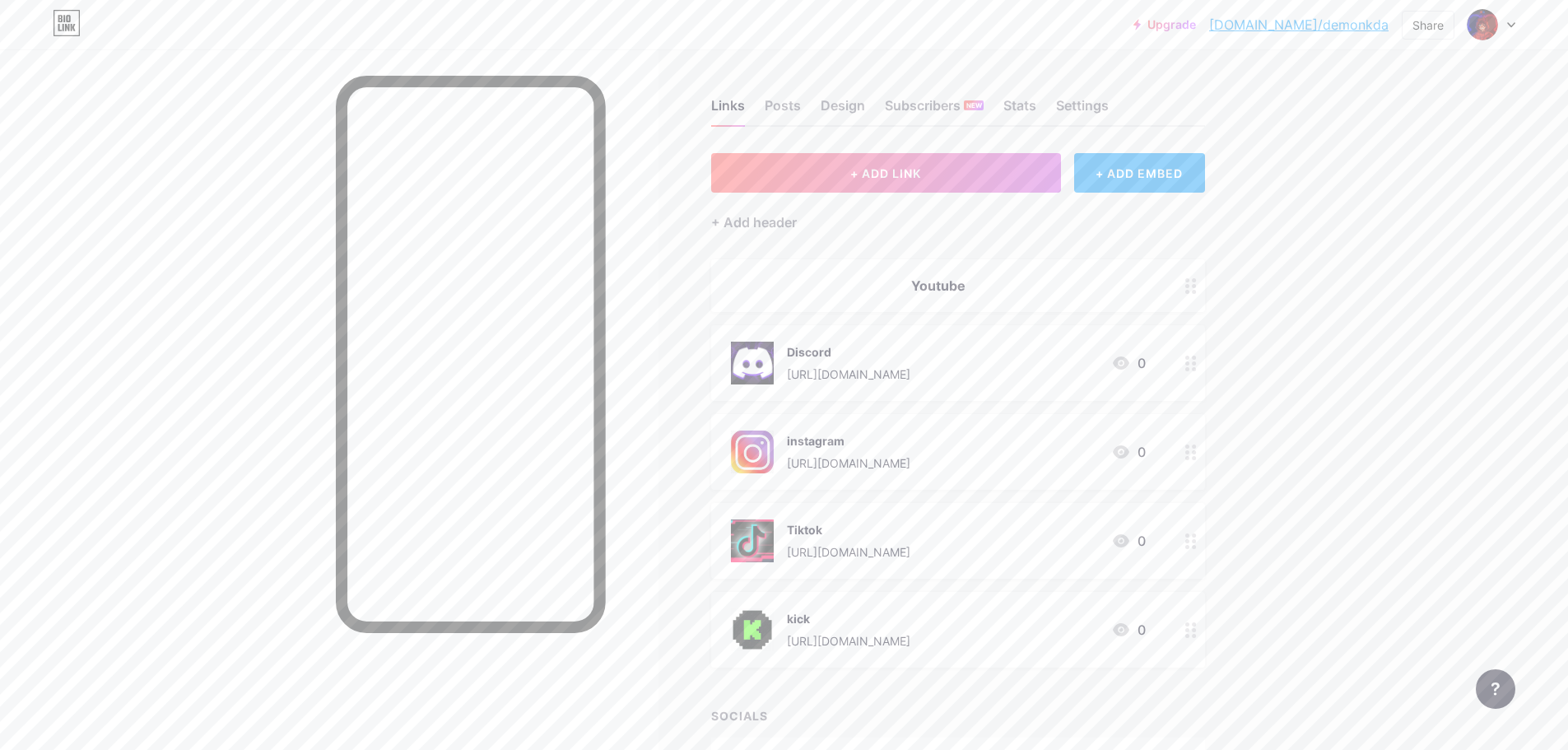
click at [985, 283] on div "Youtube" at bounding box center [938, 286] width 414 height 20
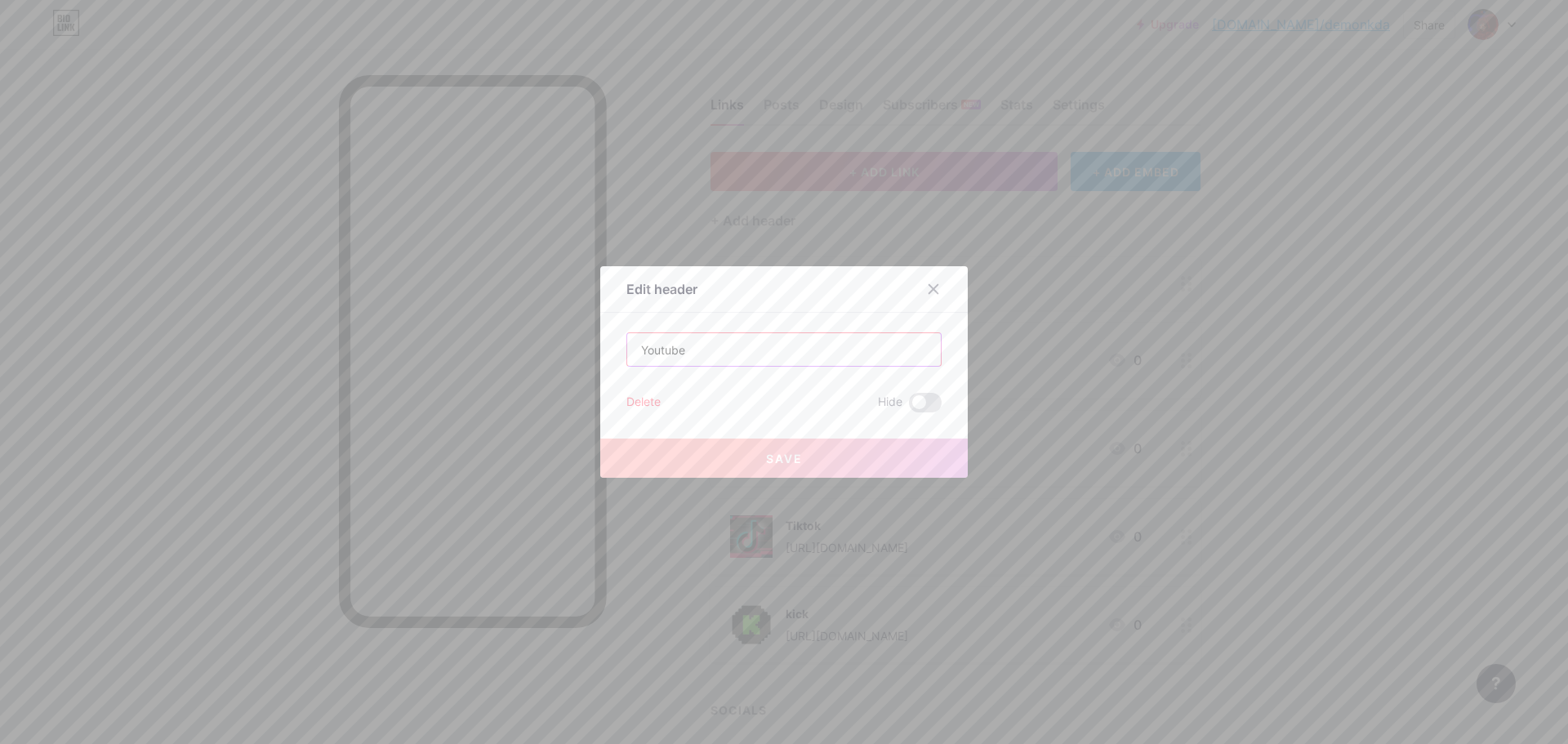
drag, startPoint x: 789, startPoint y: 349, endPoint x: 589, endPoint y: 345, distance: 200.0
click at [600, 352] on div "Edit header Youtube Delete Hide Save" at bounding box center [784, 372] width 368 height 211
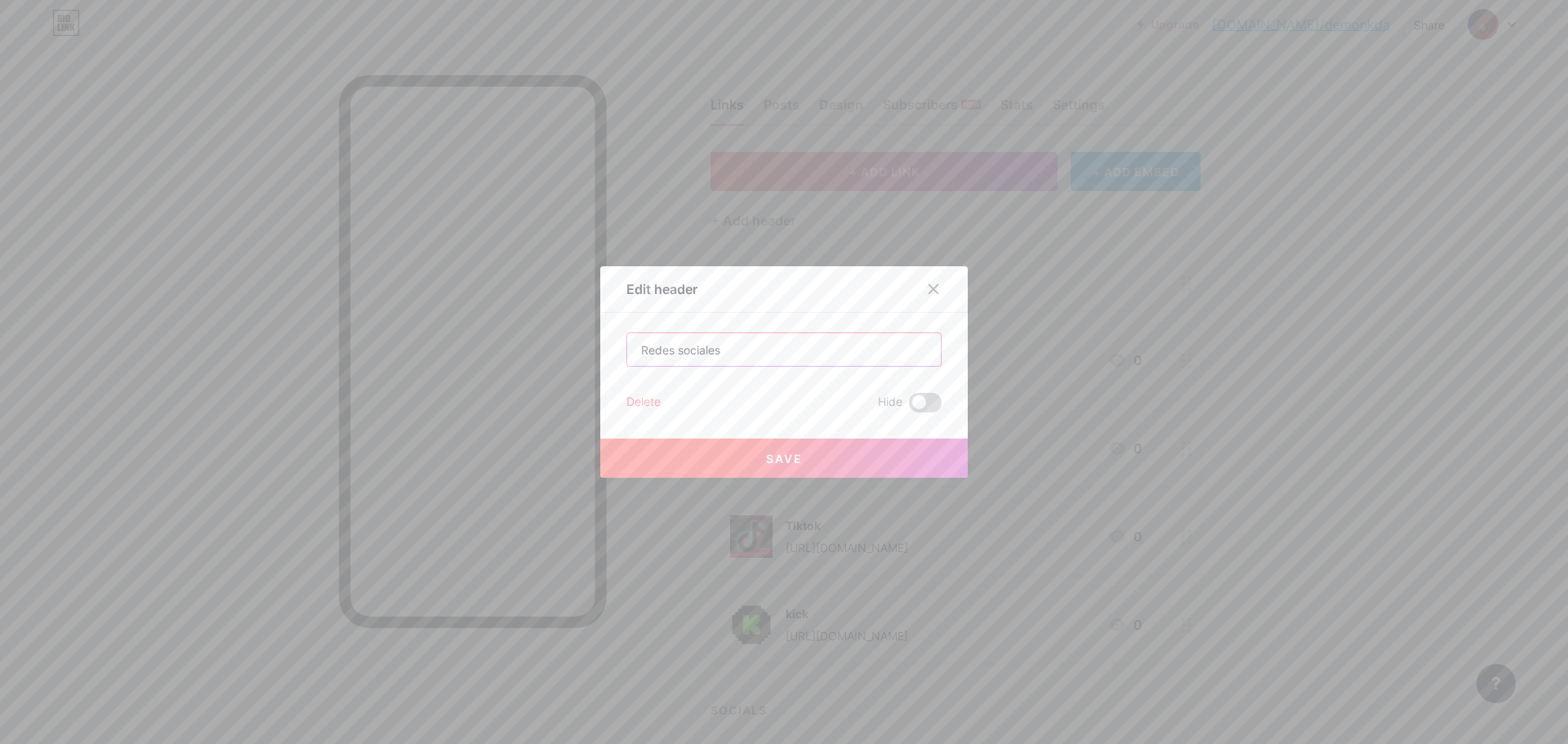
type input "Redes sociales"
click at [921, 406] on span at bounding box center [925, 403] width 32 height 20
click at [909, 407] on input "checkbox" at bounding box center [909, 407] width 0 height 0
click at [912, 453] on button "Save" at bounding box center [784, 458] width 368 height 39
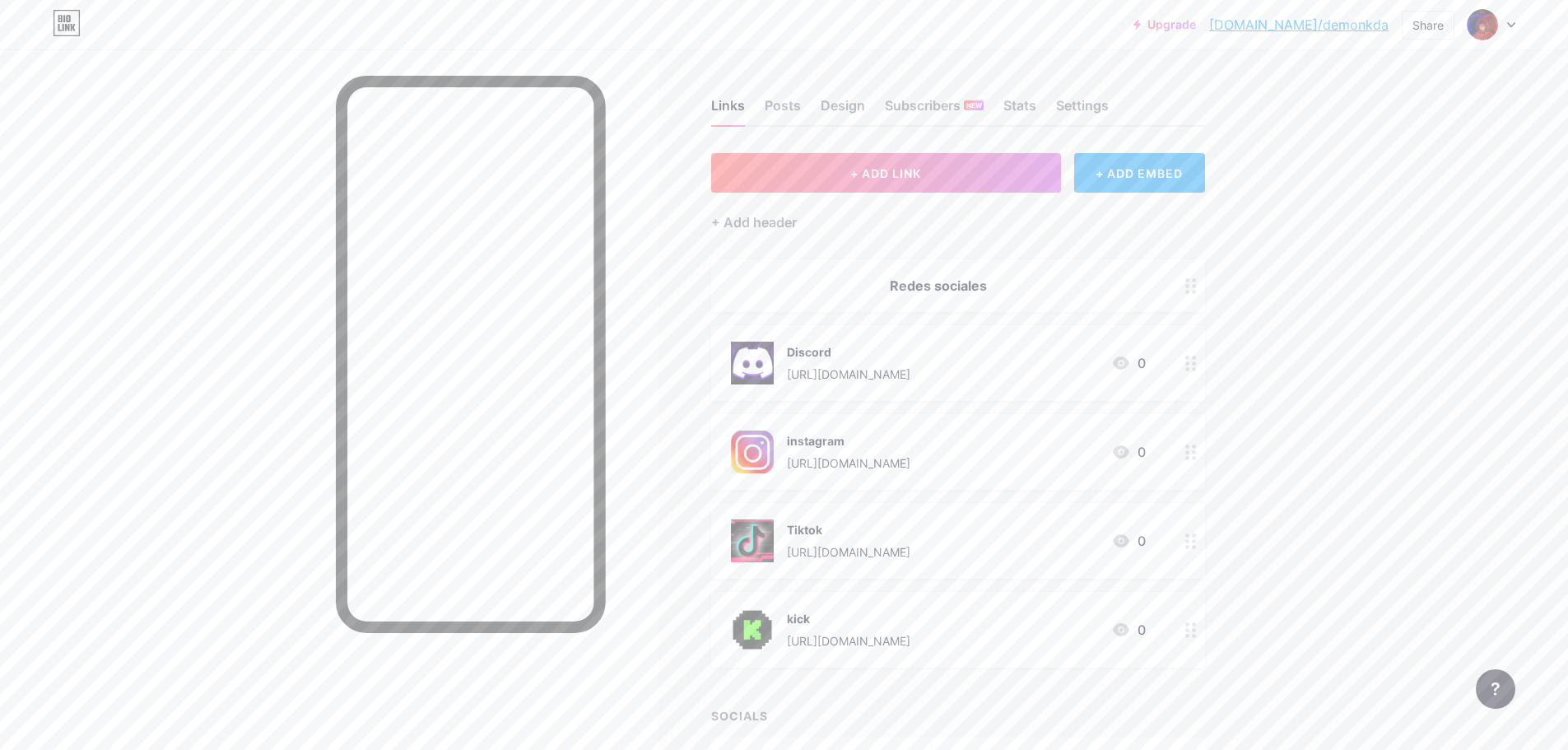
click at [918, 276] on div "Redes sociales" at bounding box center [938, 286] width 414 height 20
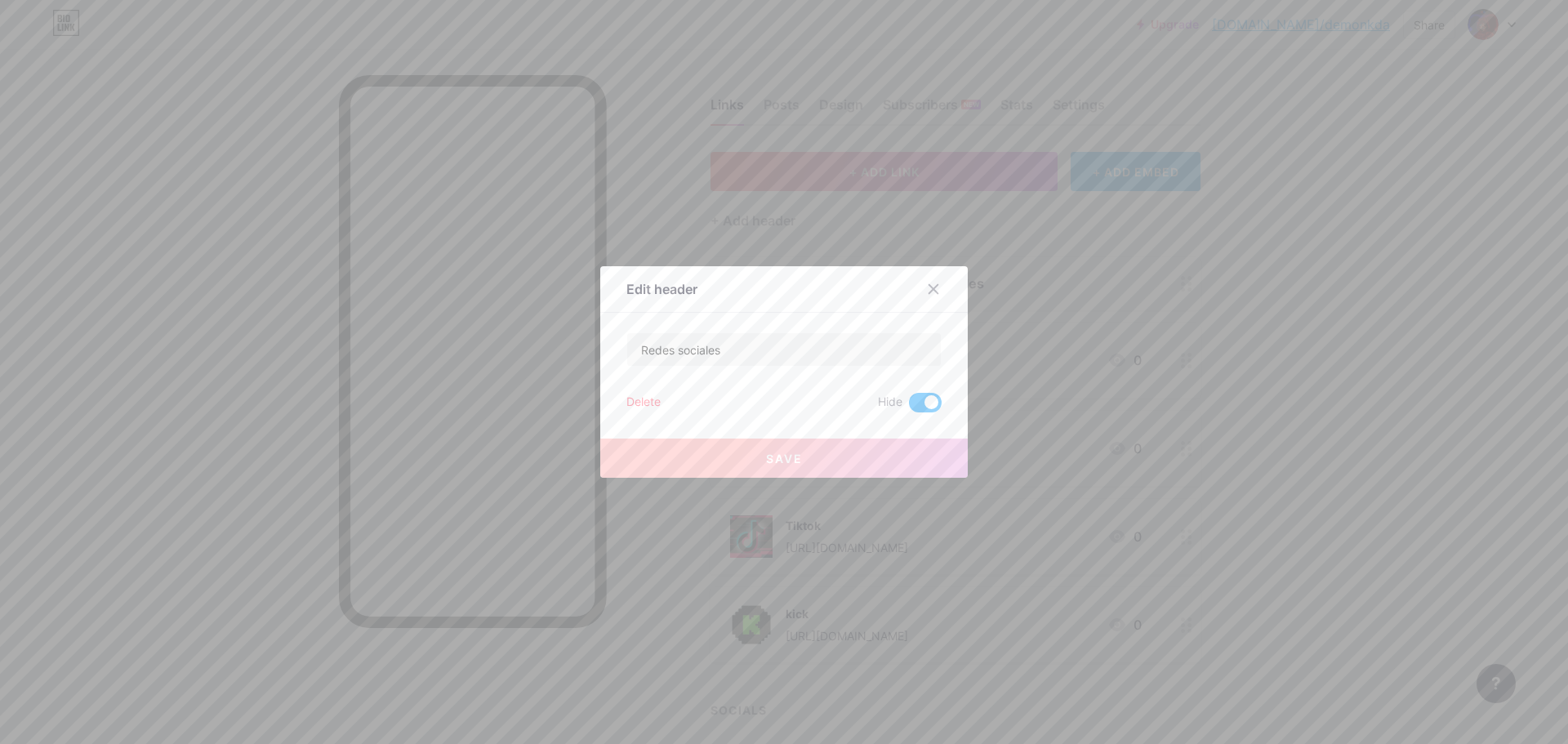
click at [911, 392] on div "Redes sociales Delete Hide Save" at bounding box center [784, 372] width 315 height 80
click at [911, 401] on span at bounding box center [925, 403] width 32 height 20
click at [909, 407] on input "checkbox" at bounding box center [909, 407] width 0 height 0
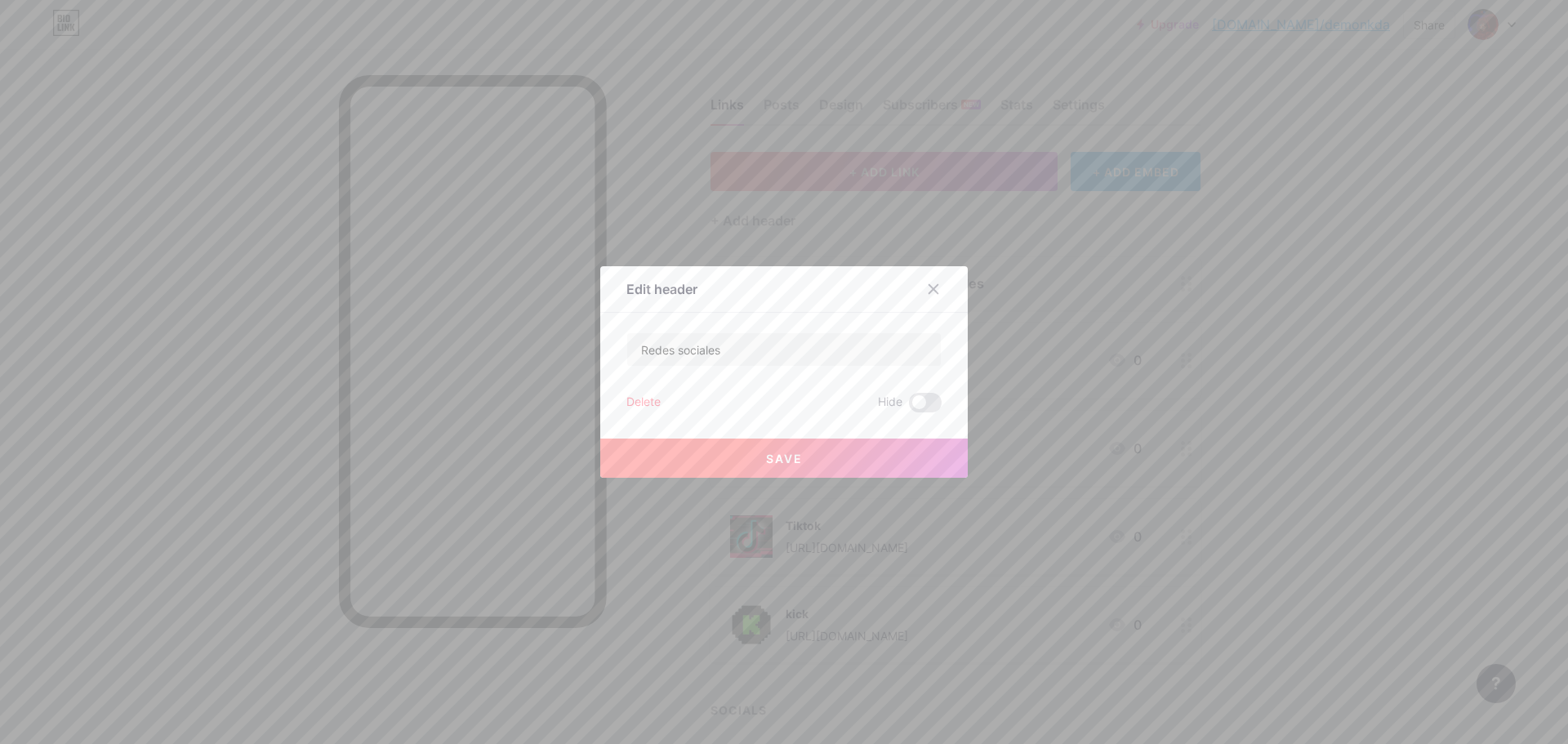
click at [886, 456] on button "Save" at bounding box center [784, 458] width 368 height 39
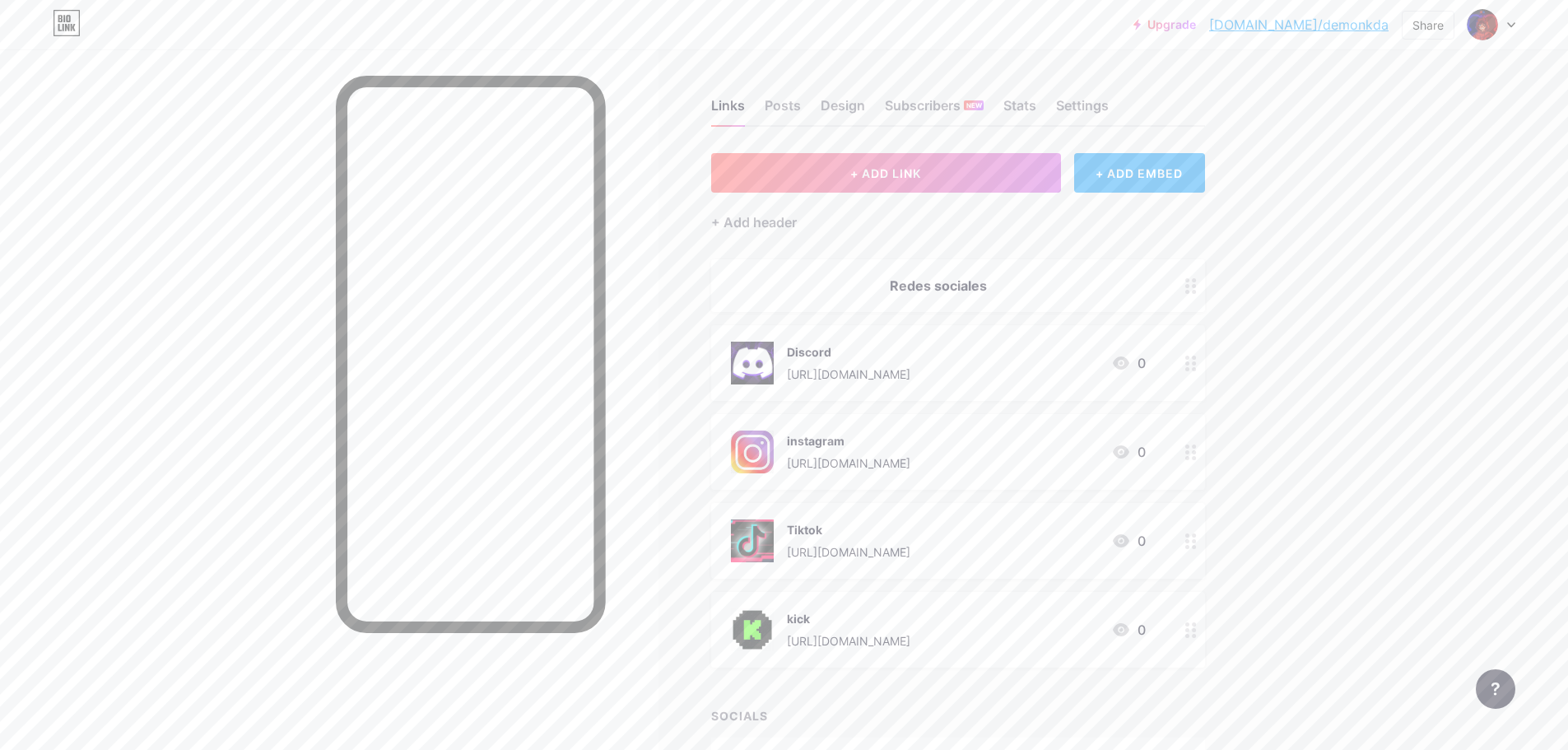
click at [1211, 168] on div "Links Posts Design Subscribers NEW Stats Settings + ADD LINK + ADD EMBED + Add …" at bounding box center [637, 455] width 1274 height 810
click at [1205, 168] on div "+ ADD EMBED" at bounding box center [1139, 172] width 131 height 39
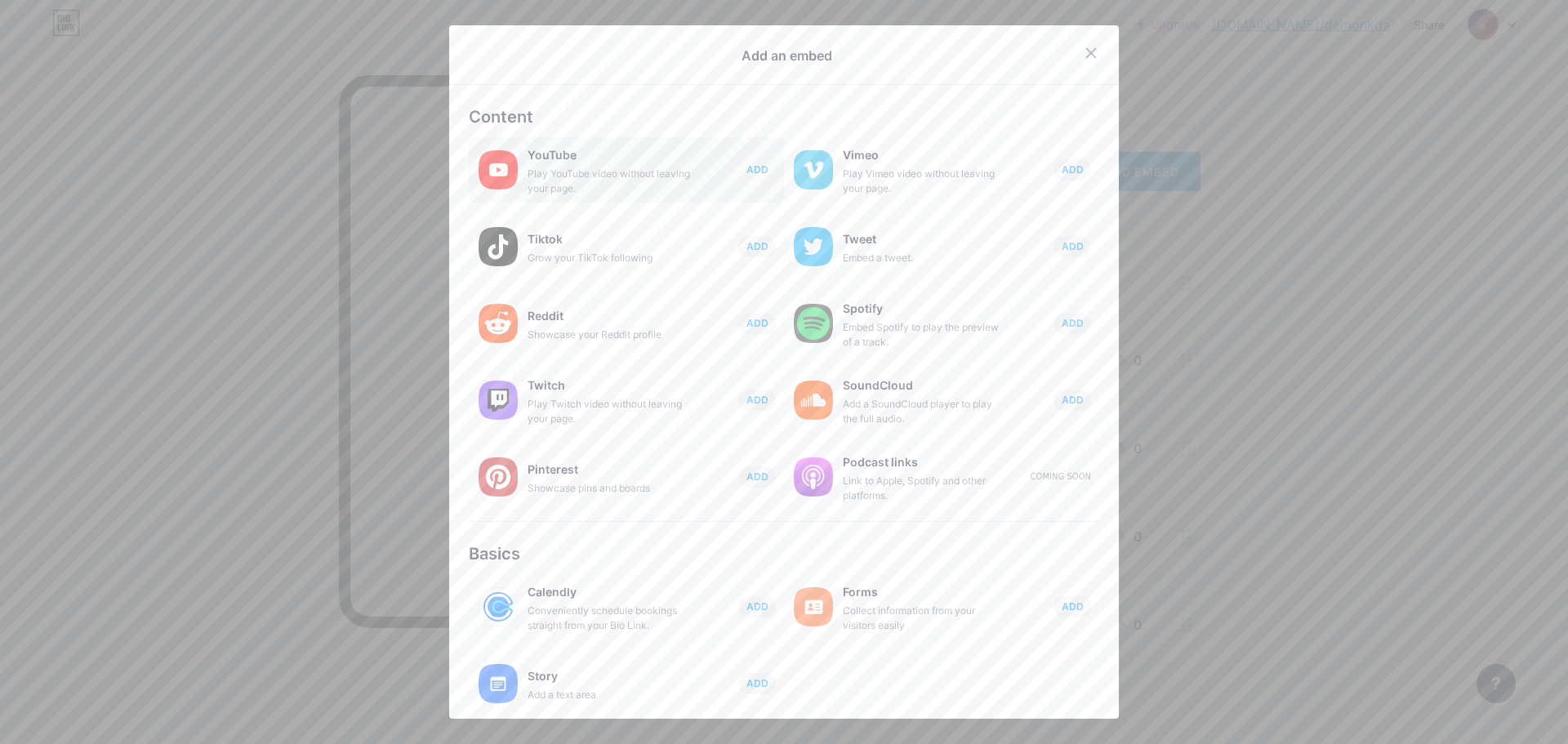
click at [744, 177] on button "ADD" at bounding box center [757, 170] width 38 height 21
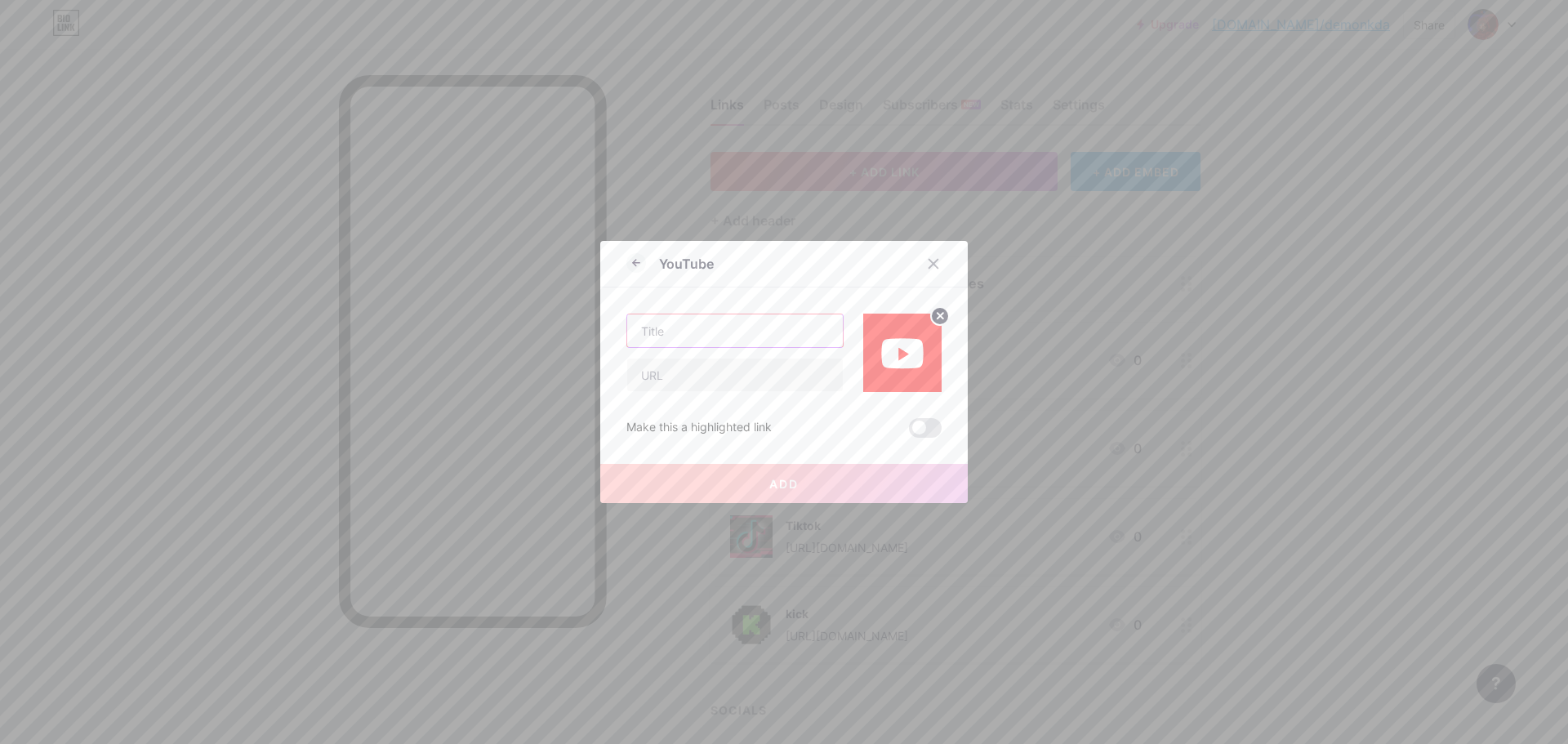
click at [759, 340] on input "text" at bounding box center [735, 331] width 216 height 32
click at [760, 393] on div "Make this a highlighted link Add" at bounding box center [784, 415] width 315 height 45
click at [734, 329] on input "text" at bounding box center [735, 331] width 216 height 32
type input "Youtube"
click at [783, 376] on input "text" at bounding box center [735, 374] width 216 height 32
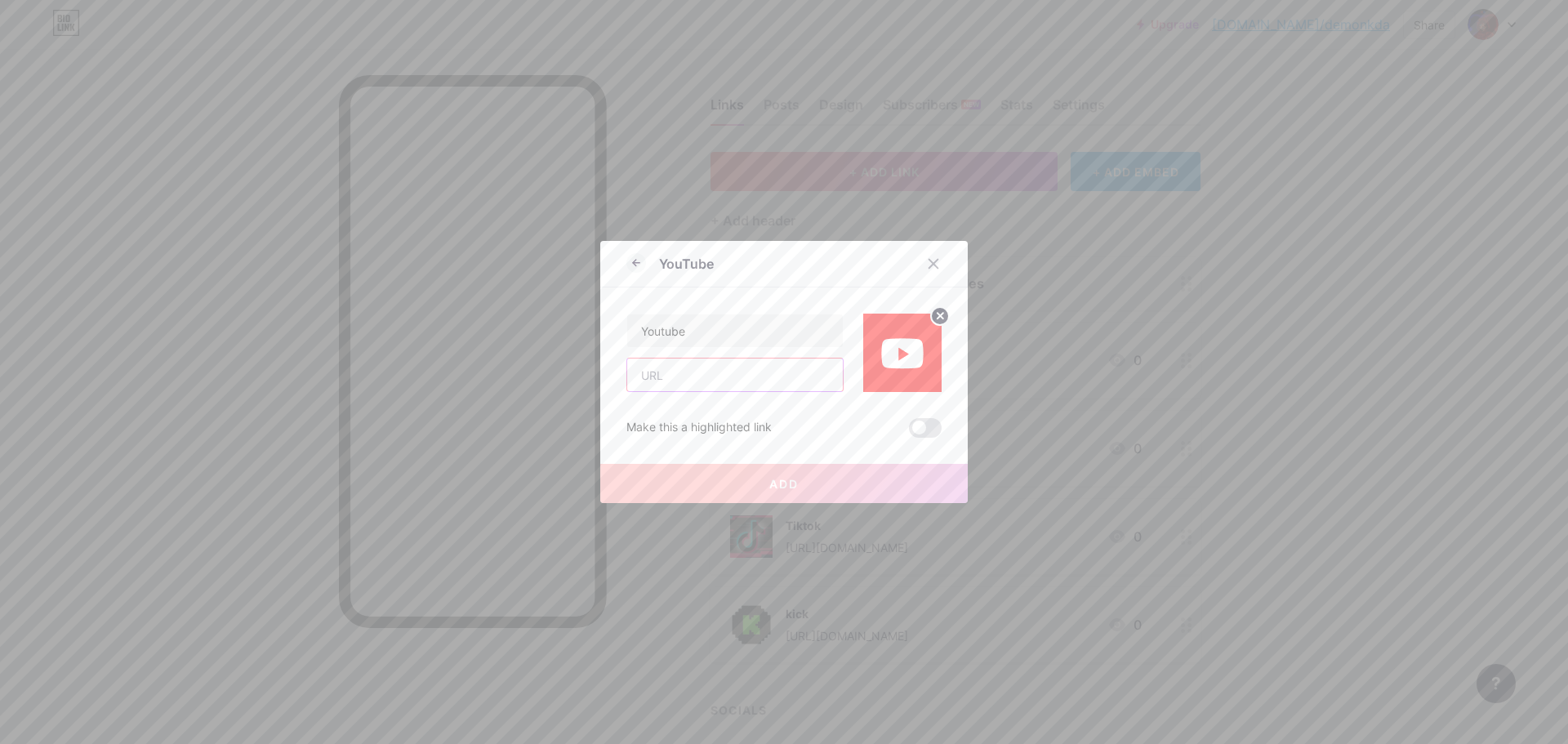
paste input "[DOMAIN_NAME][URL]"
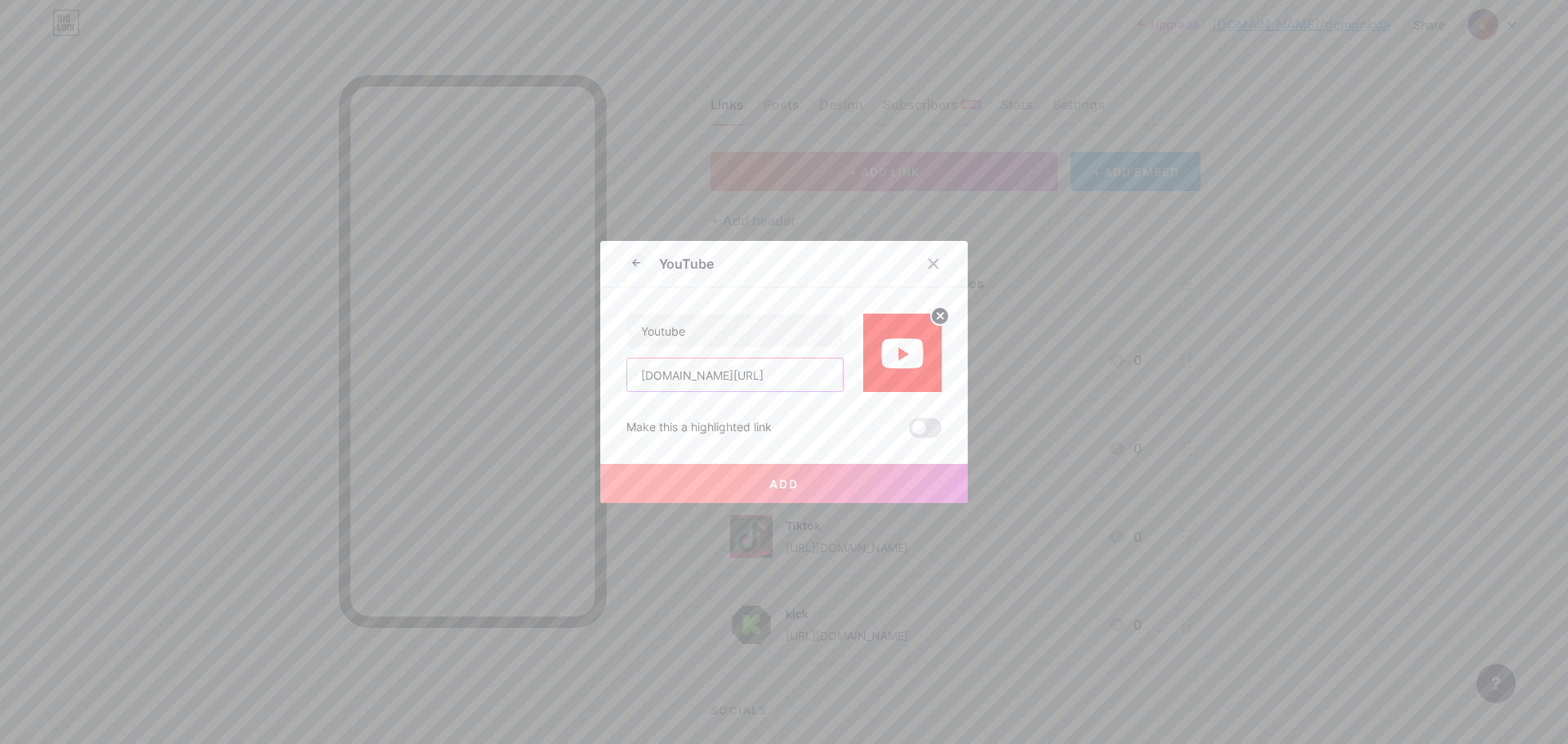
type input "[DOMAIN_NAME][URL]"
click at [832, 478] on button "Add" at bounding box center [784, 483] width 368 height 39
drag, startPoint x: 830, startPoint y: 479, endPoint x: 811, endPoint y: 483, distance: 19.4
click at [819, 481] on button "Add" at bounding box center [784, 483] width 368 height 39
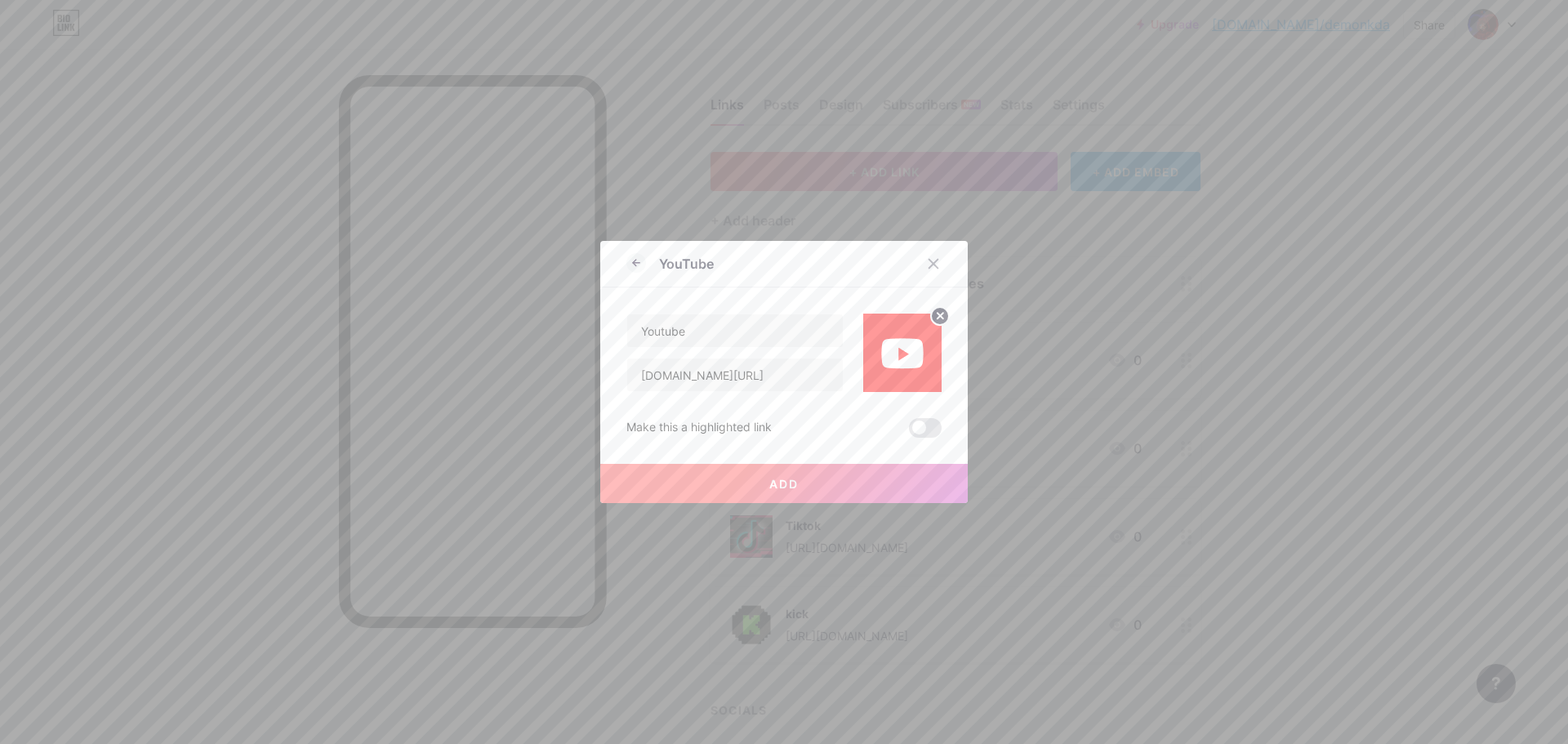
click at [793, 490] on button "Add" at bounding box center [784, 483] width 368 height 39
click at [771, 493] on button "Add" at bounding box center [784, 483] width 368 height 39
click at [766, 492] on button "Add" at bounding box center [784, 483] width 368 height 39
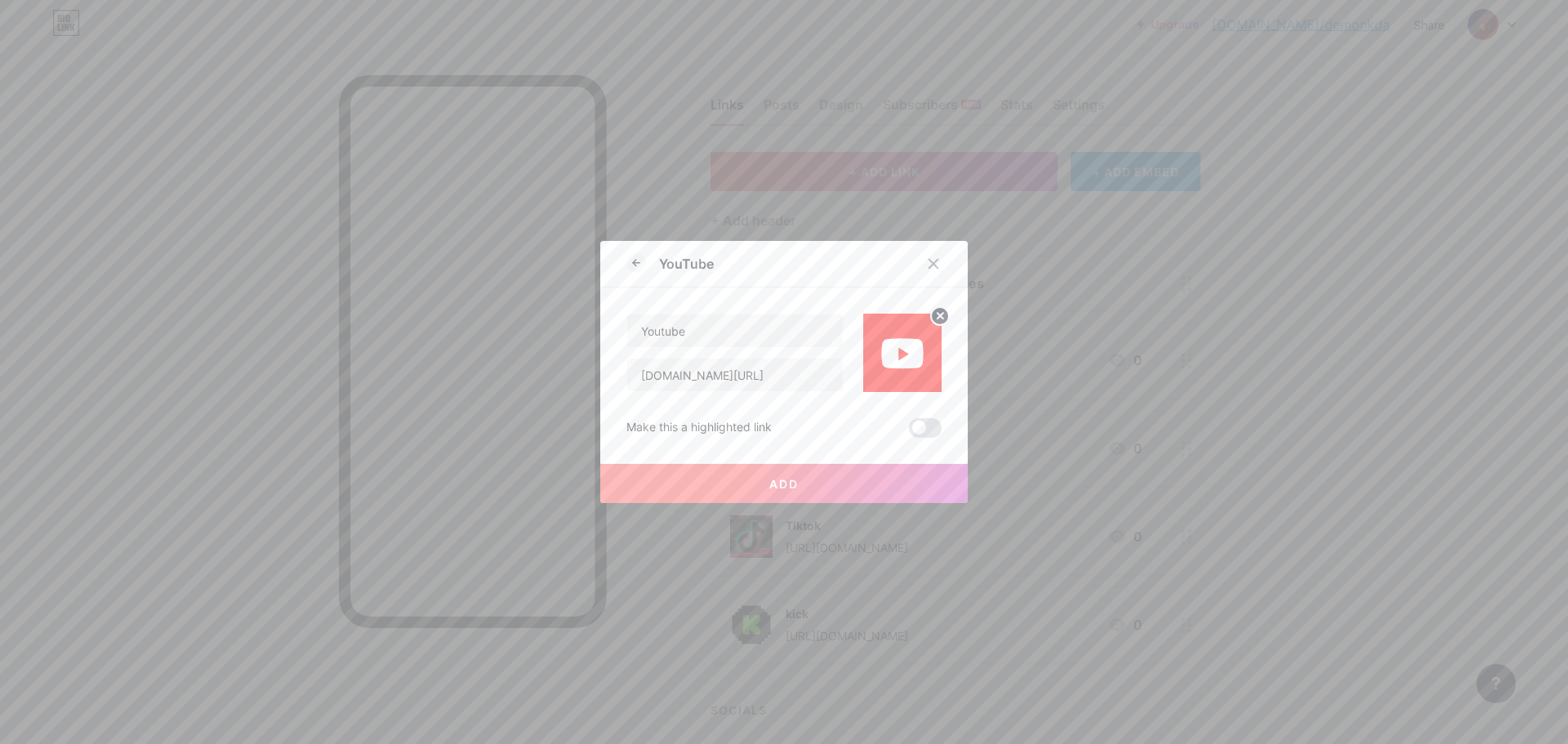
click at [769, 486] on span "Add" at bounding box center [784, 483] width 29 height 14
click at [769, 485] on span "Add" at bounding box center [784, 483] width 29 height 14
click at [769, 484] on span "Add" at bounding box center [784, 483] width 29 height 14
click at [769, 482] on span "Add" at bounding box center [784, 483] width 29 height 14
click at [769, 481] on span "Add" at bounding box center [784, 483] width 29 height 14
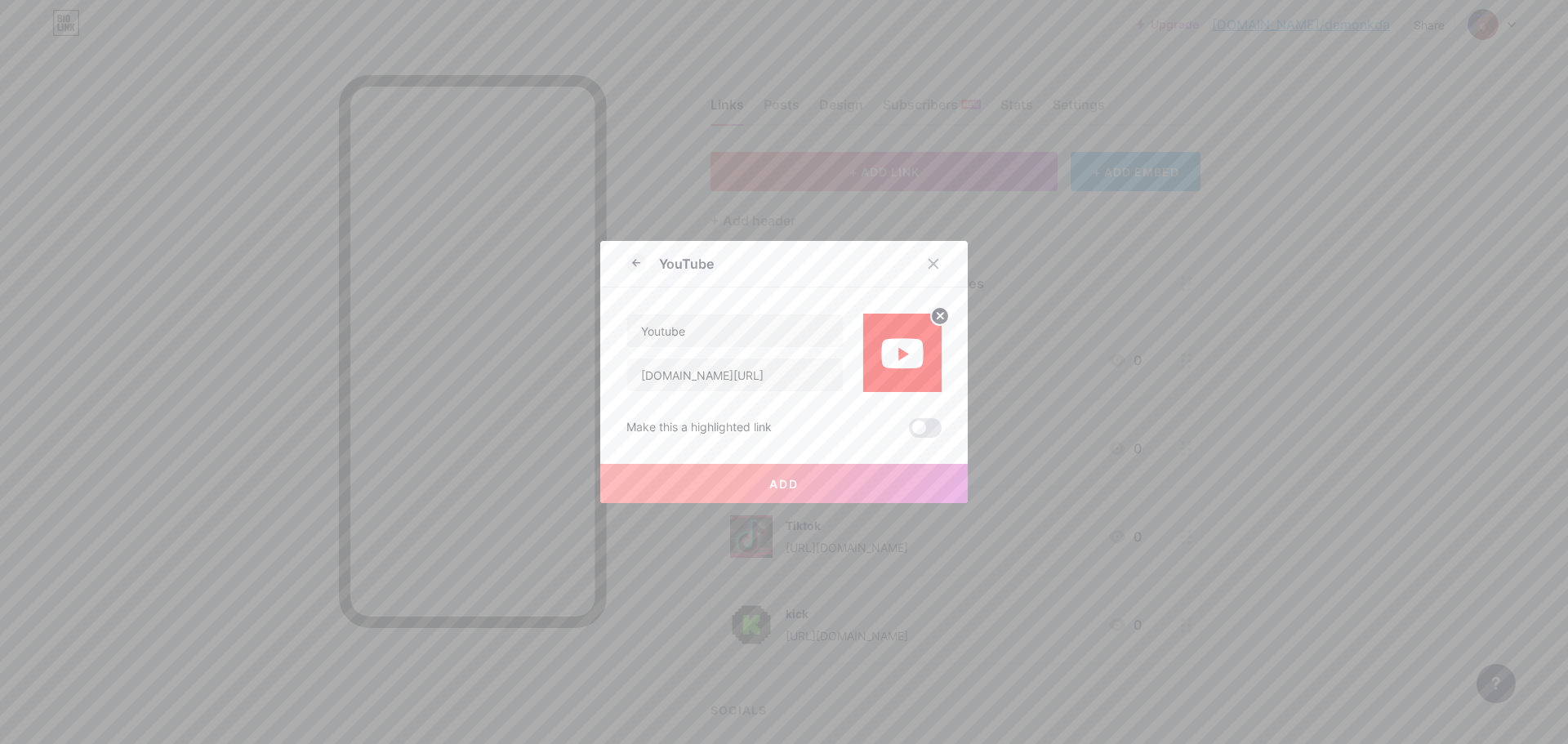
click at [772, 481] on span "Add" at bounding box center [784, 483] width 29 height 14
click at [773, 481] on span "Add" at bounding box center [784, 483] width 29 height 14
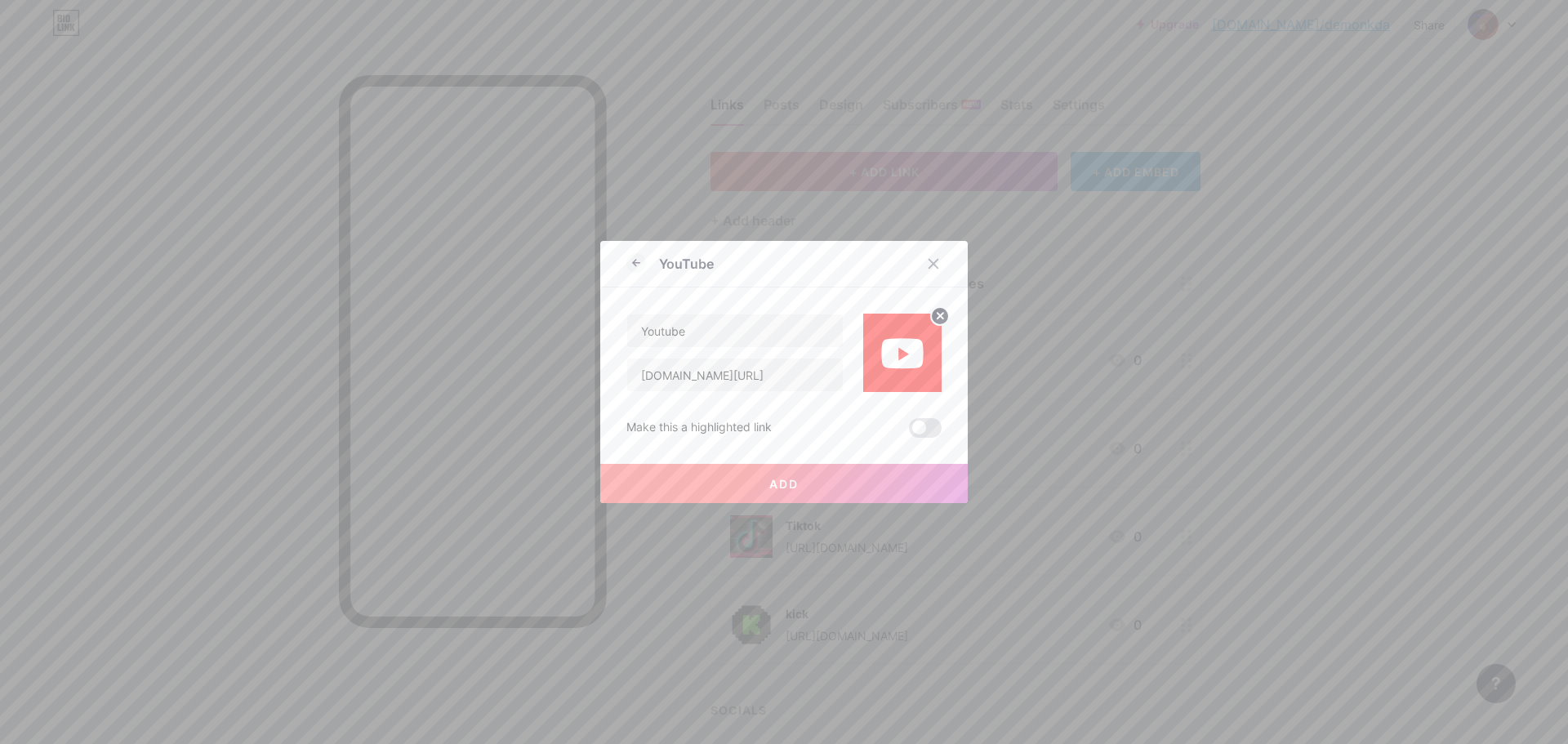
click at [934, 308] on circle at bounding box center [939, 316] width 18 height 18
click at [780, 481] on span "Add" at bounding box center [784, 483] width 29 height 14
click at [756, 489] on button "Add" at bounding box center [784, 483] width 368 height 39
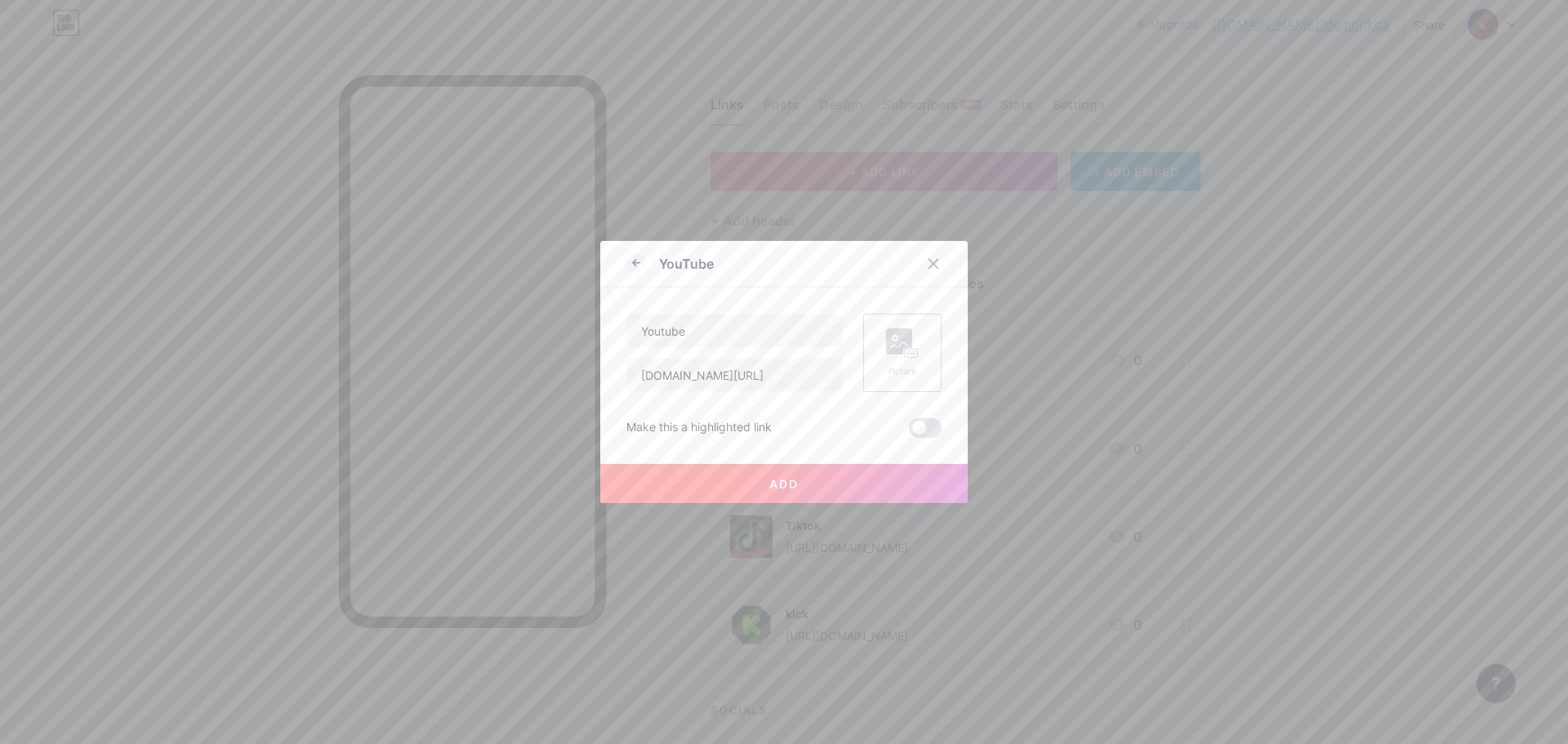
click at [758, 490] on button "Add" at bounding box center [784, 483] width 368 height 39
click at [760, 490] on button "Add" at bounding box center [784, 483] width 368 height 39
click at [769, 490] on span "Add" at bounding box center [784, 483] width 29 height 14
click at [769, 489] on span "Add" at bounding box center [784, 483] width 29 height 14
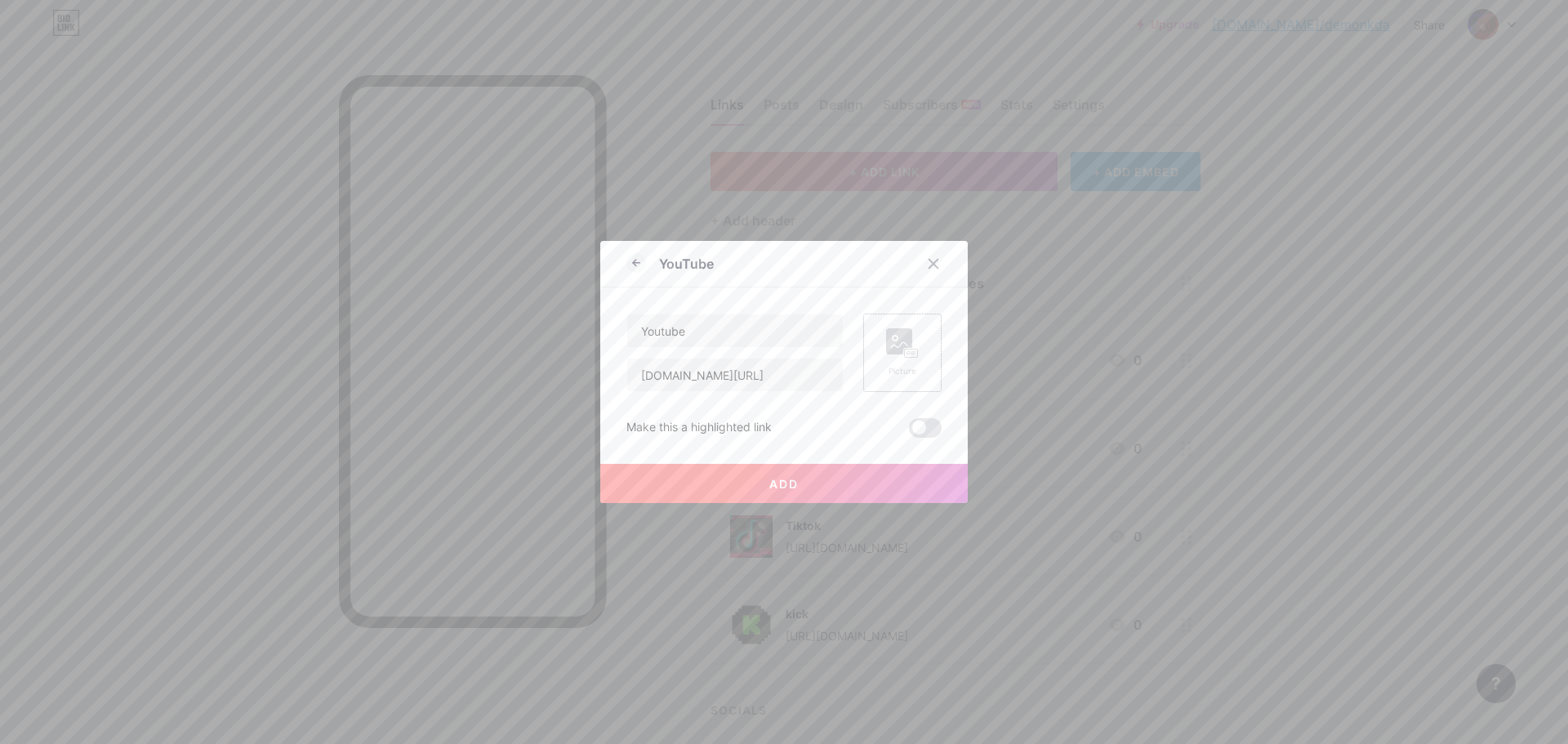
click at [769, 489] on span "Add" at bounding box center [784, 483] width 29 height 14
click at [932, 264] on icon at bounding box center [933, 263] width 13 height 13
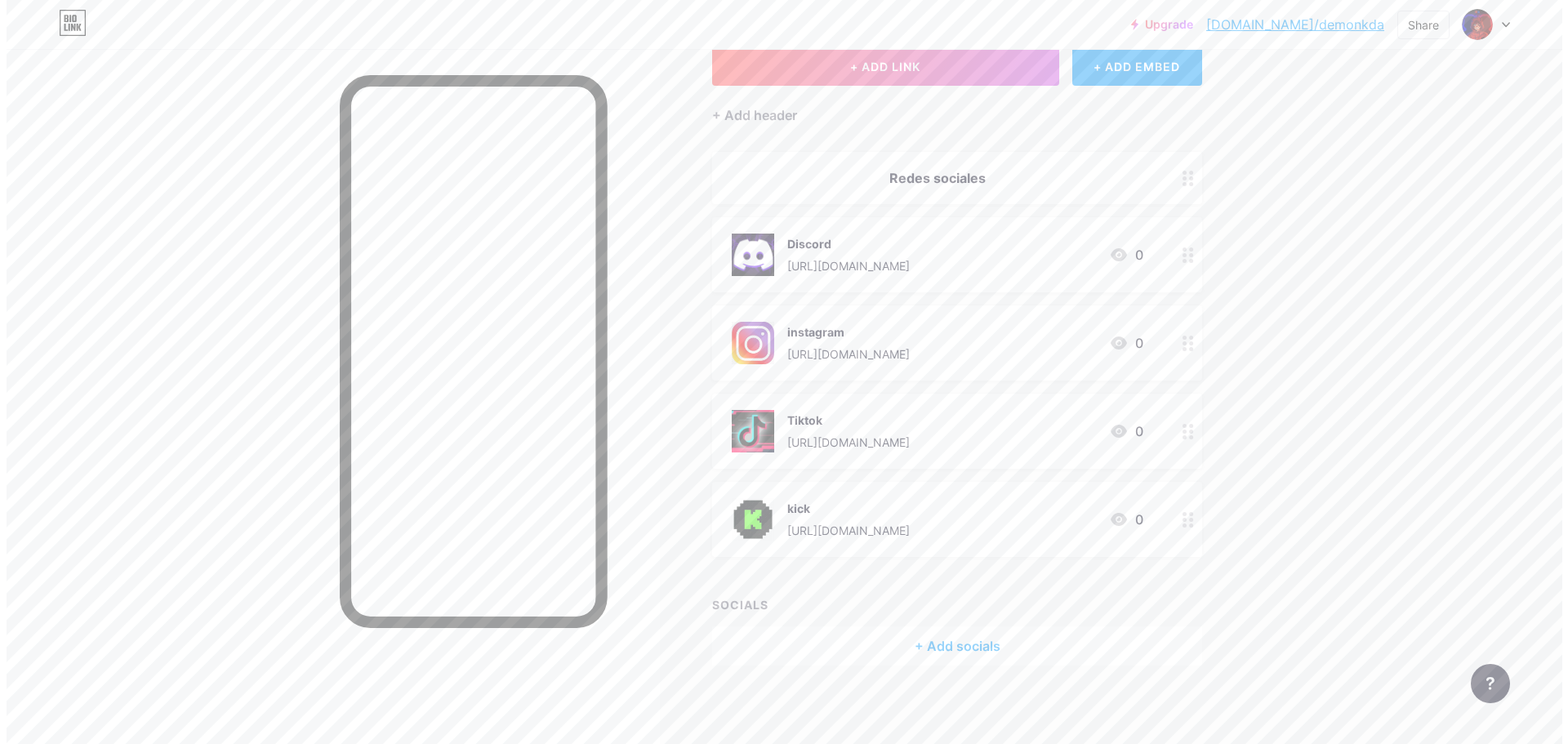
scroll to position [108, 0]
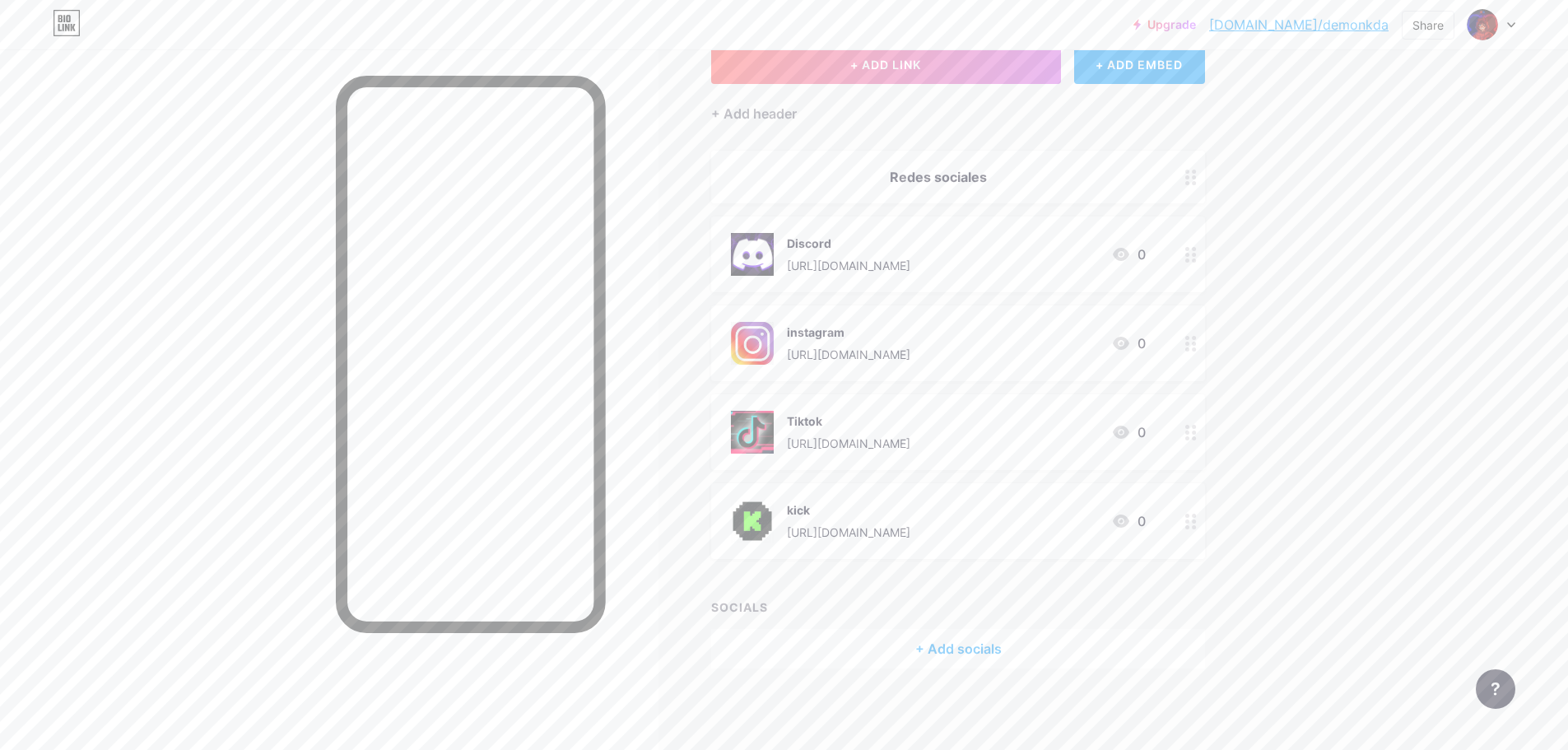
click at [930, 647] on div "+ Add socials" at bounding box center [958, 648] width 494 height 39
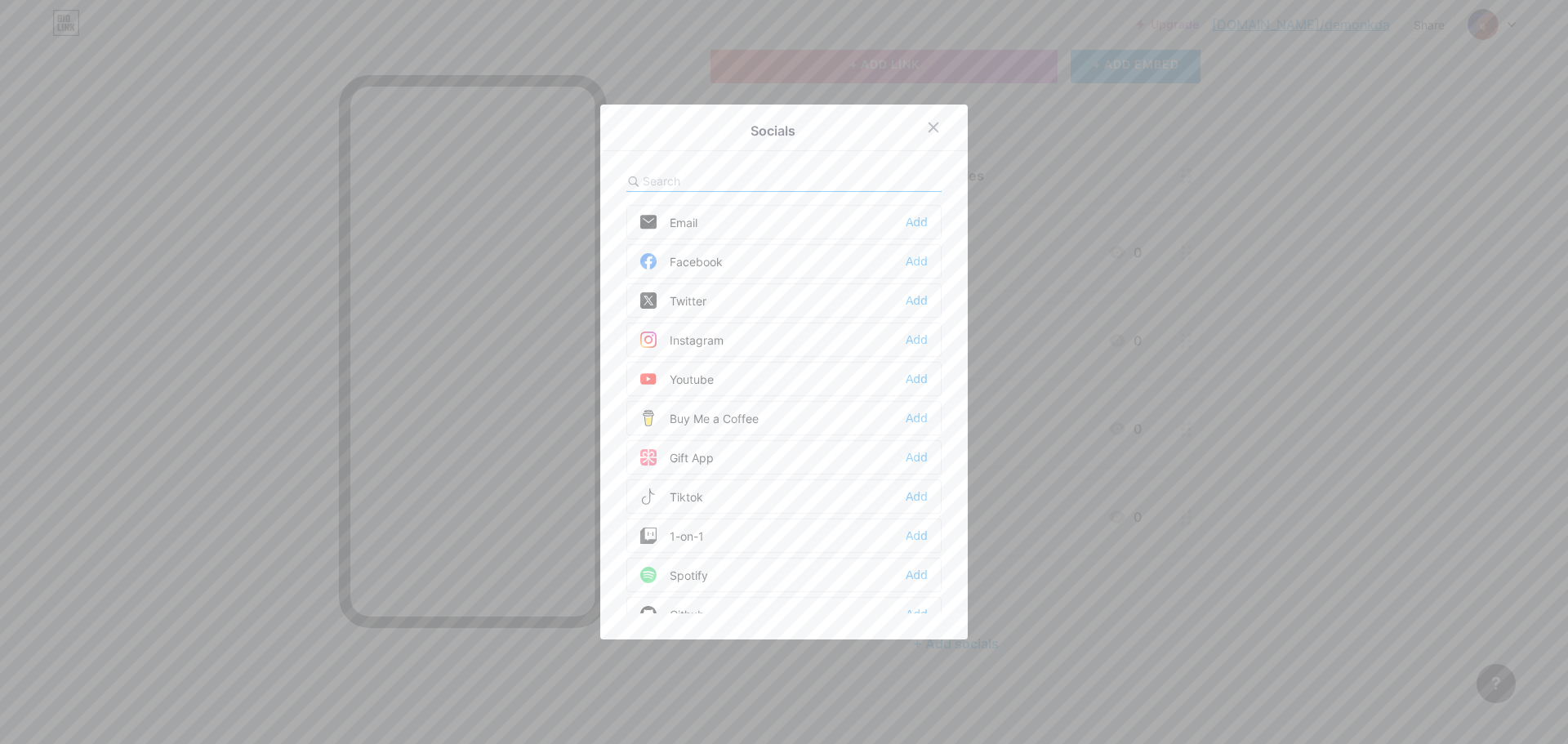
click at [775, 378] on div "Youtube Add" at bounding box center [784, 379] width 315 height 34
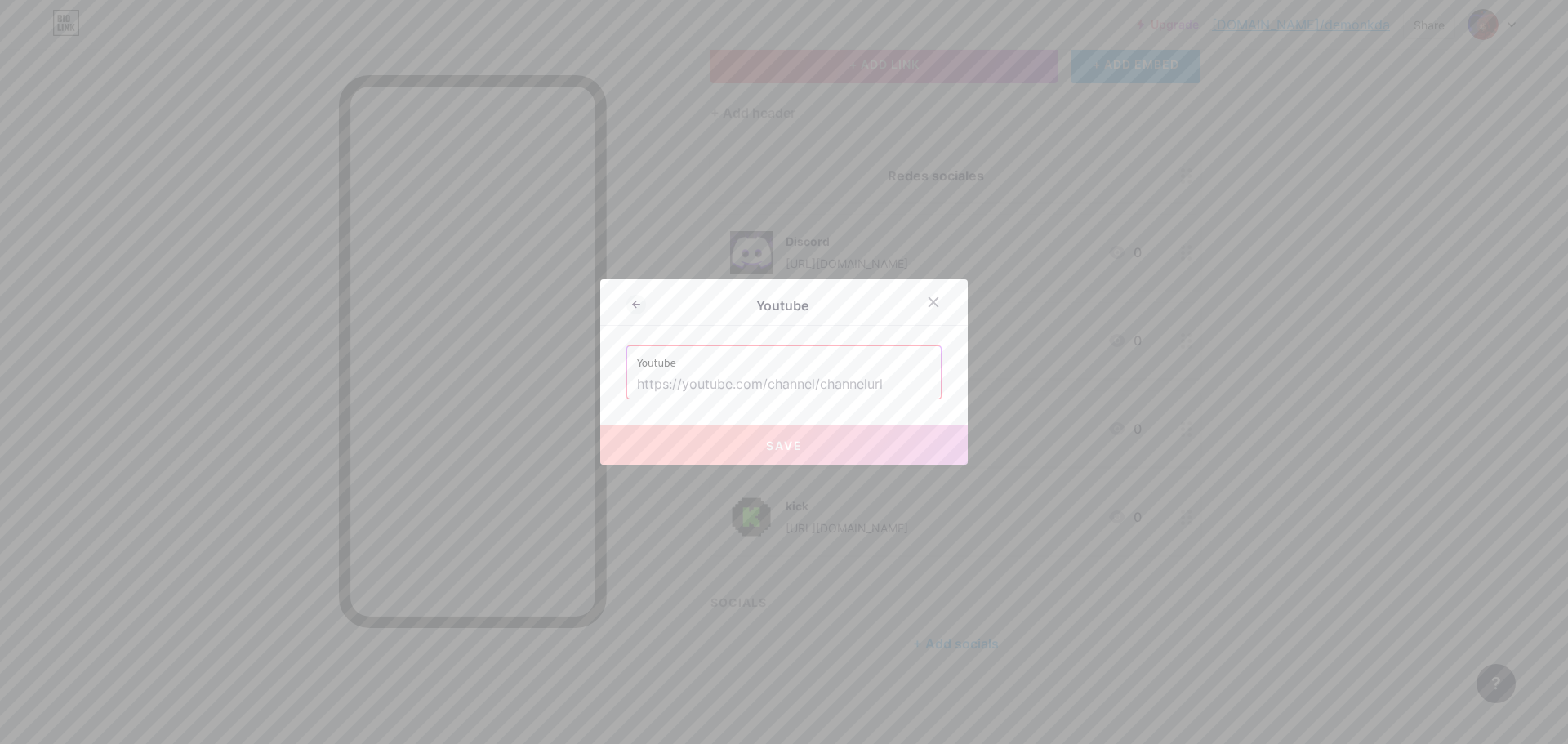
click at [775, 378] on input "text" at bounding box center [784, 384] width 294 height 27
paste input "[DOMAIN_NAME][URL]"
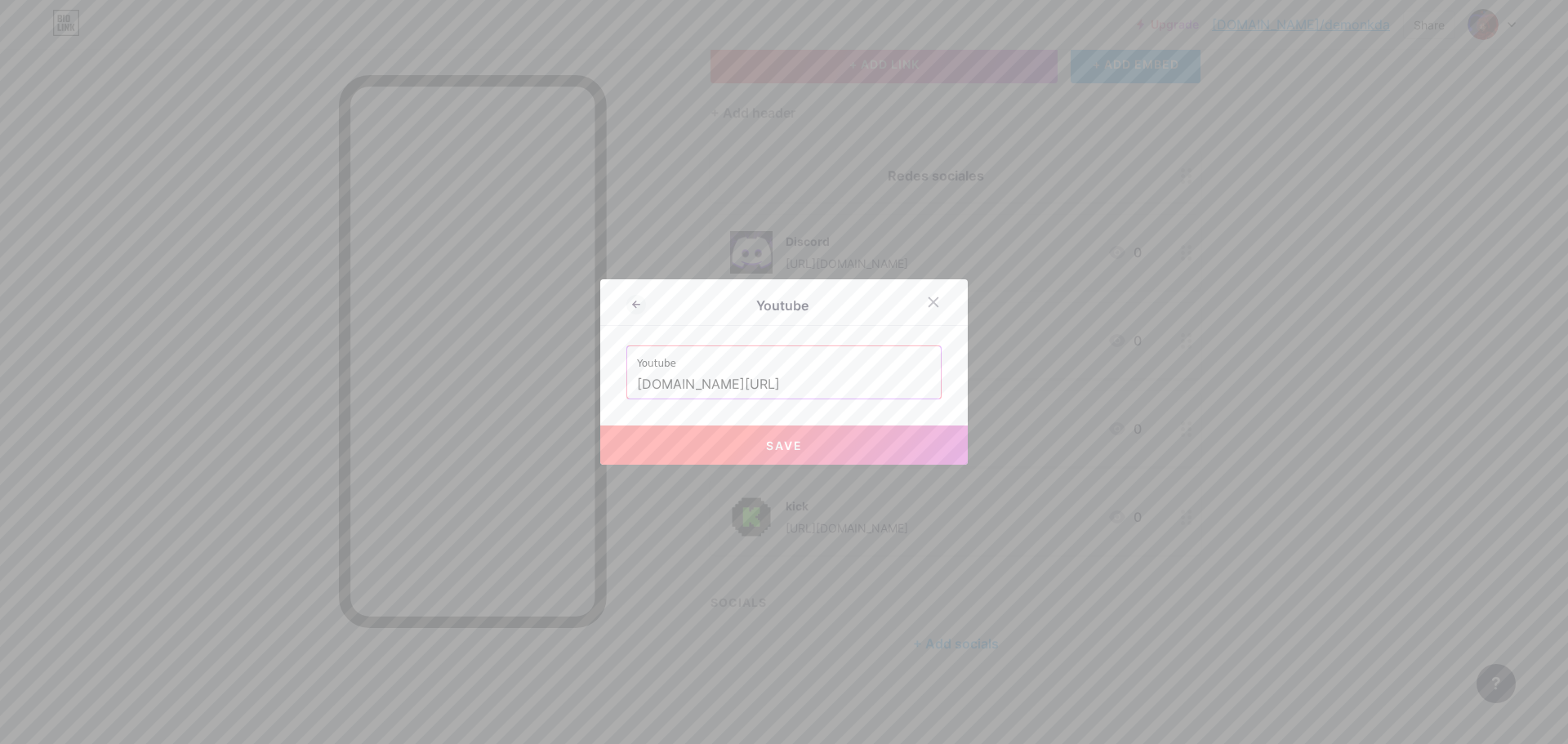
click at [781, 448] on span "Save" at bounding box center [784, 445] width 37 height 14
type input "[URL][DOMAIN_NAME]"
click at [888, 387] on input "[URL][DOMAIN_NAME]" at bounding box center [784, 384] width 294 height 27
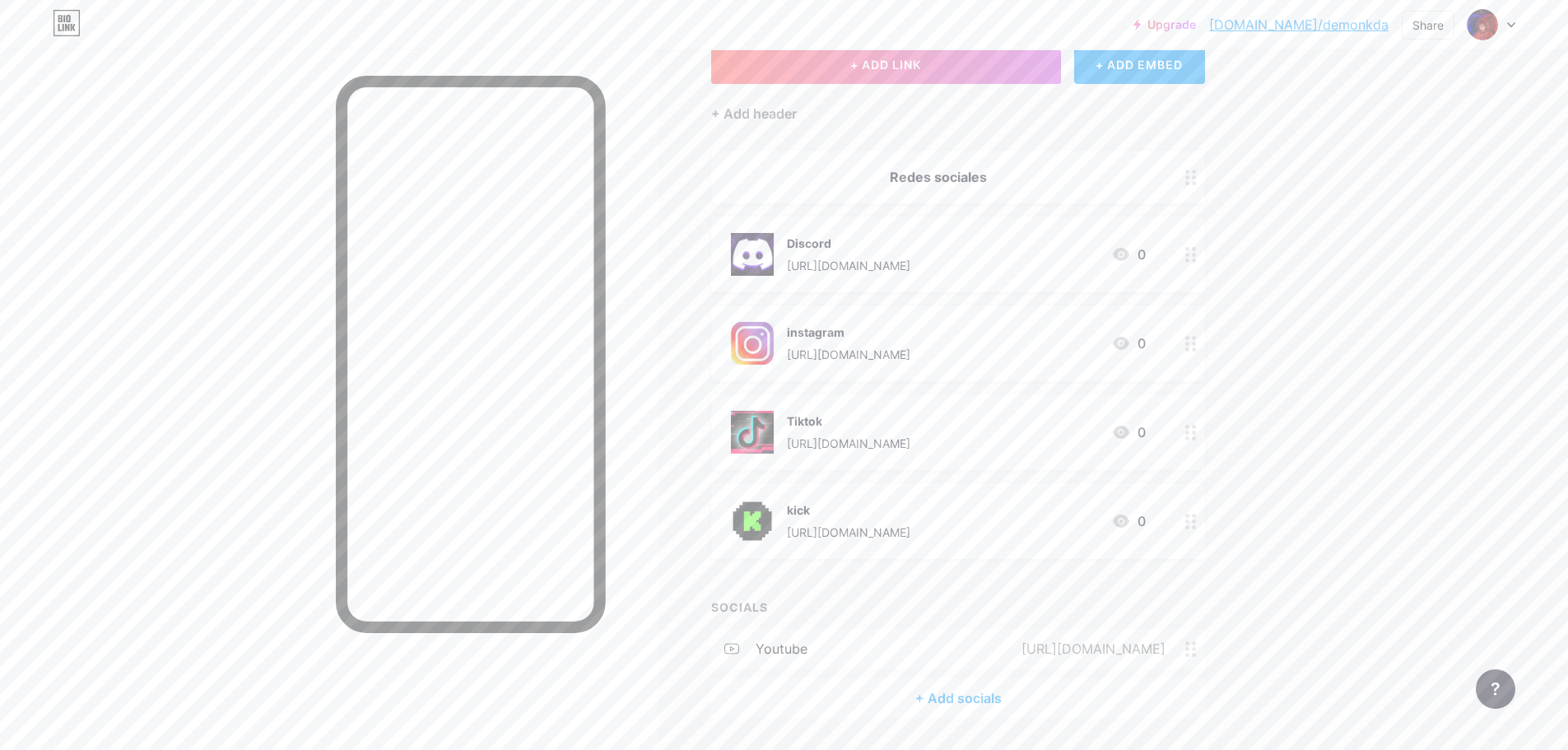
click at [1197, 637] on div "youtube [URL][DOMAIN_NAME]" at bounding box center [958, 648] width 494 height 39
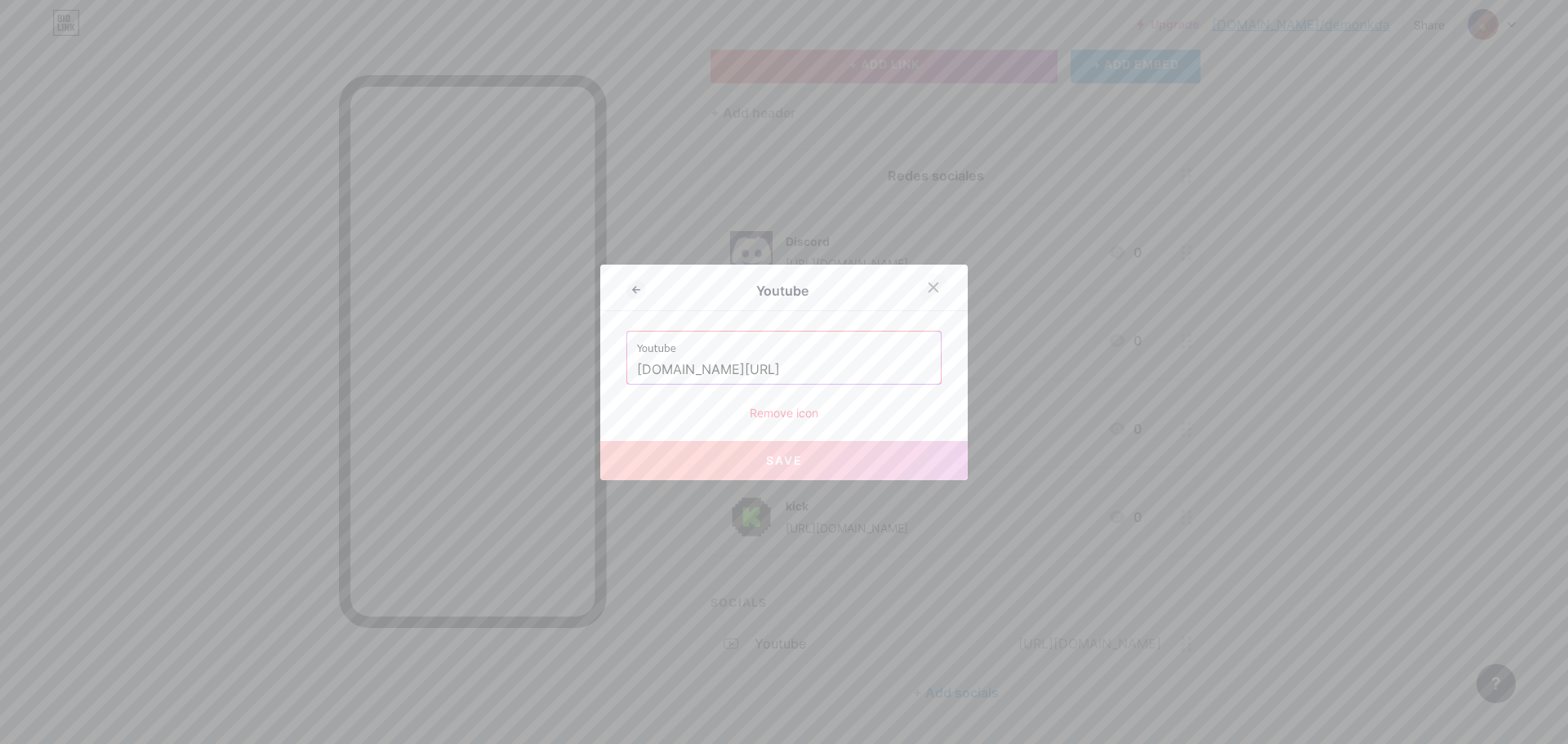
click at [932, 287] on icon at bounding box center [933, 287] width 13 height 13
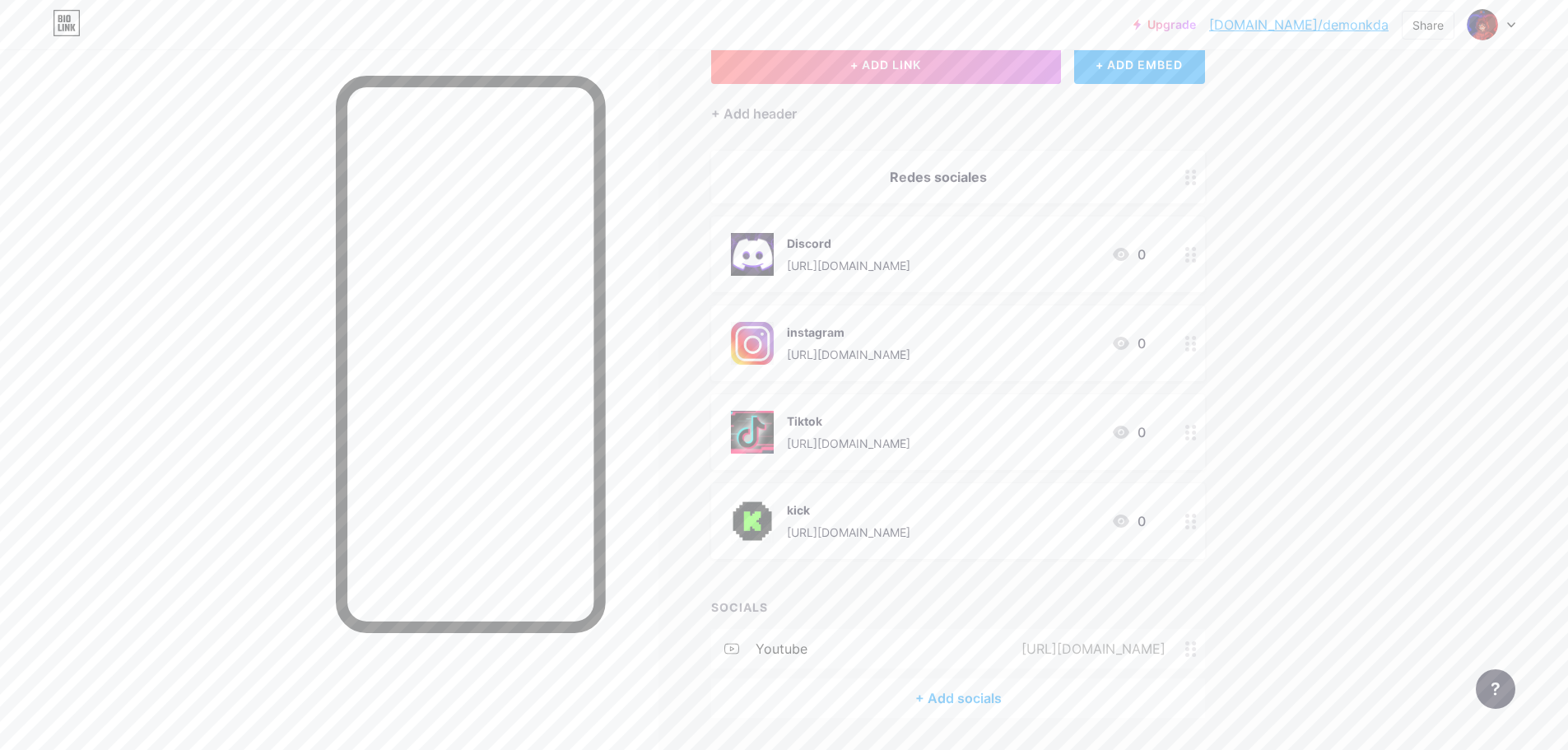
click at [849, 648] on div "youtube [URL][DOMAIN_NAME]" at bounding box center [958, 648] width 494 height 39
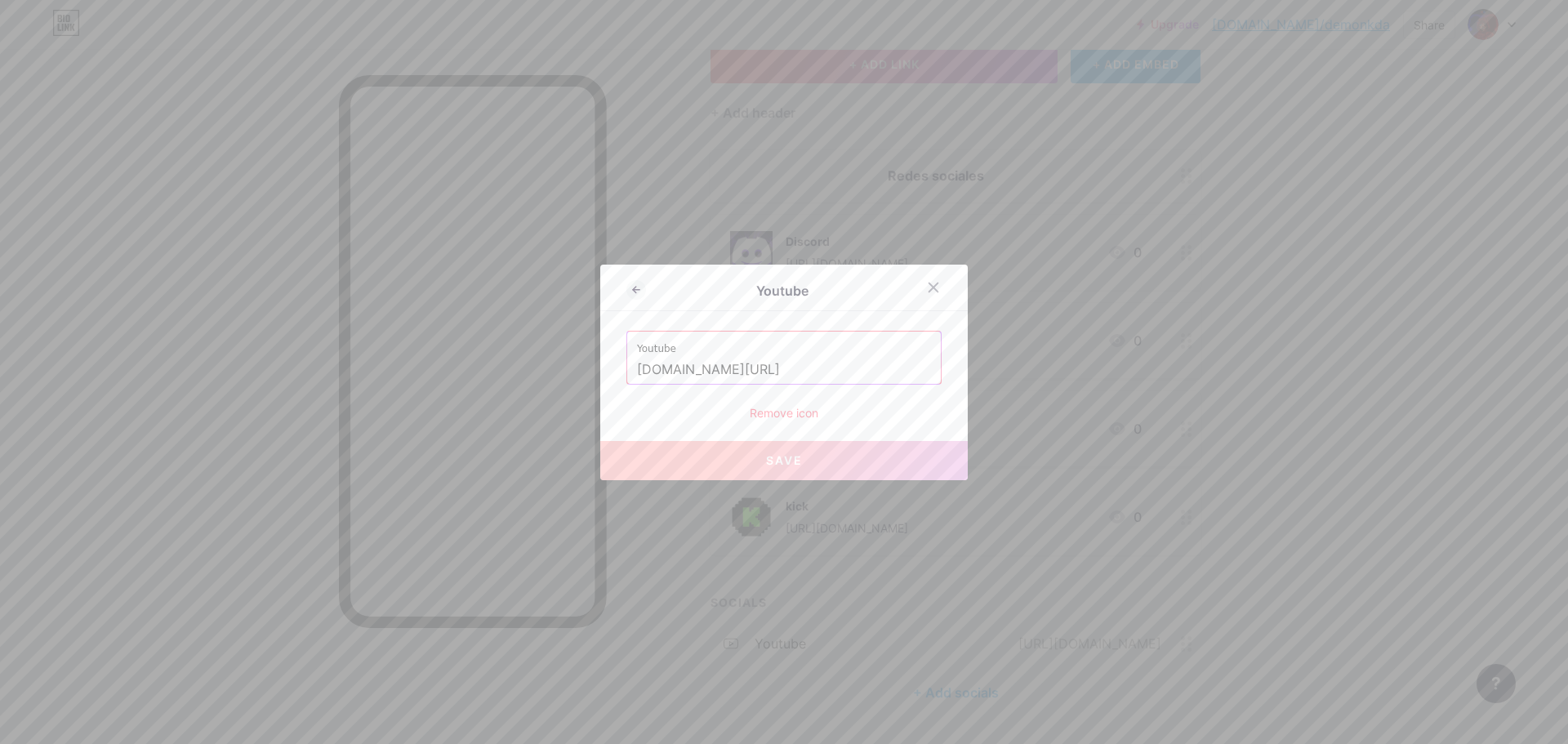
click at [795, 418] on div "Remove icon" at bounding box center [784, 413] width 315 height 17
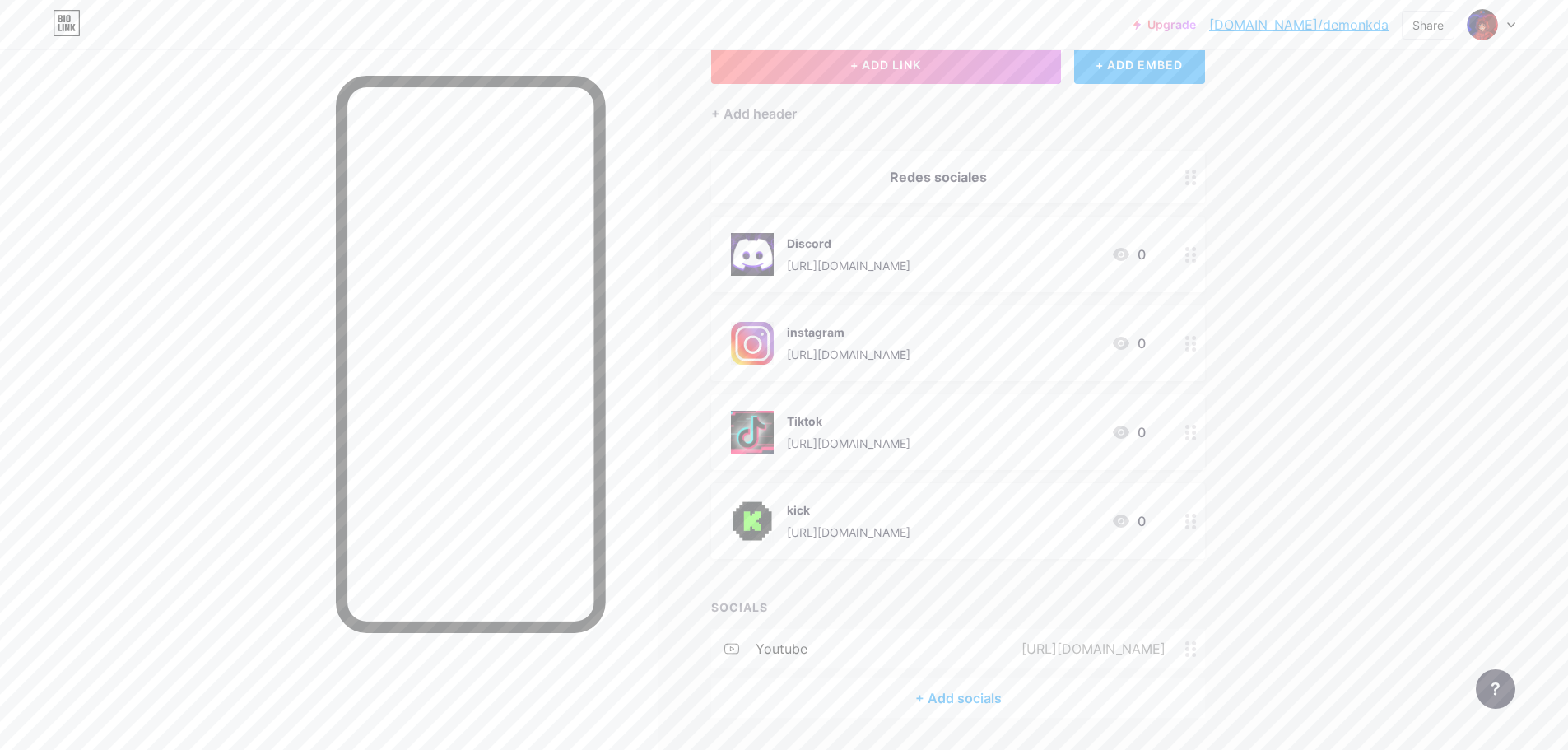
click at [843, 413] on button "Confirm" at bounding box center [877, 427] width 185 height 39
click at [1196, 350] on icon at bounding box center [1191, 344] width 11 height 15
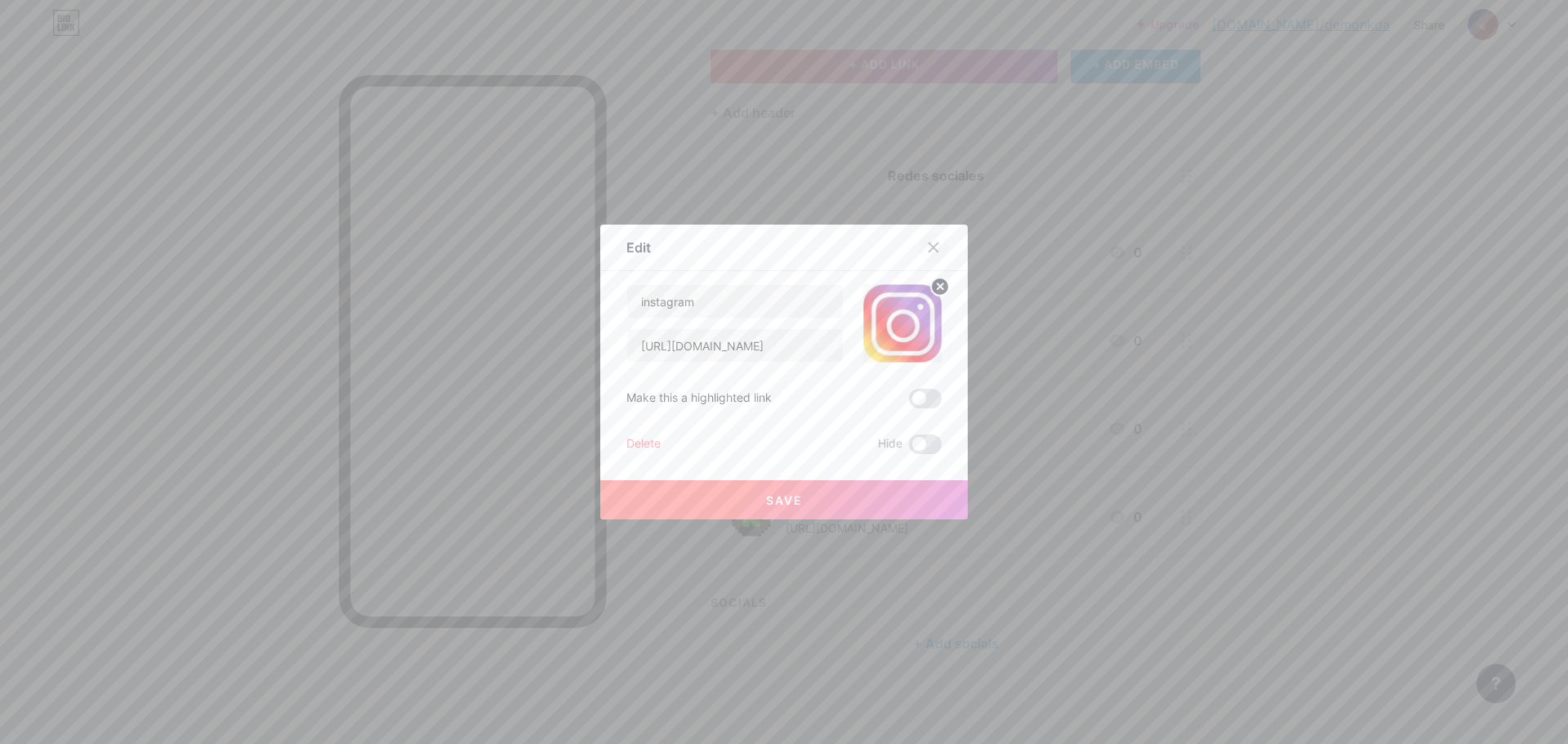
click at [934, 241] on div at bounding box center [933, 247] width 29 height 29
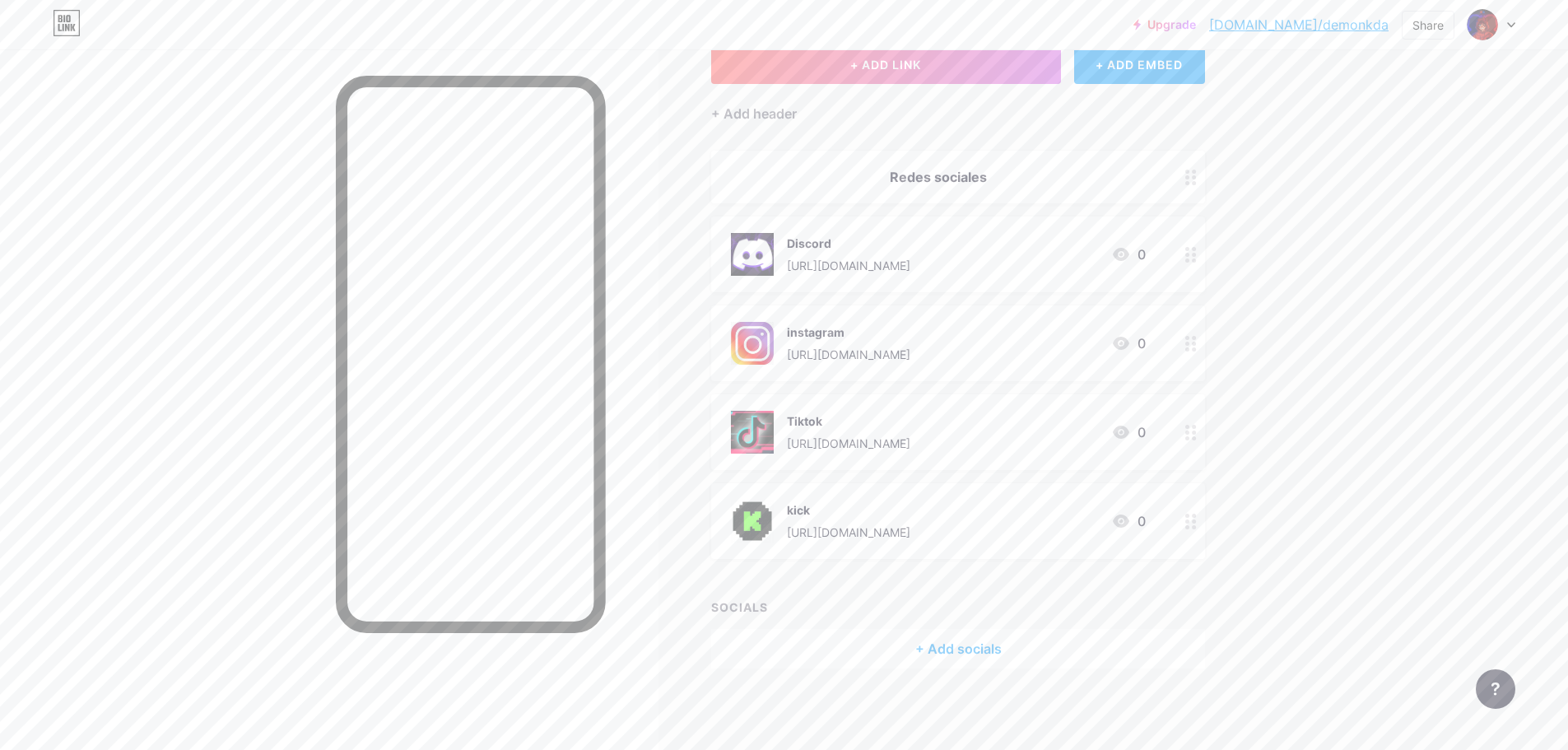
click at [1123, 337] on icon at bounding box center [1120, 343] width 16 height 13
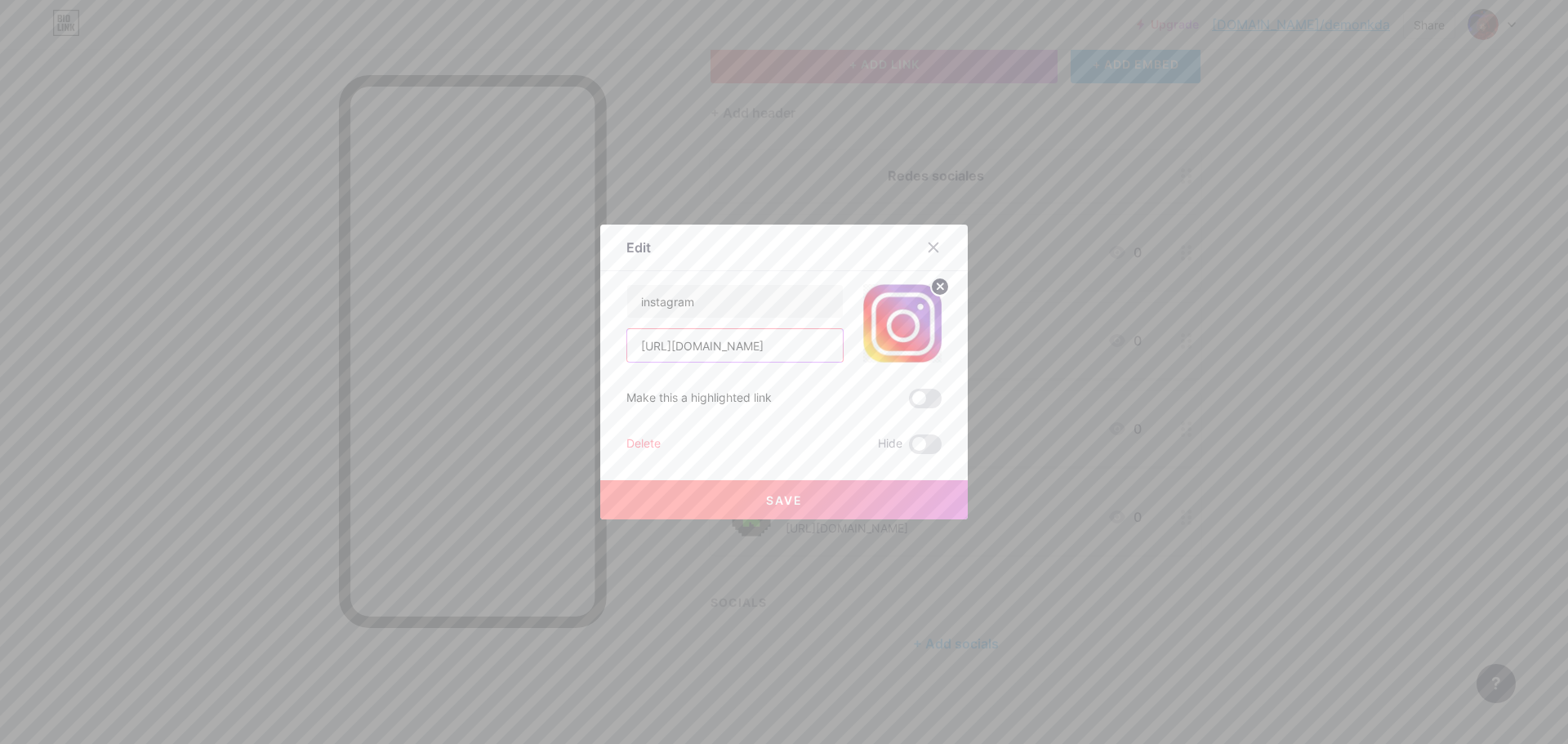
click at [777, 342] on input "[URL][DOMAIN_NAME]" at bounding box center [735, 345] width 216 height 32
click at [777, 340] on input "[URL][DOMAIN_NAME]" at bounding box center [735, 345] width 216 height 32
click at [928, 241] on icon at bounding box center [933, 247] width 13 height 13
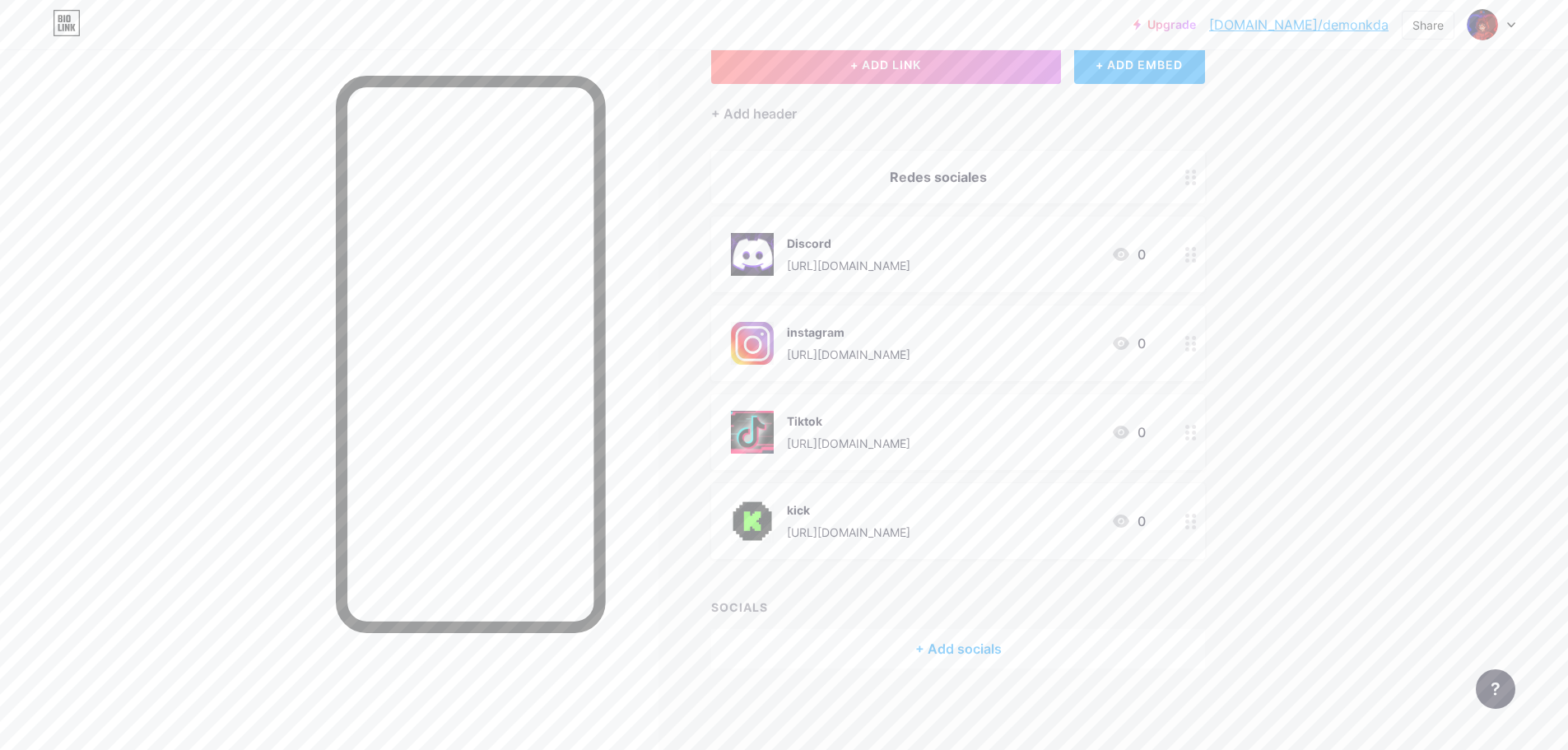
click at [969, 630] on div "+ Add socials" at bounding box center [958, 648] width 494 height 39
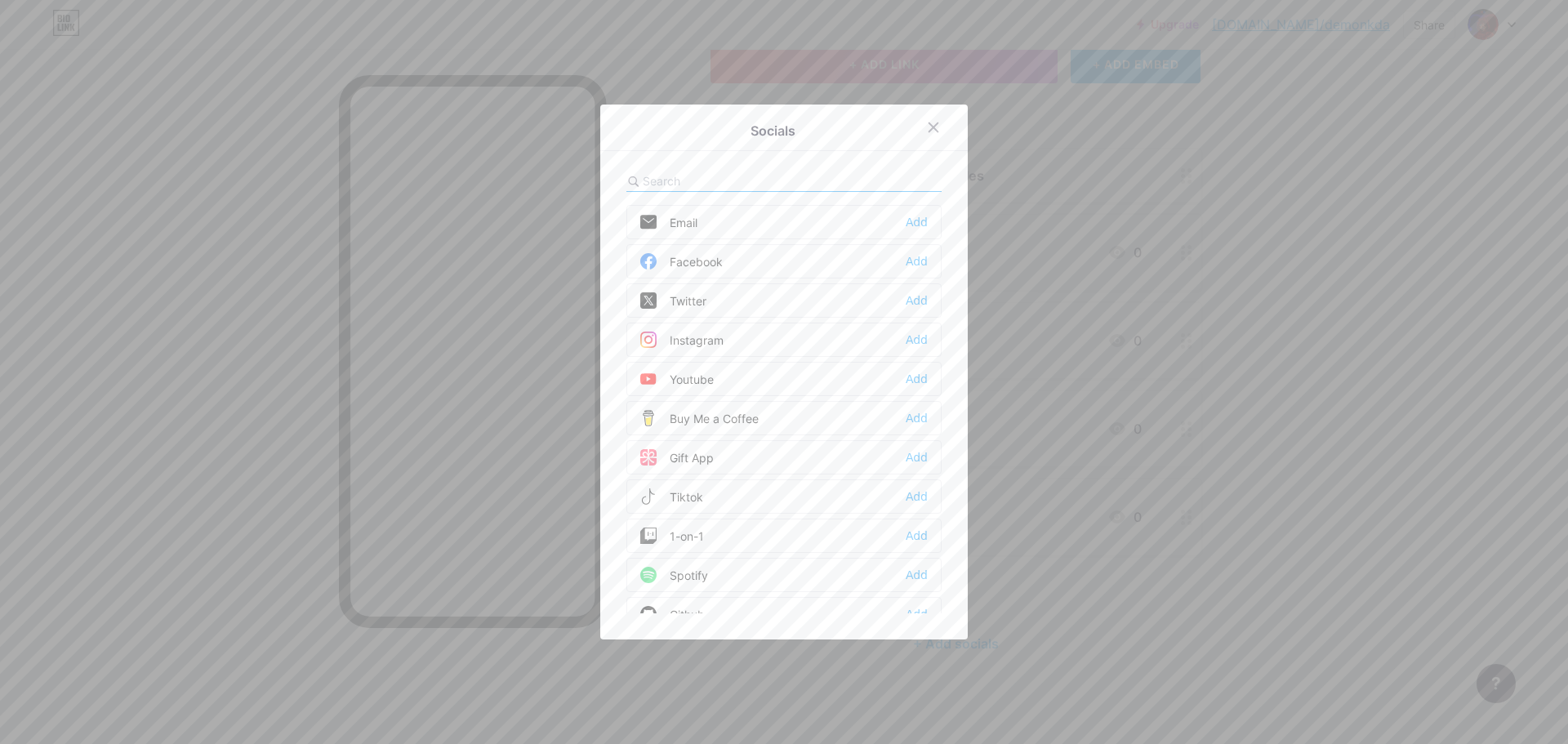
click at [876, 343] on div "Instagram Add" at bounding box center [784, 339] width 315 height 34
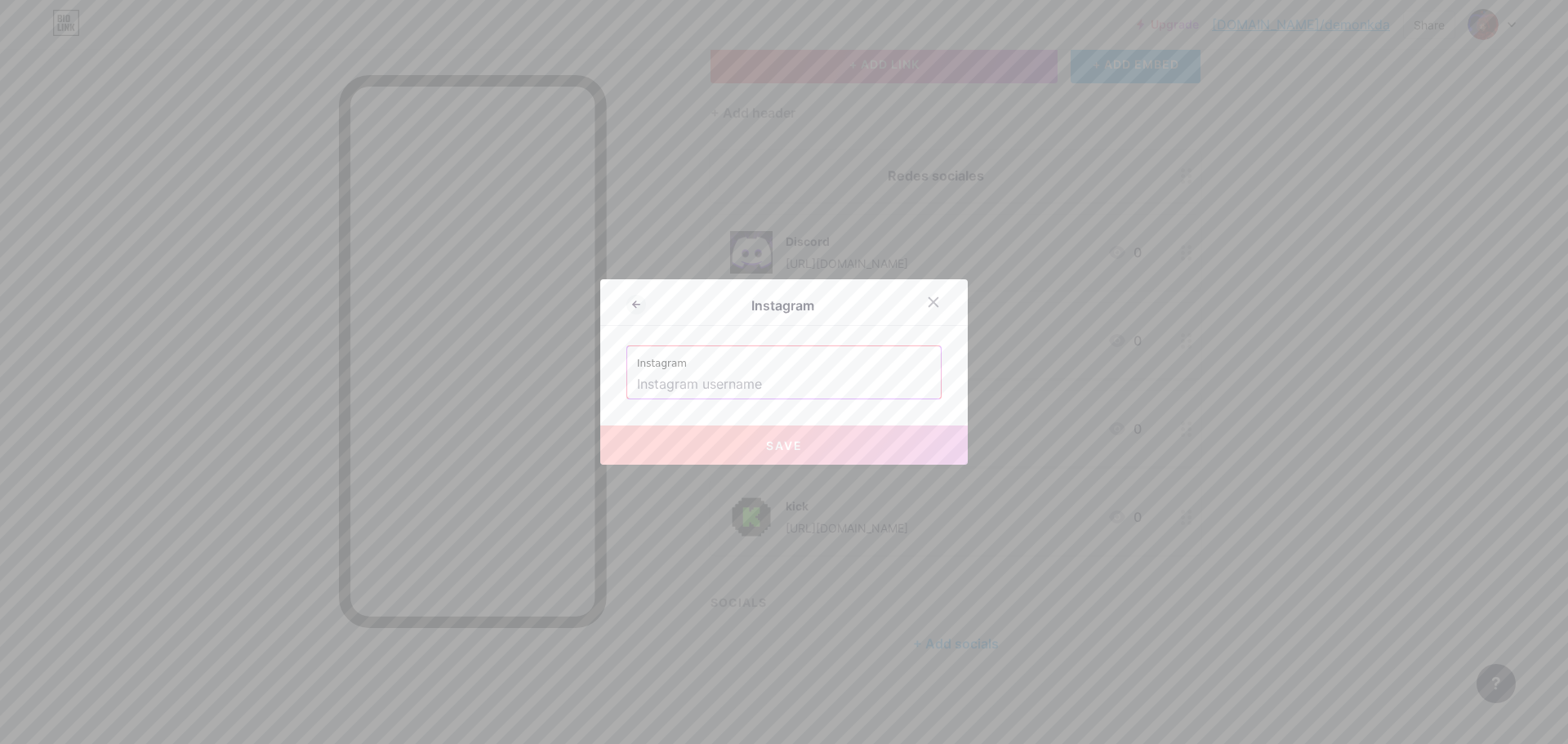
click at [801, 388] on input "text" at bounding box center [784, 384] width 294 height 27
paste input "[URL][DOMAIN_NAME]"
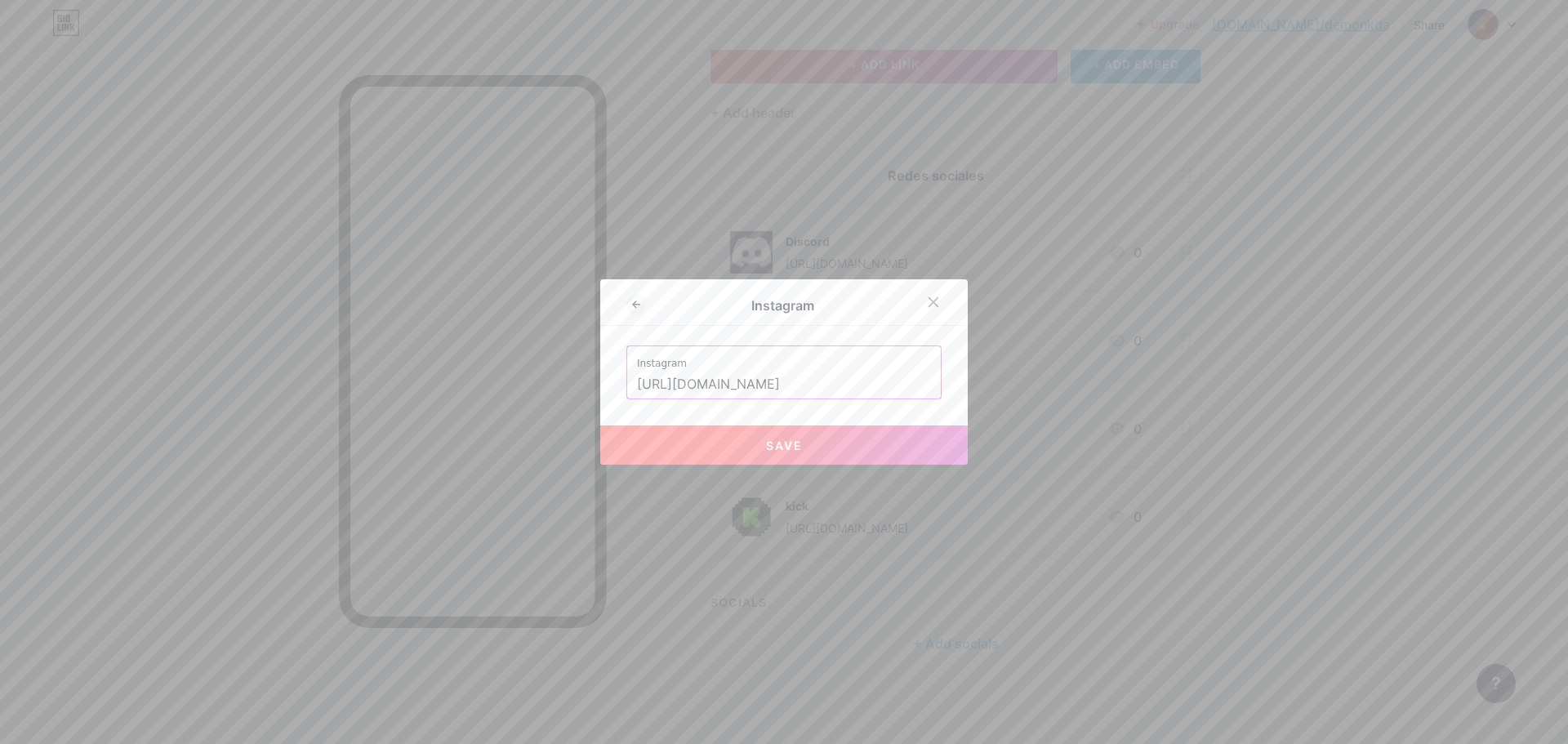
click at [812, 453] on button "Save" at bounding box center [784, 445] width 368 height 39
type input "[URL][DOMAIN_NAME][DOMAIN_NAME]"
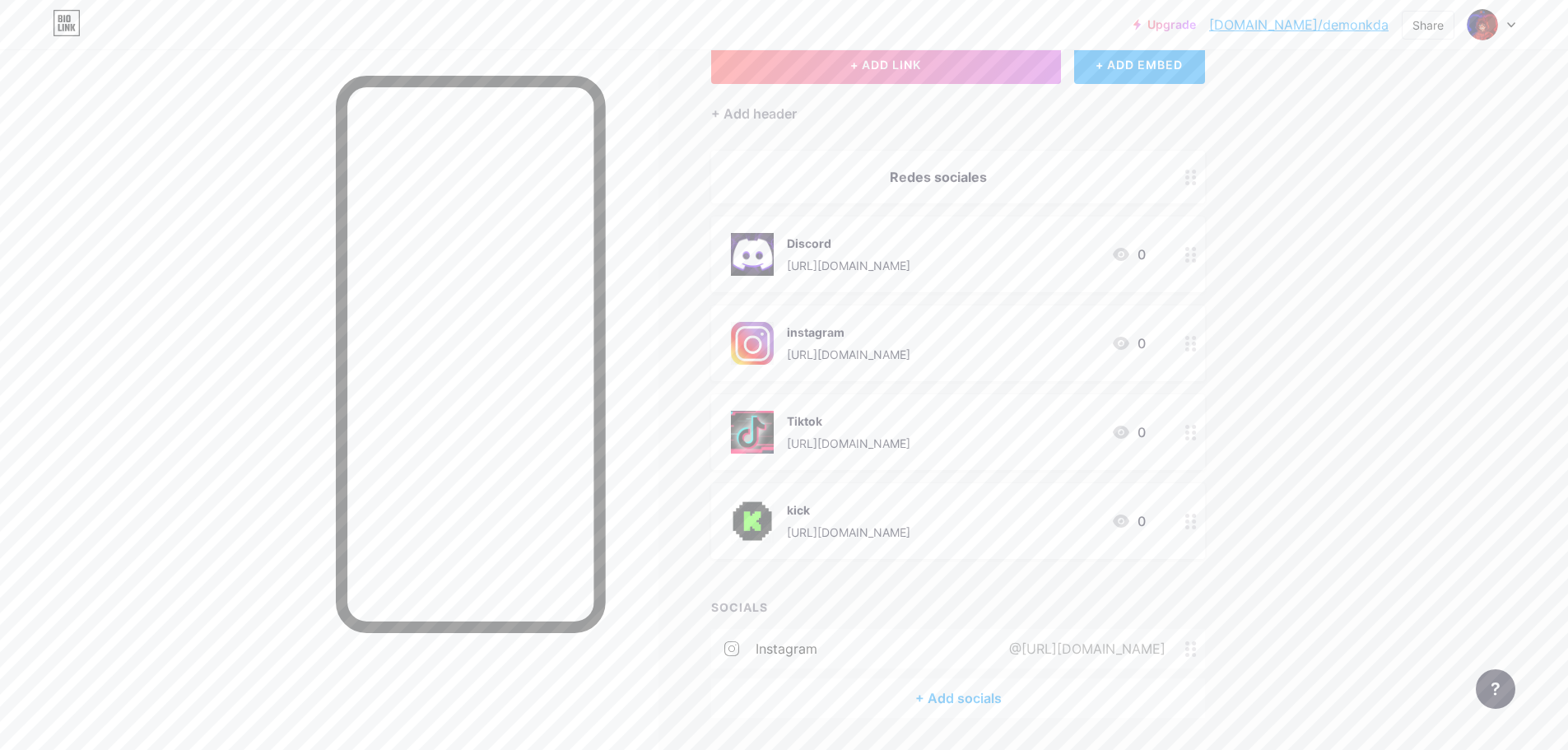
click at [910, 351] on div "[URL][DOMAIN_NAME]" at bounding box center [848, 354] width 123 height 17
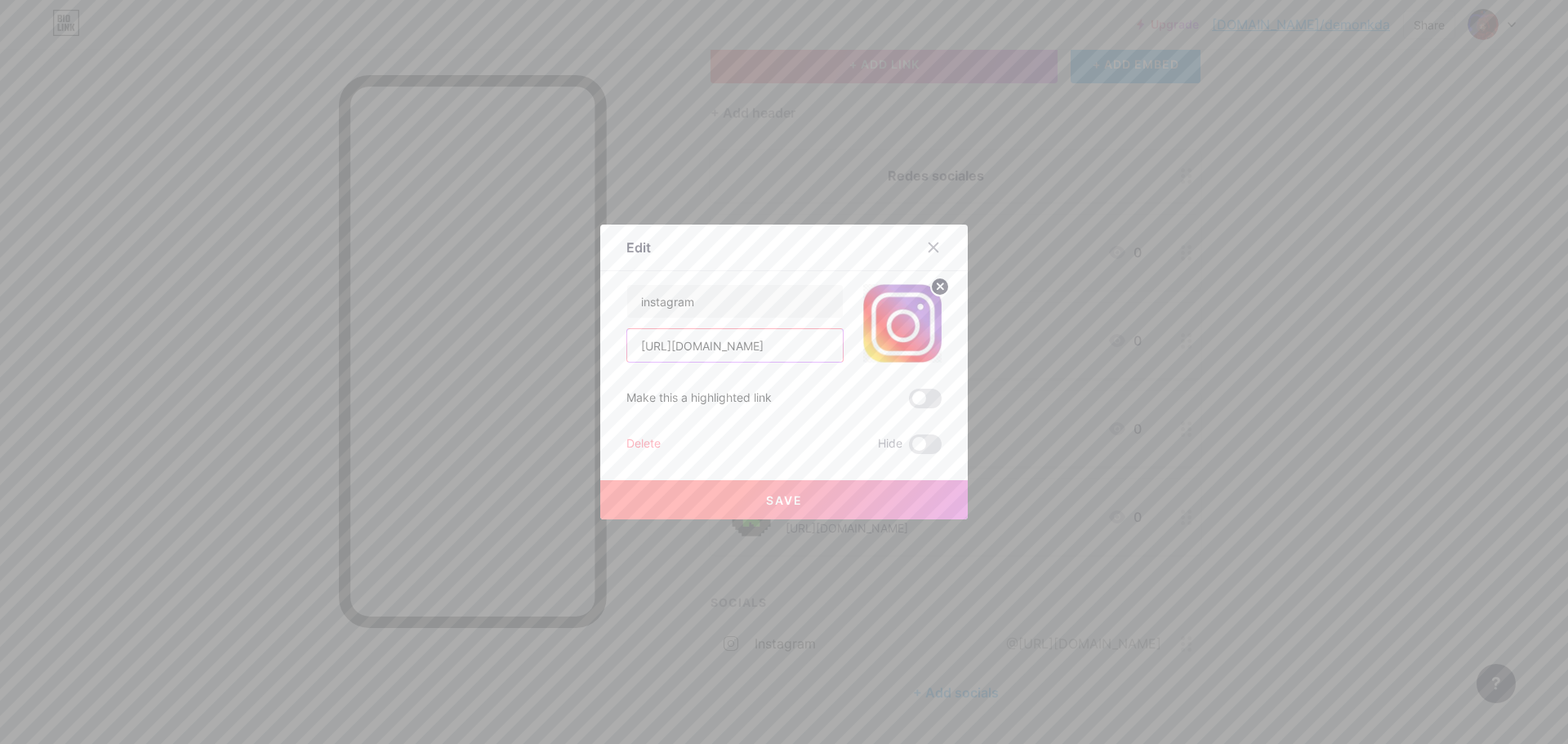
click at [802, 352] on input "[URL][DOMAIN_NAME]" at bounding box center [735, 345] width 216 height 32
click at [736, 348] on input "[URL][DOMAIN_NAME]" at bounding box center [735, 345] width 216 height 32
click at [636, 346] on input "[URL][DOMAIN_NAME]" at bounding box center [735, 345] width 216 height 32
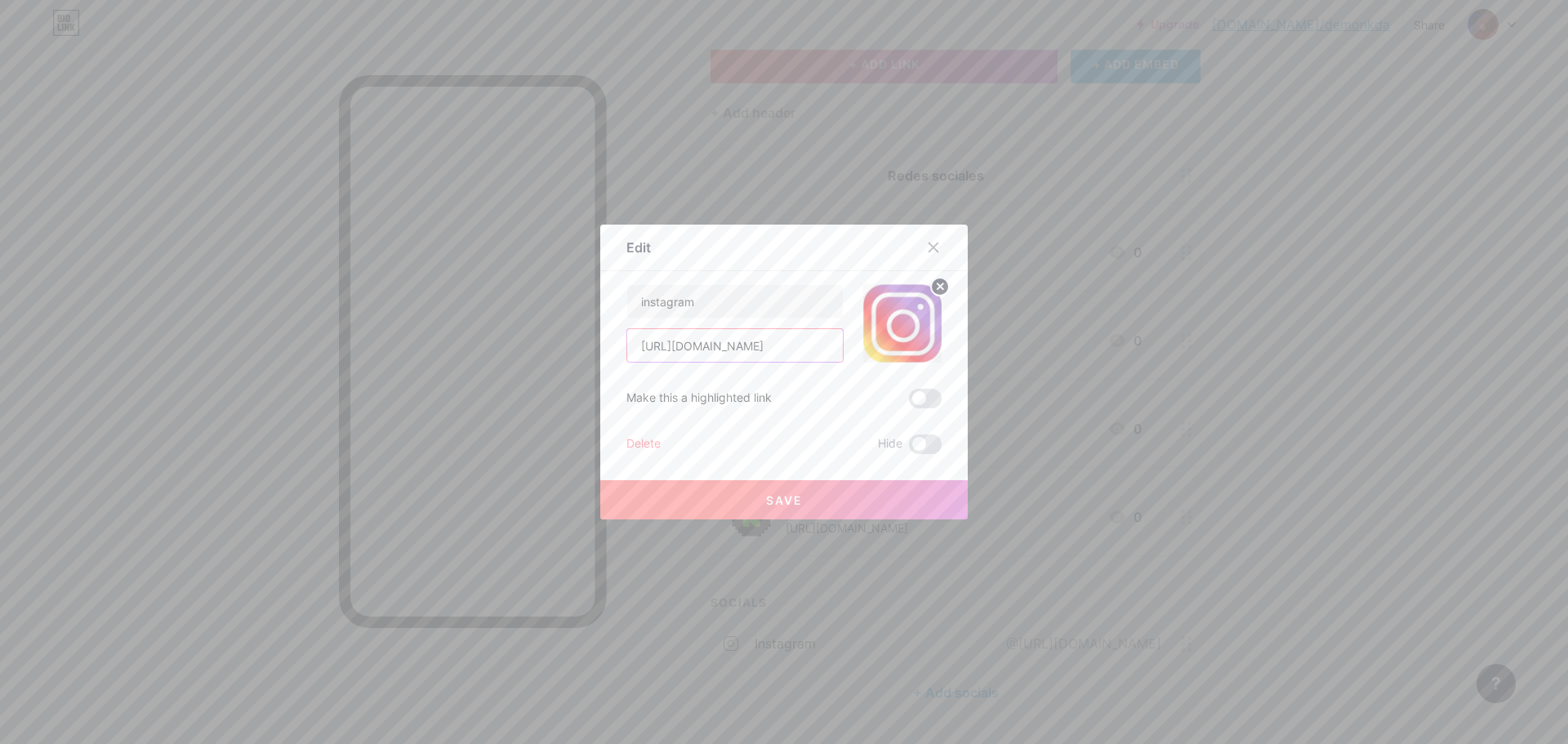
scroll to position [0, 398]
drag, startPoint x: 632, startPoint y: 344, endPoint x: 884, endPoint y: 340, distance: 252.0
click at [884, 340] on div "instagram [URL][DOMAIN_NAME]" at bounding box center [784, 323] width 315 height 79
click at [927, 243] on icon at bounding box center [933, 247] width 13 height 13
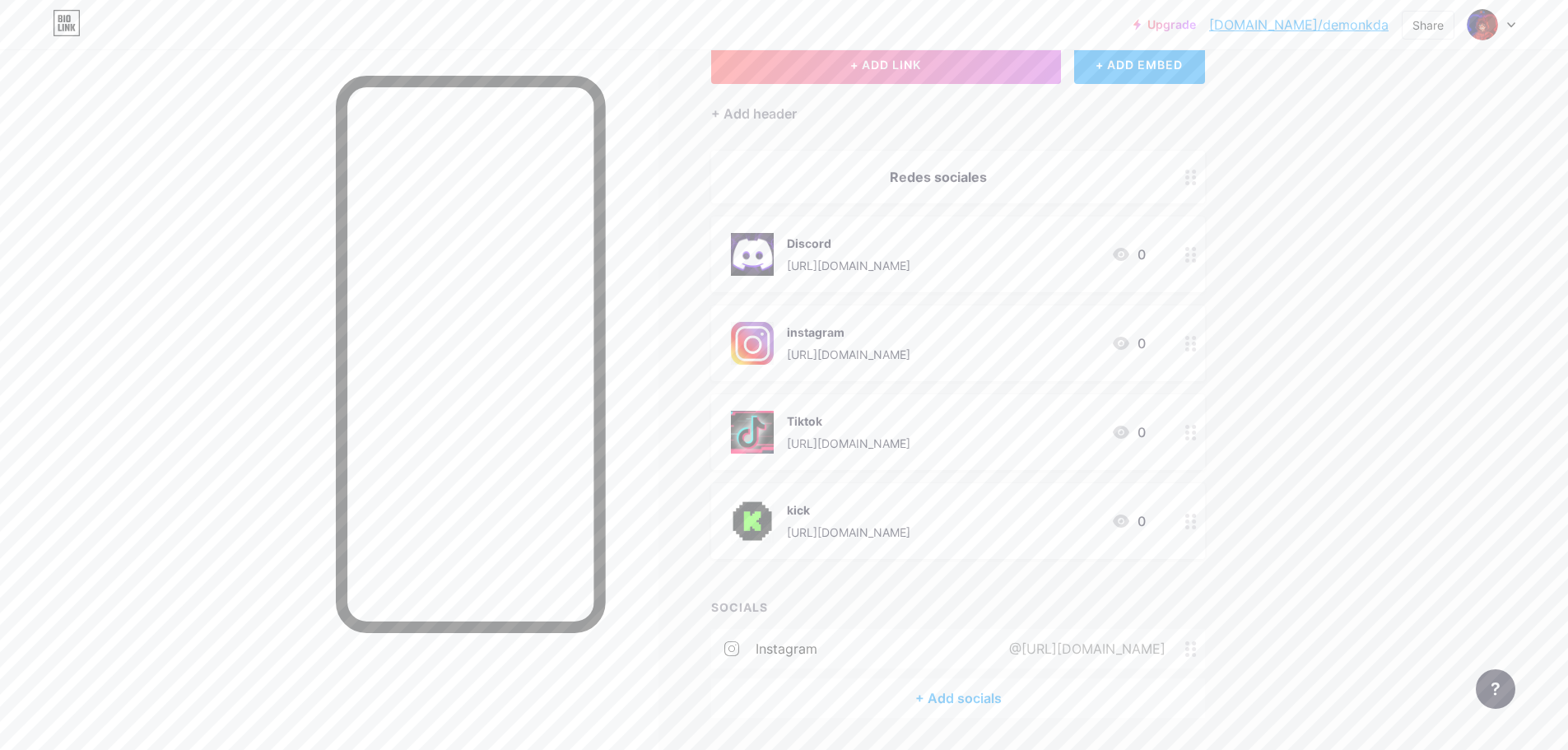
click at [983, 645] on div "@[URL][DOMAIN_NAME]" at bounding box center [1084, 649] width 202 height 20
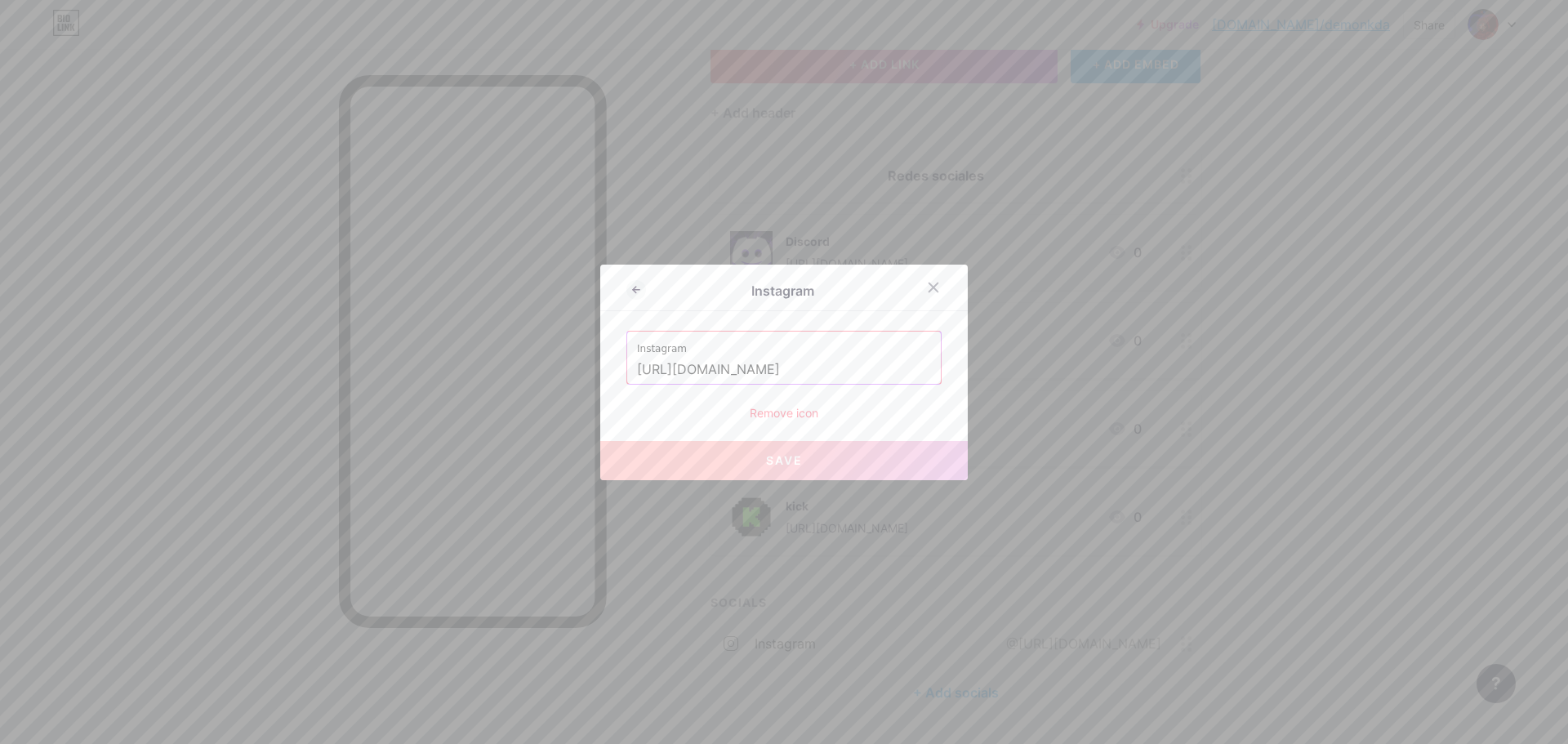
click at [878, 369] on input "[URL][DOMAIN_NAME]" at bounding box center [784, 370] width 294 height 27
click at [877, 367] on input "[URL][DOMAIN_NAME]" at bounding box center [784, 370] width 294 height 27
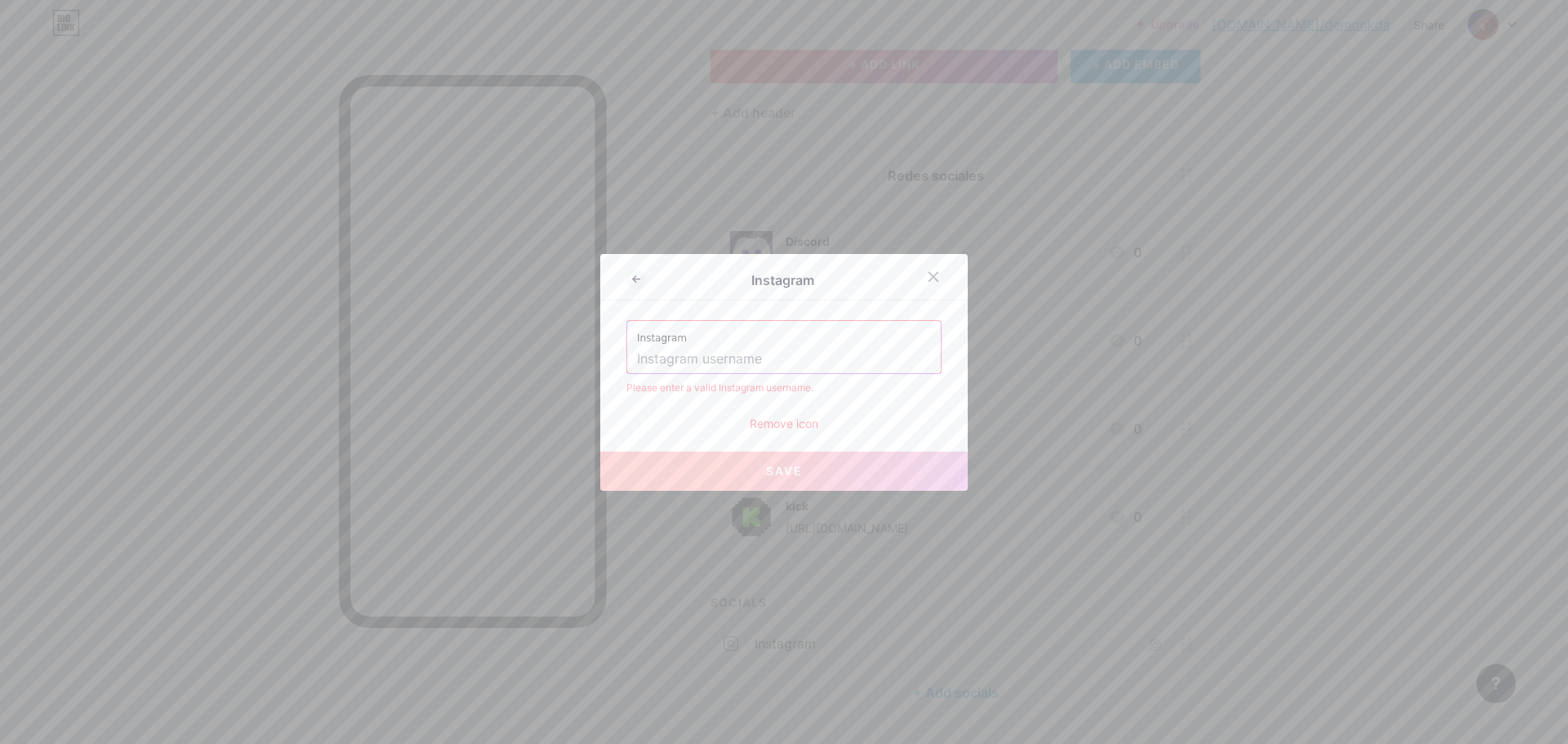
click at [831, 372] on input "text" at bounding box center [784, 359] width 294 height 27
click at [820, 365] on input "text" at bounding box center [784, 359] width 294 height 27
paste input "[URL][DOMAIN_NAME]"
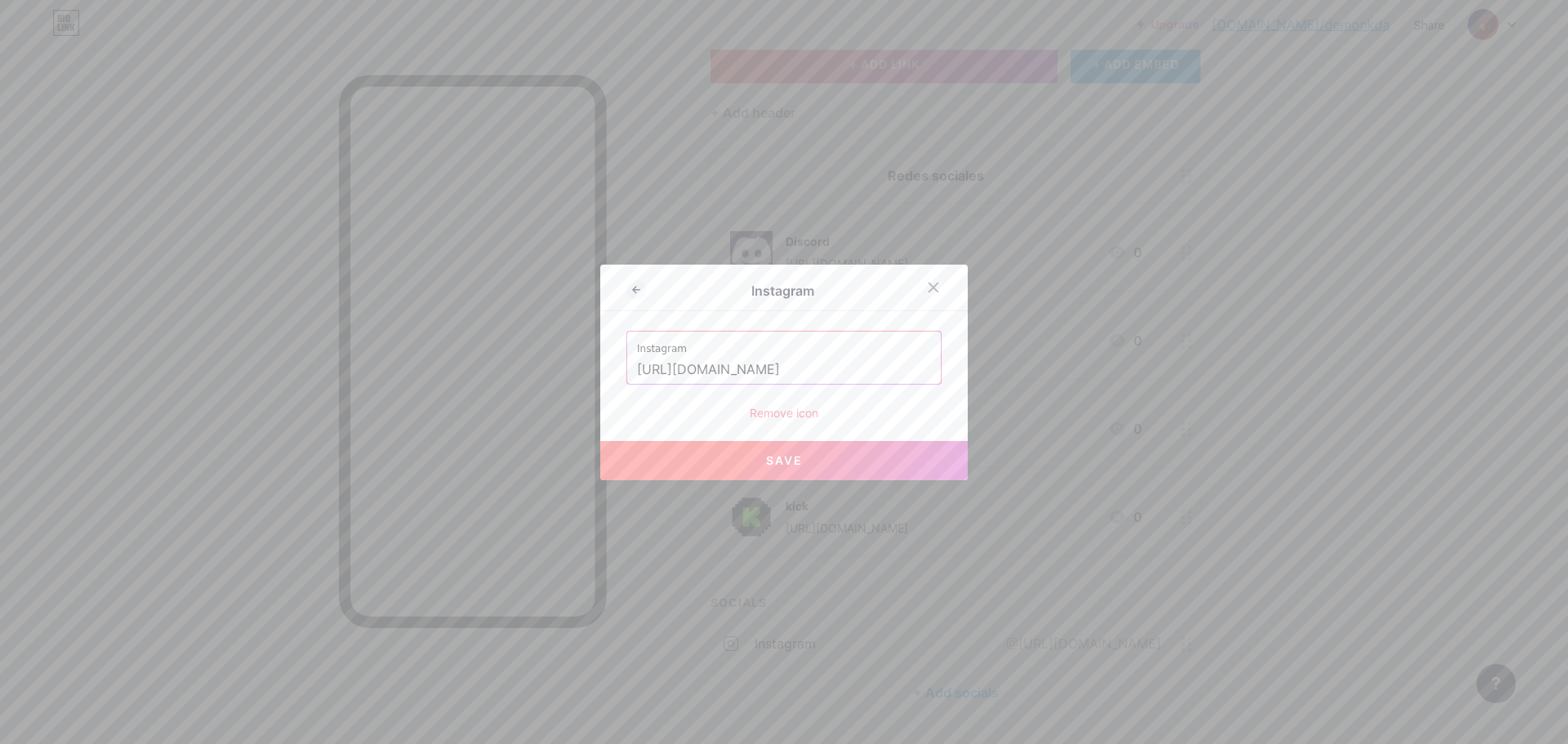
click at [840, 452] on button "Save" at bounding box center [784, 460] width 368 height 39
type input "[URL][DOMAIN_NAME][DOMAIN_NAME]"
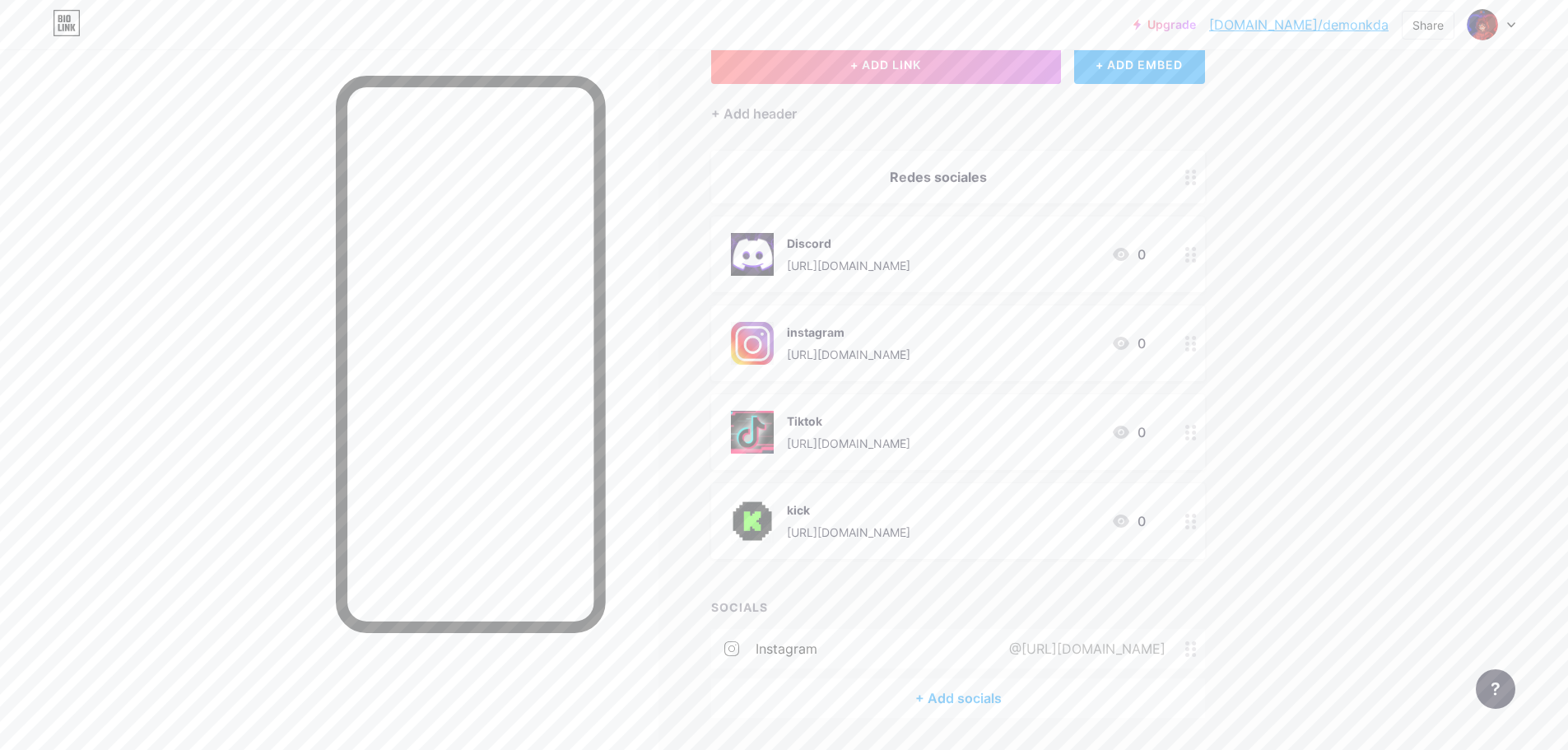
click at [985, 639] on div "@[URL][DOMAIN_NAME]" at bounding box center [1084, 649] width 202 height 20
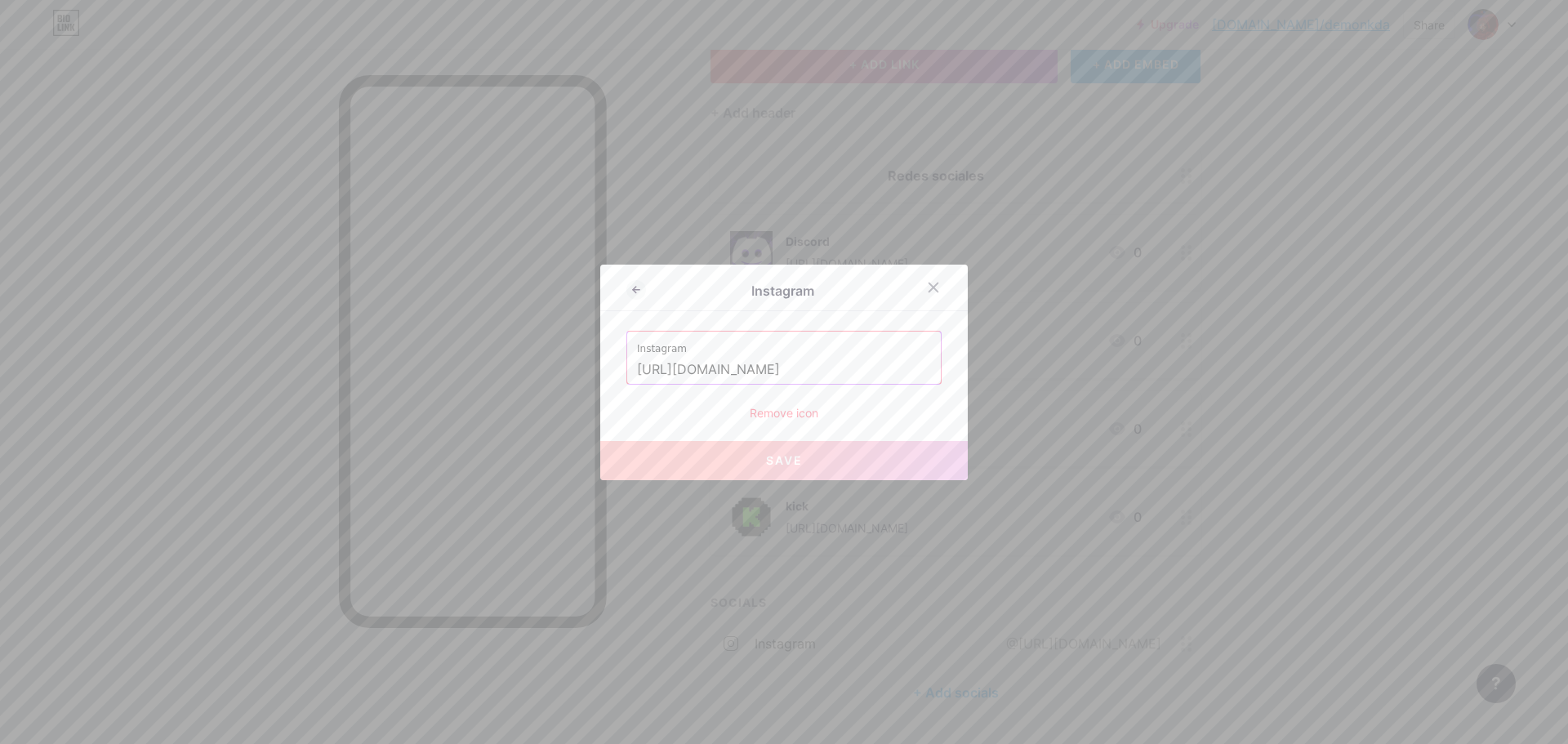
click at [805, 372] on input "[URL][DOMAIN_NAME]" at bounding box center [784, 370] width 294 height 27
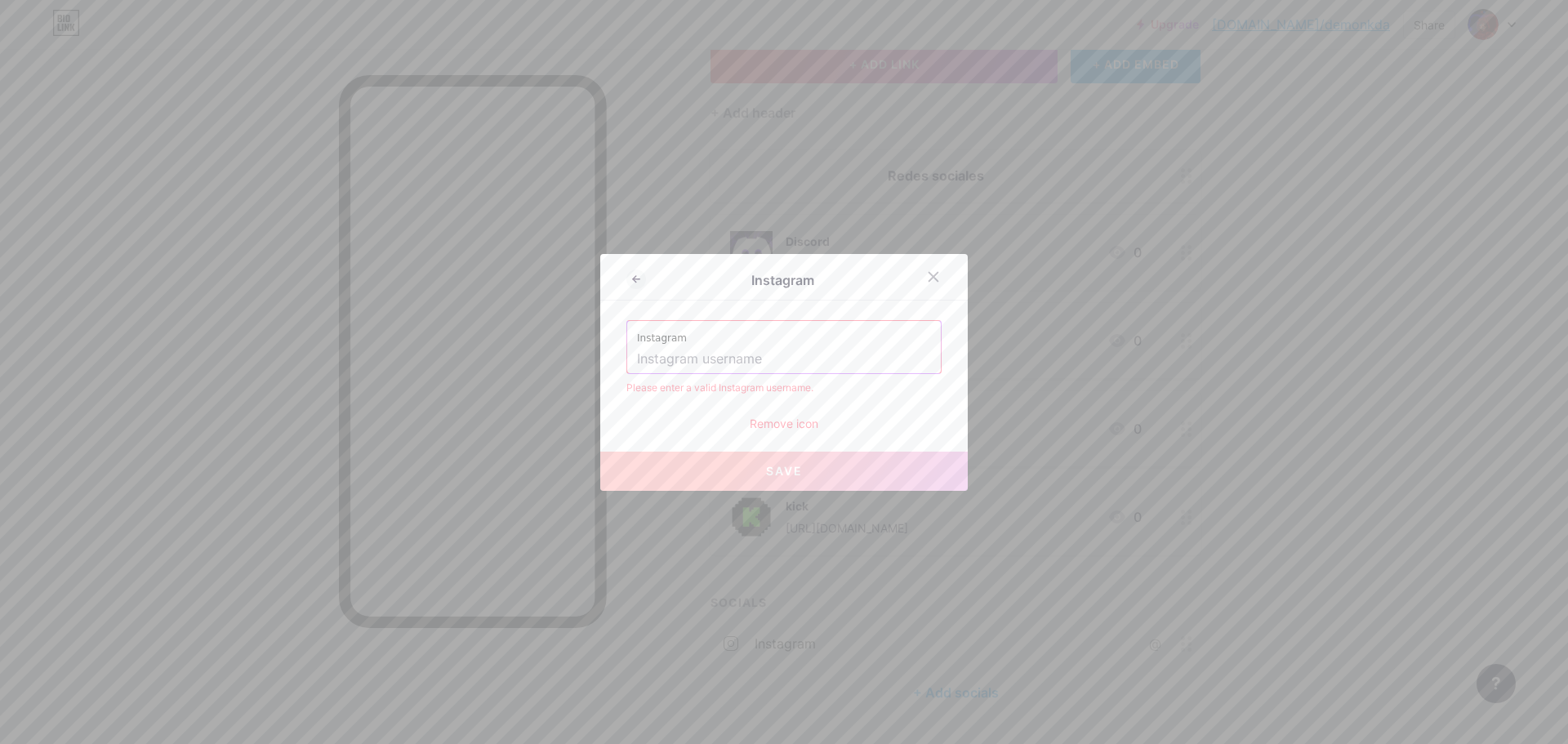
click at [802, 372] on input "text" at bounding box center [784, 359] width 294 height 27
paste input "[URL][DOMAIN_NAME]"
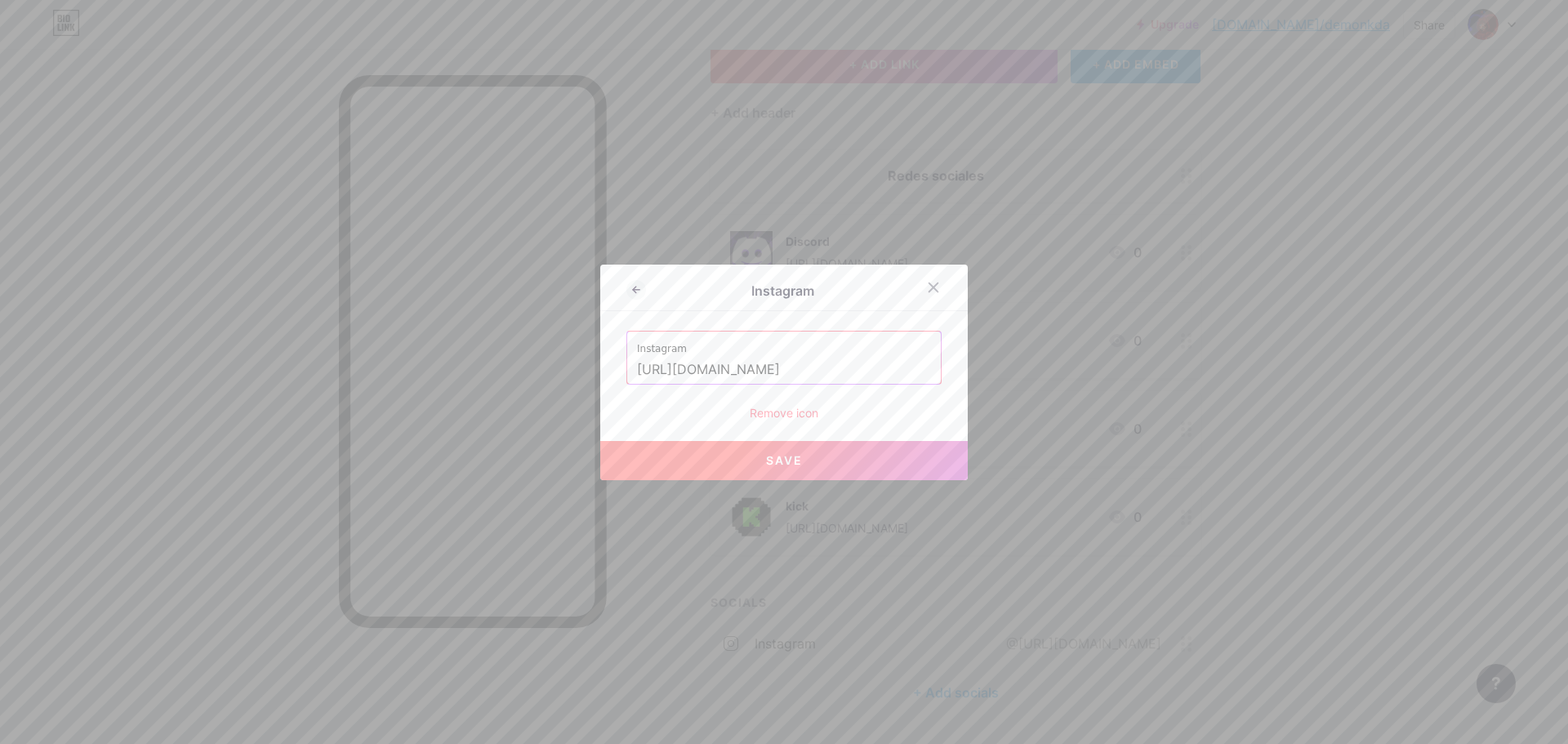
click at [805, 470] on button "Save" at bounding box center [784, 460] width 368 height 39
type input "[URL][DOMAIN_NAME][DOMAIN_NAME]"
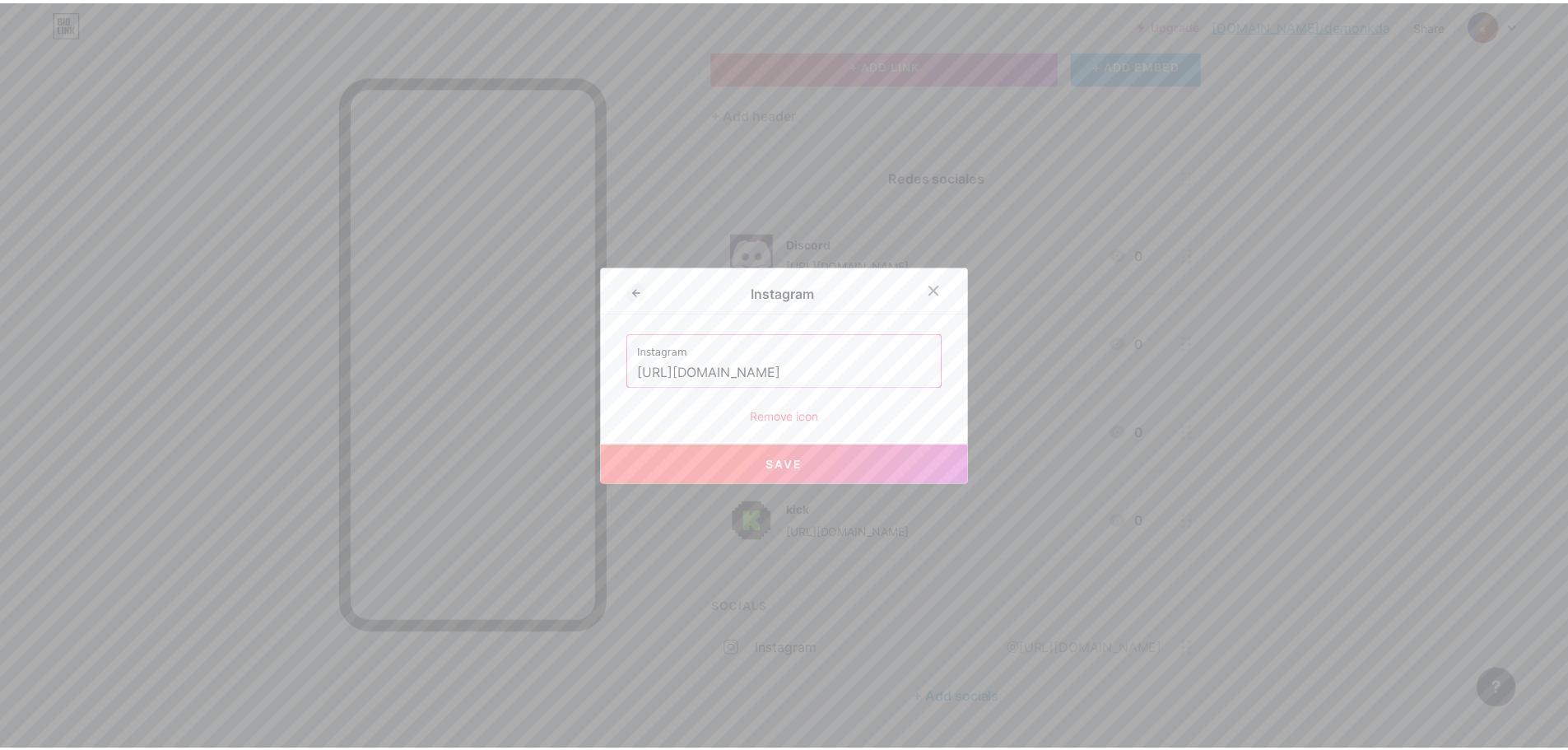
scroll to position [0, 0]
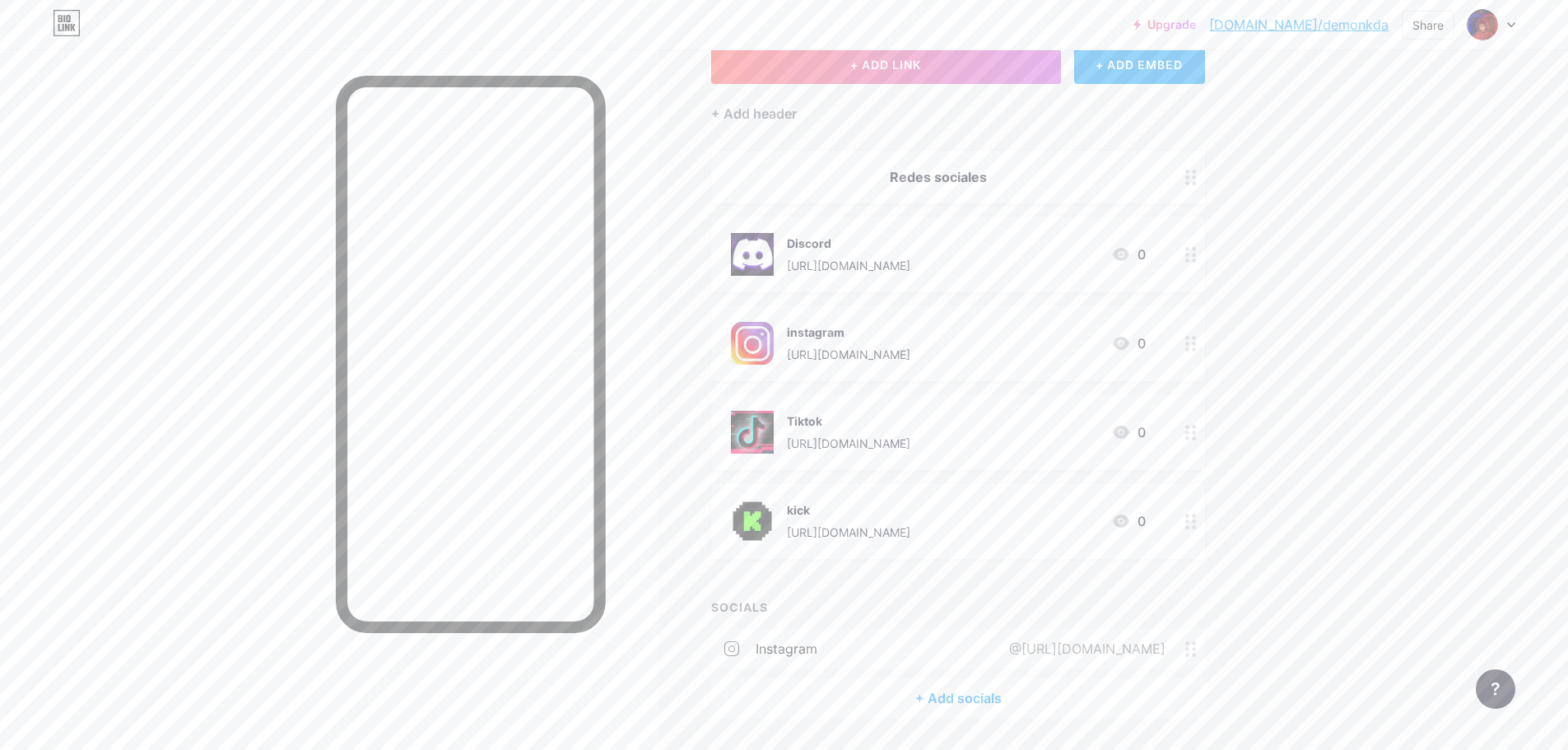
click at [983, 641] on div "@[URL][DOMAIN_NAME]" at bounding box center [1084, 649] width 202 height 20
click at [983, 648] on div "@[URL][DOMAIN_NAME]" at bounding box center [1084, 649] width 202 height 20
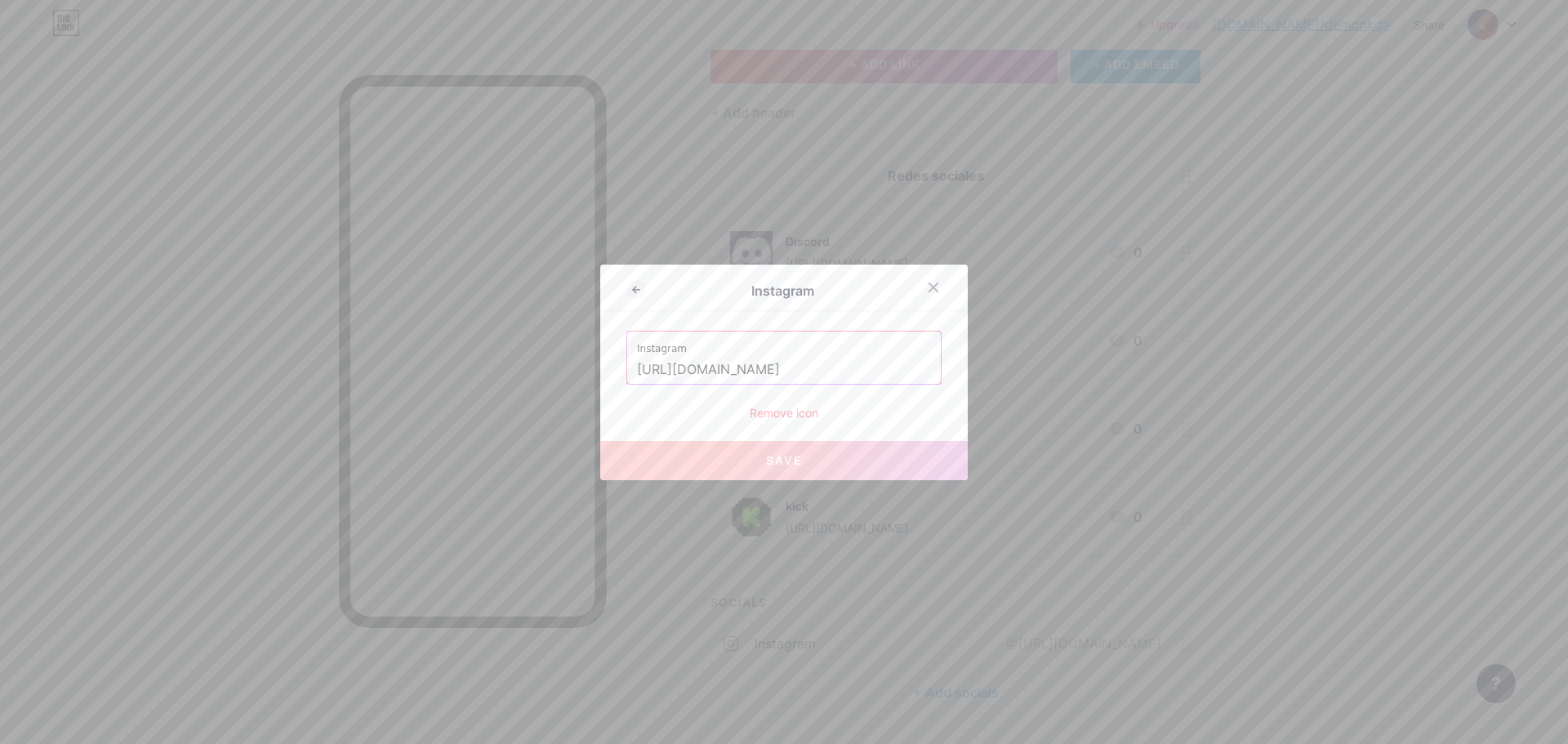
click at [687, 372] on input "[URL][DOMAIN_NAME]" at bounding box center [784, 370] width 294 height 27
click at [687, 375] on input "[URL][DOMAIN_NAME]" at bounding box center [784, 370] width 294 height 27
click at [687, 376] on input "[URL][DOMAIN_NAME]" at bounding box center [784, 370] width 294 height 27
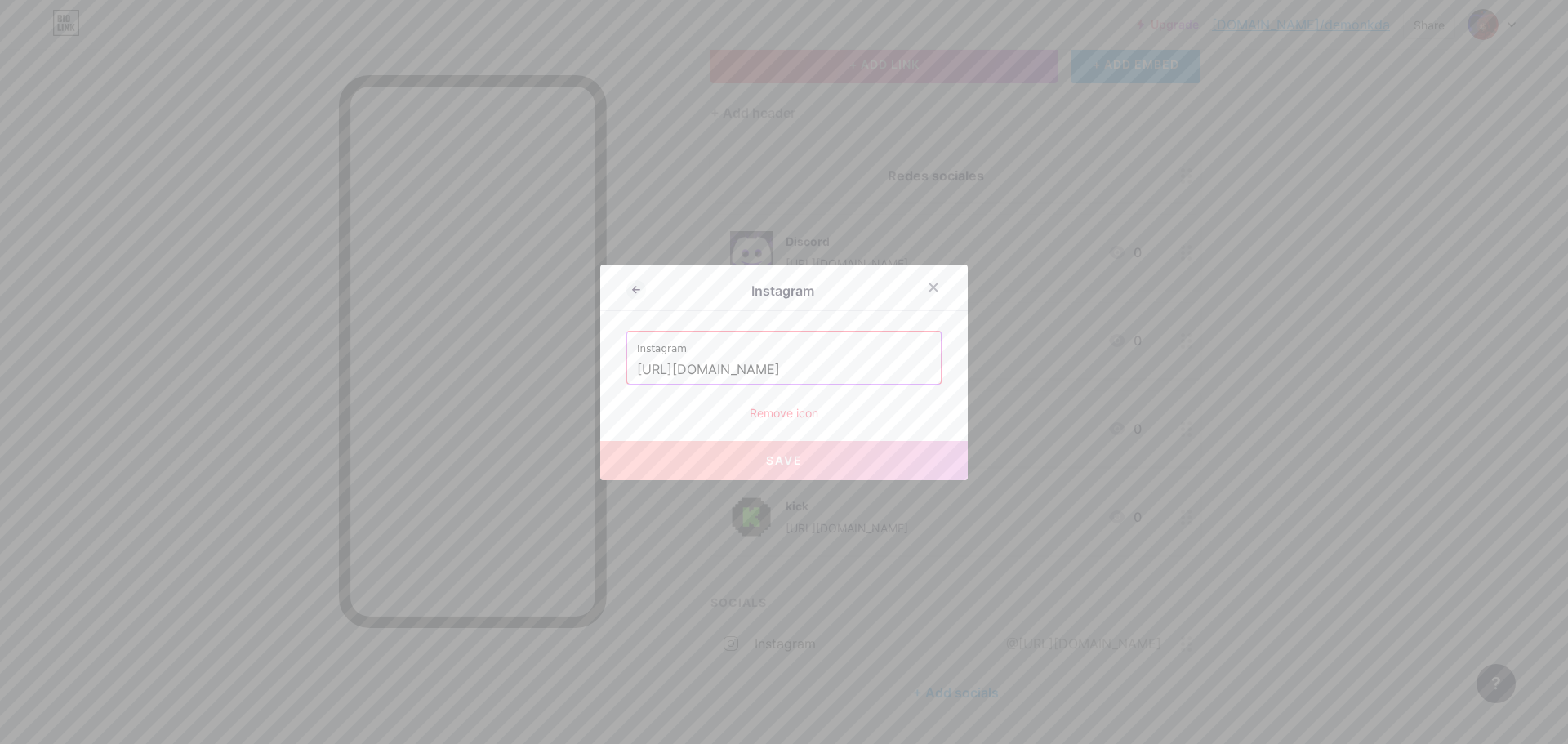
click at [687, 376] on input "[URL][DOMAIN_NAME]" at bounding box center [784, 370] width 294 height 27
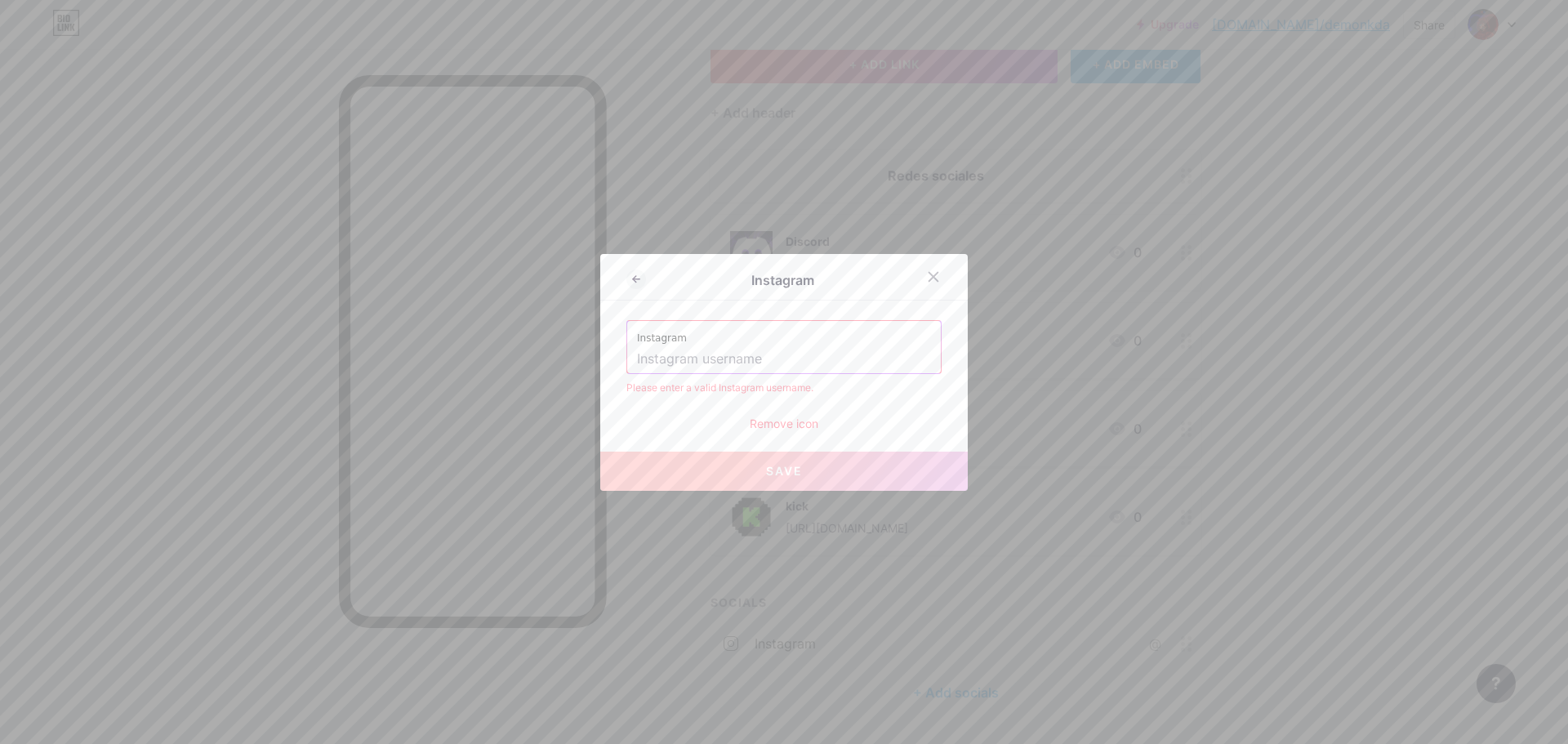
click at [778, 419] on div "Remove icon" at bounding box center [784, 424] width 315 height 17
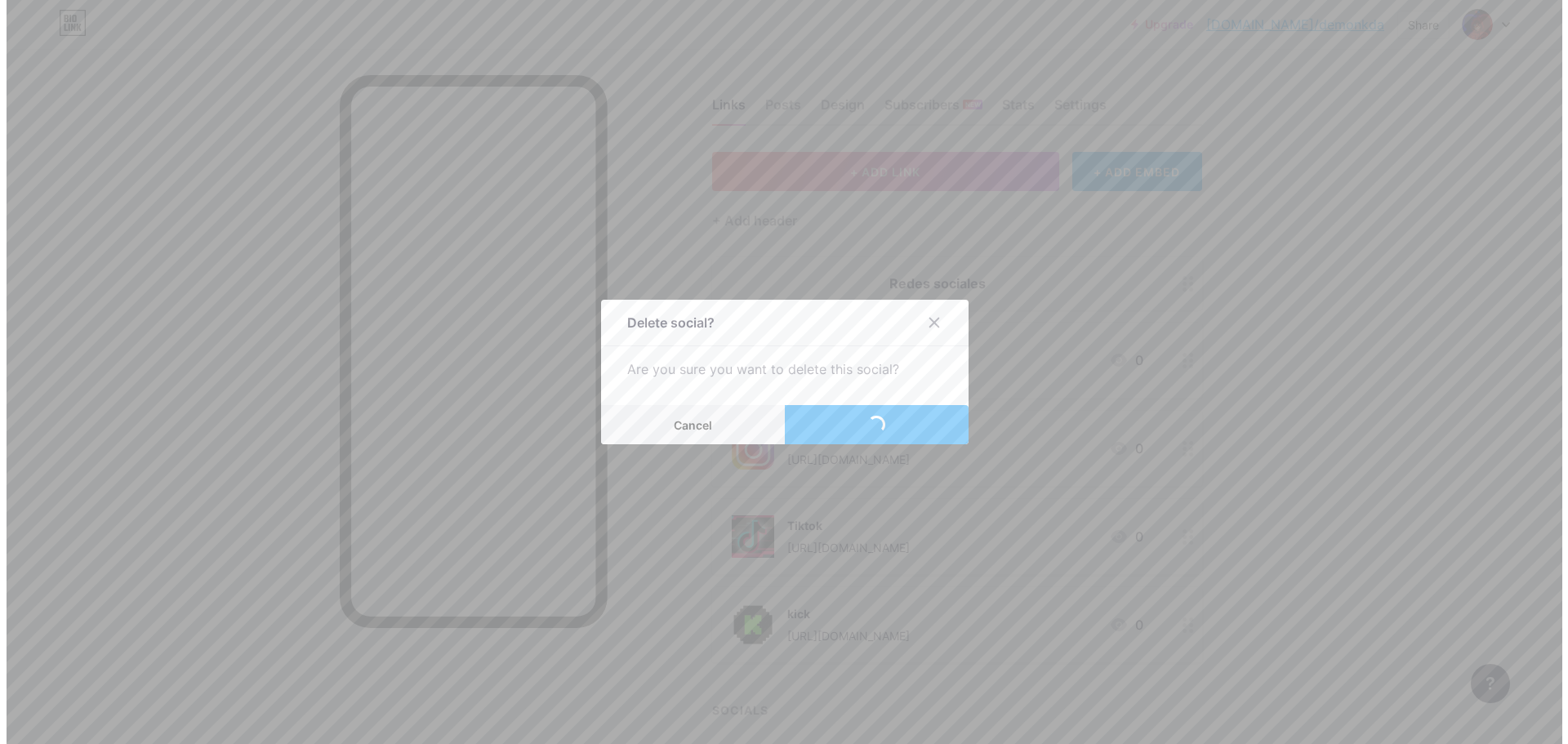
scroll to position [108, 0]
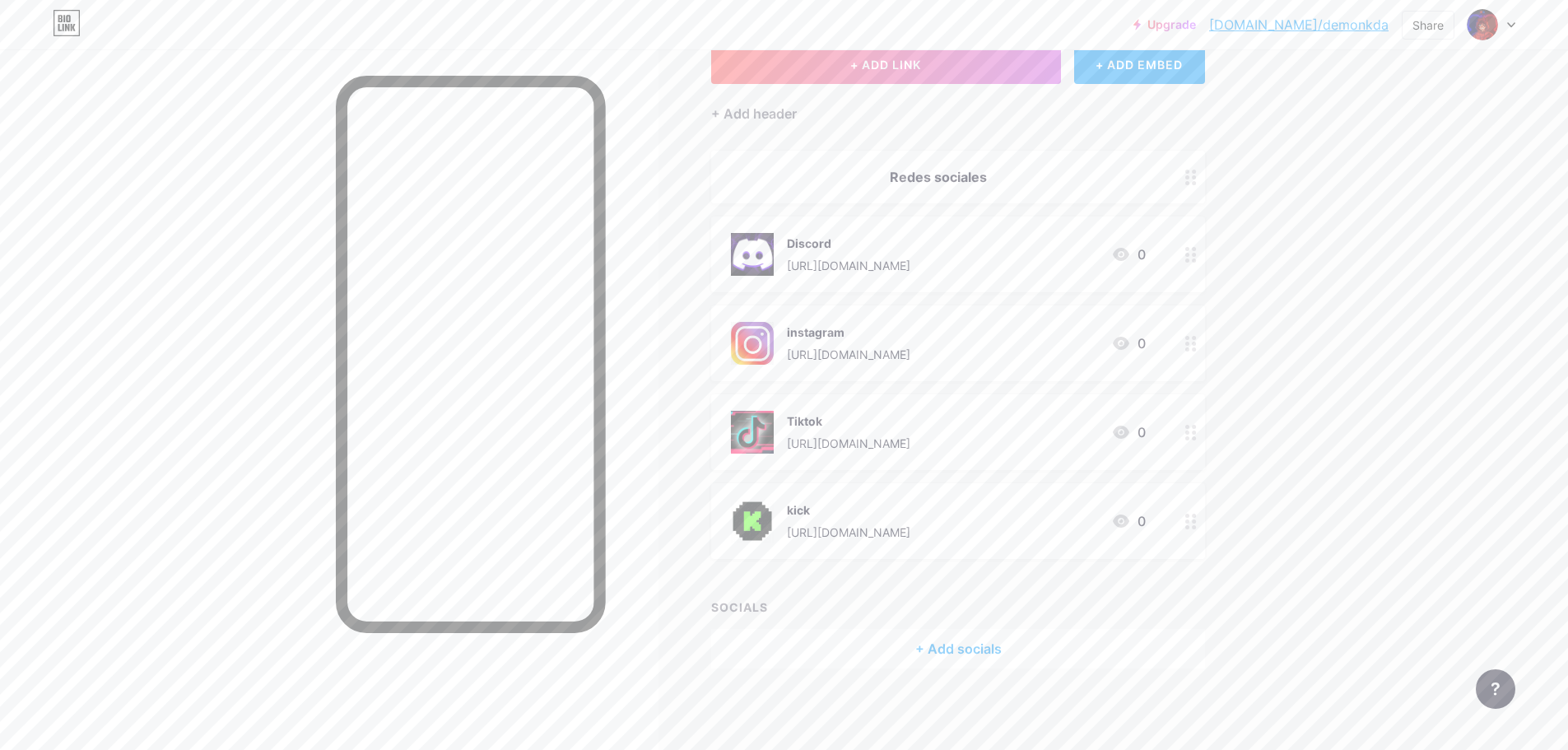
click at [950, 640] on div "+ Add socials" at bounding box center [958, 648] width 494 height 39
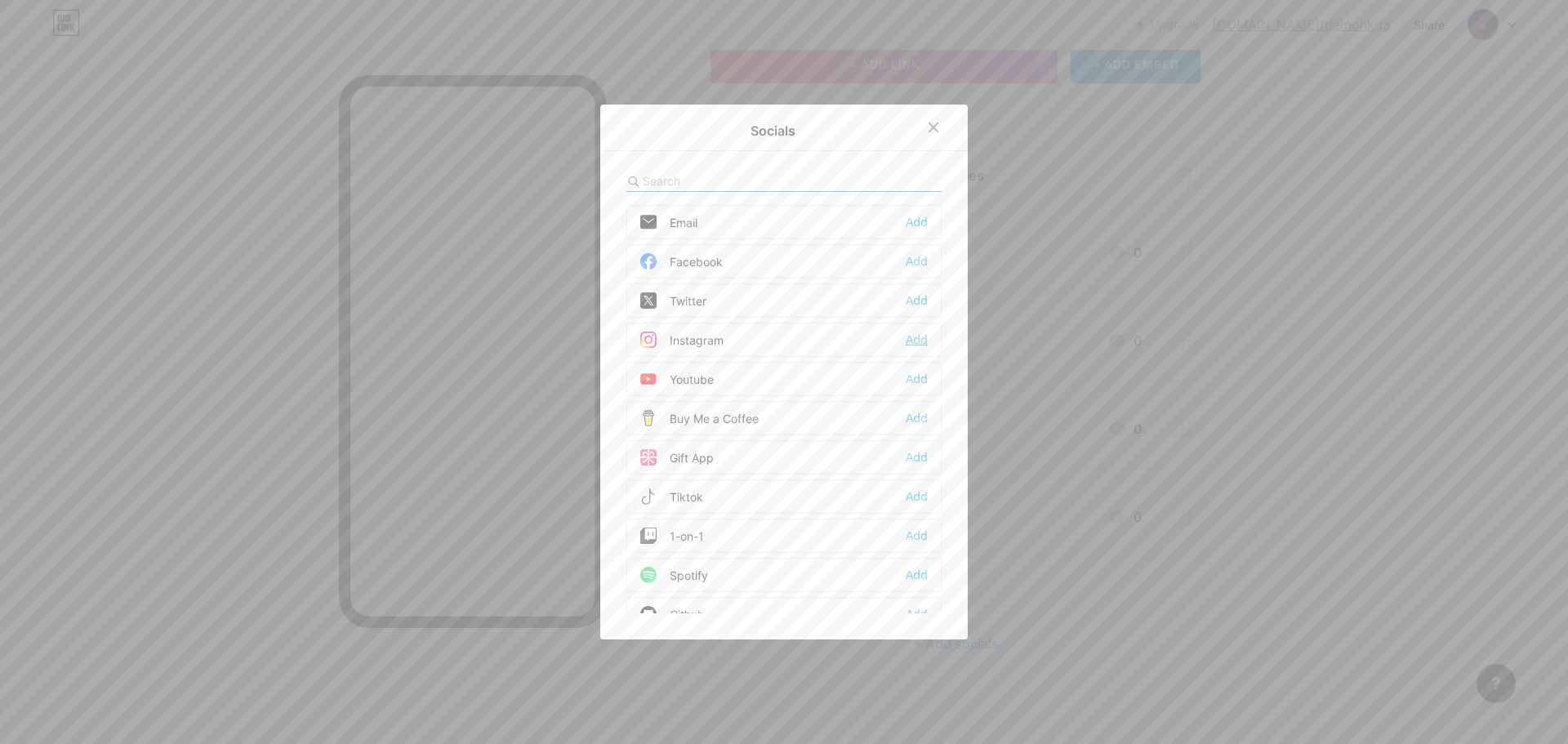
click at [906, 336] on div "Add" at bounding box center [916, 339] width 22 height 16
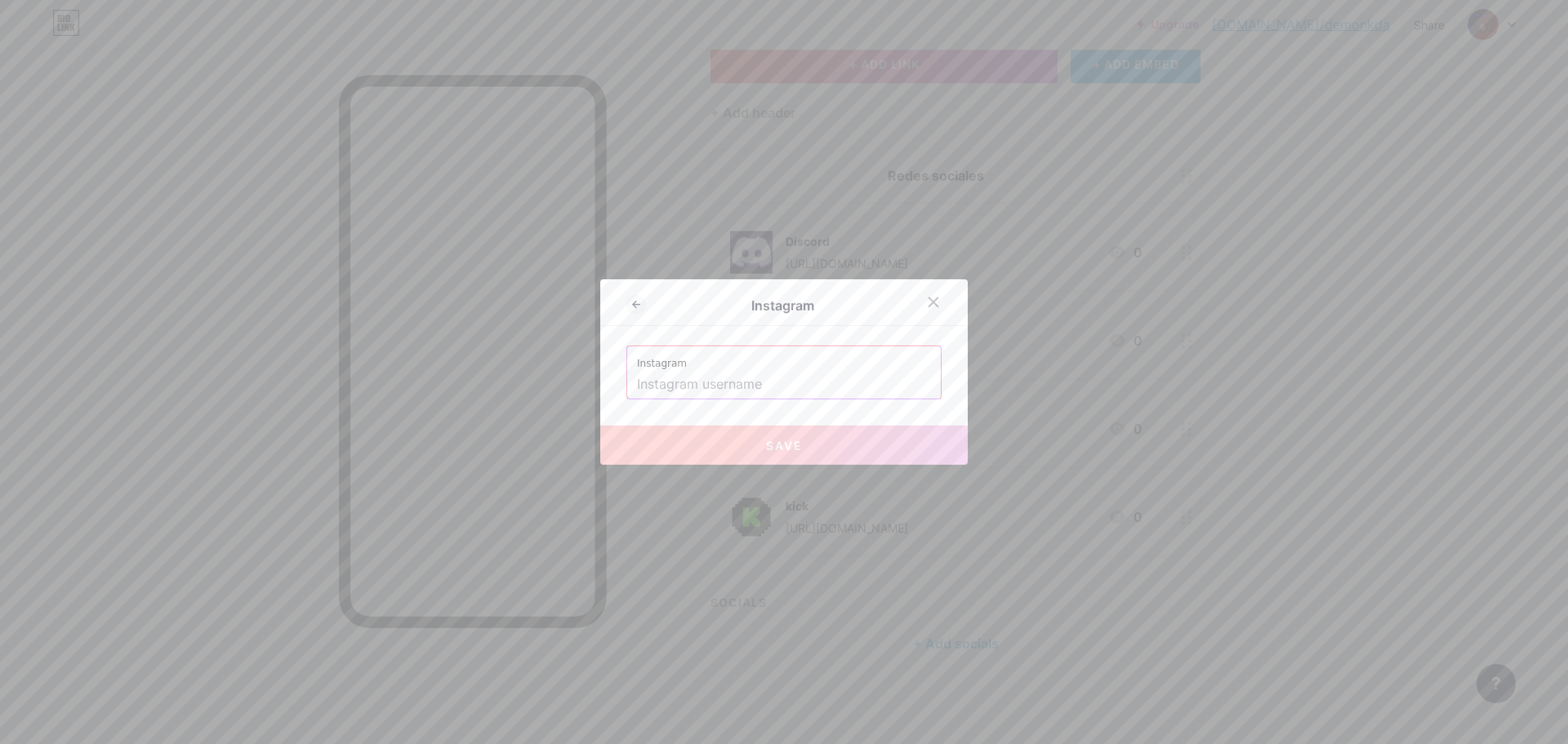
click at [834, 384] on input "text" at bounding box center [784, 384] width 294 height 27
paste input "[URL][DOMAIN_NAME]"
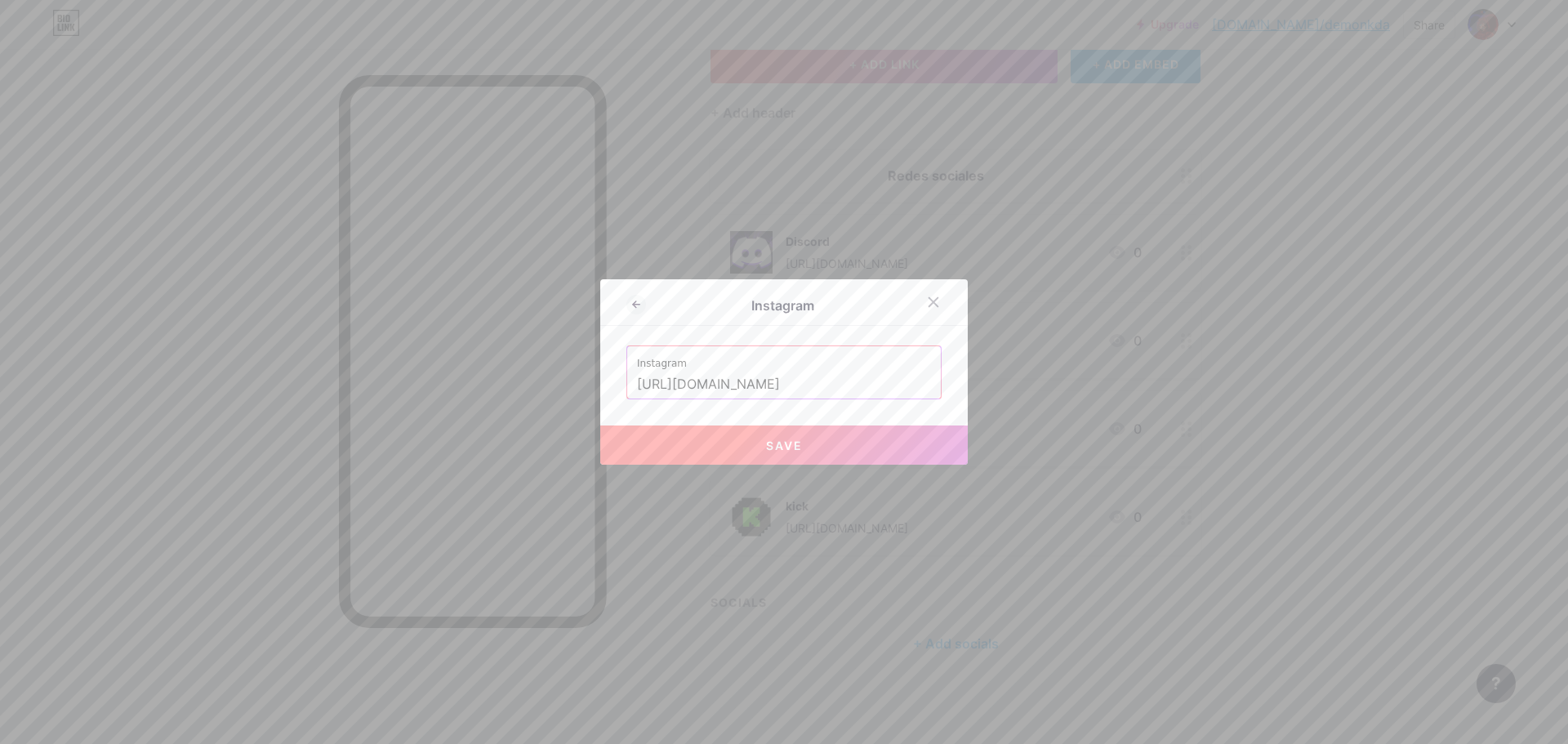
click at [833, 429] on button "Save" at bounding box center [784, 445] width 368 height 39
type input "[URL][DOMAIN_NAME][DOMAIN_NAME]"
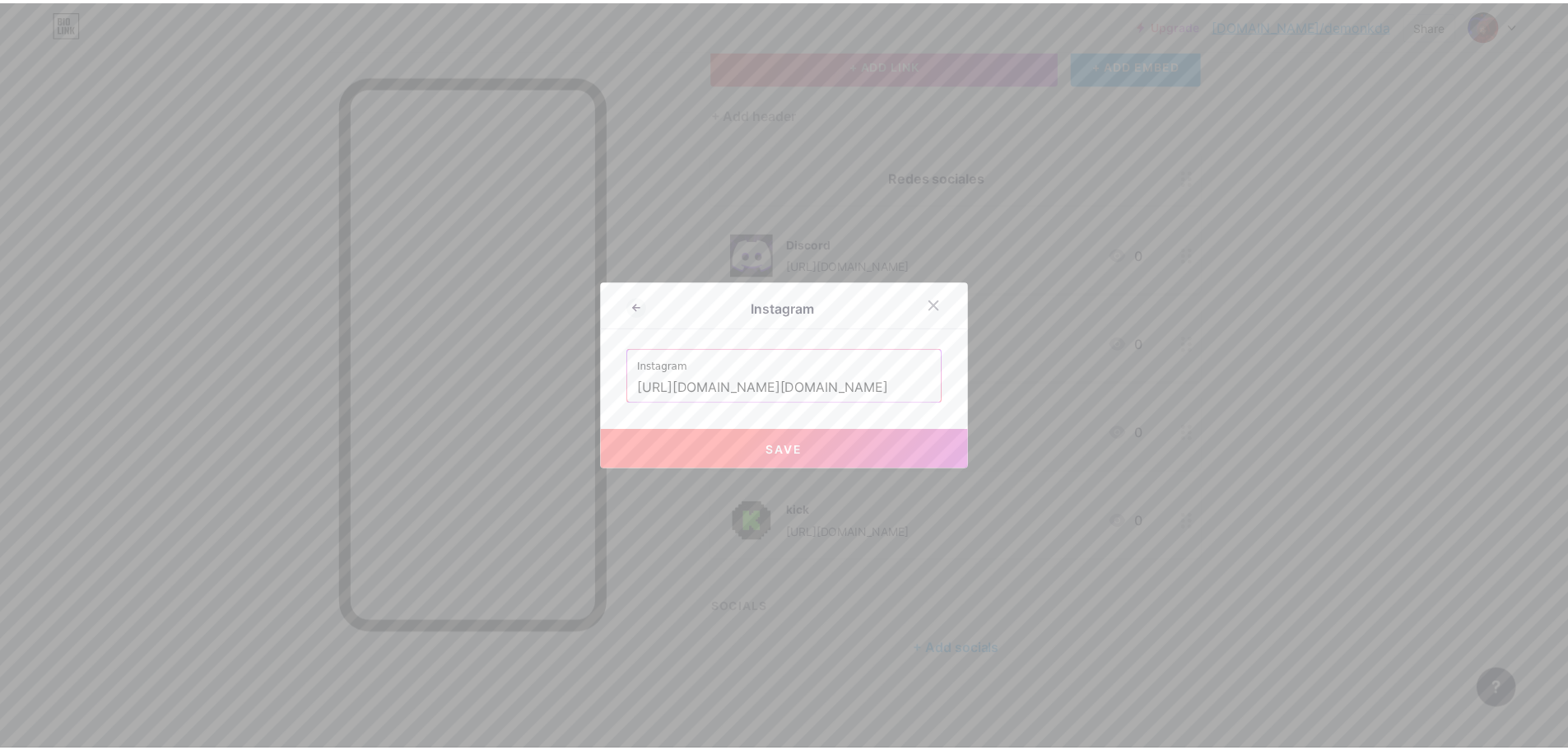
scroll to position [0, 0]
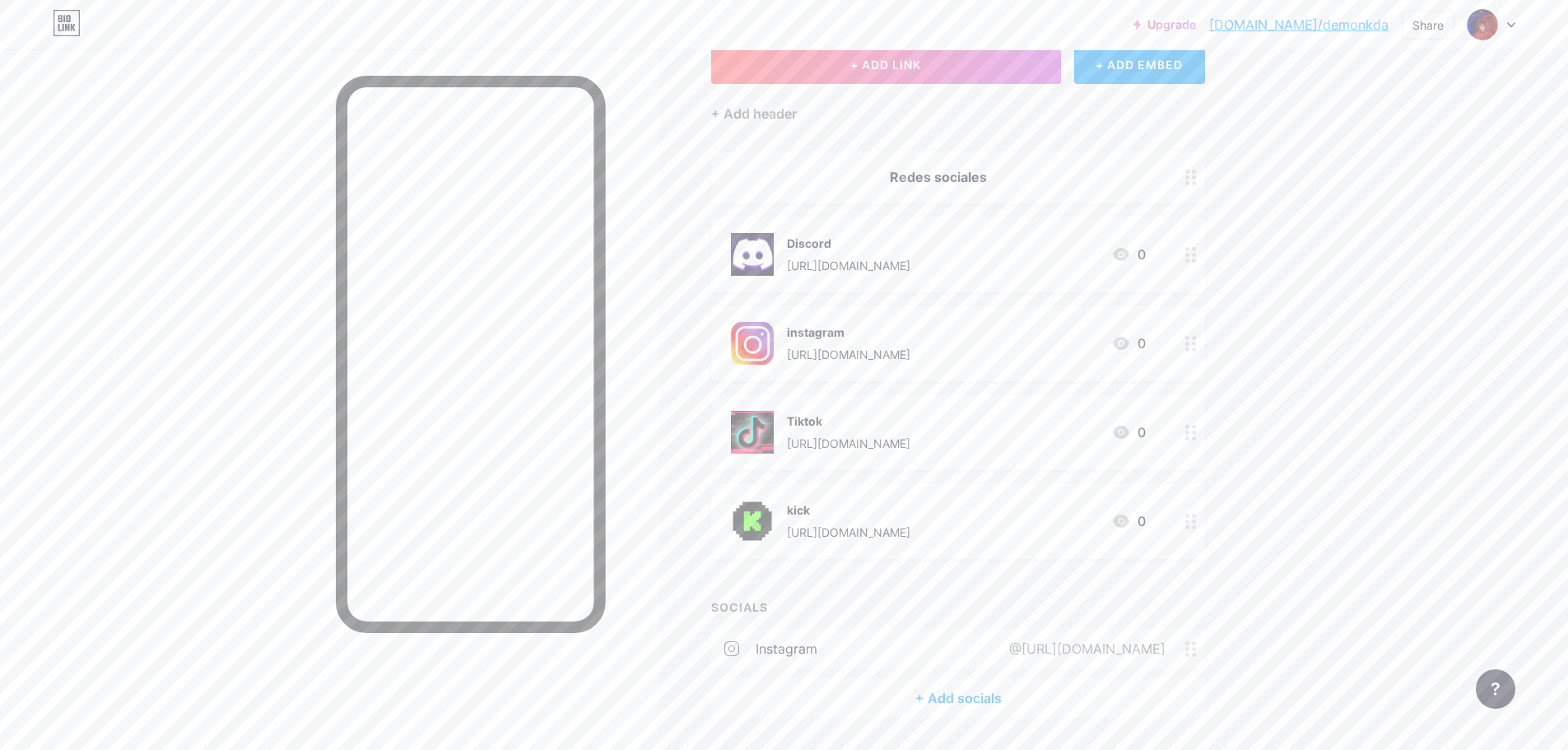
click at [1193, 653] on icon at bounding box center [1191, 649] width 11 height 15
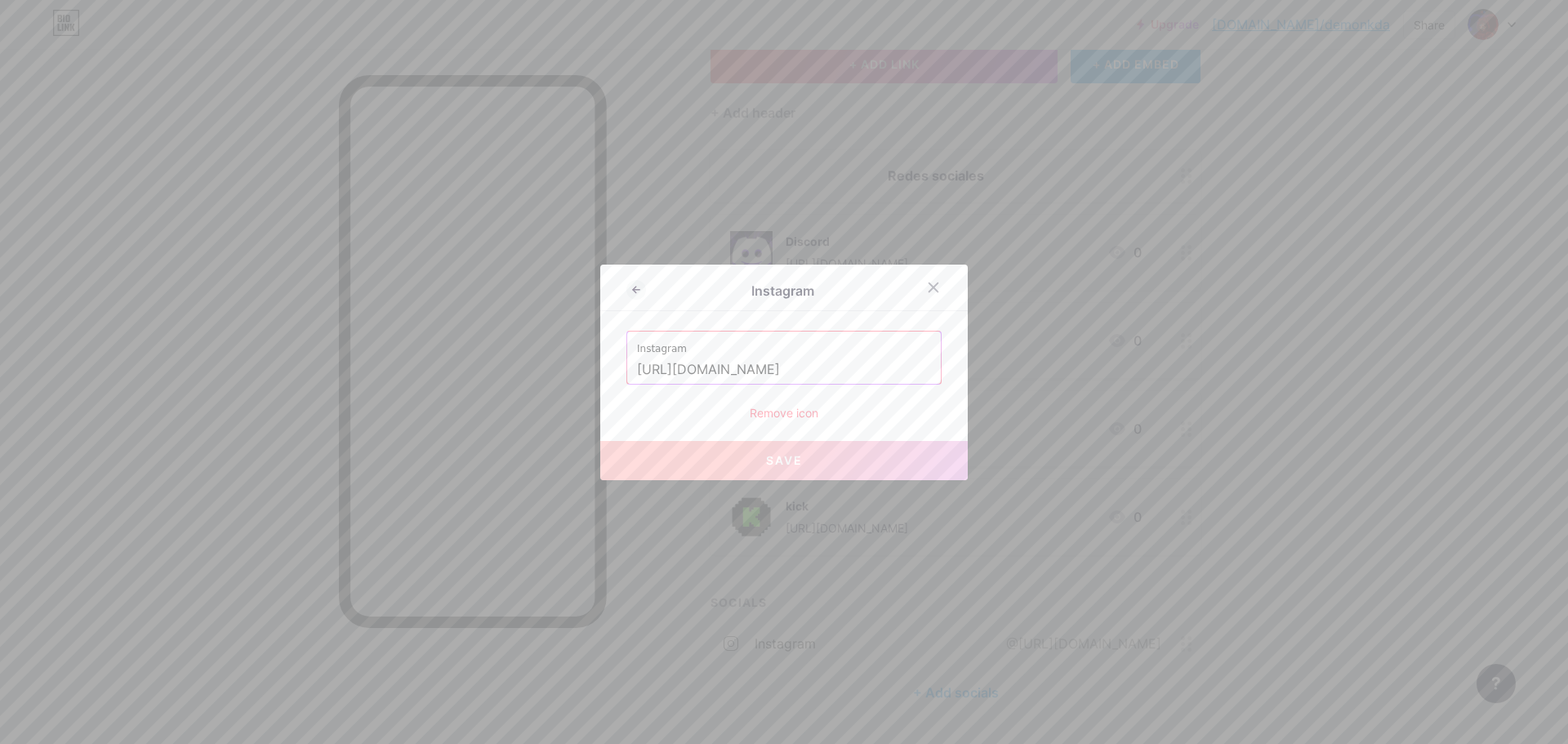
click at [784, 411] on div "Remove icon" at bounding box center [784, 413] width 315 height 17
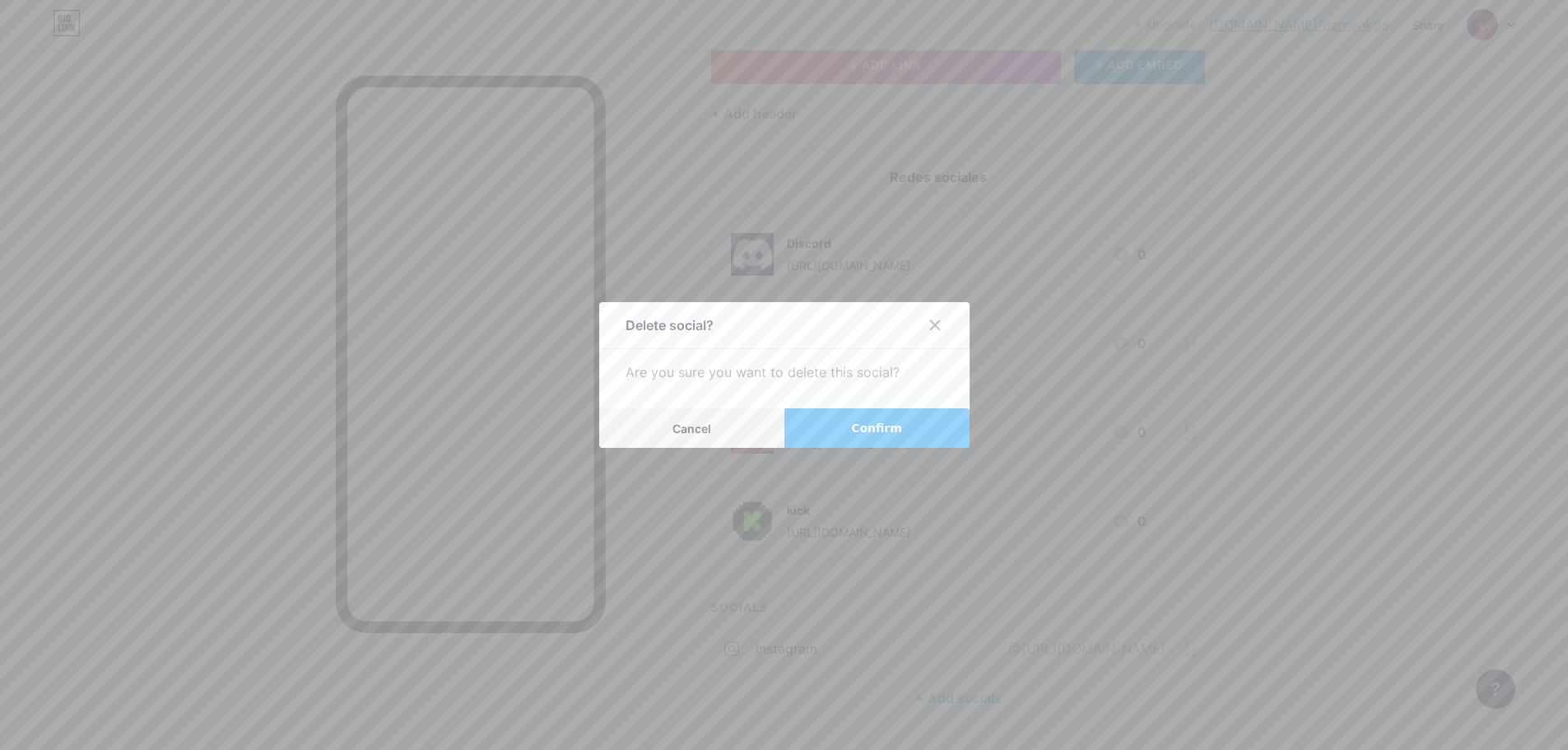
drag, startPoint x: 863, startPoint y: 426, endPoint x: 840, endPoint y: 433, distance: 24.0
click at [850, 430] on button "Confirm" at bounding box center [877, 427] width 185 height 39
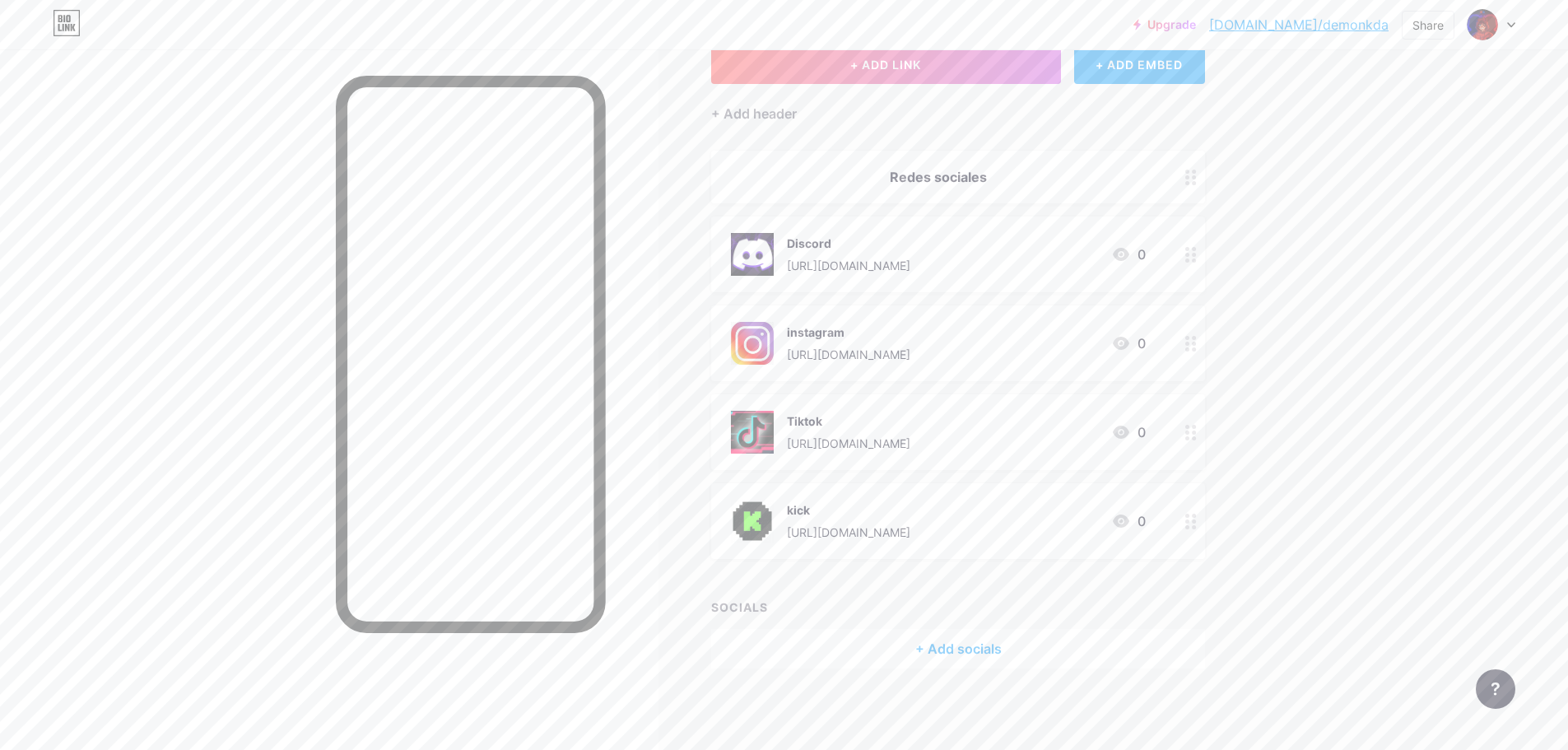
click at [1129, 58] on div "+ ADD EMBED" at bounding box center [1139, 64] width 131 height 39
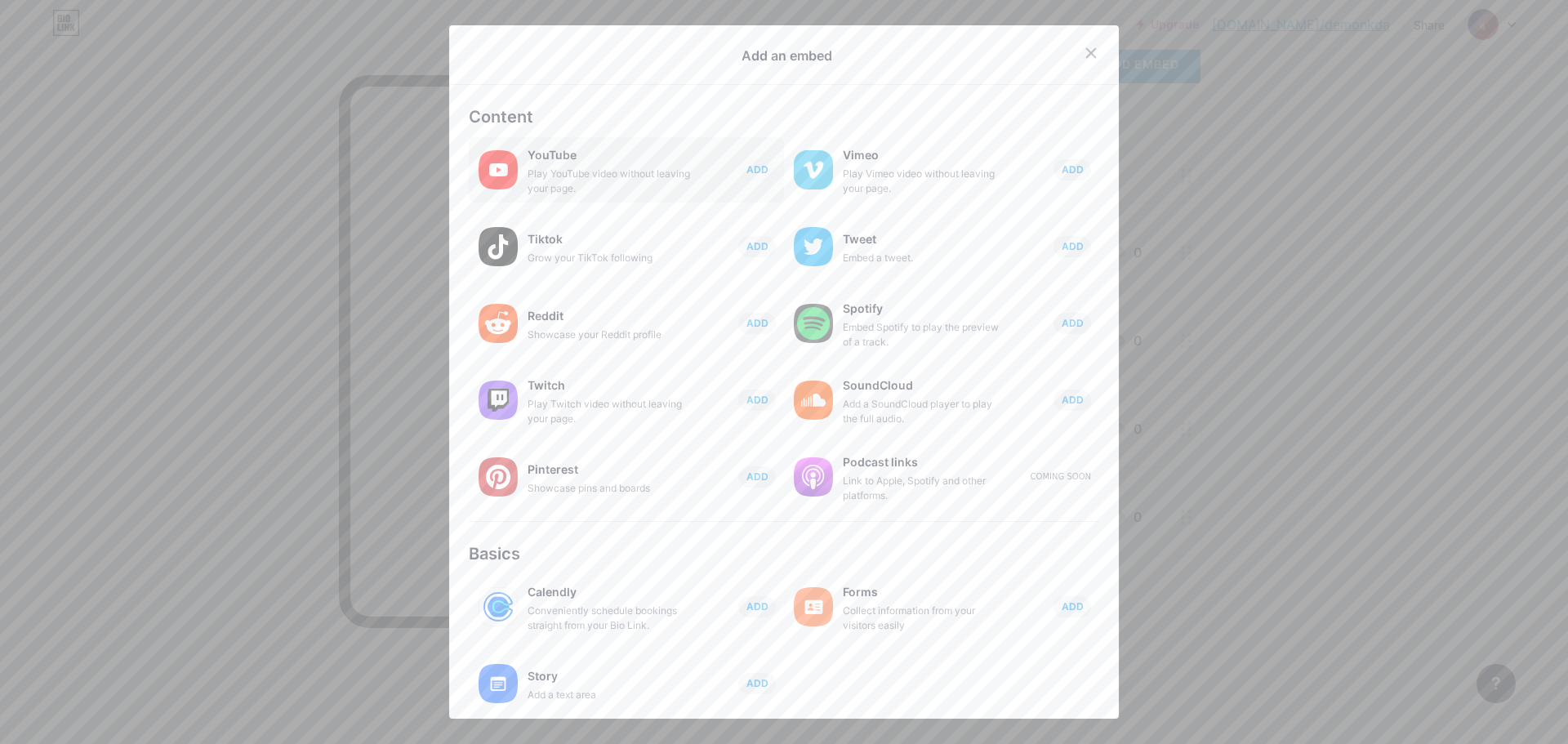
click at [710, 170] on div "YouTube Play YouTube video without leaving your page. ADD" at bounding box center [656, 170] width 257 height 52
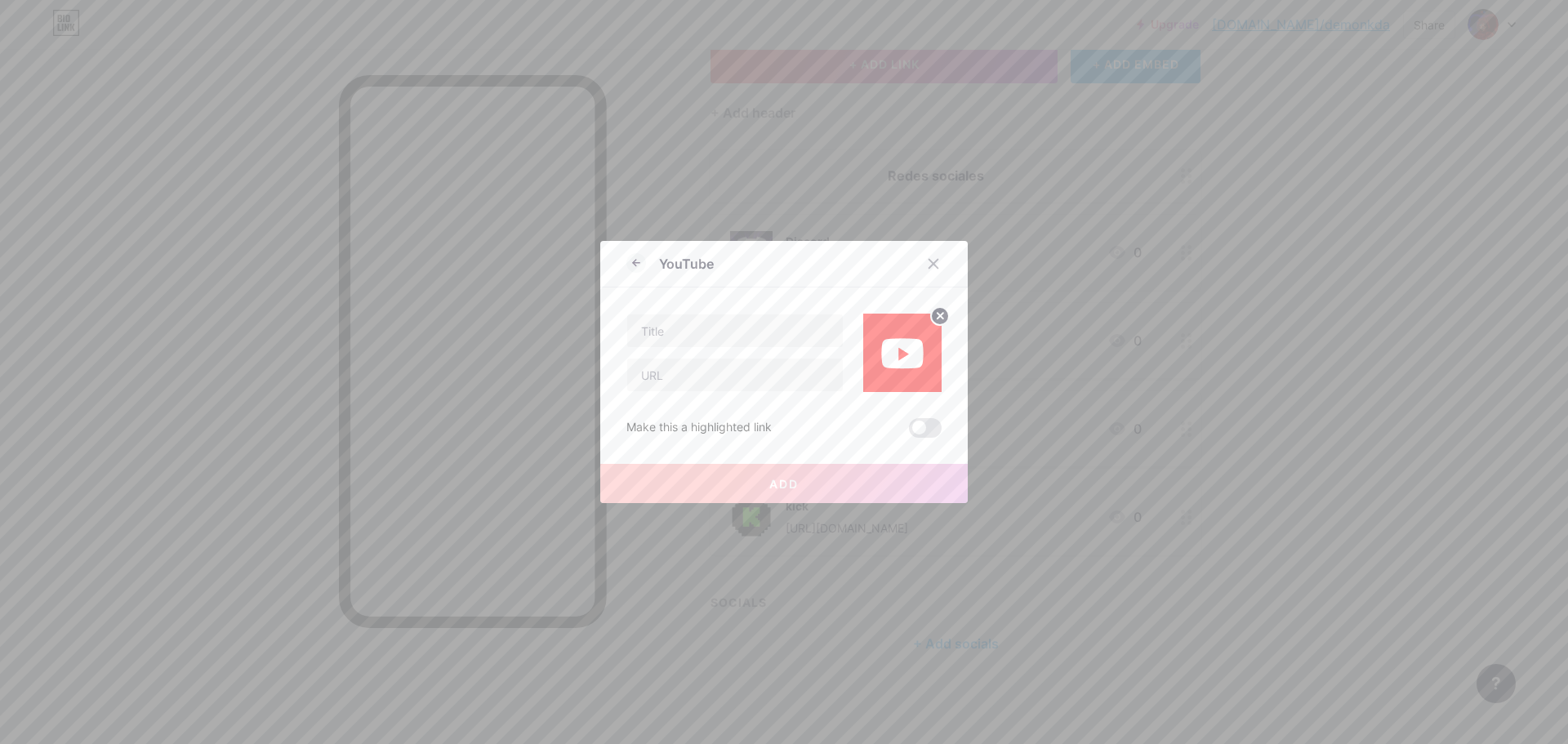
click at [782, 352] on div at bounding box center [734, 353] width 217 height 79
click at [785, 364] on input "text" at bounding box center [735, 374] width 216 height 32
click at [780, 372] on input "text" at bounding box center [735, 374] width 216 height 32
paste input "[DOMAIN_NAME][URL]"
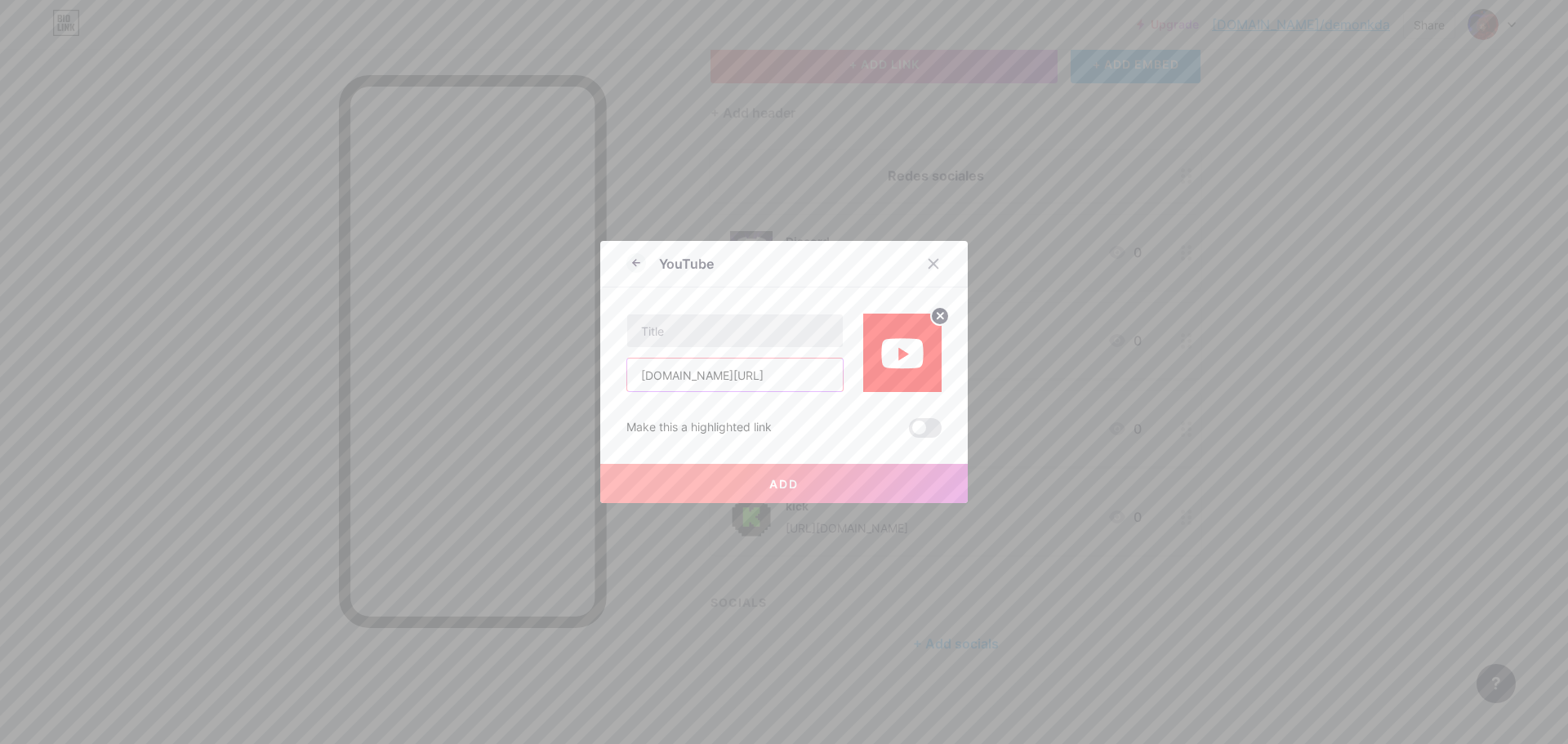
type input "[DOMAIN_NAME][URL]"
click at [783, 345] on input "text" at bounding box center [735, 331] width 216 height 32
type input "Youtube"
click at [836, 467] on button "Add" at bounding box center [784, 483] width 368 height 39
click at [834, 470] on button "Add" at bounding box center [784, 483] width 368 height 39
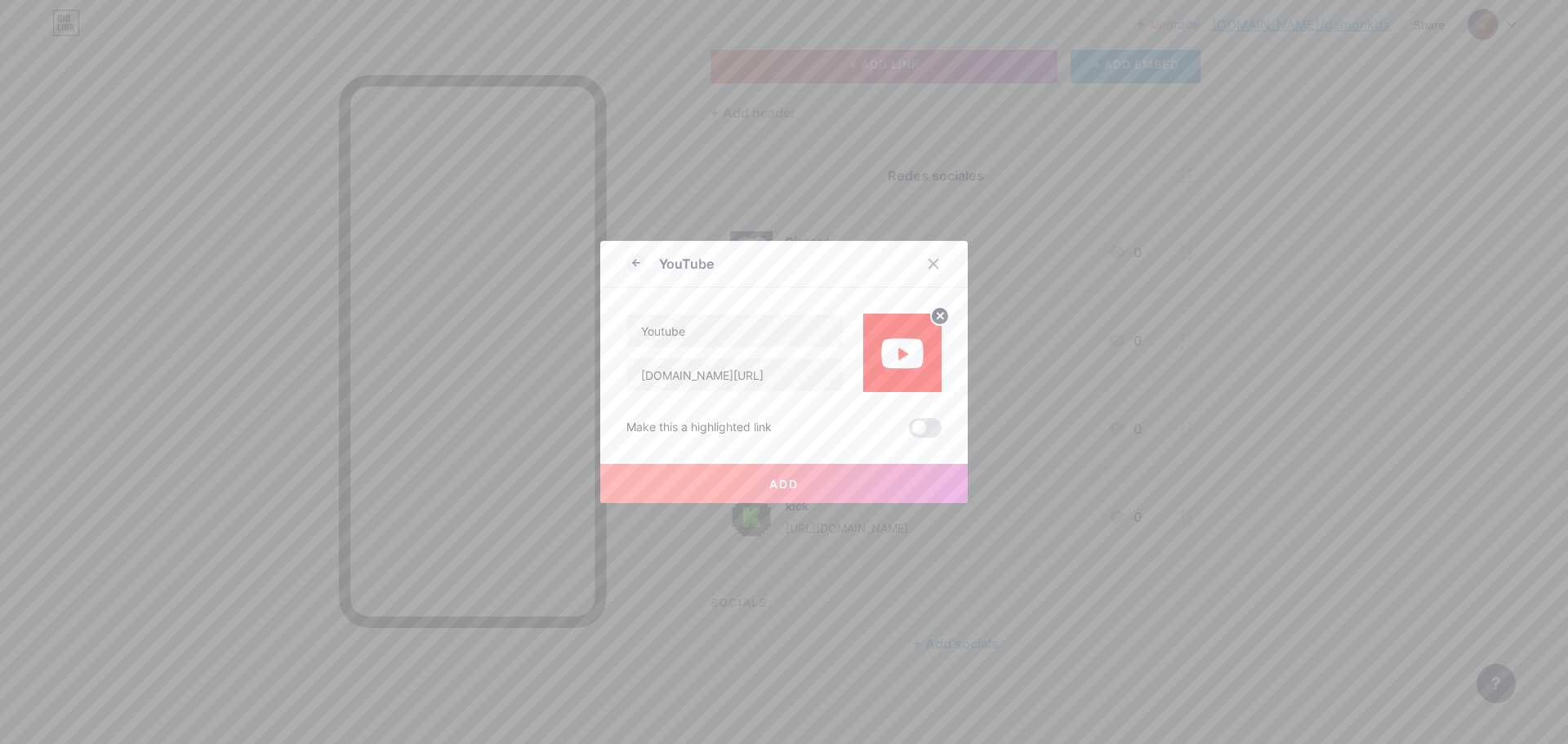
click at [834, 470] on button "Add" at bounding box center [784, 483] width 368 height 39
click at [827, 470] on button "Add" at bounding box center [784, 483] width 368 height 39
click at [826, 470] on button "Add" at bounding box center [784, 483] width 368 height 39
click at [824, 470] on button "Add" at bounding box center [784, 483] width 368 height 39
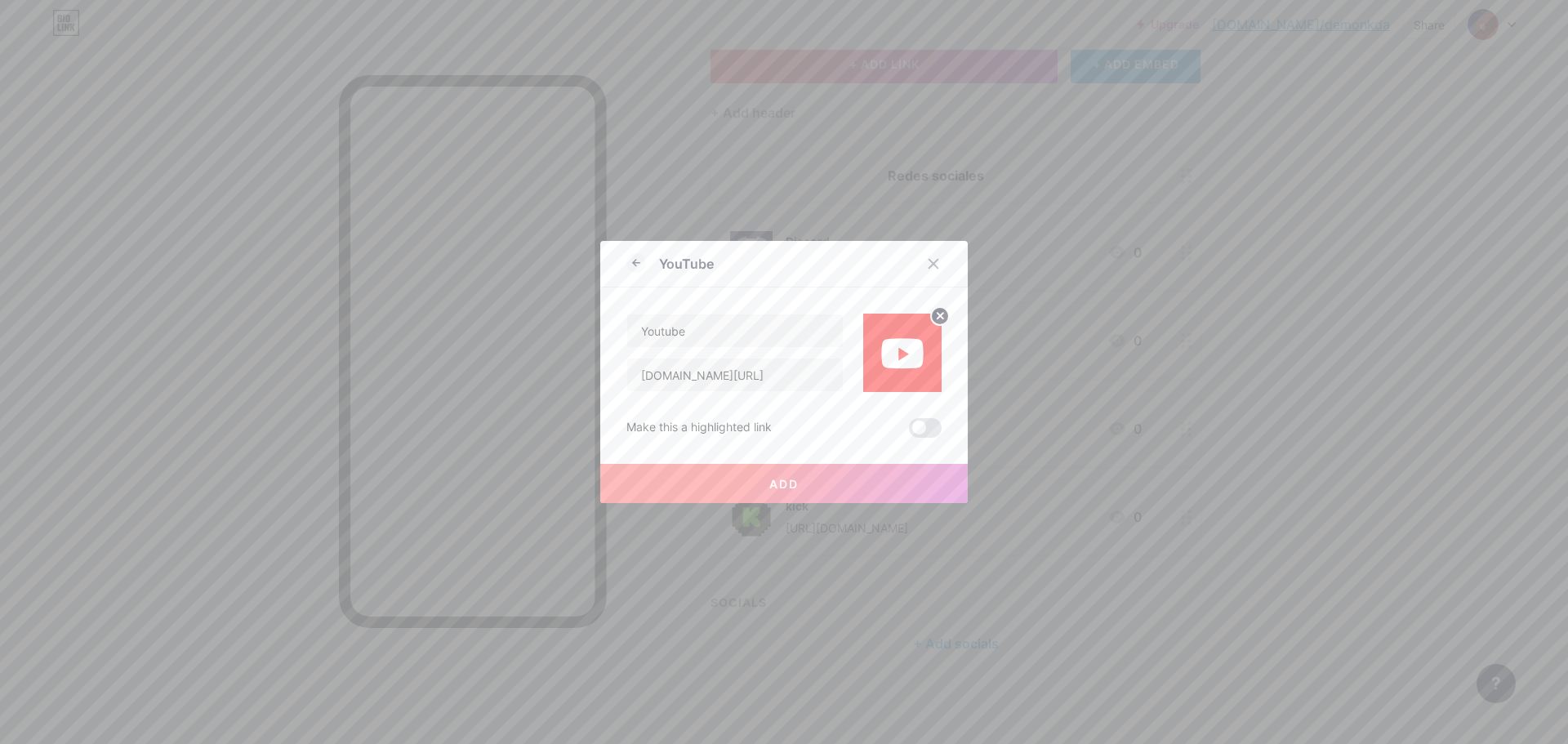
click at [824, 470] on button "Add" at bounding box center [784, 483] width 368 height 39
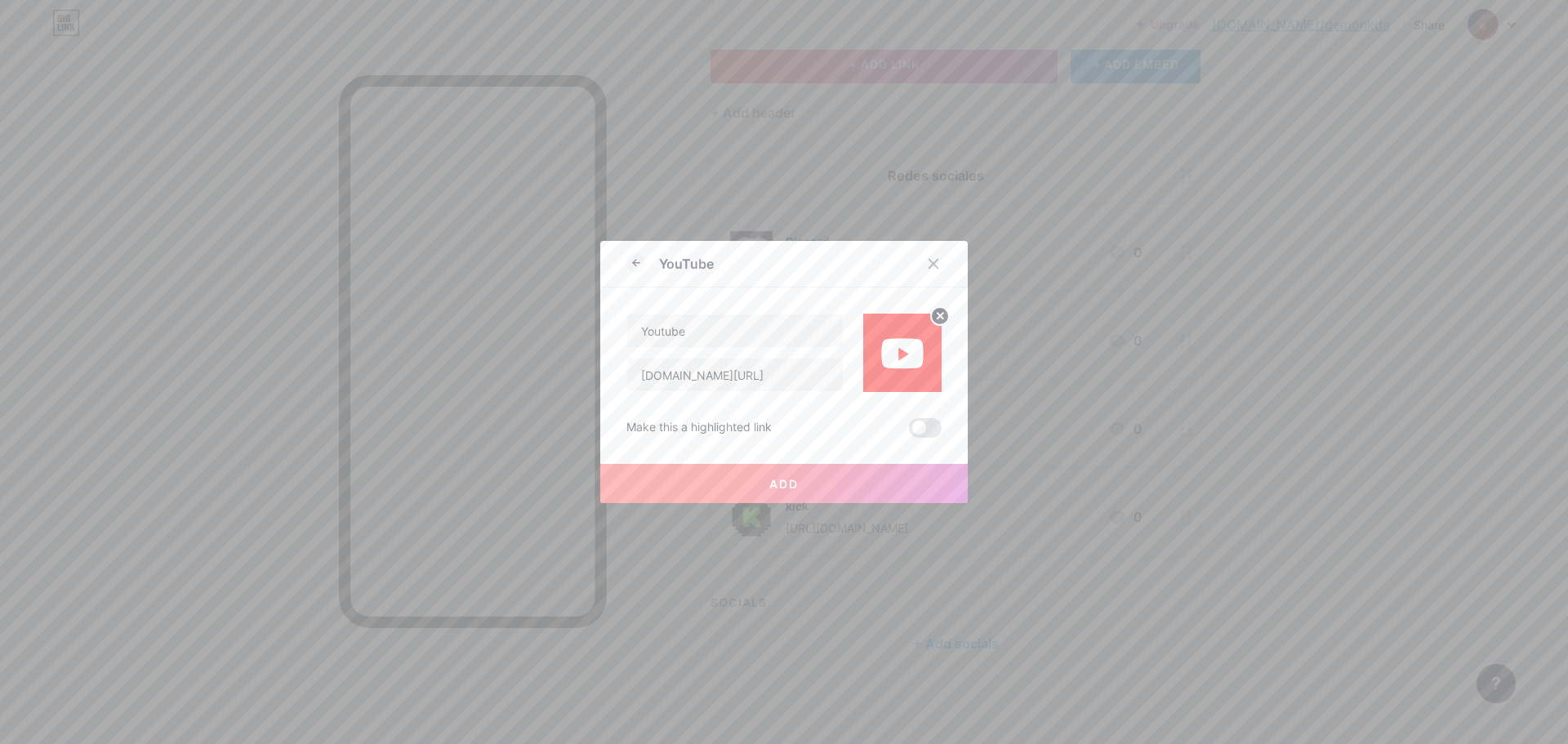
click at [824, 470] on button "Add" at bounding box center [784, 483] width 368 height 39
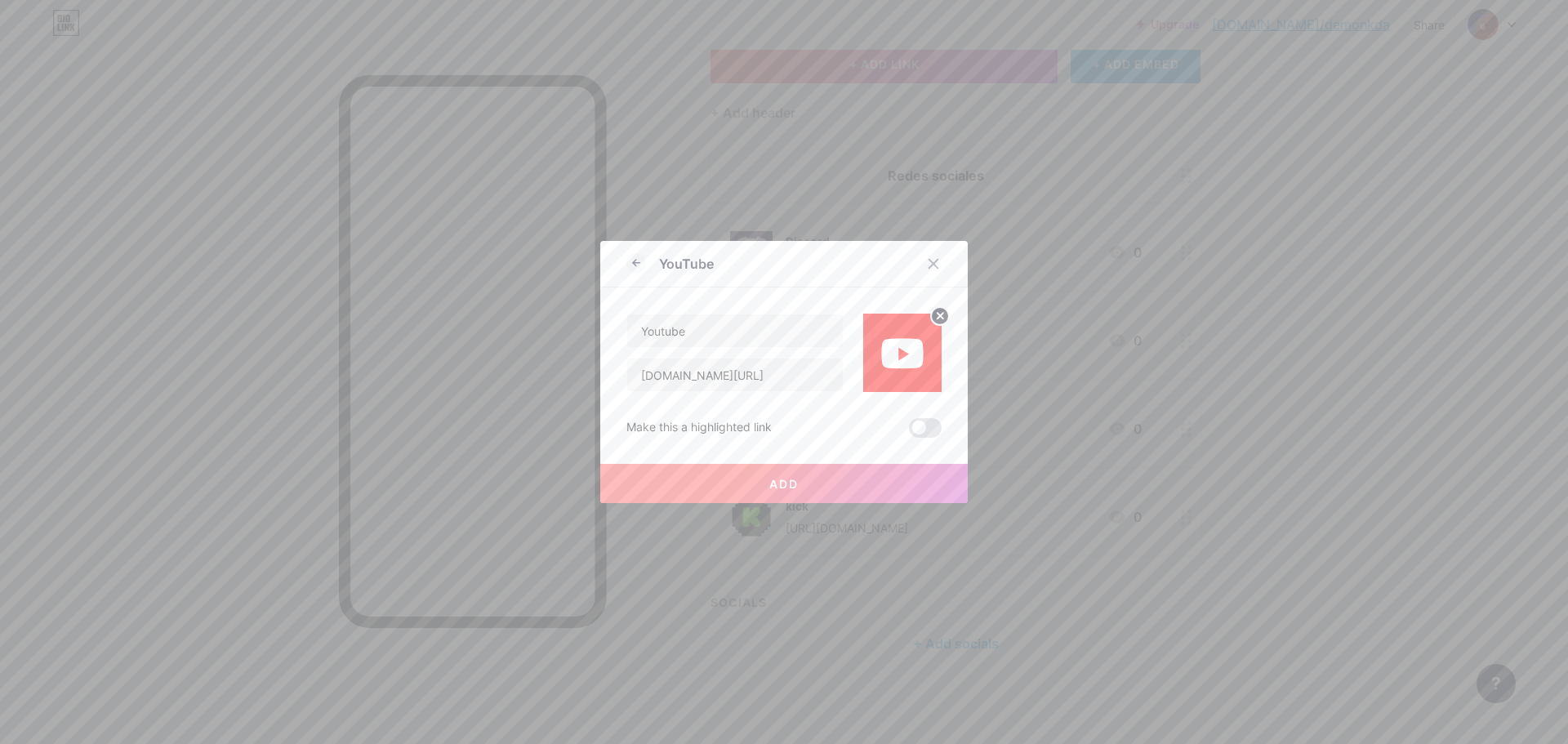
click at [824, 470] on button "Add" at bounding box center [784, 483] width 368 height 39
drag, startPoint x: 824, startPoint y: 470, endPoint x: 801, endPoint y: 472, distance: 23.1
click at [811, 472] on button "Add" at bounding box center [784, 483] width 368 height 39
click at [783, 471] on button "Add" at bounding box center [784, 483] width 368 height 39
drag, startPoint x: 783, startPoint y: 471, endPoint x: 744, endPoint y: 474, distance: 39.1
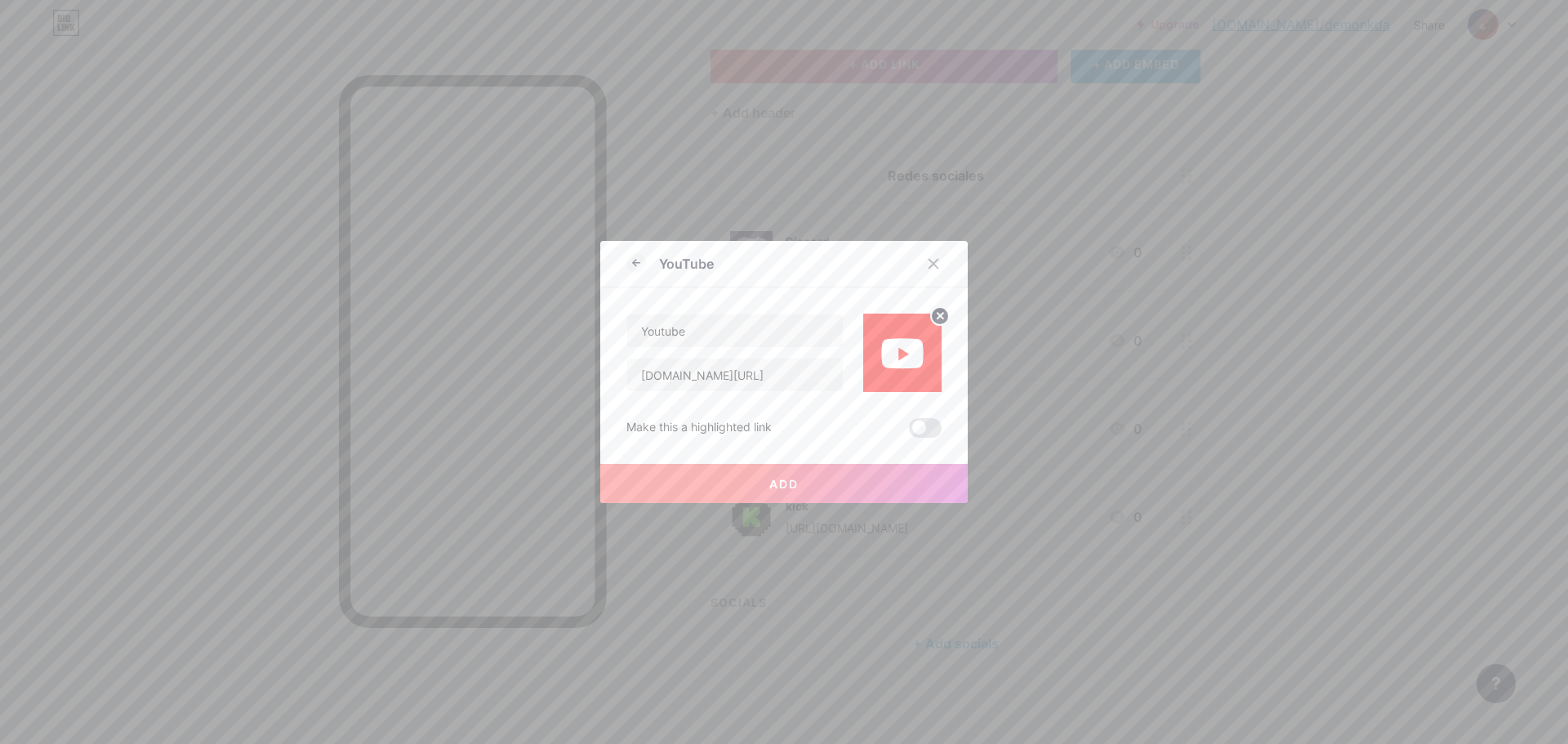
click at [778, 471] on button "Add" at bounding box center [784, 483] width 368 height 39
click at [744, 474] on button "Add" at bounding box center [784, 483] width 368 height 39
click at [736, 477] on button "Add" at bounding box center [784, 483] width 368 height 39
click at [736, 478] on button "Add" at bounding box center [784, 483] width 368 height 39
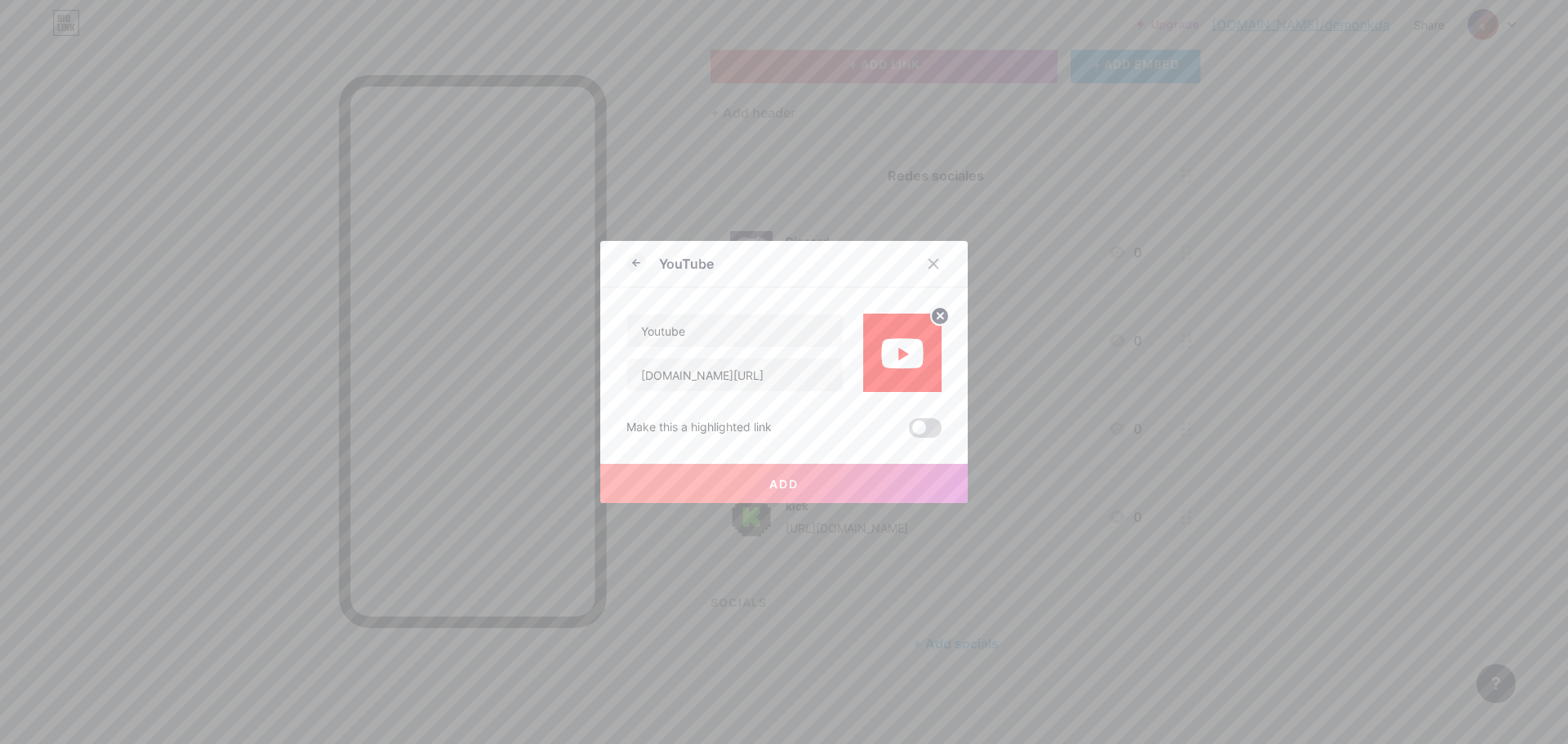
click at [917, 424] on span at bounding box center [925, 427] width 32 height 20
click at [909, 432] on input "checkbox" at bounding box center [909, 432] width 0 height 0
click at [794, 483] on button "Add" at bounding box center [784, 483] width 368 height 39
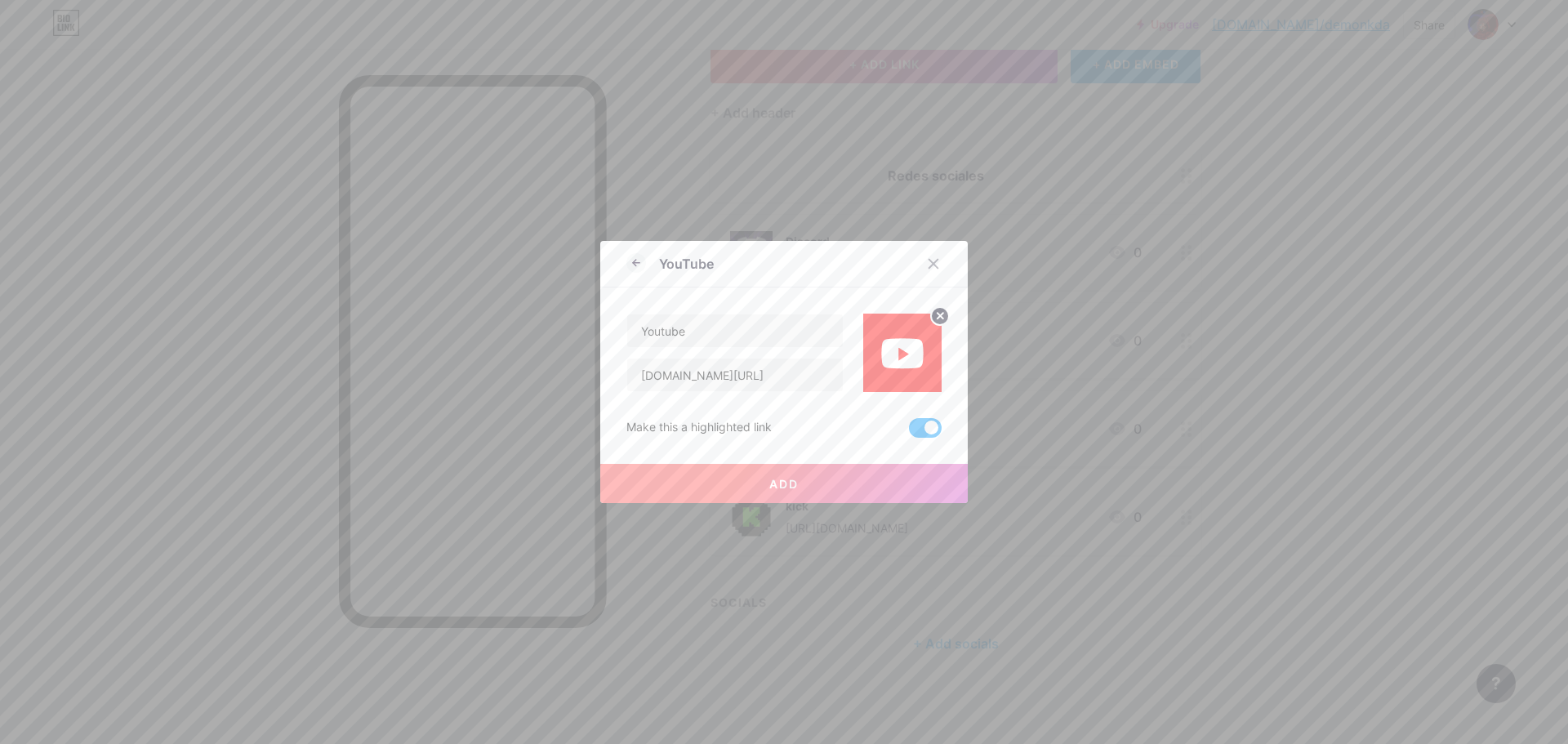
click at [794, 483] on button "Add" at bounding box center [784, 483] width 368 height 39
click at [916, 419] on span at bounding box center [925, 427] width 32 height 20
click at [909, 432] on input "checkbox" at bounding box center [909, 432] width 0 height 0
click at [928, 268] on icon at bounding box center [933, 263] width 13 height 13
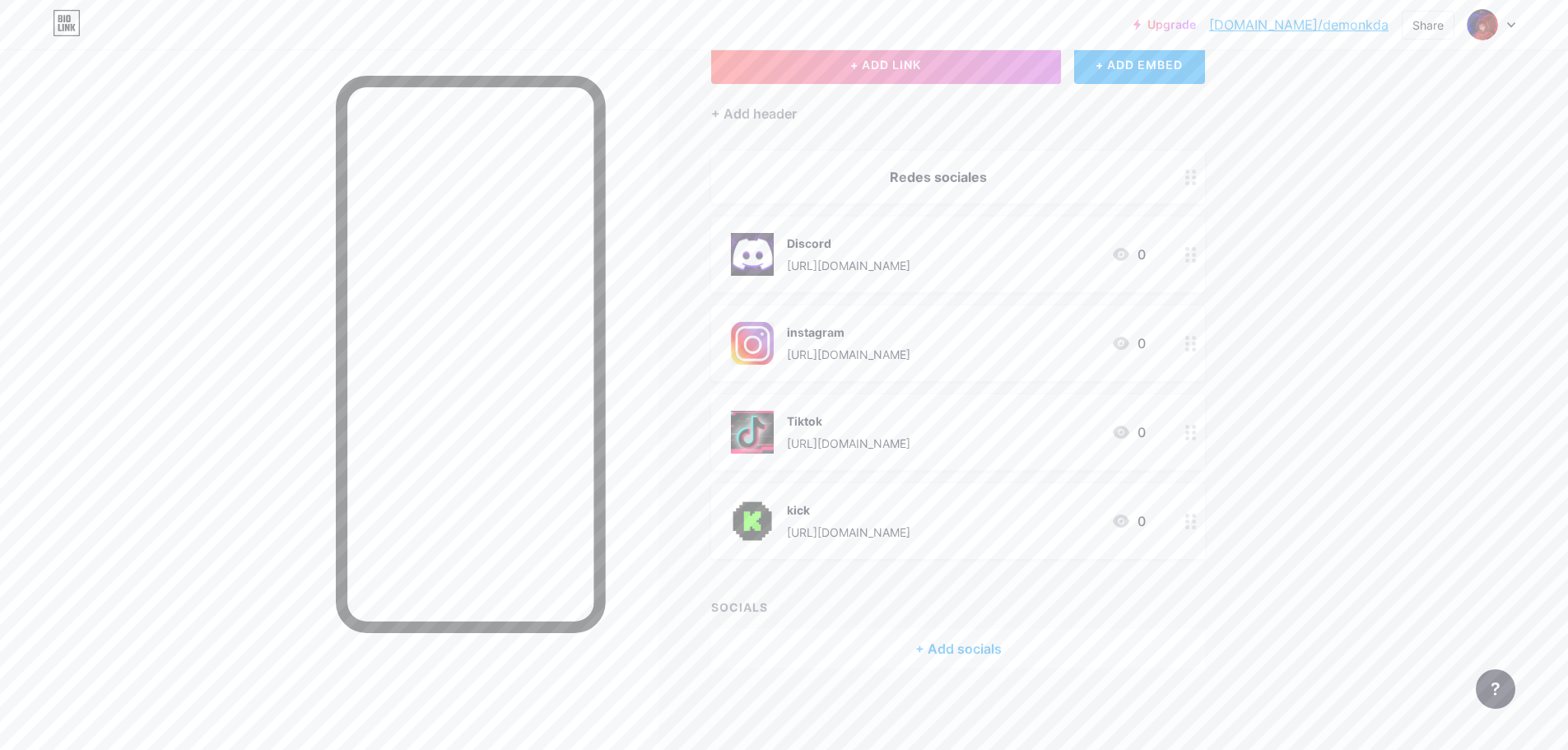
click at [1302, 18] on link "[DOMAIN_NAME]/demonkda" at bounding box center [1299, 25] width 180 height 20
click at [748, 108] on div "+ Add header" at bounding box center [754, 114] width 86 height 20
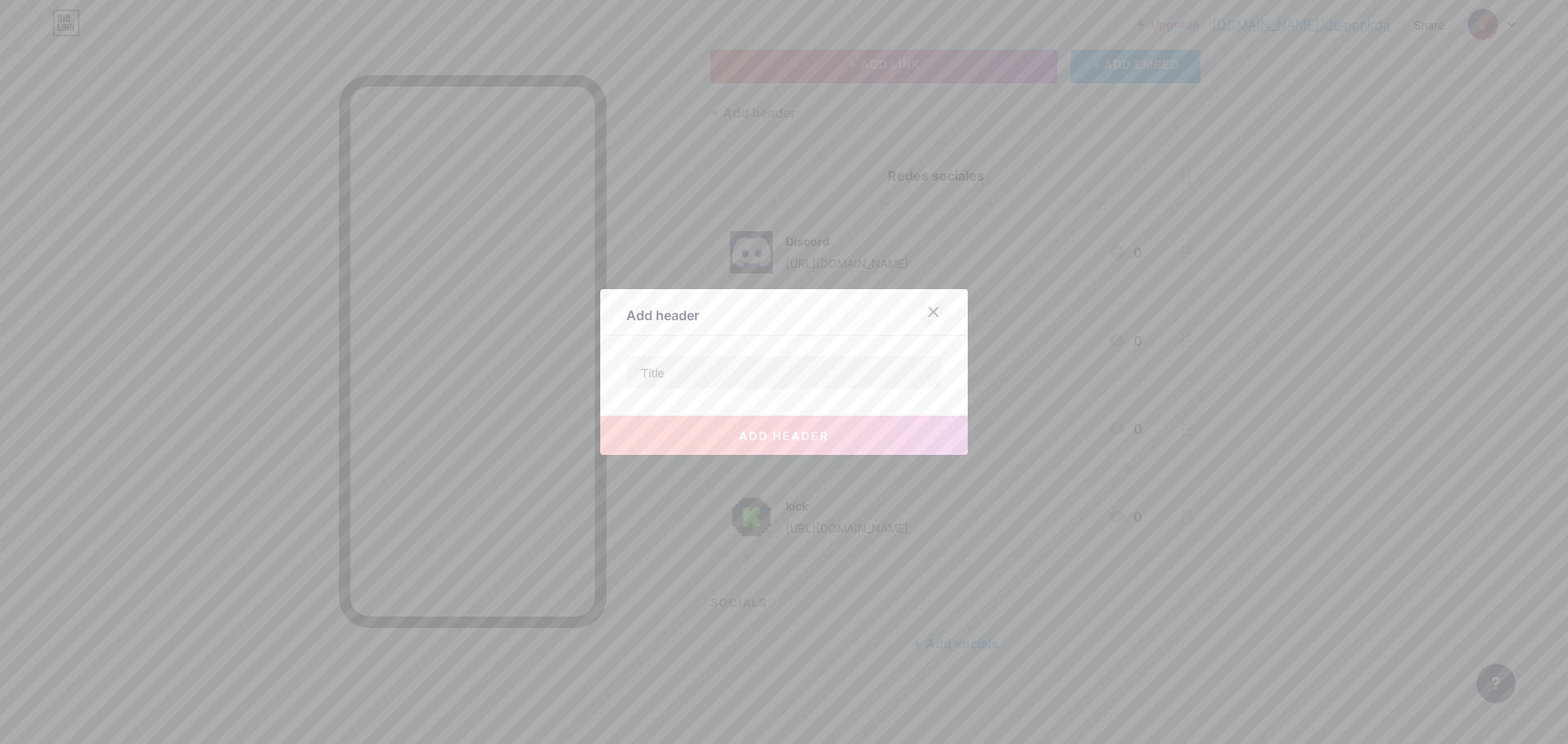
click at [928, 307] on icon at bounding box center [933, 312] width 13 height 13
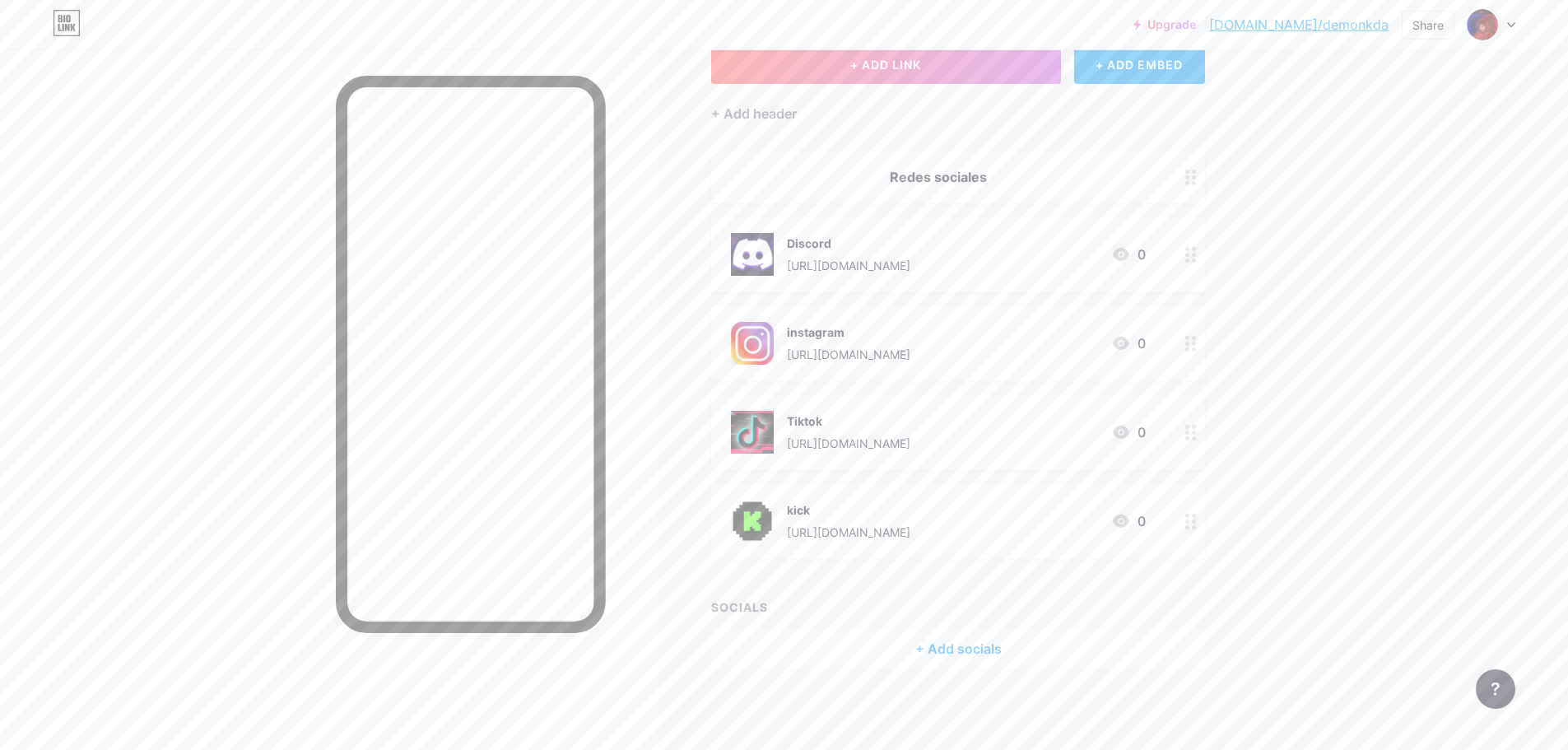
click at [928, 641] on div "+ Add socials" at bounding box center [958, 648] width 494 height 39
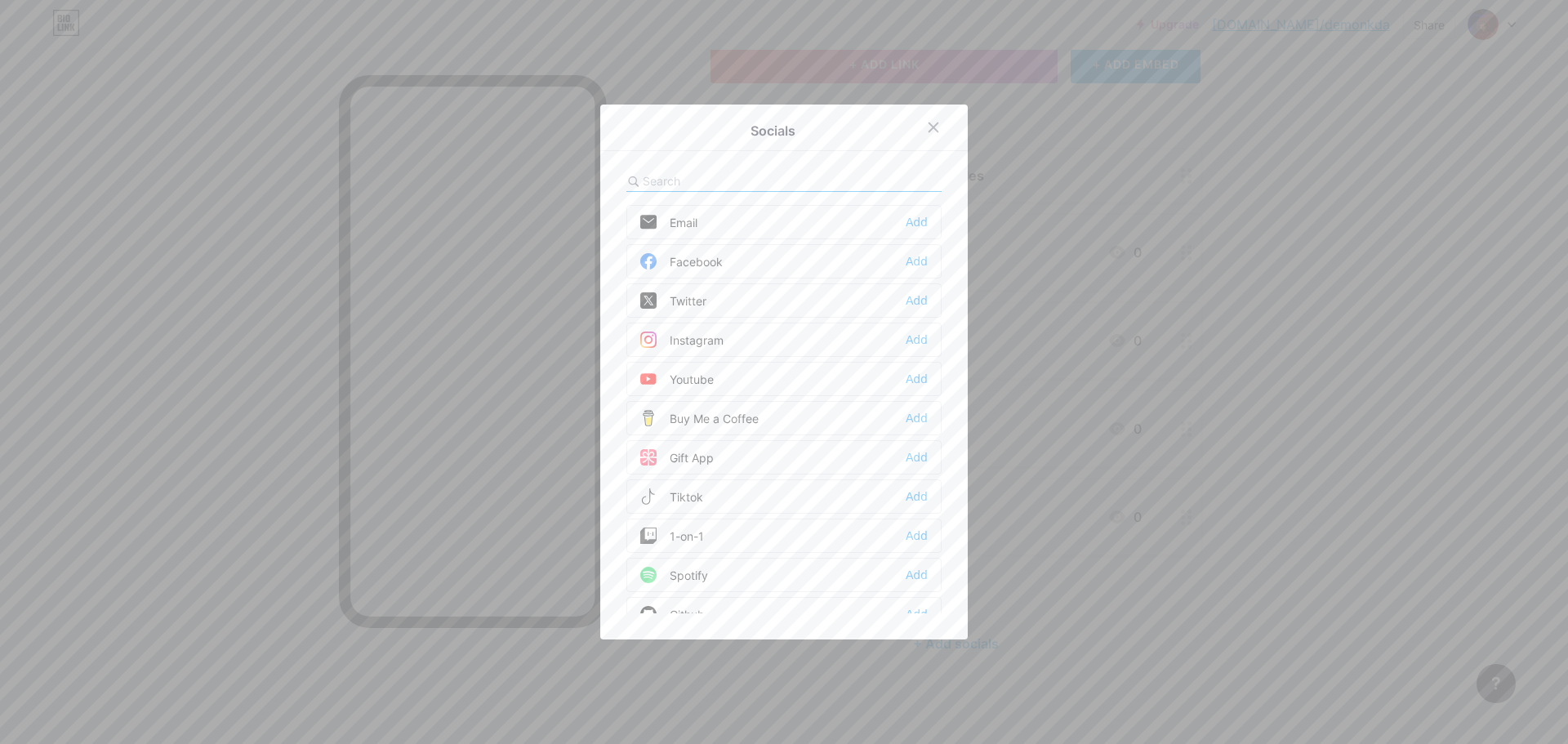
click at [849, 371] on div "Youtube Add" at bounding box center [784, 379] width 315 height 34
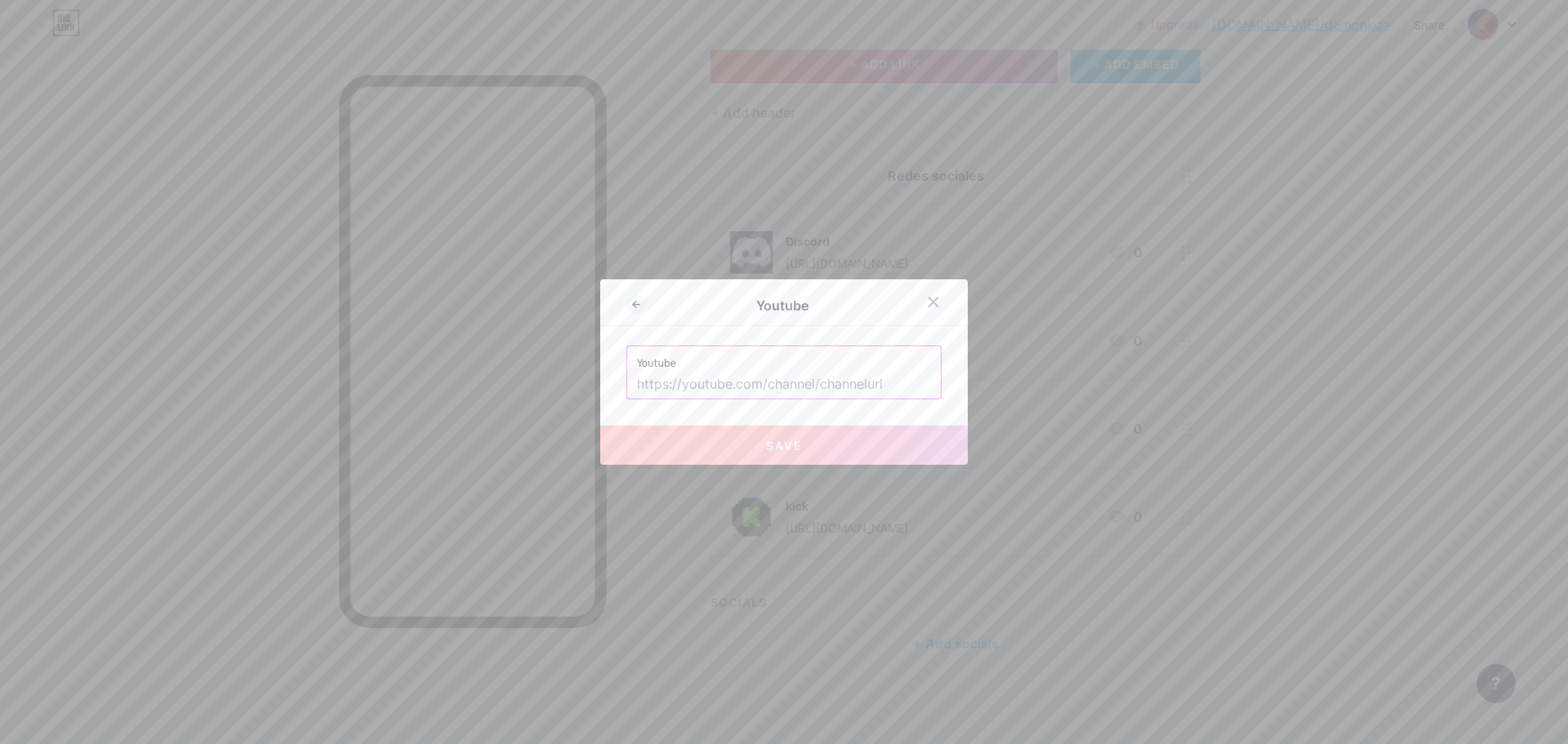
click at [731, 384] on input "text" at bounding box center [784, 384] width 294 height 27
paste input "[DOMAIN_NAME][URL]"
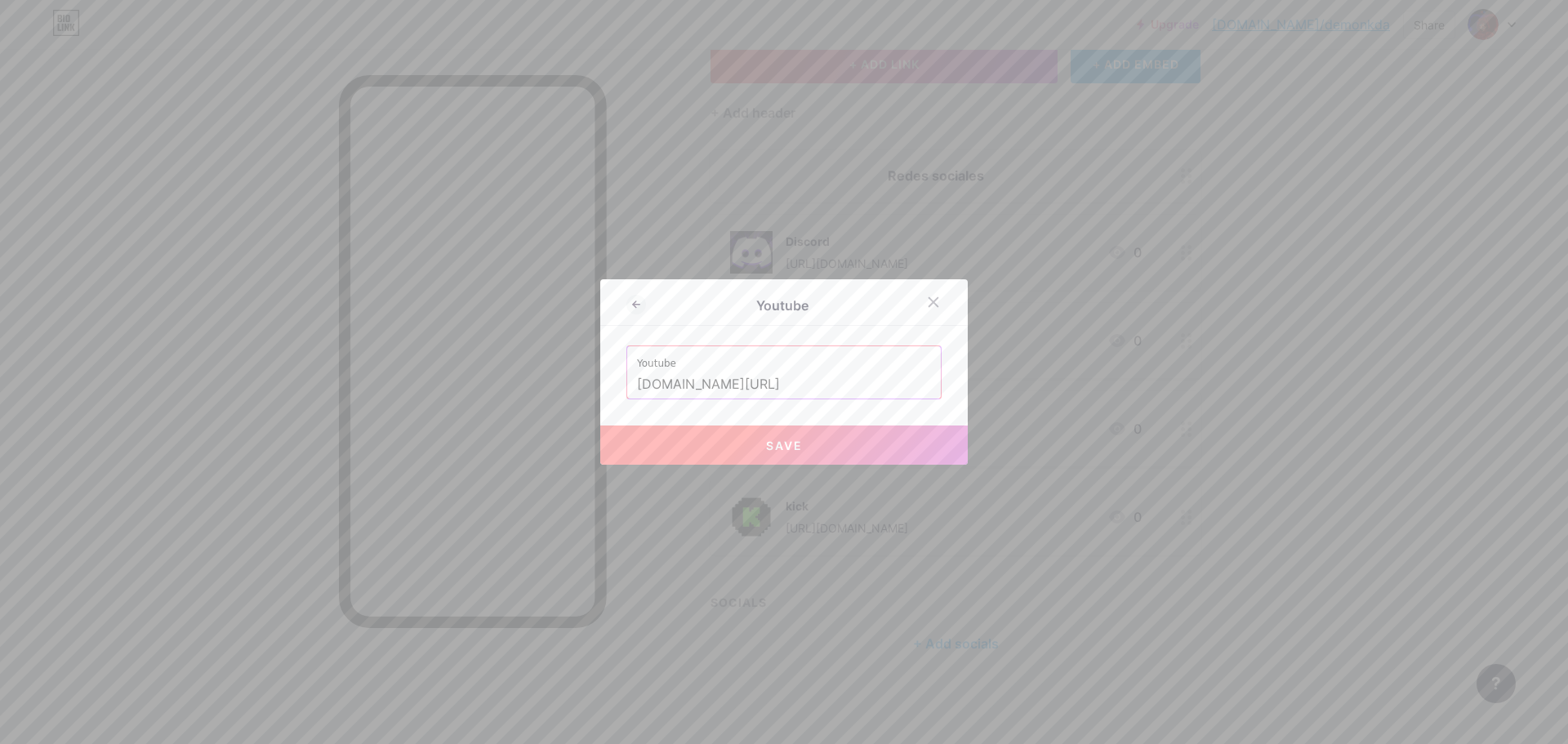
click at [818, 426] on button "Save" at bounding box center [784, 445] width 368 height 39
type input "[URL][DOMAIN_NAME]"
click at [823, 431] on button "Save" at bounding box center [784, 445] width 368 height 39
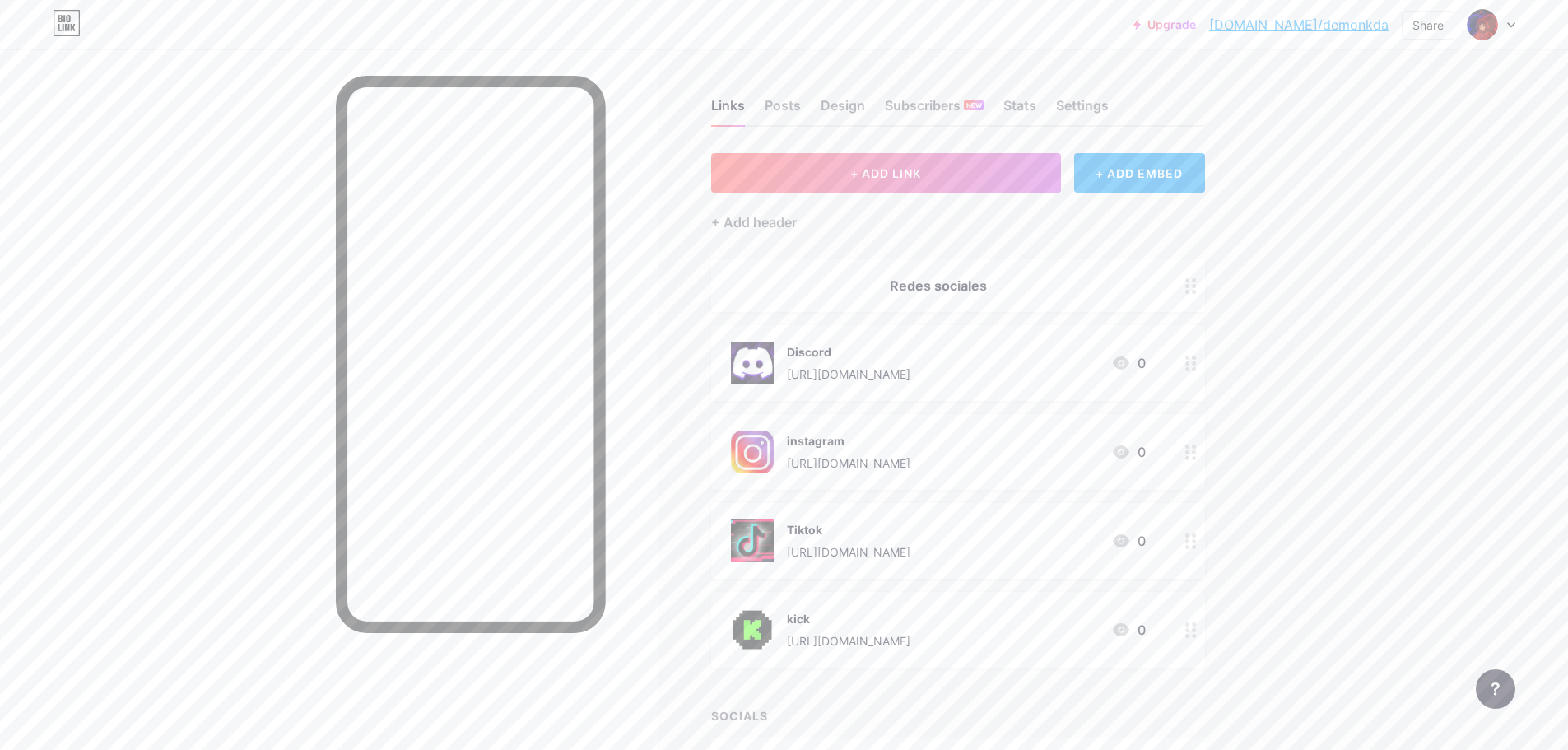
click at [1387, 27] on link "[DOMAIN_NAME]/demonkda" at bounding box center [1299, 25] width 180 height 20
